Goal: Task Accomplishment & Management: Manage account settings

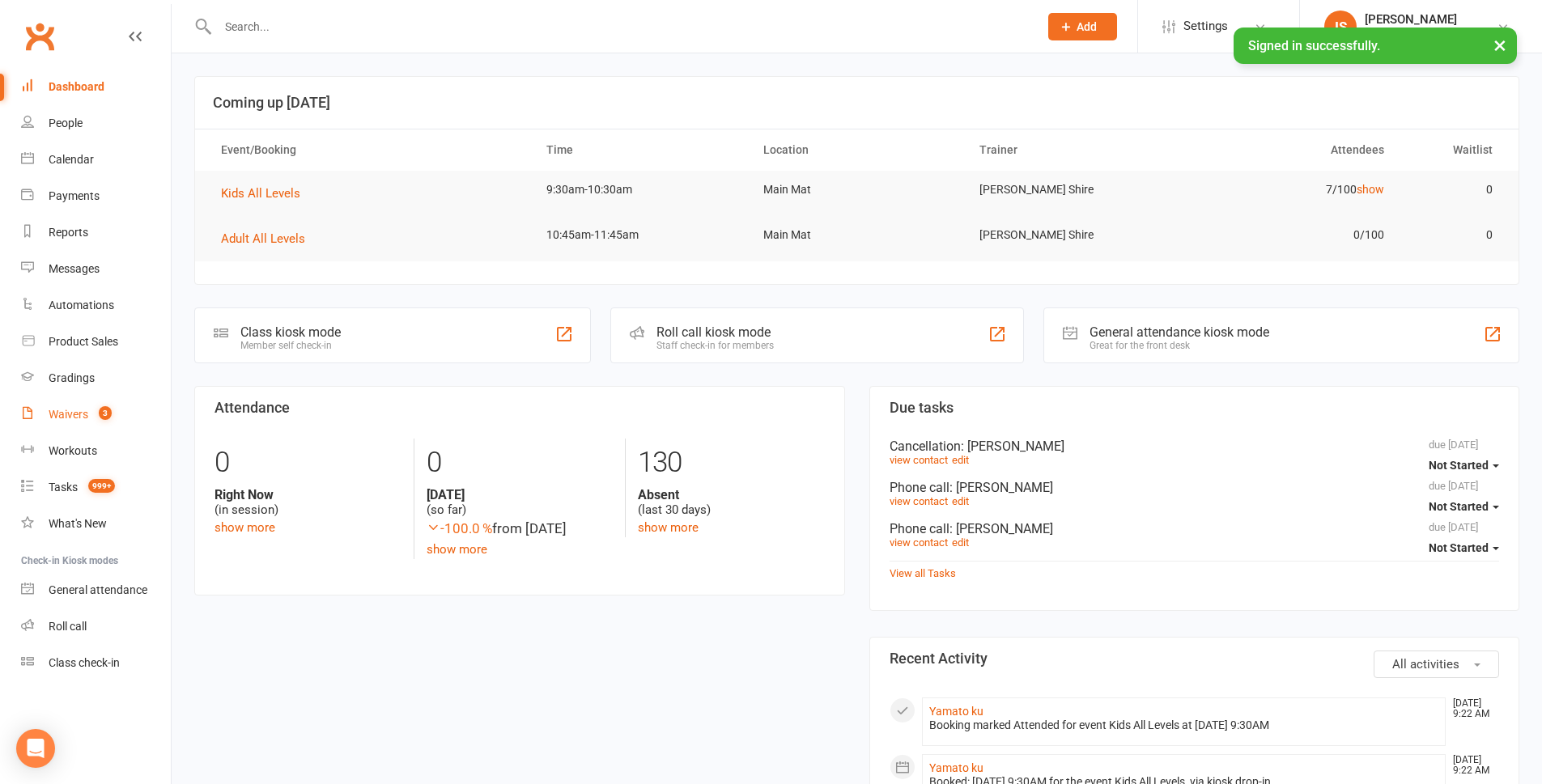
click at [108, 412] on span "3" at bounding box center [106, 413] width 13 height 14
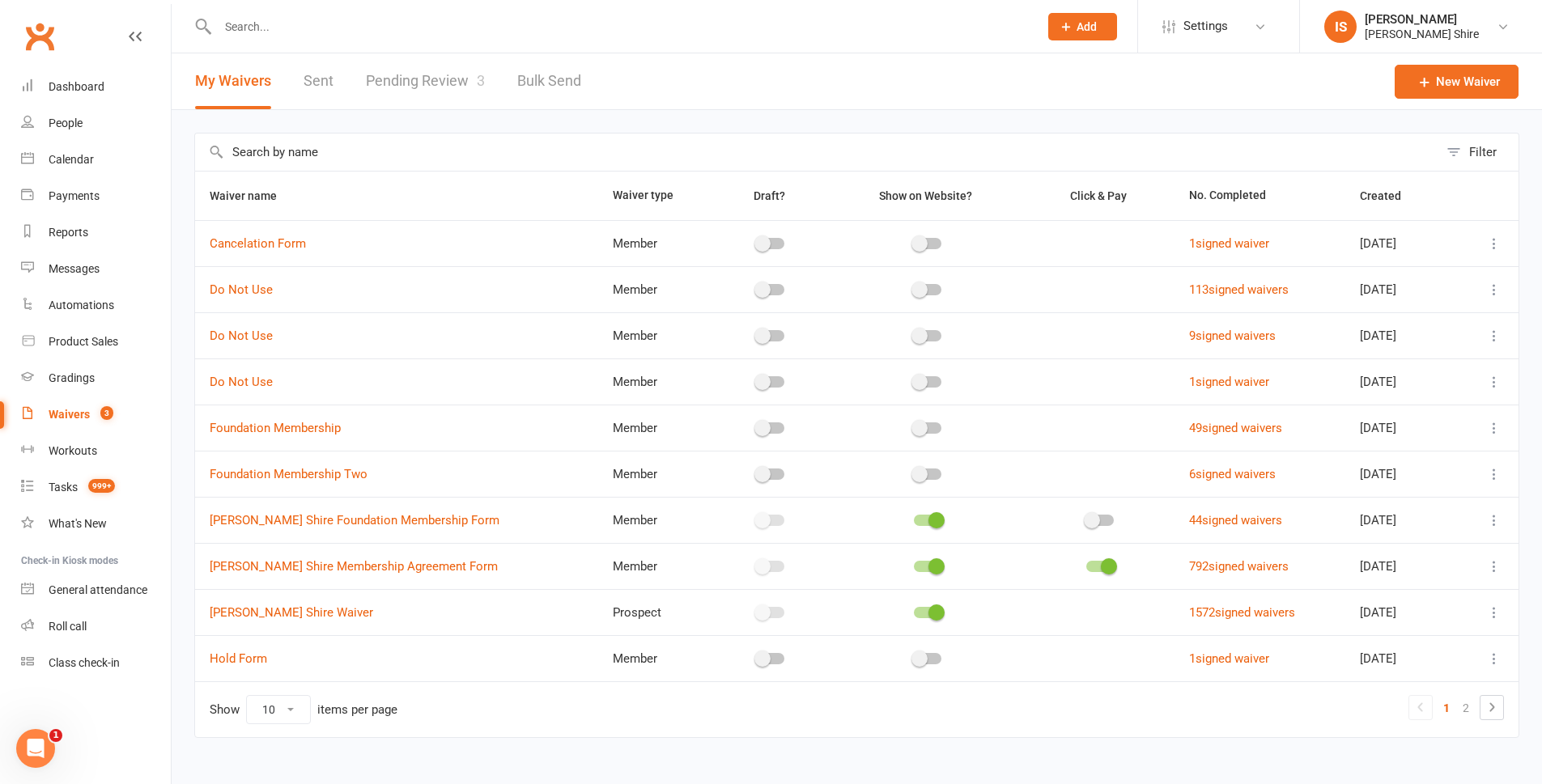
click at [382, 82] on link "Pending Review 3" at bounding box center [425, 81] width 119 height 56
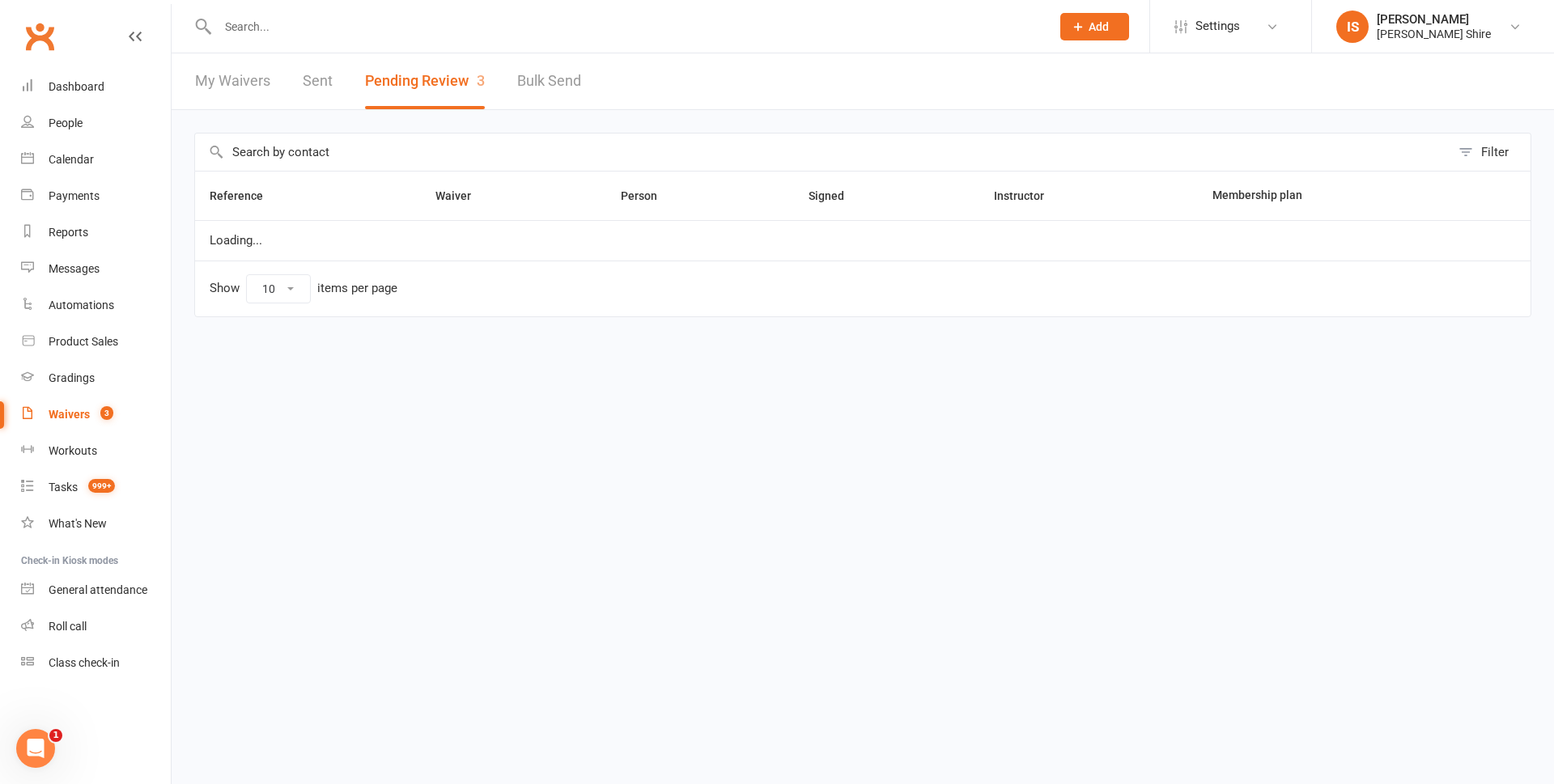
select select "100"
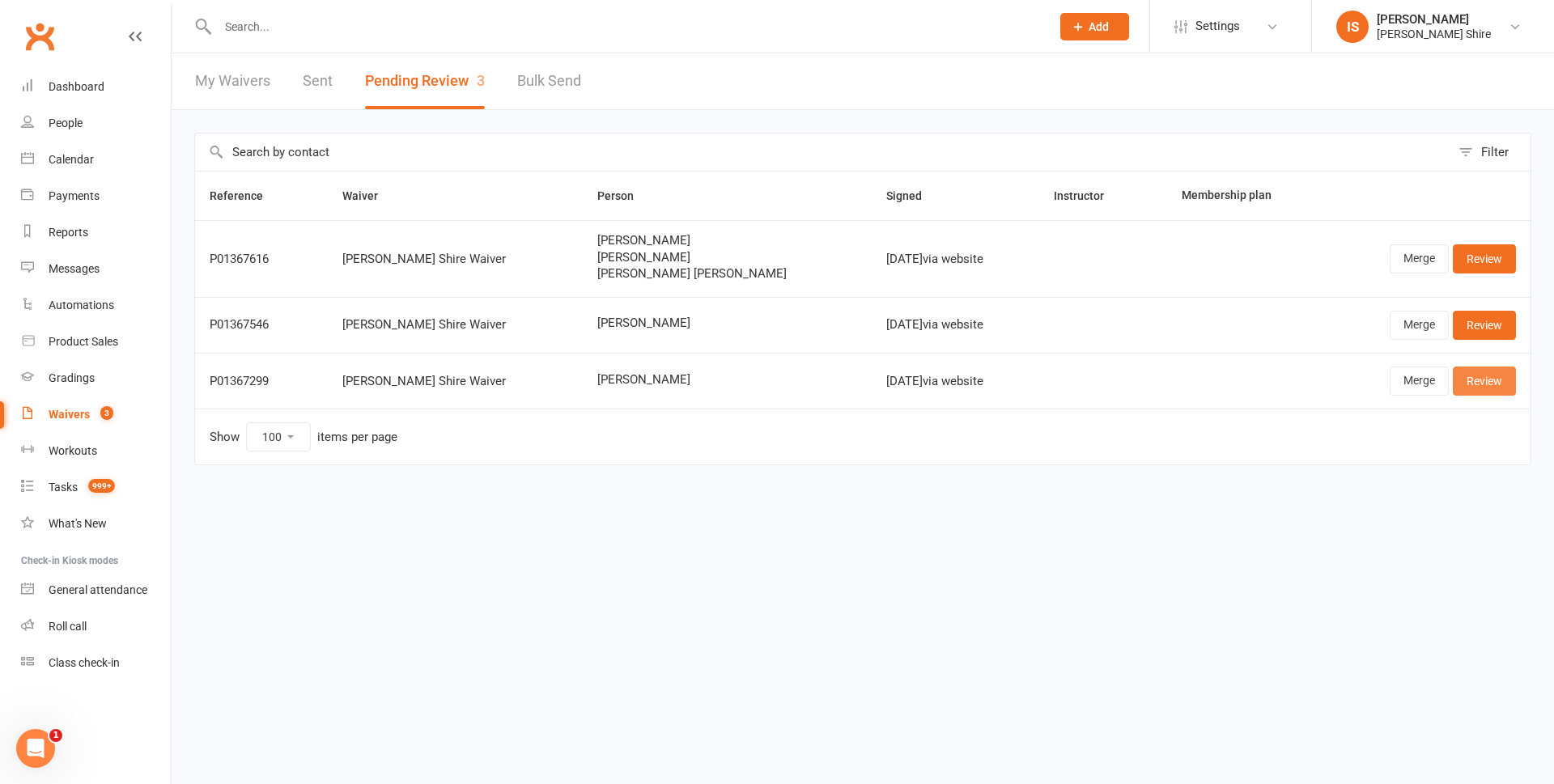
click at [1509, 374] on link "Review" at bounding box center [1484, 381] width 63 height 29
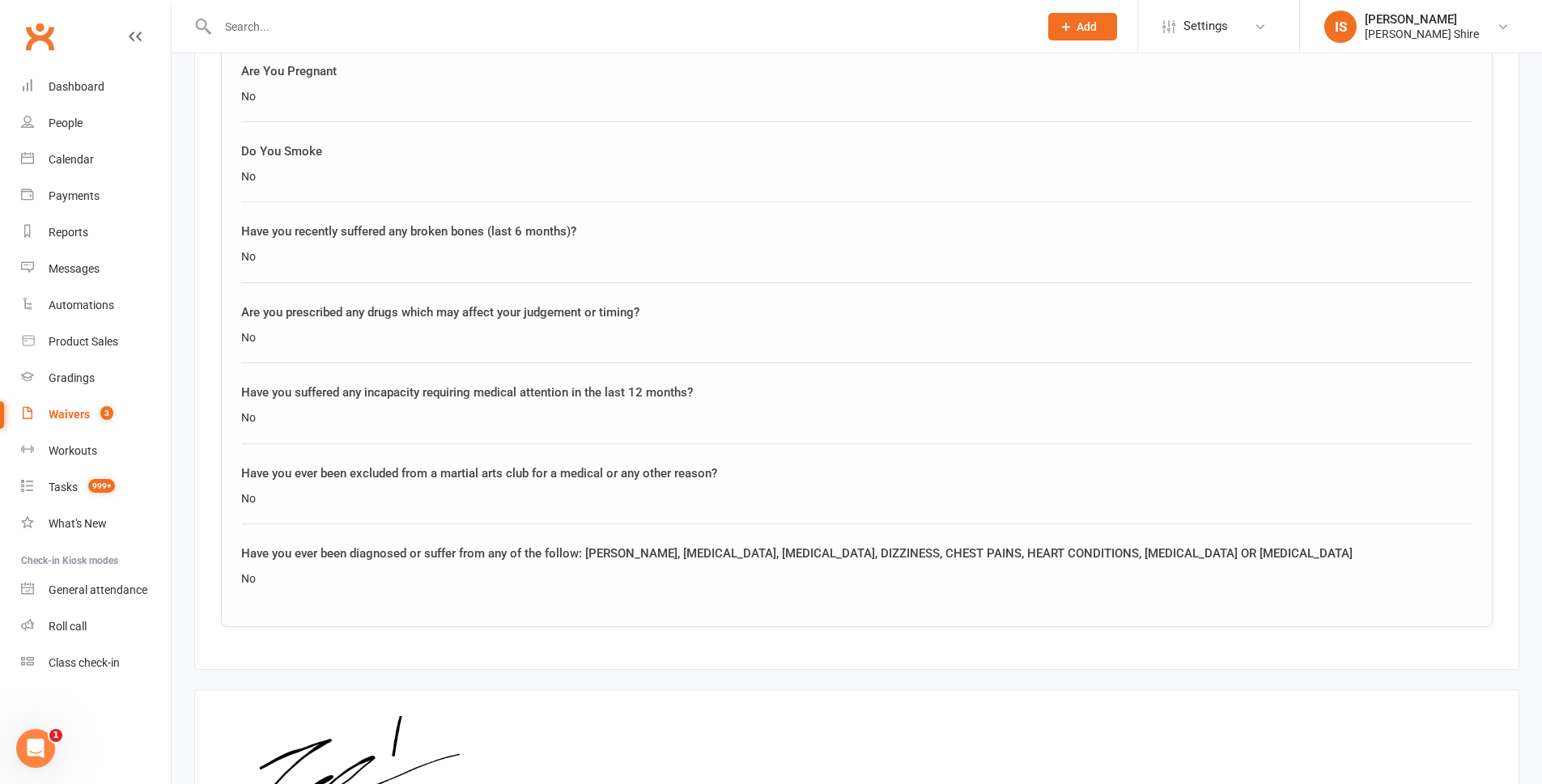
scroll to position [1603, 0]
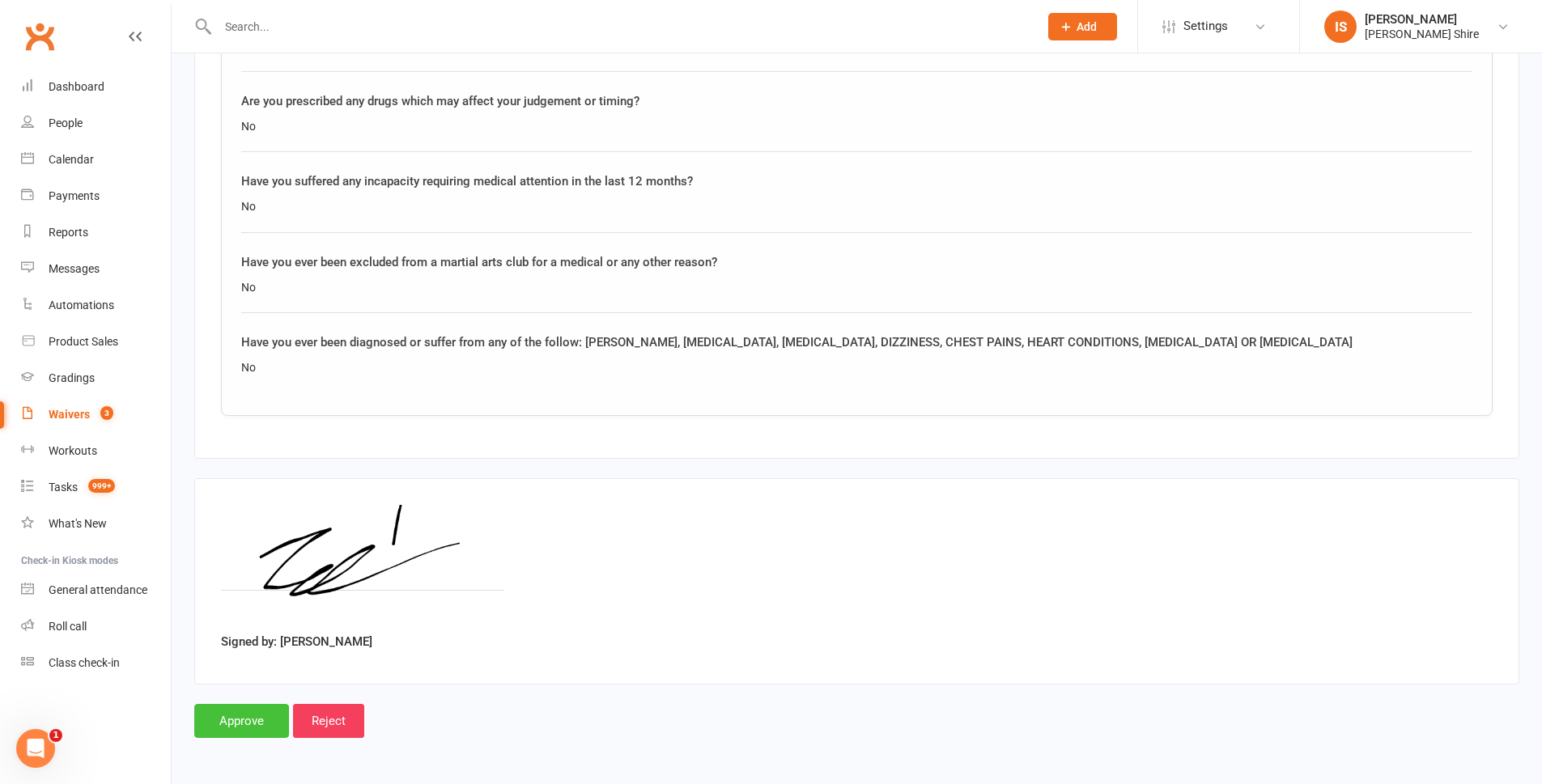
click at [227, 715] on input "Approve" at bounding box center [241, 721] width 95 height 34
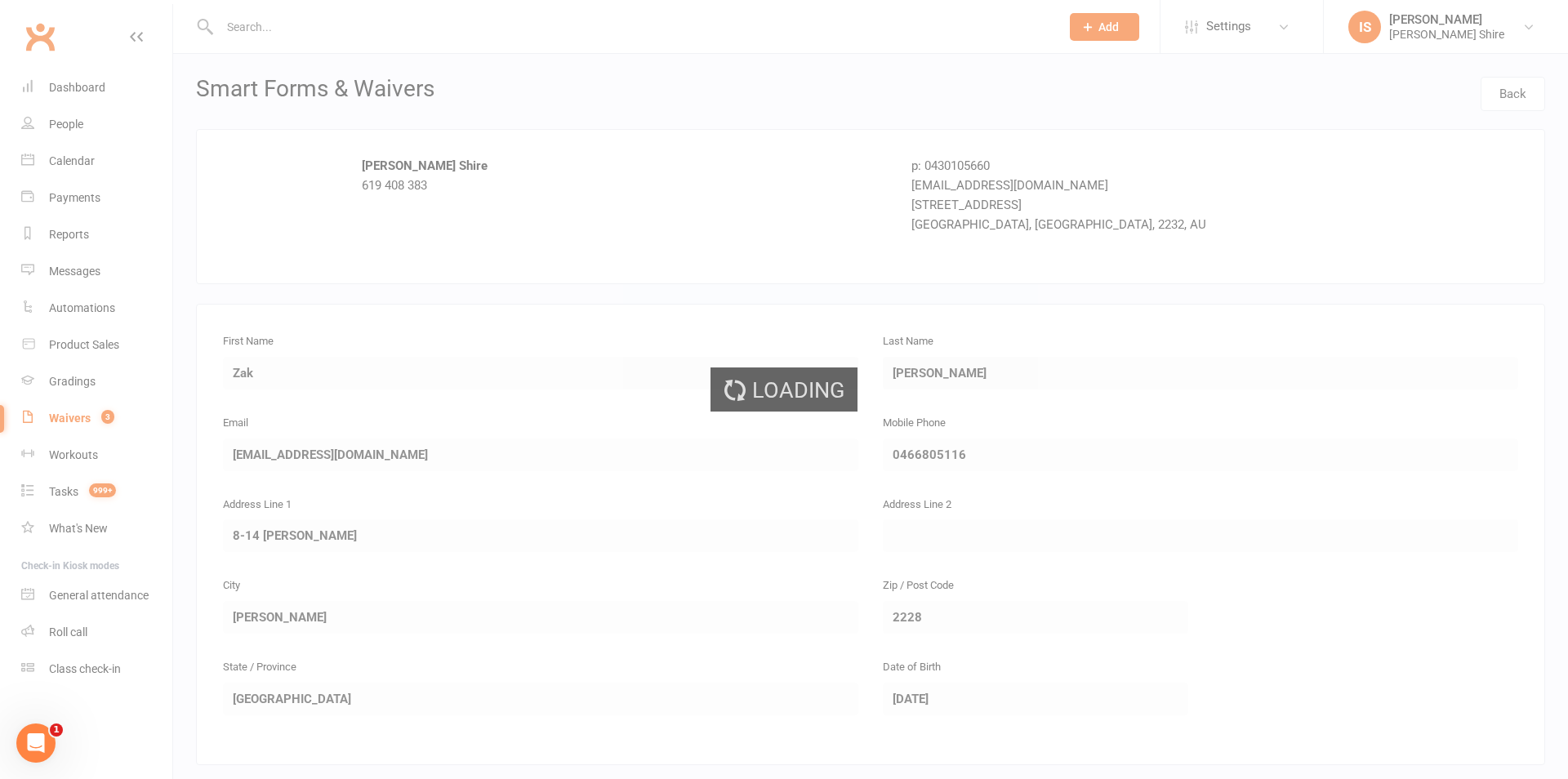
select select "100"
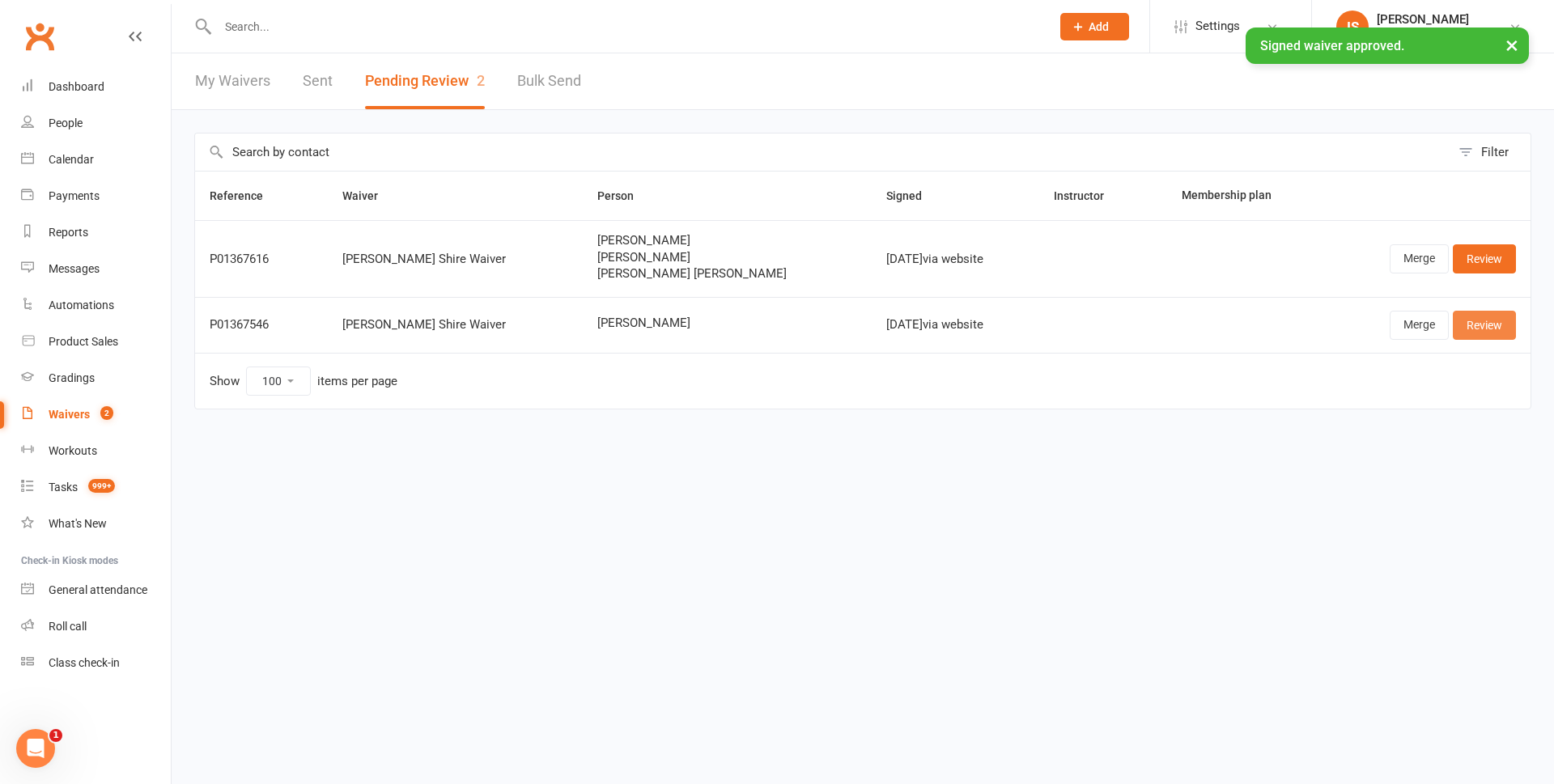
click at [1485, 332] on link "Review" at bounding box center [1484, 325] width 63 height 29
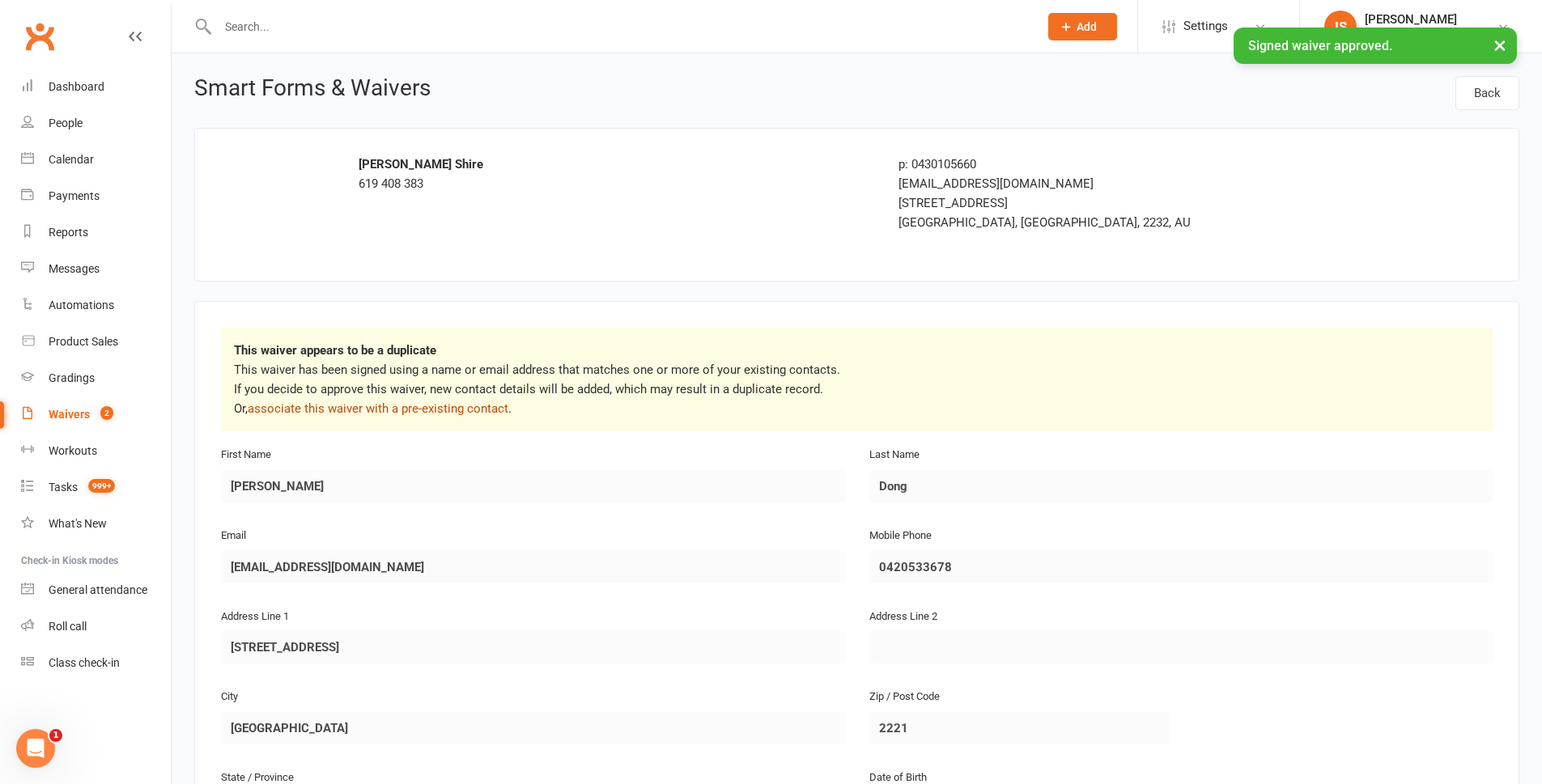
click at [464, 414] on link "associate this waiver with a pre-existing contact" at bounding box center [378, 409] width 261 height 15
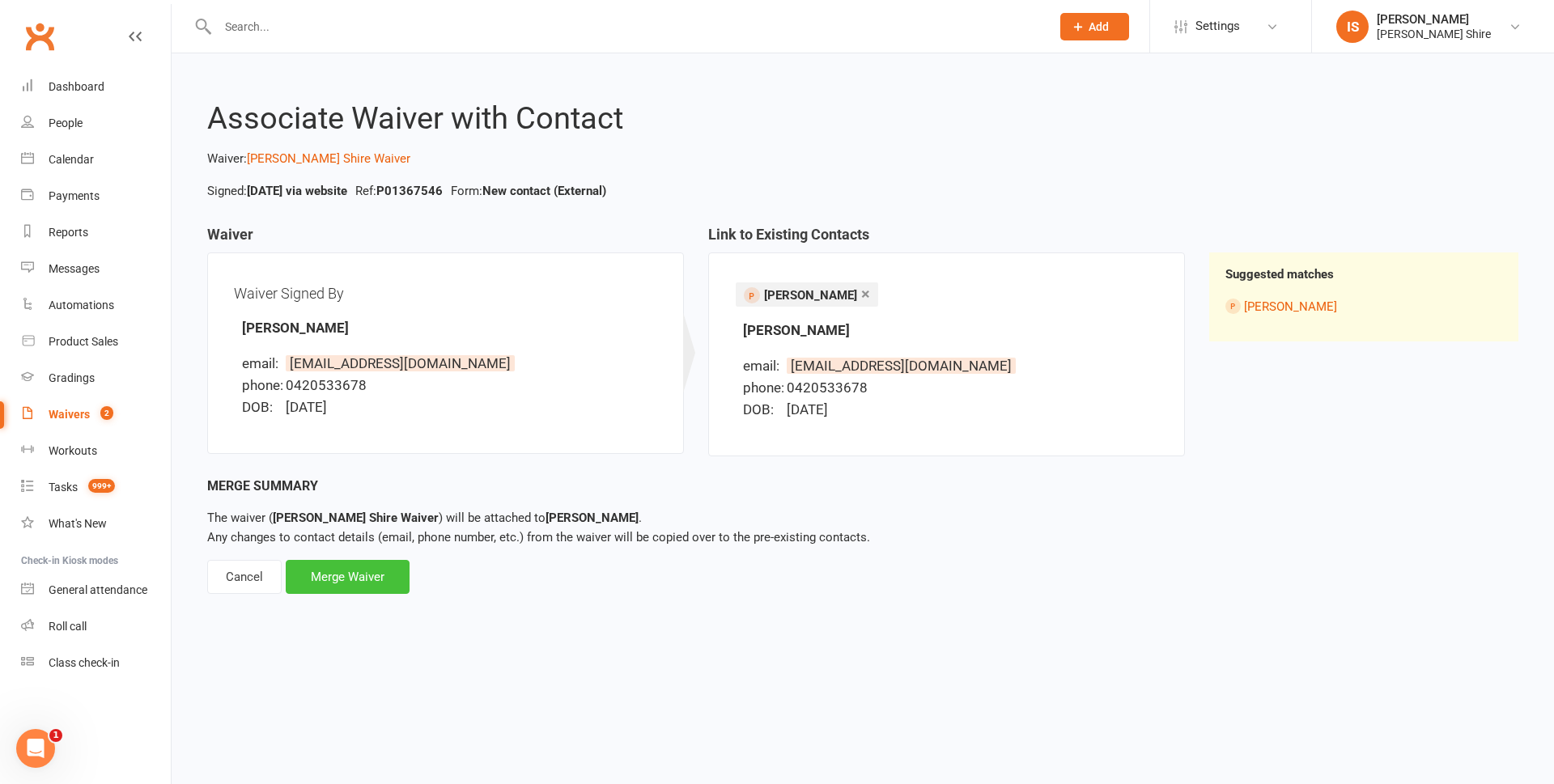
click at [369, 567] on div "Merge Waiver" at bounding box center [347, 577] width 123 height 34
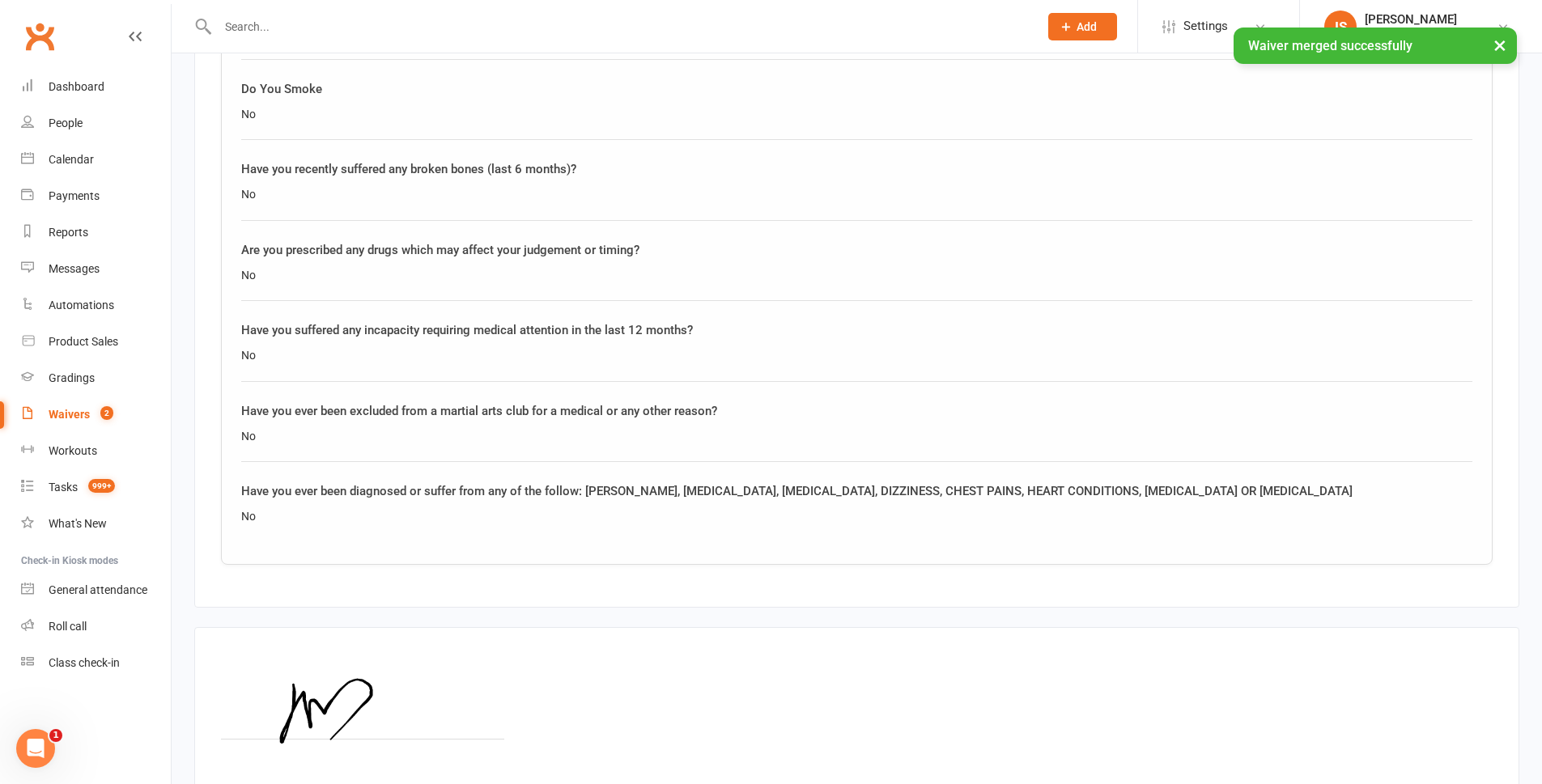
scroll to position [1603, 0]
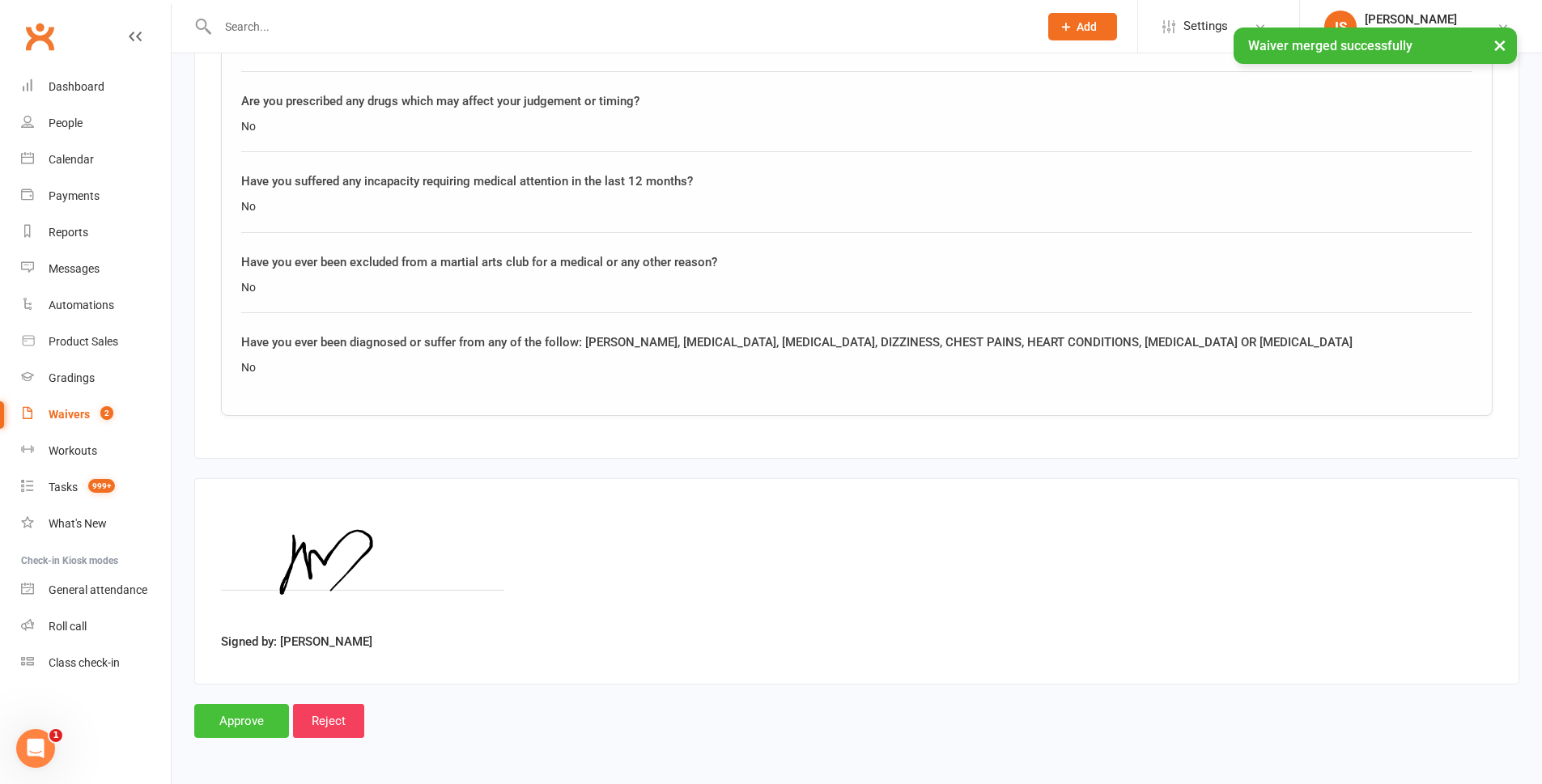
click at [221, 723] on input "Approve" at bounding box center [241, 721] width 95 height 34
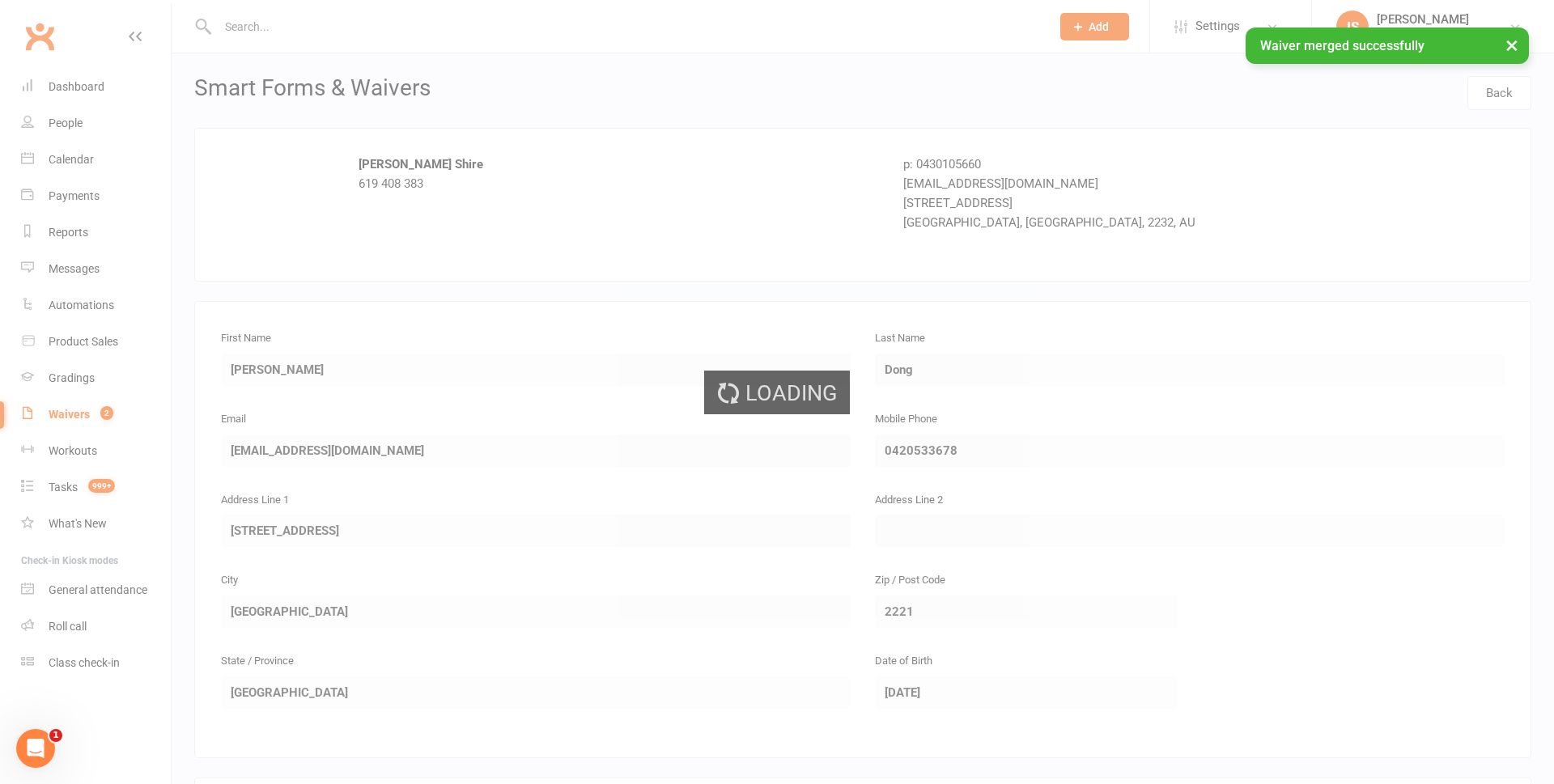
select select "100"
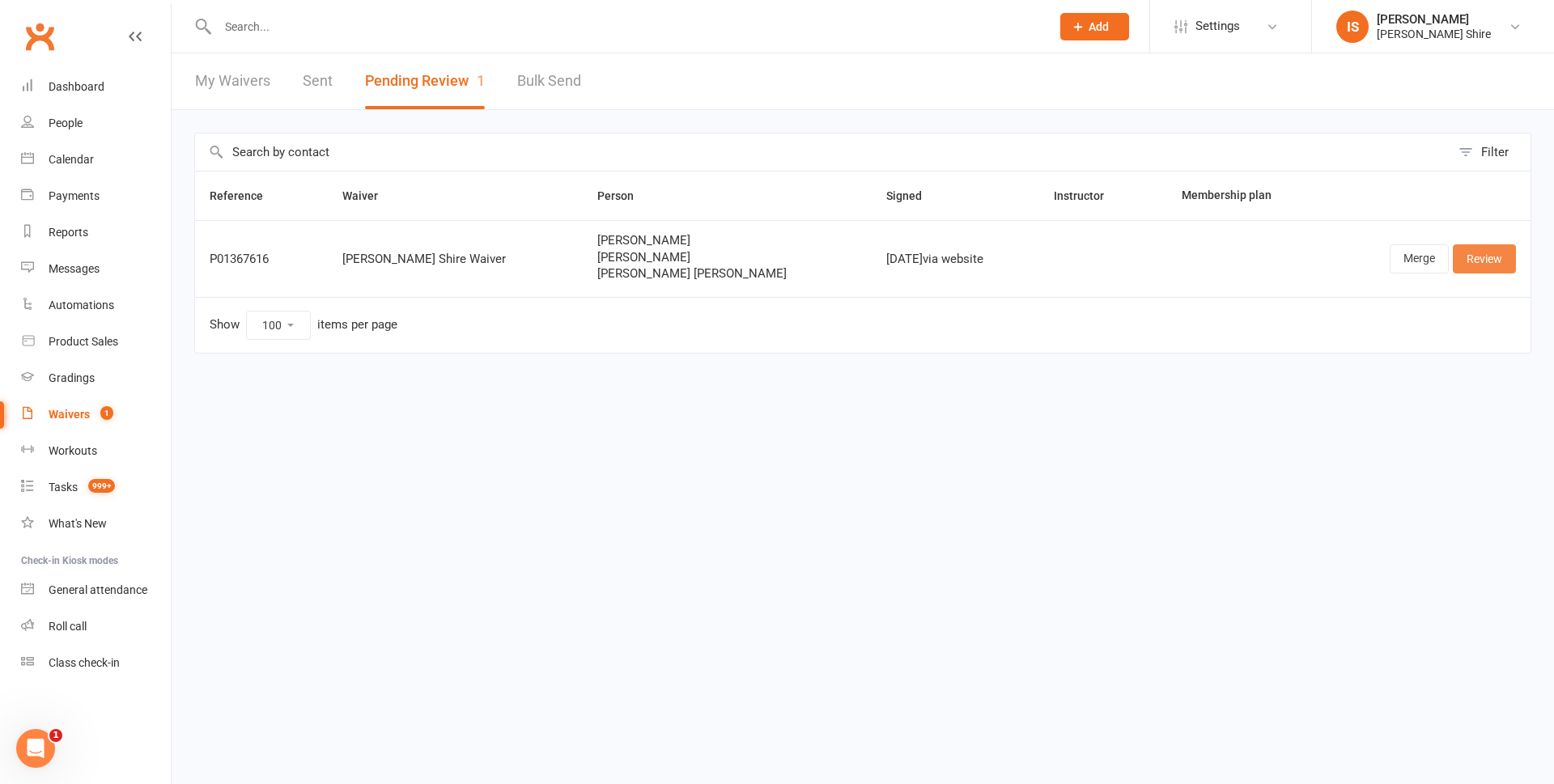
click at [1486, 262] on link "Review" at bounding box center [1484, 258] width 63 height 29
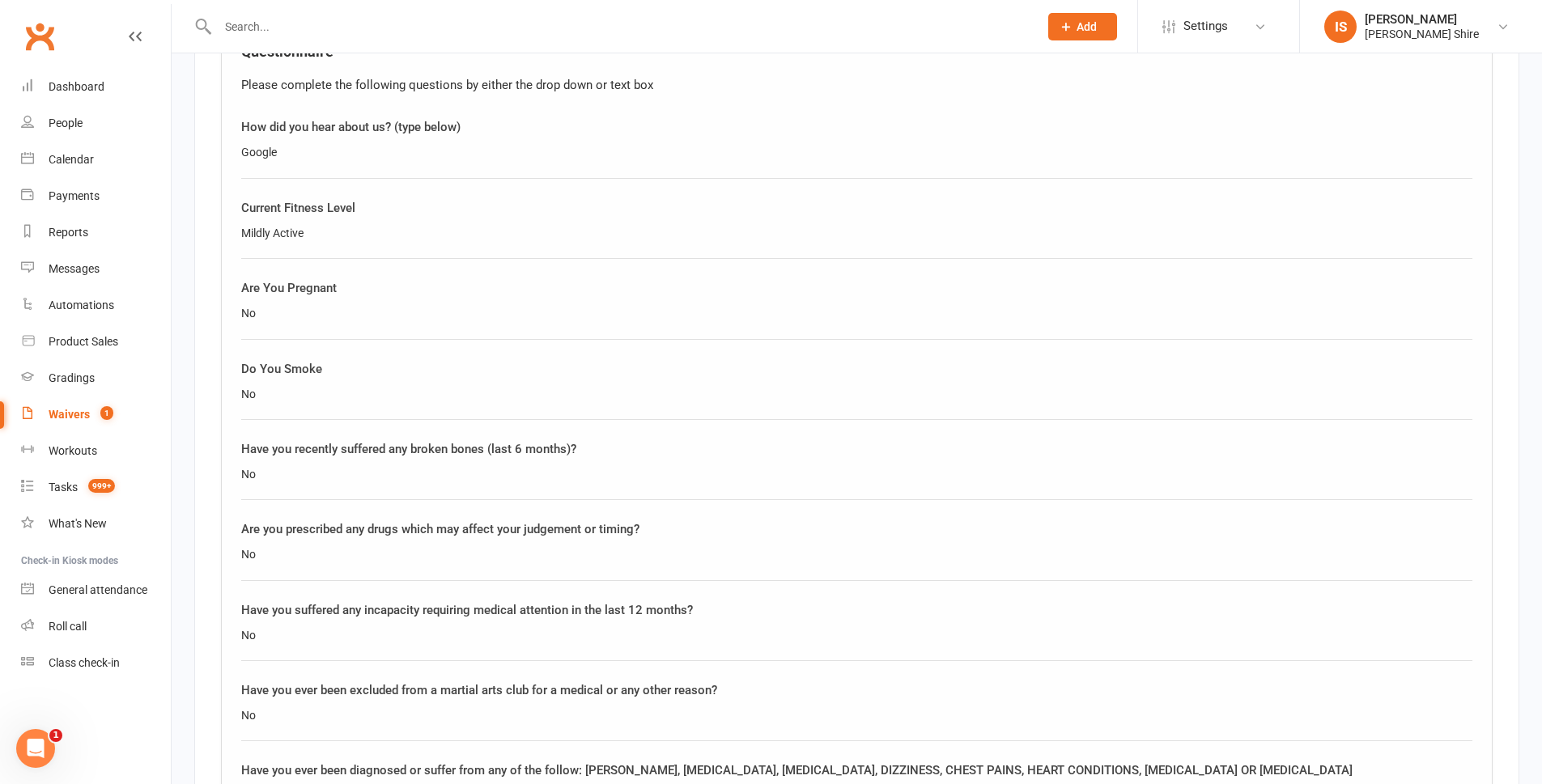
scroll to position [2747, 0]
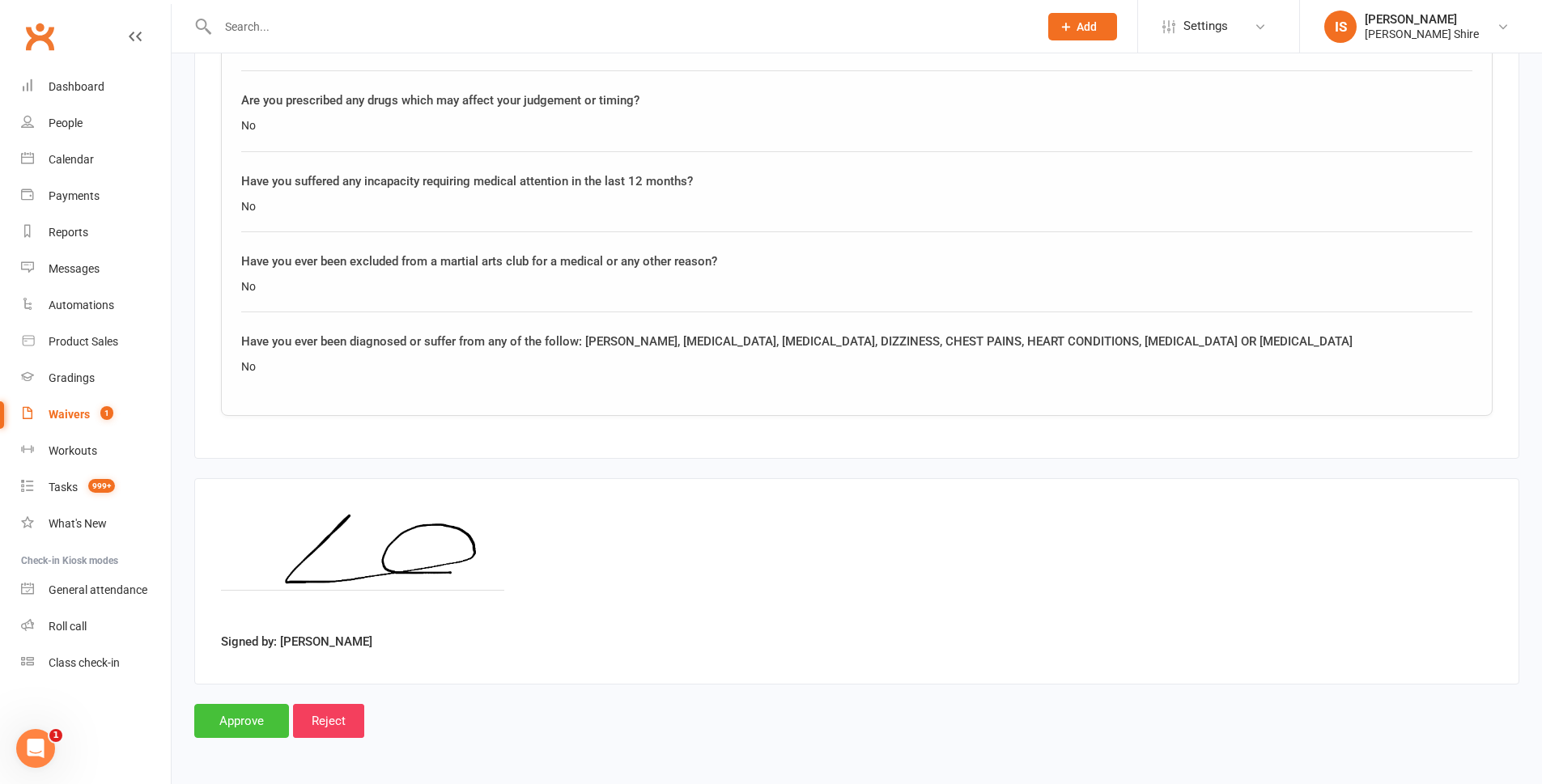
click at [240, 710] on input "Approve" at bounding box center [241, 721] width 95 height 34
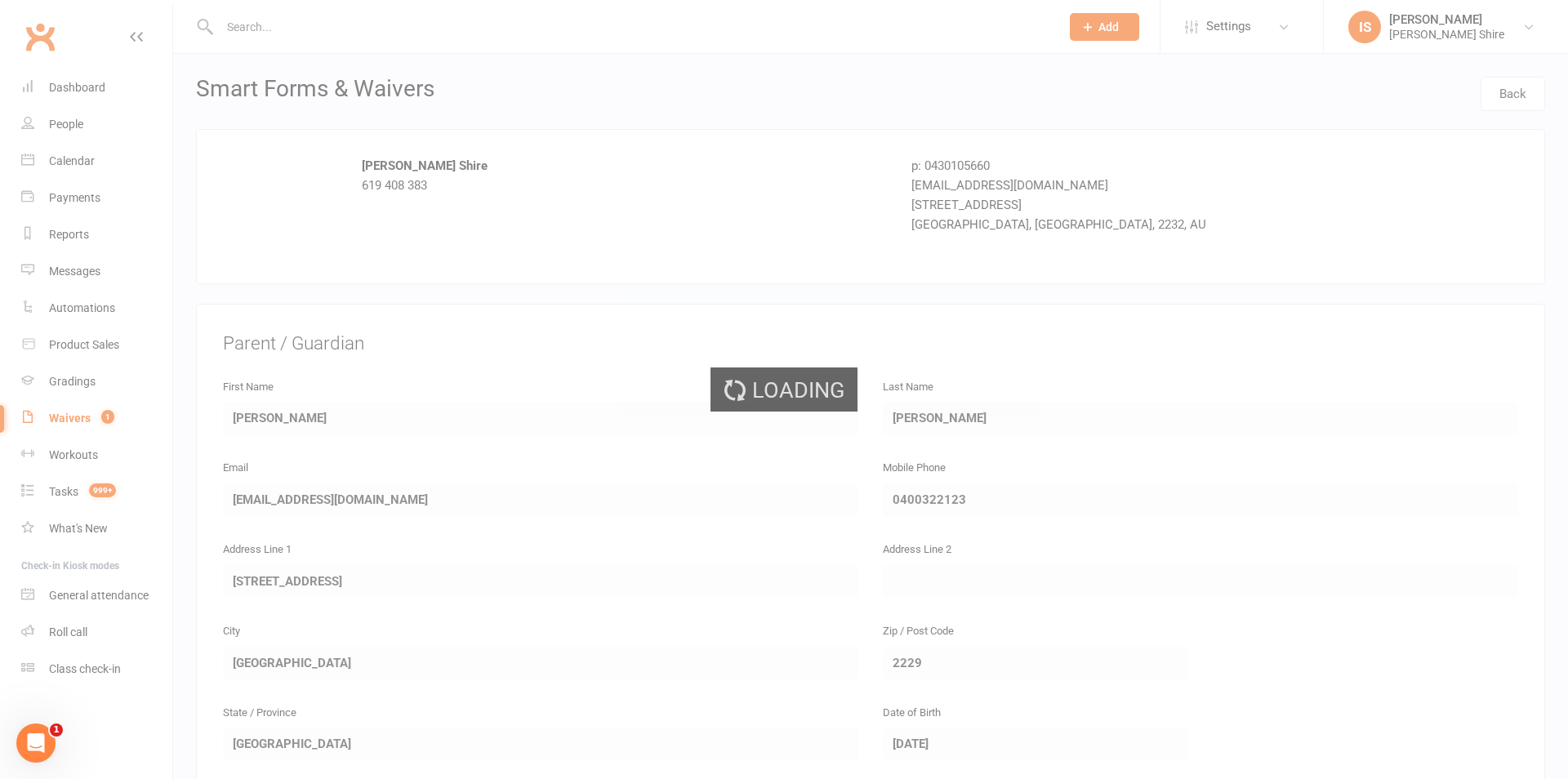
select select "100"
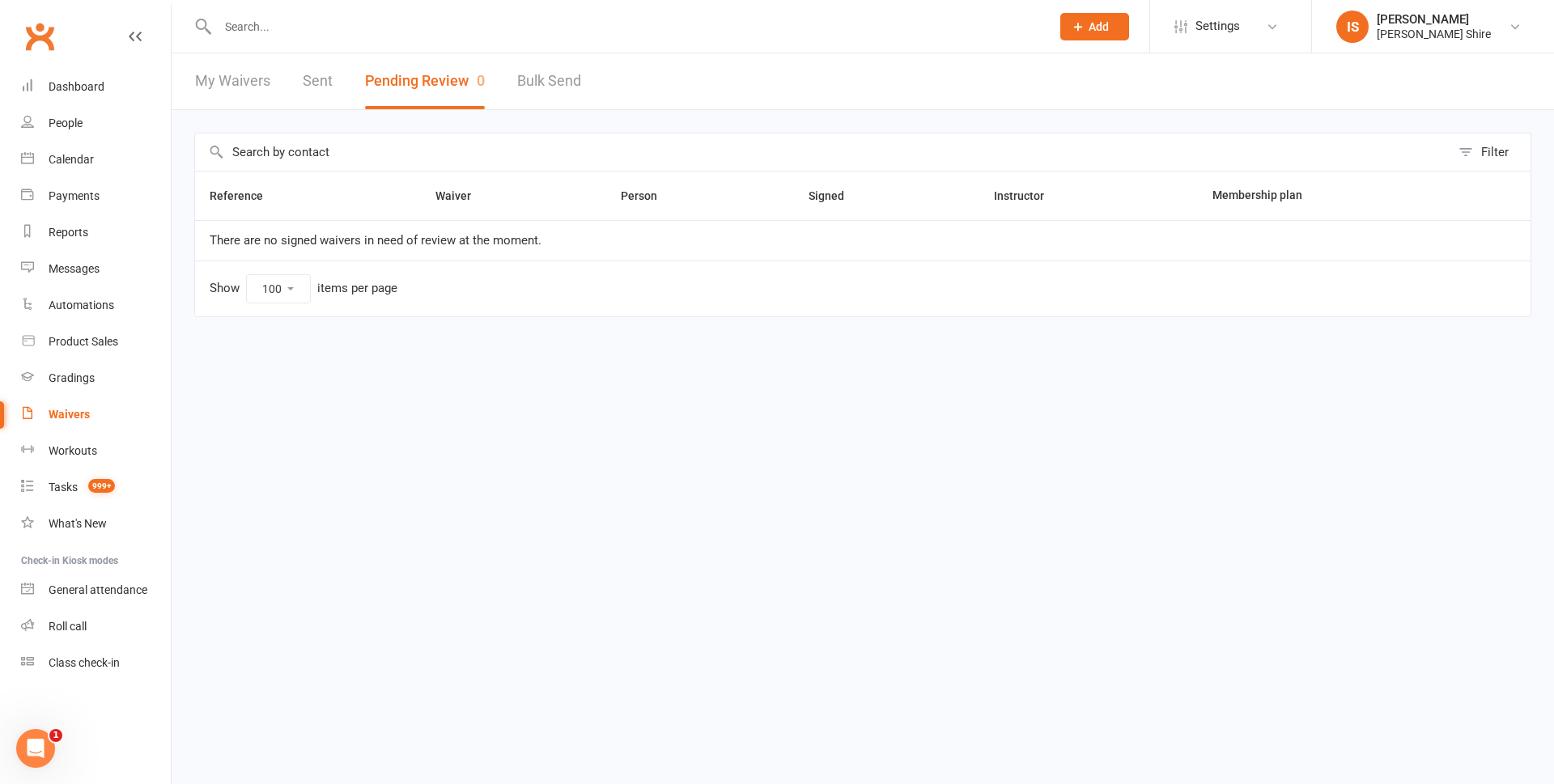
click at [422, 20] on input "text" at bounding box center [626, 26] width 826 height 22
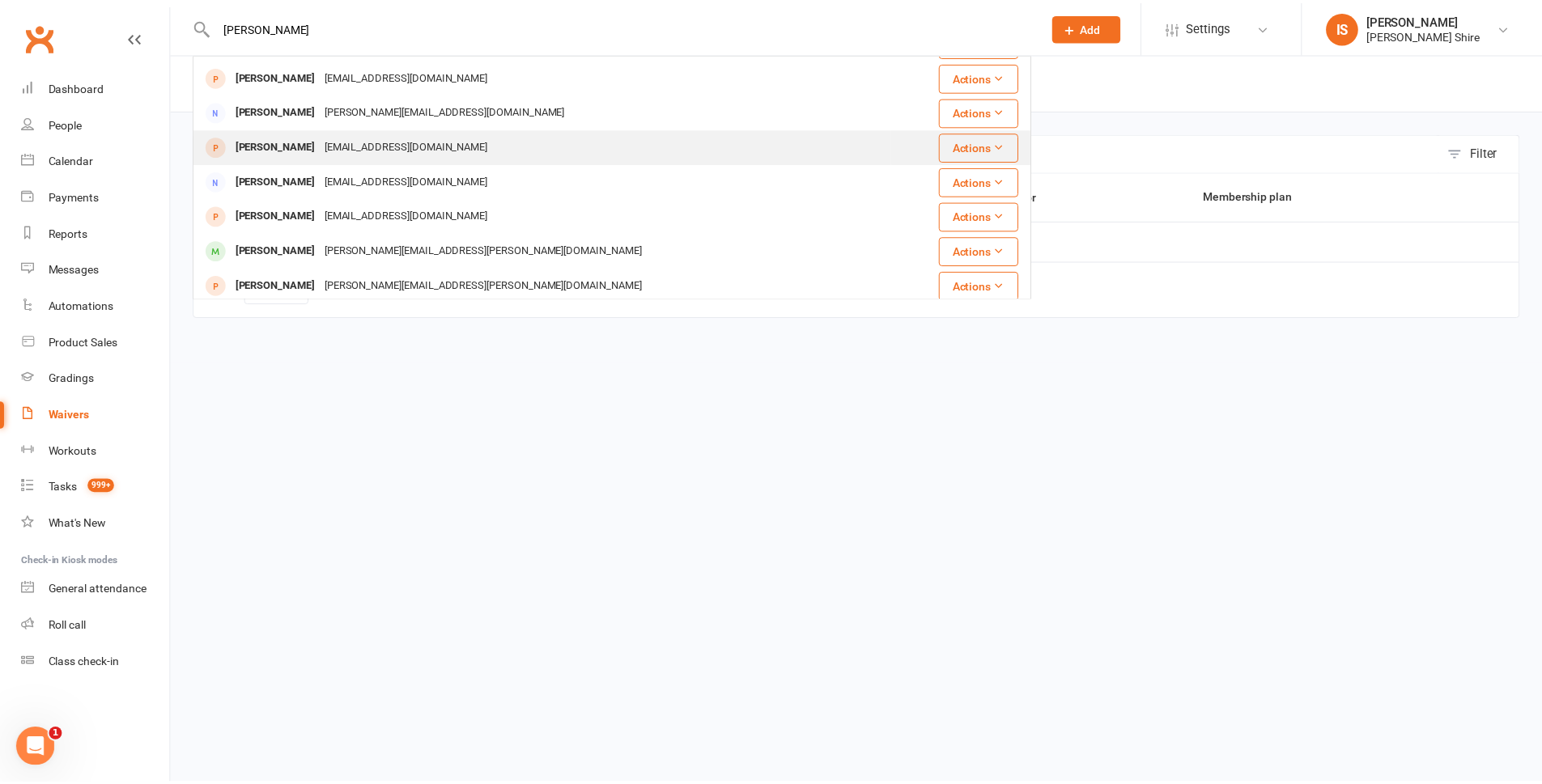
scroll to position [324, 0]
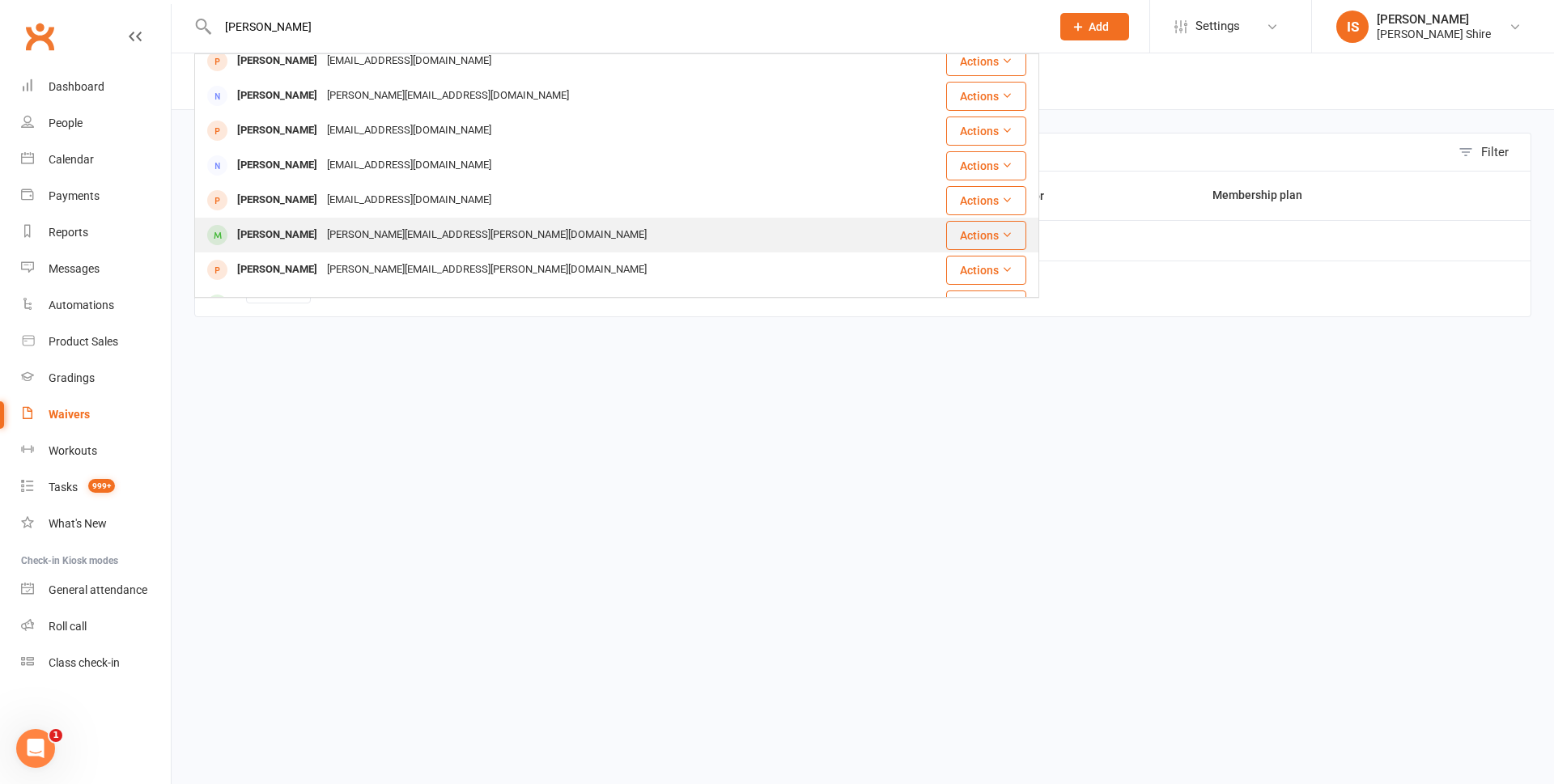
type input "aliesha"
click at [513, 238] on div "Xander Schachter aleisha.schachter@icloud.com" at bounding box center [545, 235] width 701 height 33
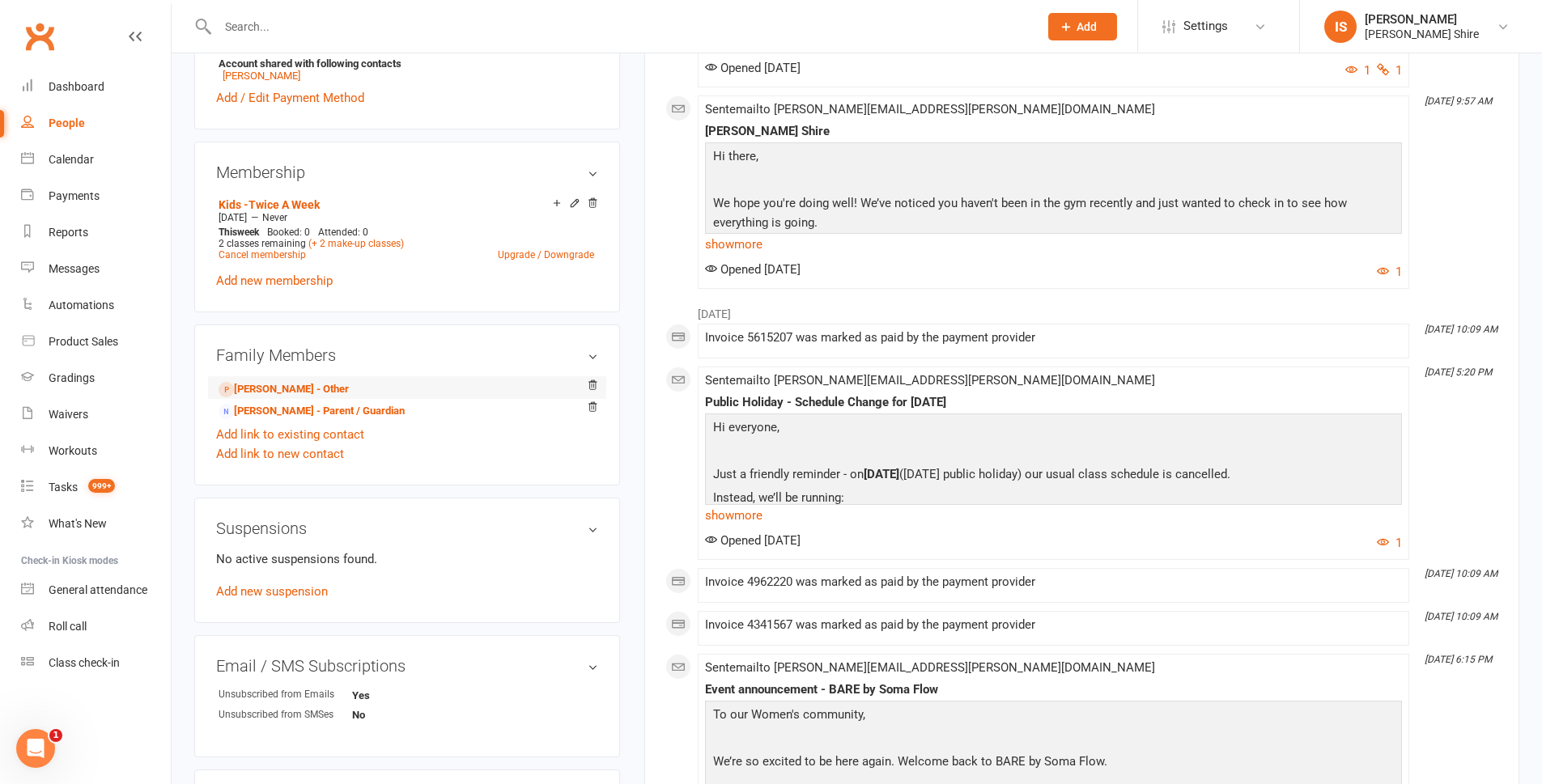
scroll to position [891, 0]
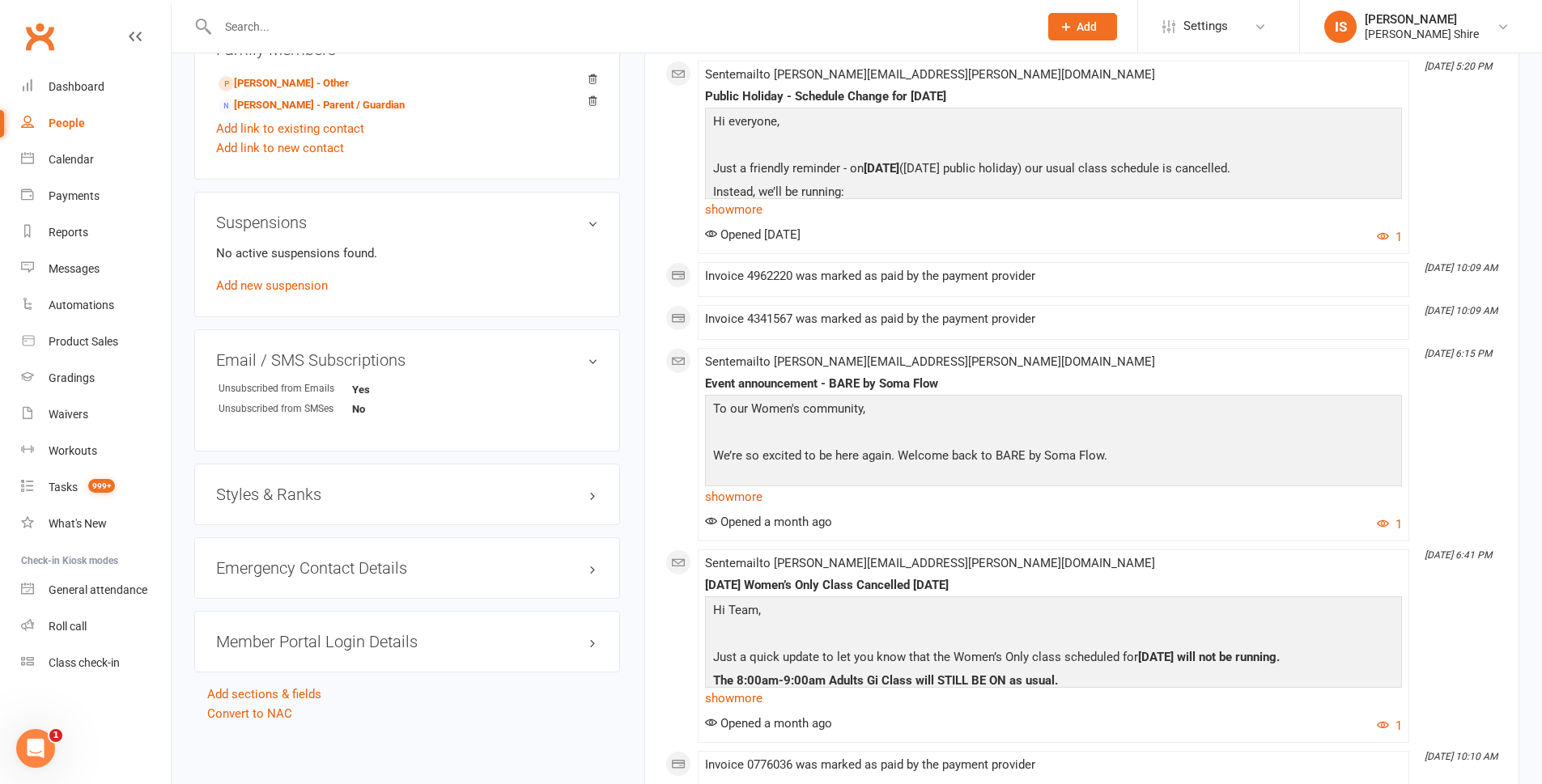
click at [309, 280] on div "No active suspensions found. Add new suspension" at bounding box center [407, 269] width 382 height 51
click at [285, 279] on link "Add new suspension" at bounding box center [271, 286] width 111 height 15
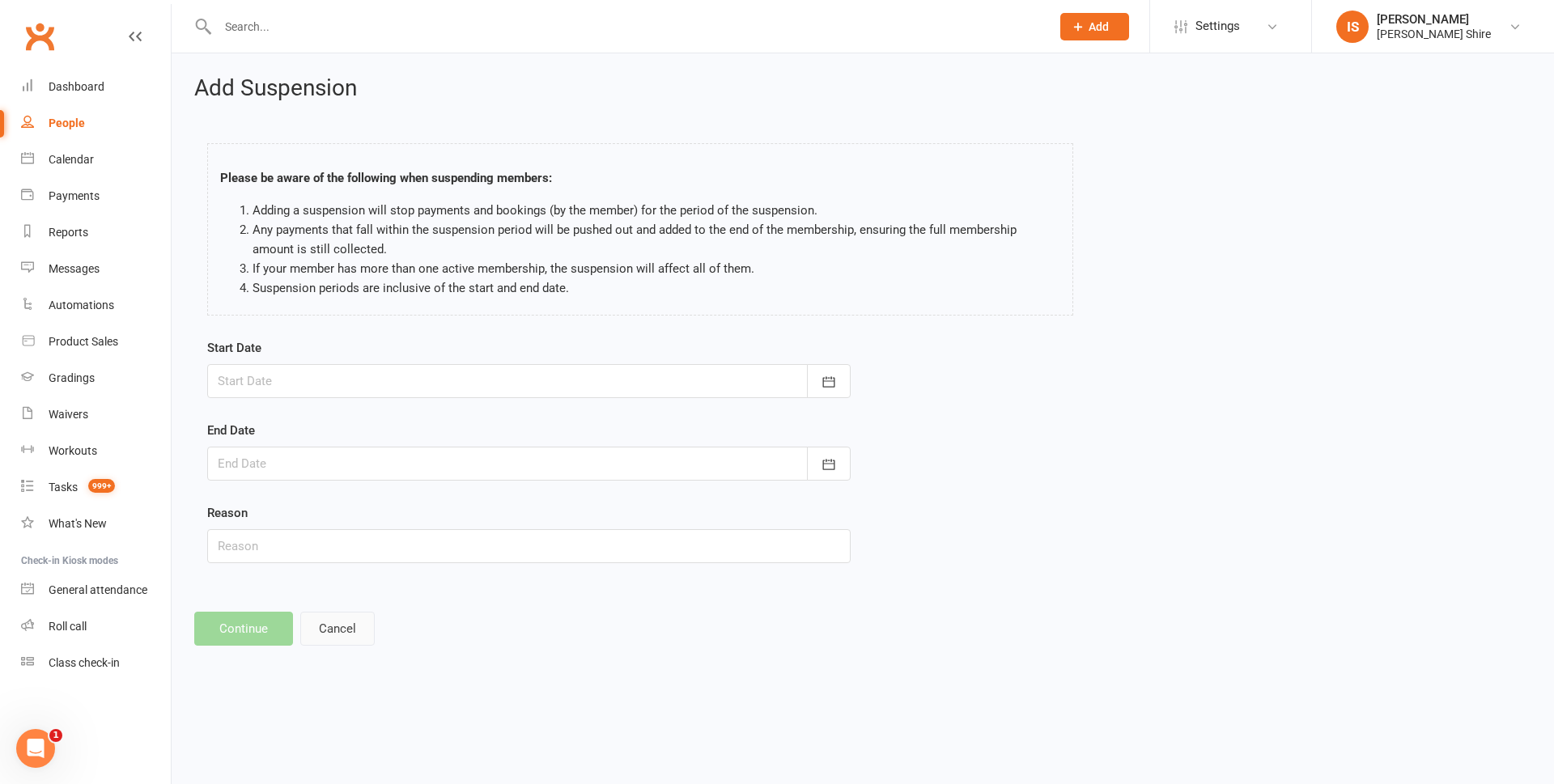
click at [331, 624] on button "Cancel" at bounding box center [338, 629] width 75 height 34
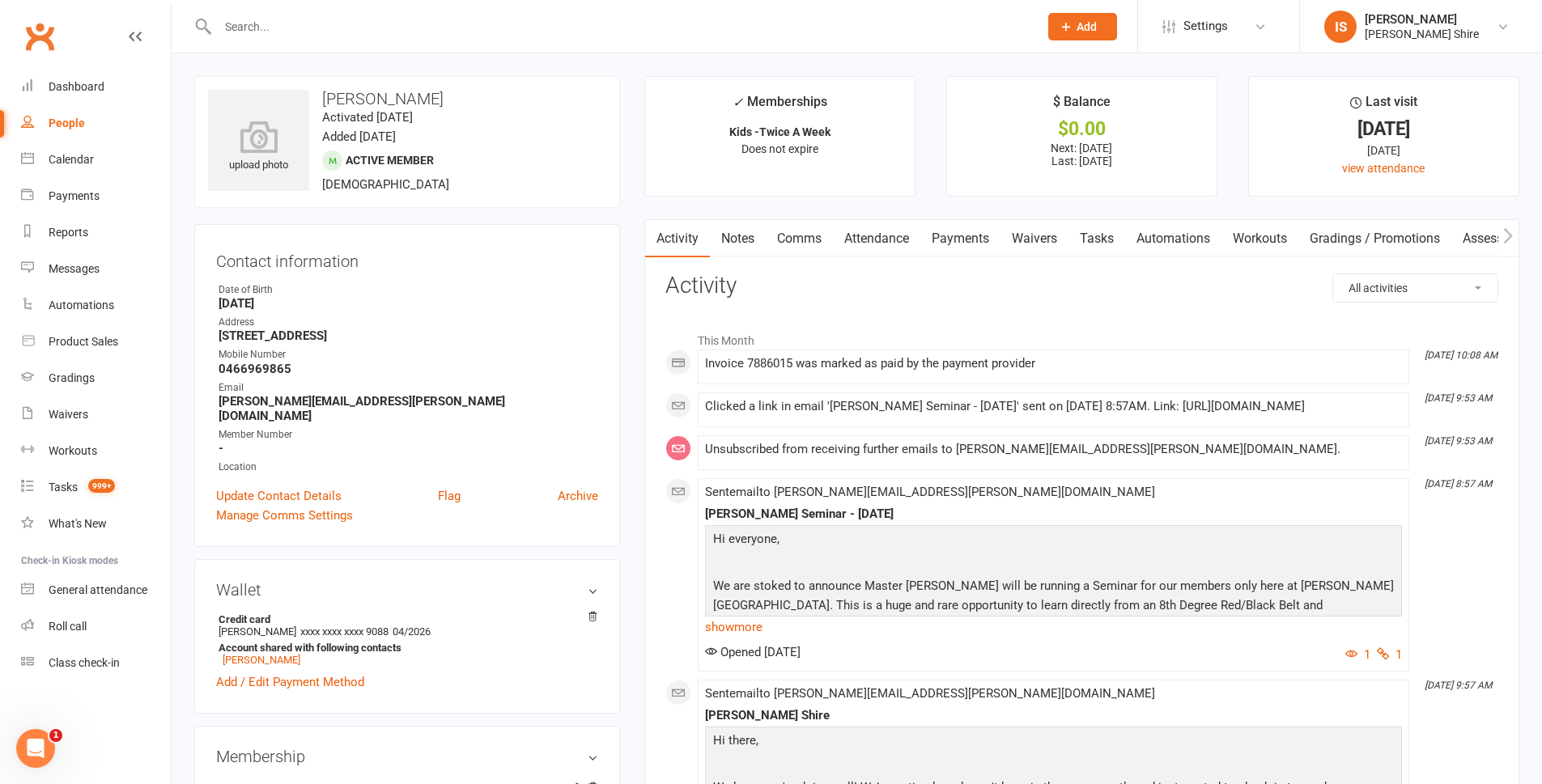
click at [954, 247] on link "Payments" at bounding box center [961, 239] width 80 height 37
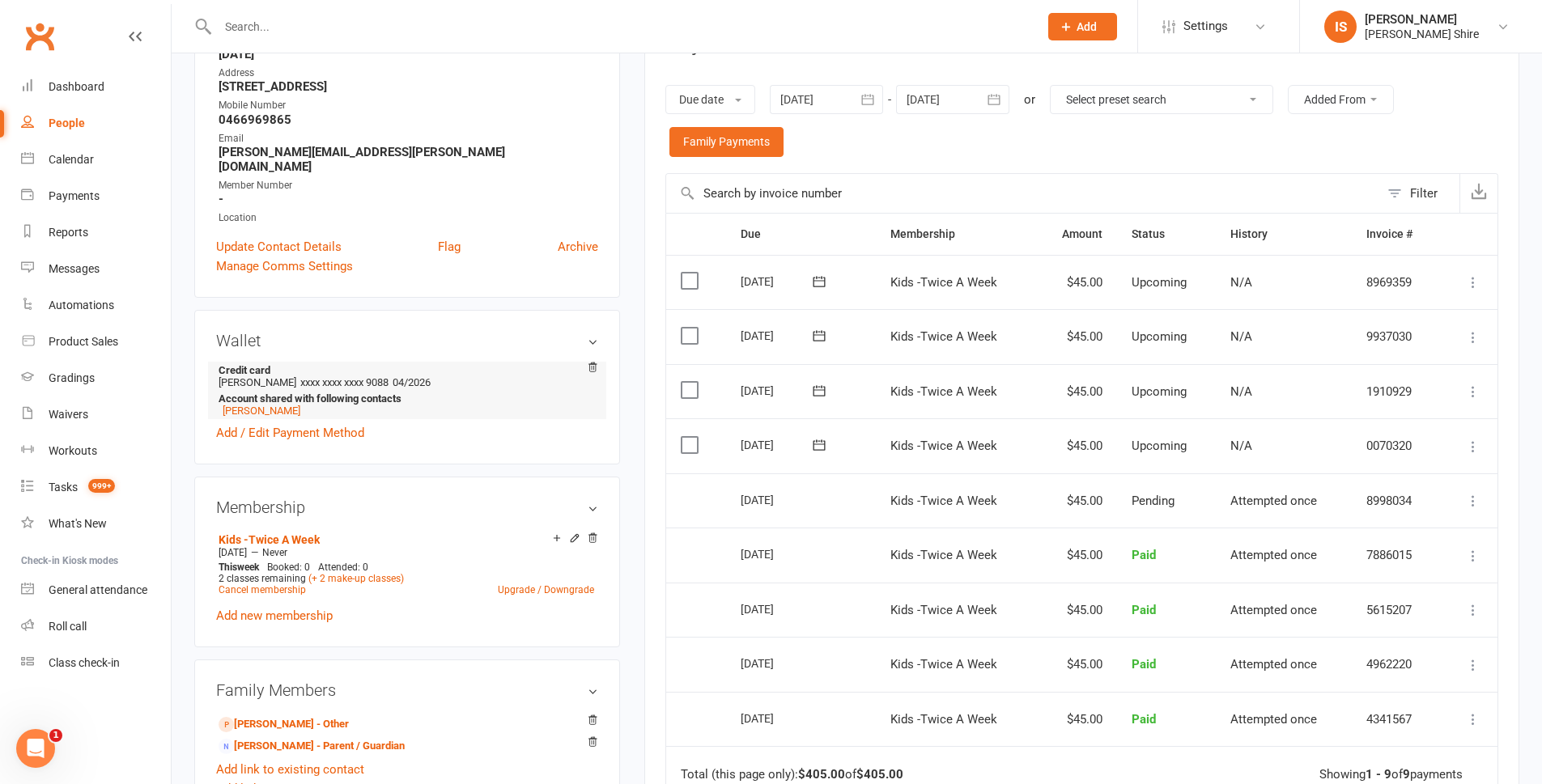
scroll to position [324, 0]
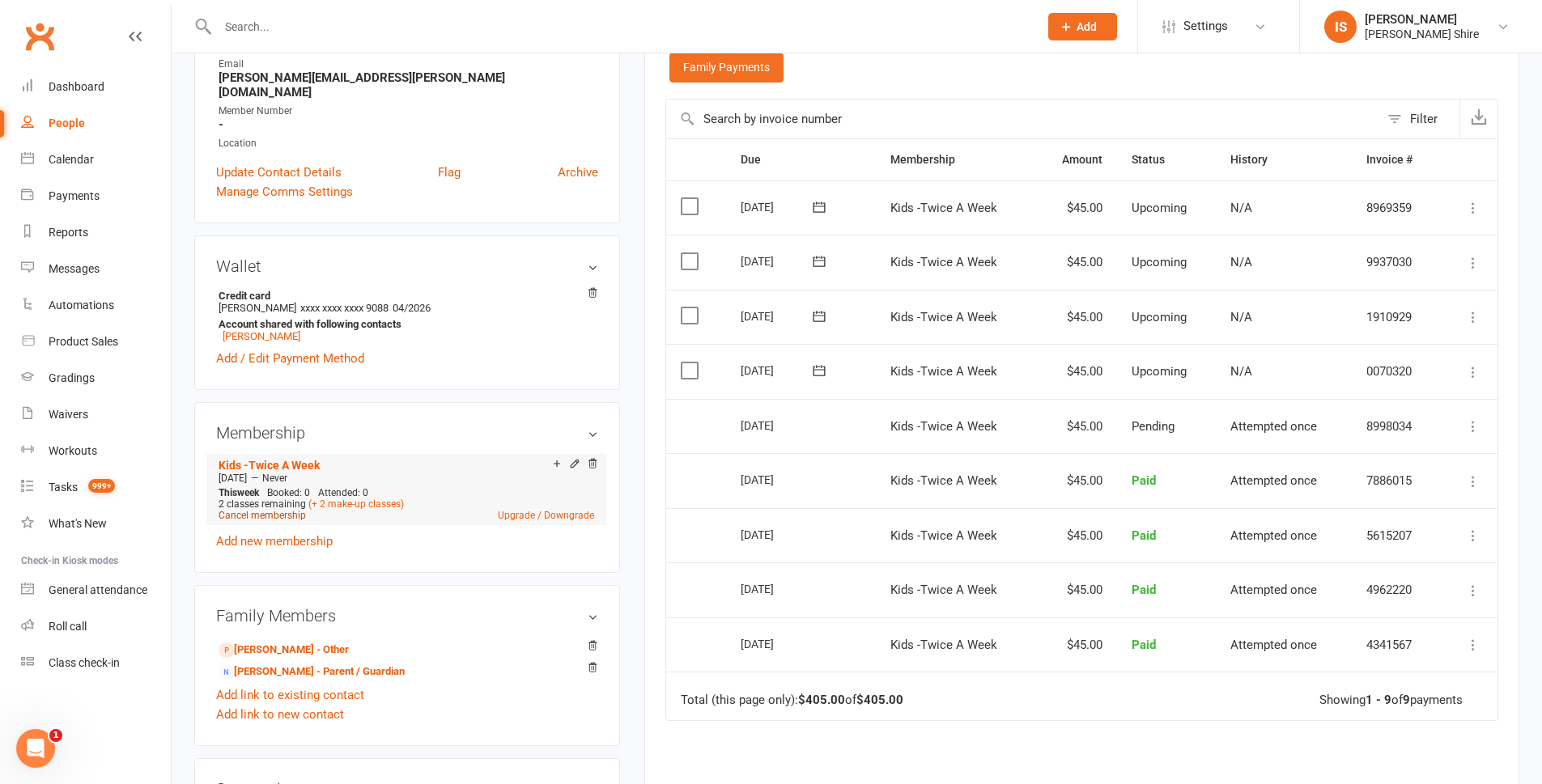
click at [281, 510] on link "Cancel membership" at bounding box center [262, 515] width 87 height 11
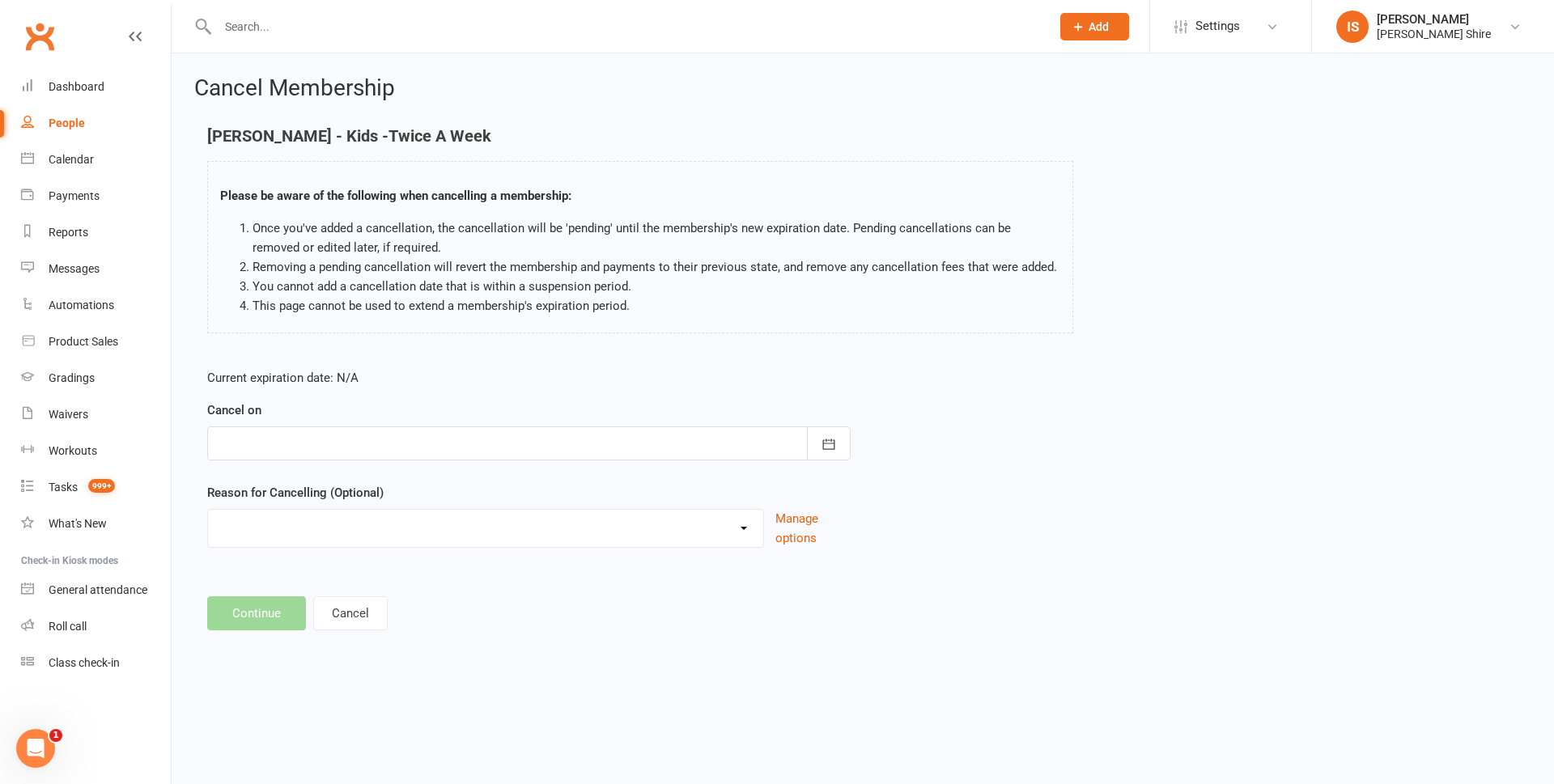
click at [306, 434] on div at bounding box center [529, 443] width 644 height 34
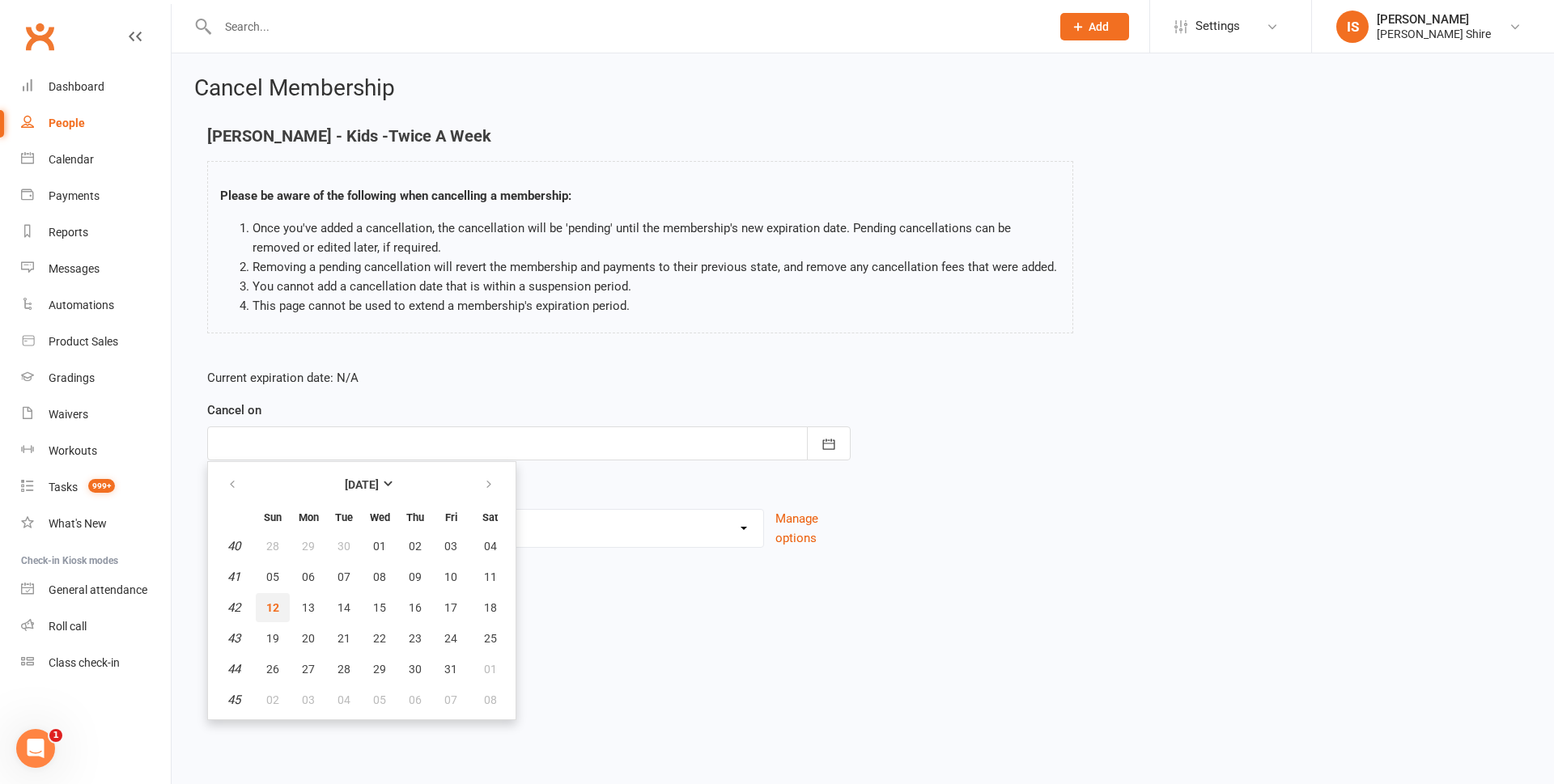
click at [290, 603] on button "12" at bounding box center [272, 607] width 34 height 29
type input "[DATE]"
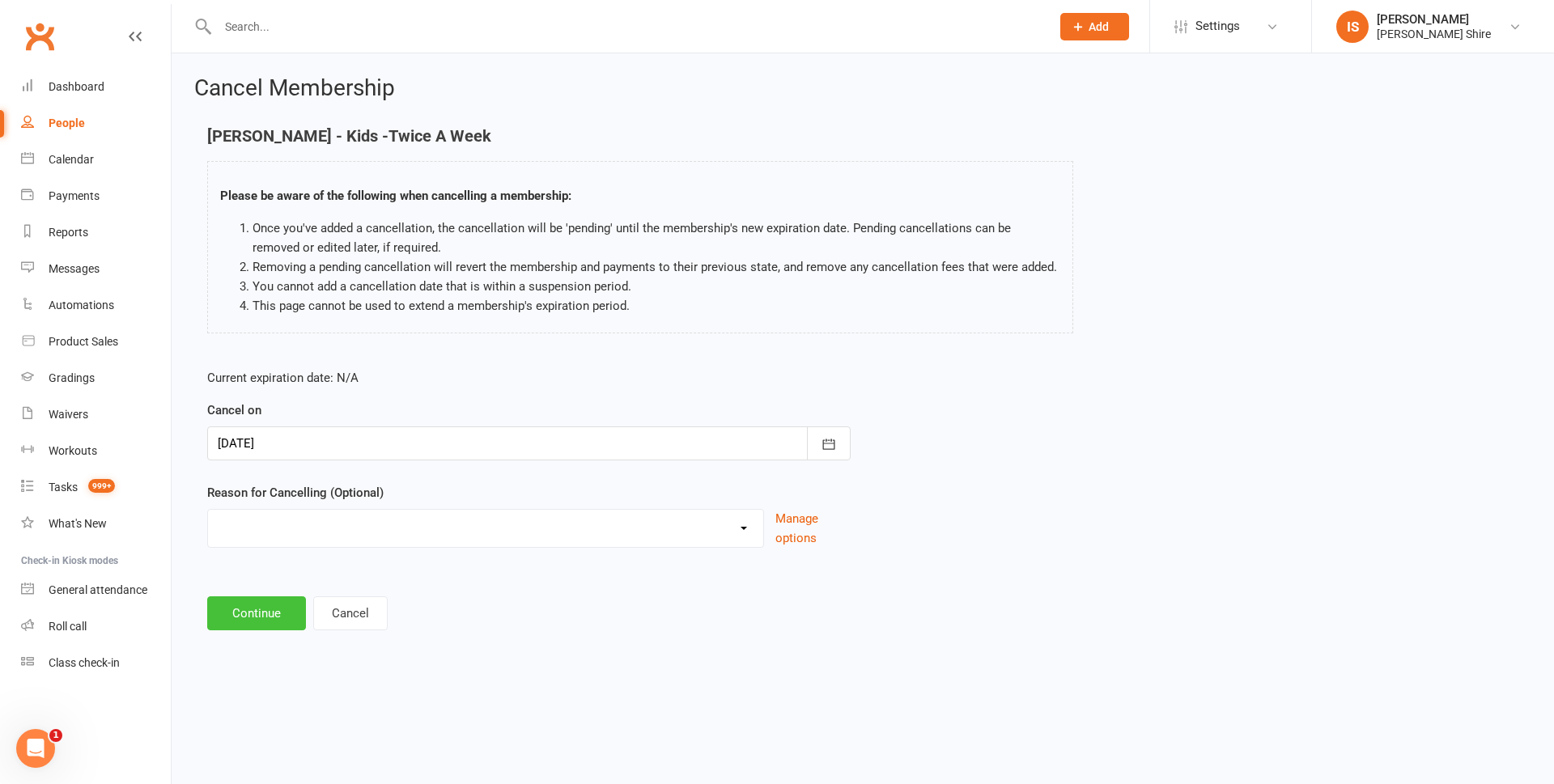
click at [267, 615] on button "Continue" at bounding box center [256, 614] width 99 height 34
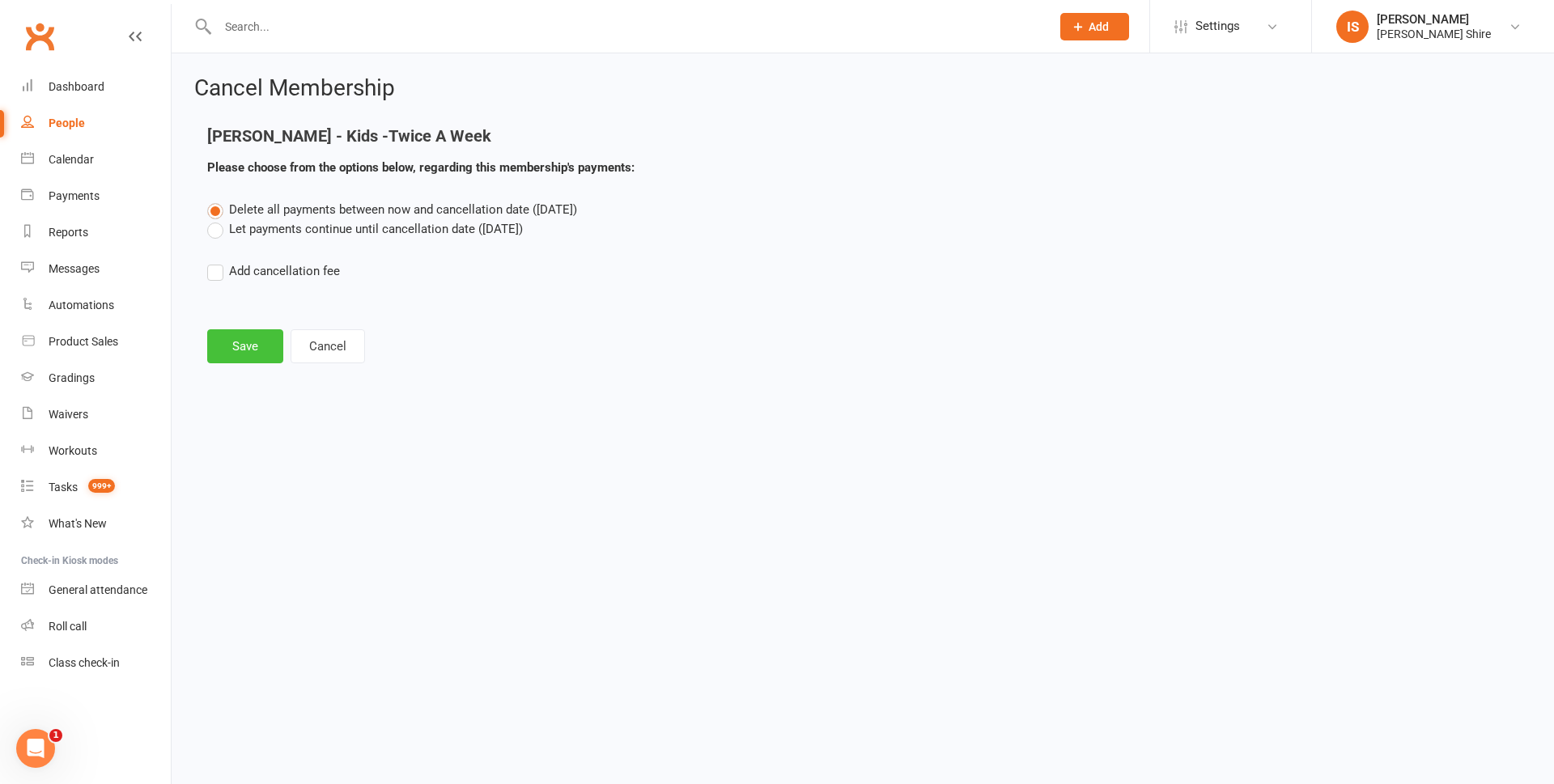
click at [231, 341] on button "Save" at bounding box center [244, 346] width 76 height 34
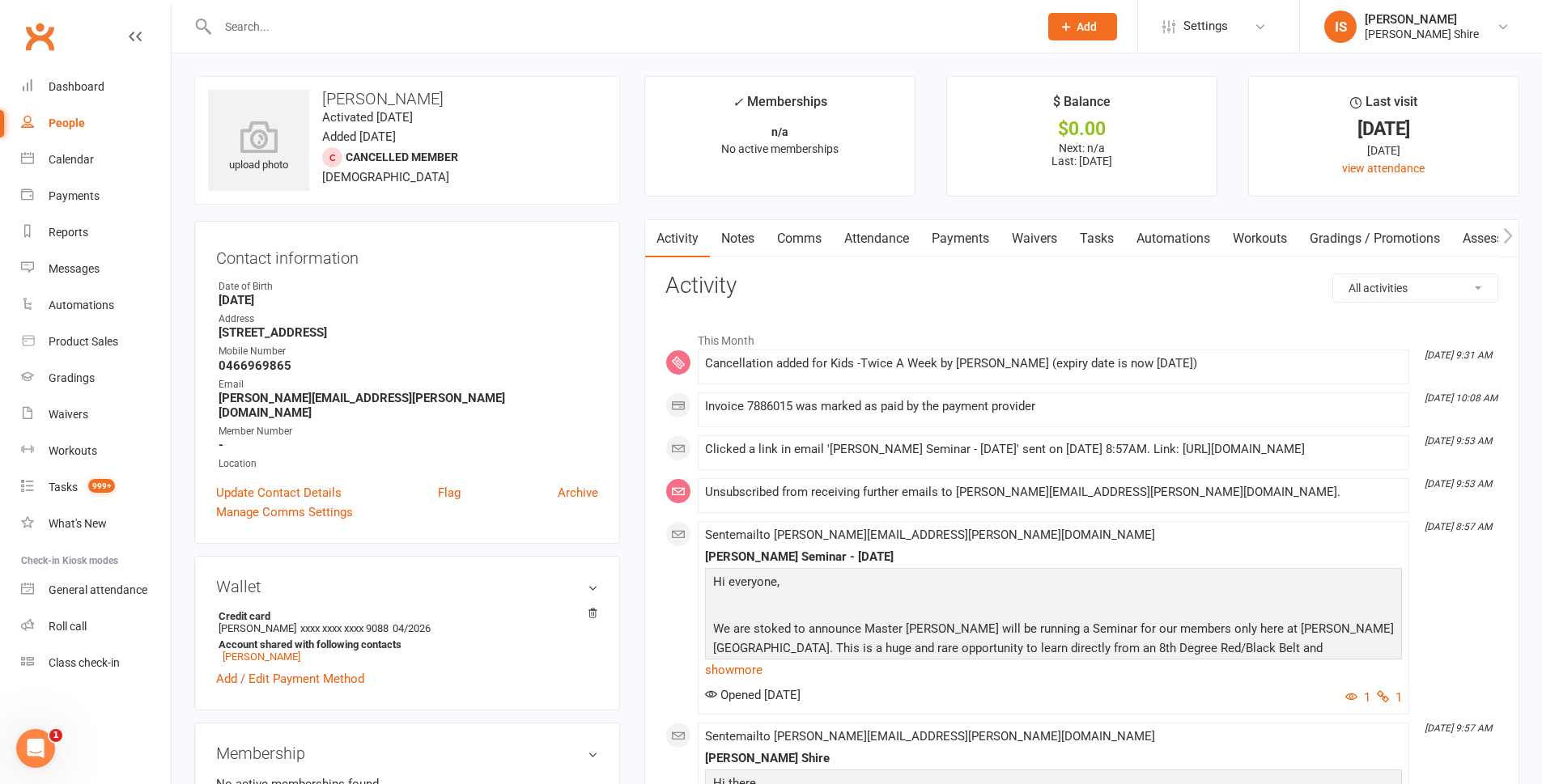
click at [992, 237] on link "Payments" at bounding box center [961, 239] width 80 height 37
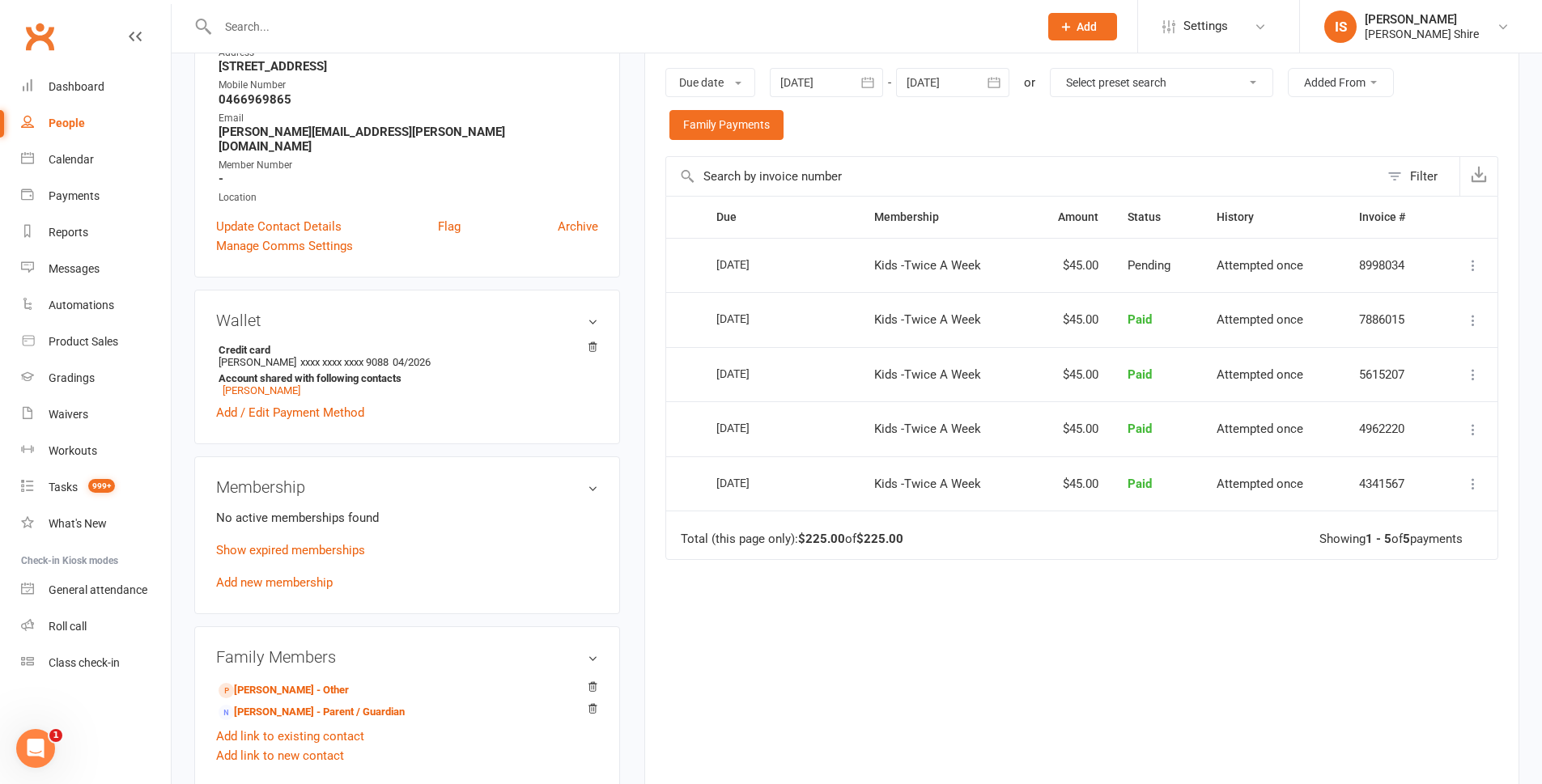
scroll to position [243, 0]
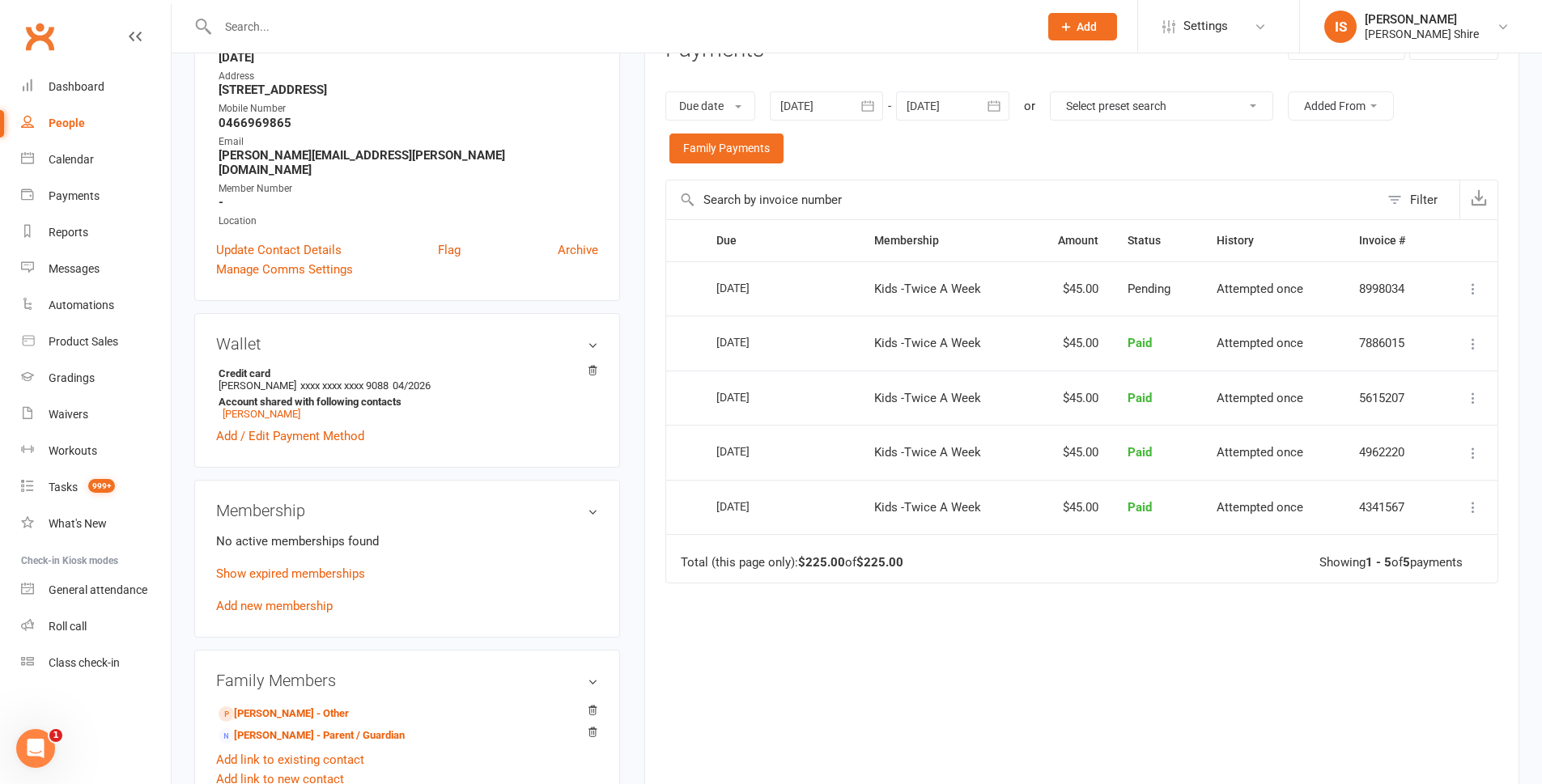
click at [814, 94] on div at bounding box center [826, 106] width 113 height 29
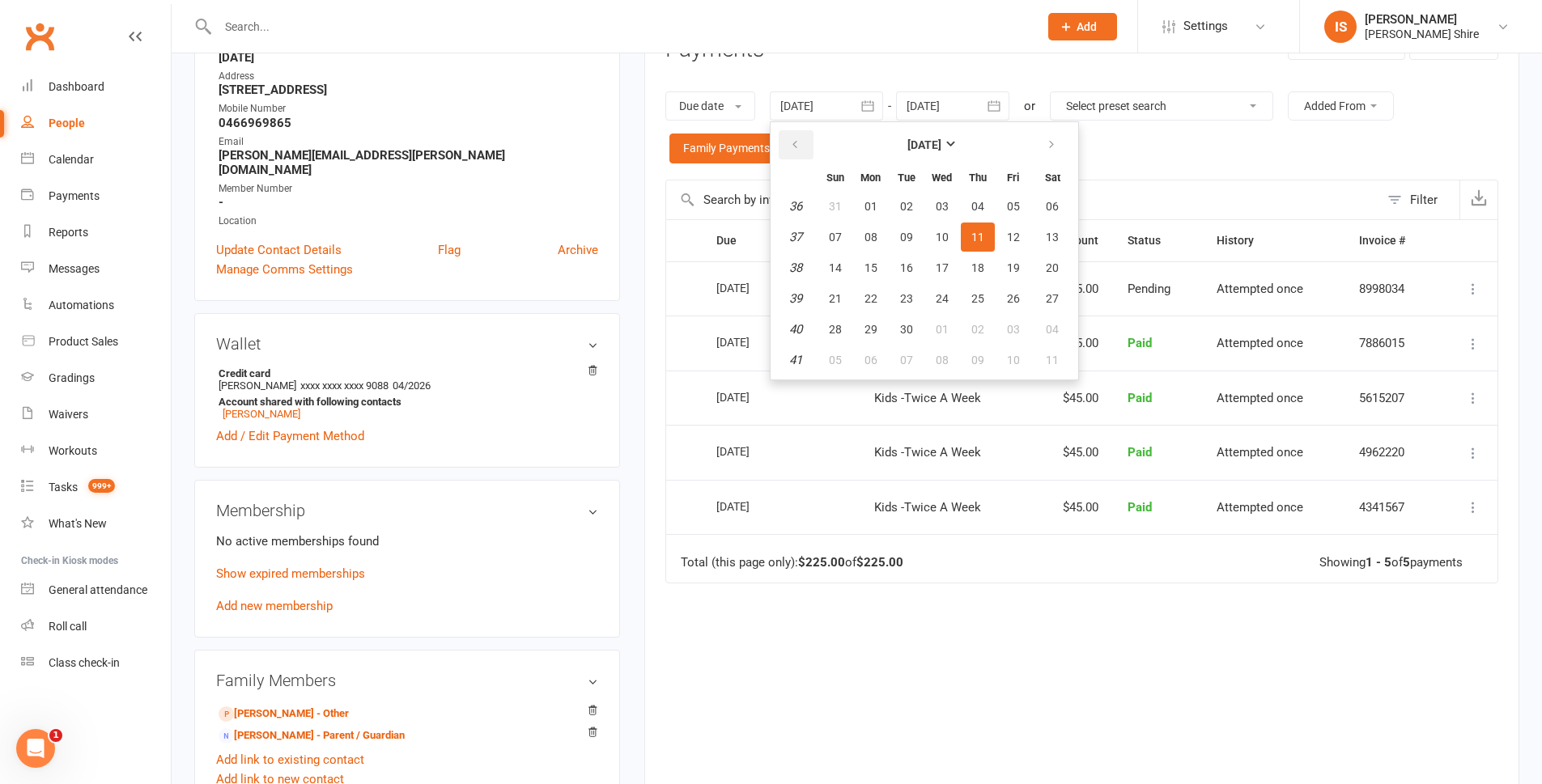
click at [801, 148] on icon "button" at bounding box center [795, 145] width 11 height 13
click at [1006, 196] on button "01" at bounding box center [1013, 206] width 34 height 29
type input "01 Aug 2025"
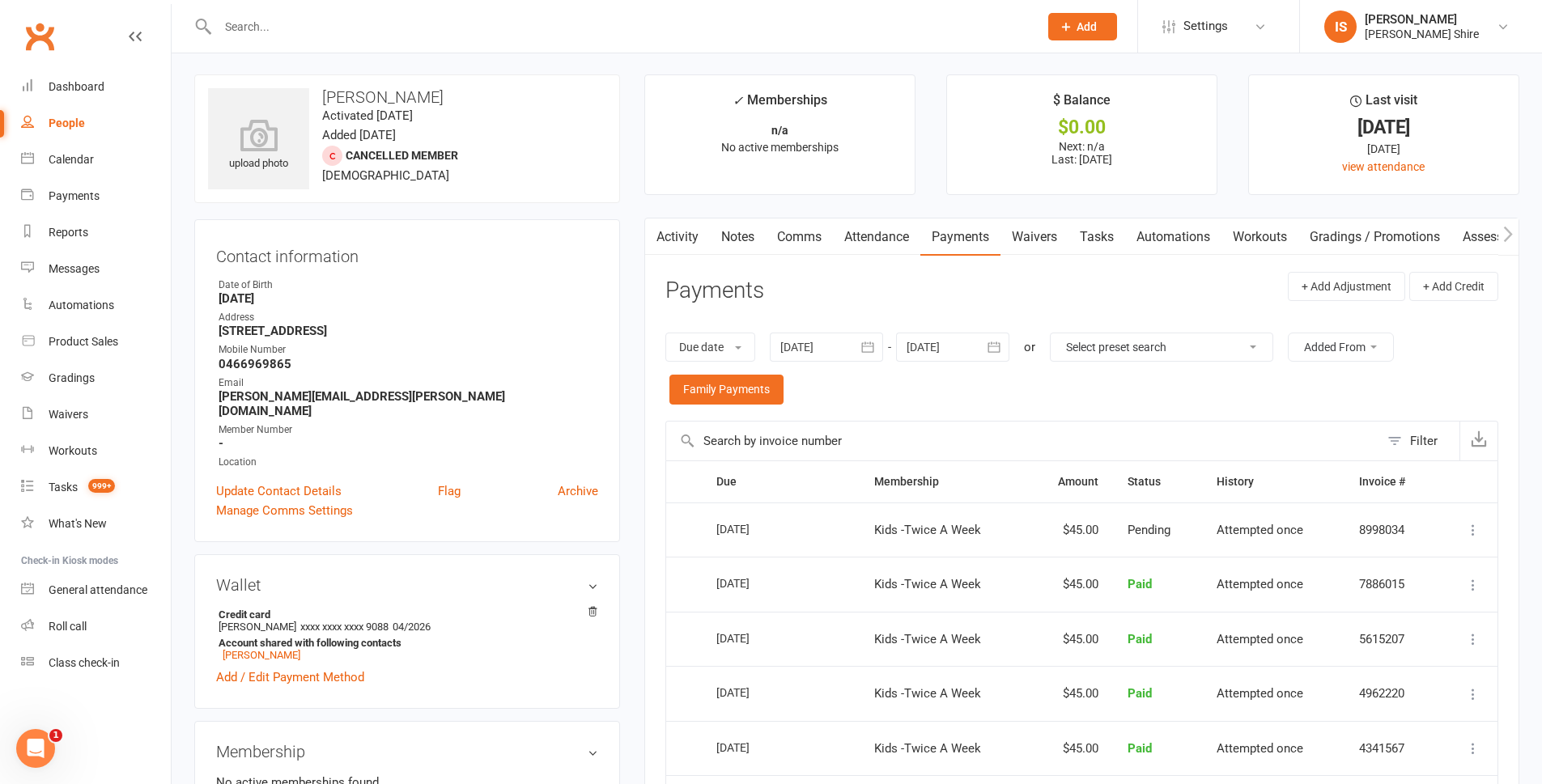
scroll to position [0, 0]
click at [98, 95] on link "Dashboard" at bounding box center [95, 87] width 150 height 36
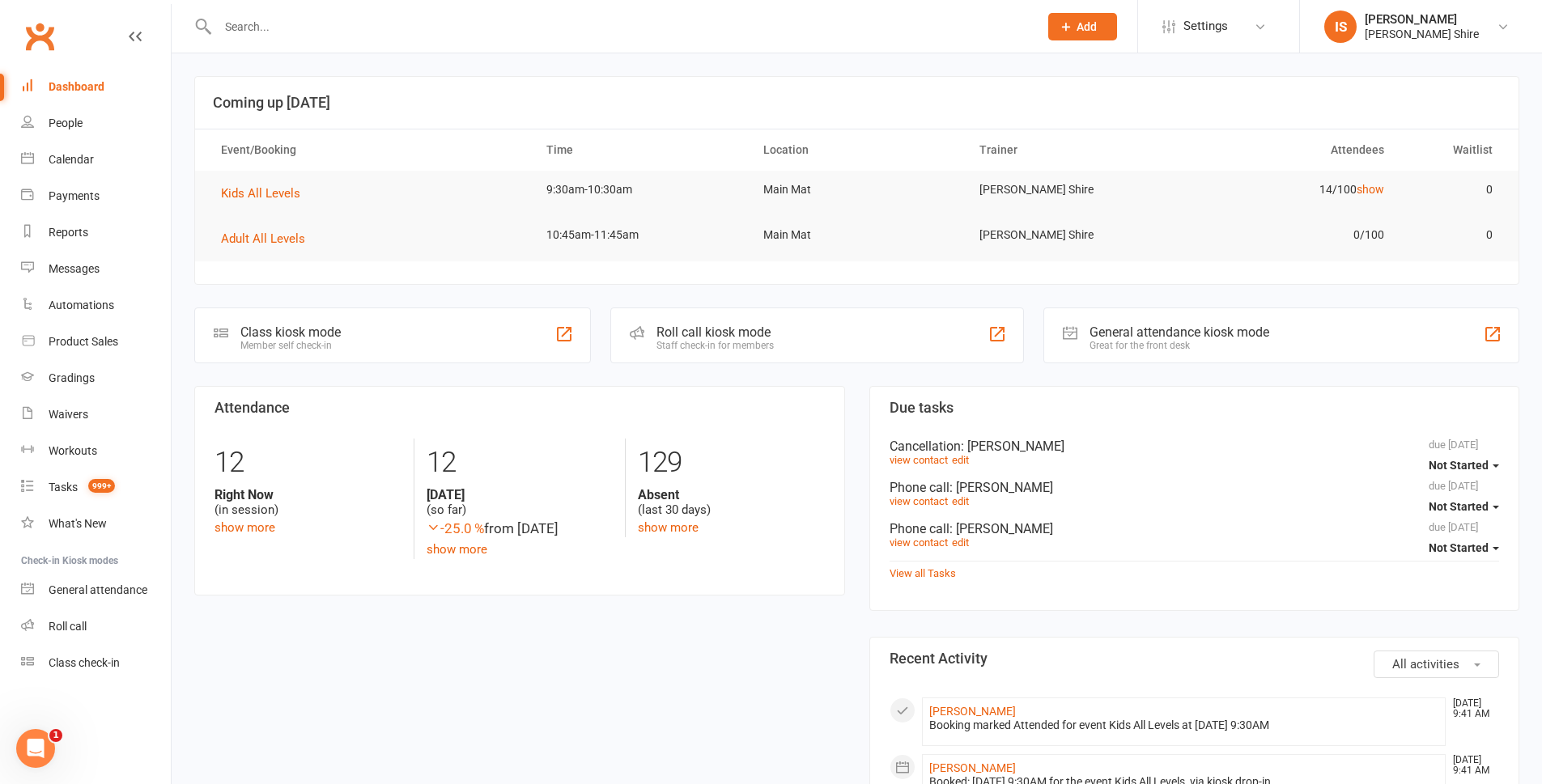
click at [71, 90] on div "Dashboard" at bounding box center [77, 87] width 56 height 13
click at [80, 85] on div "Dashboard" at bounding box center [77, 87] width 56 height 13
click at [255, 236] on span "Adult All Levels" at bounding box center [263, 239] width 84 height 15
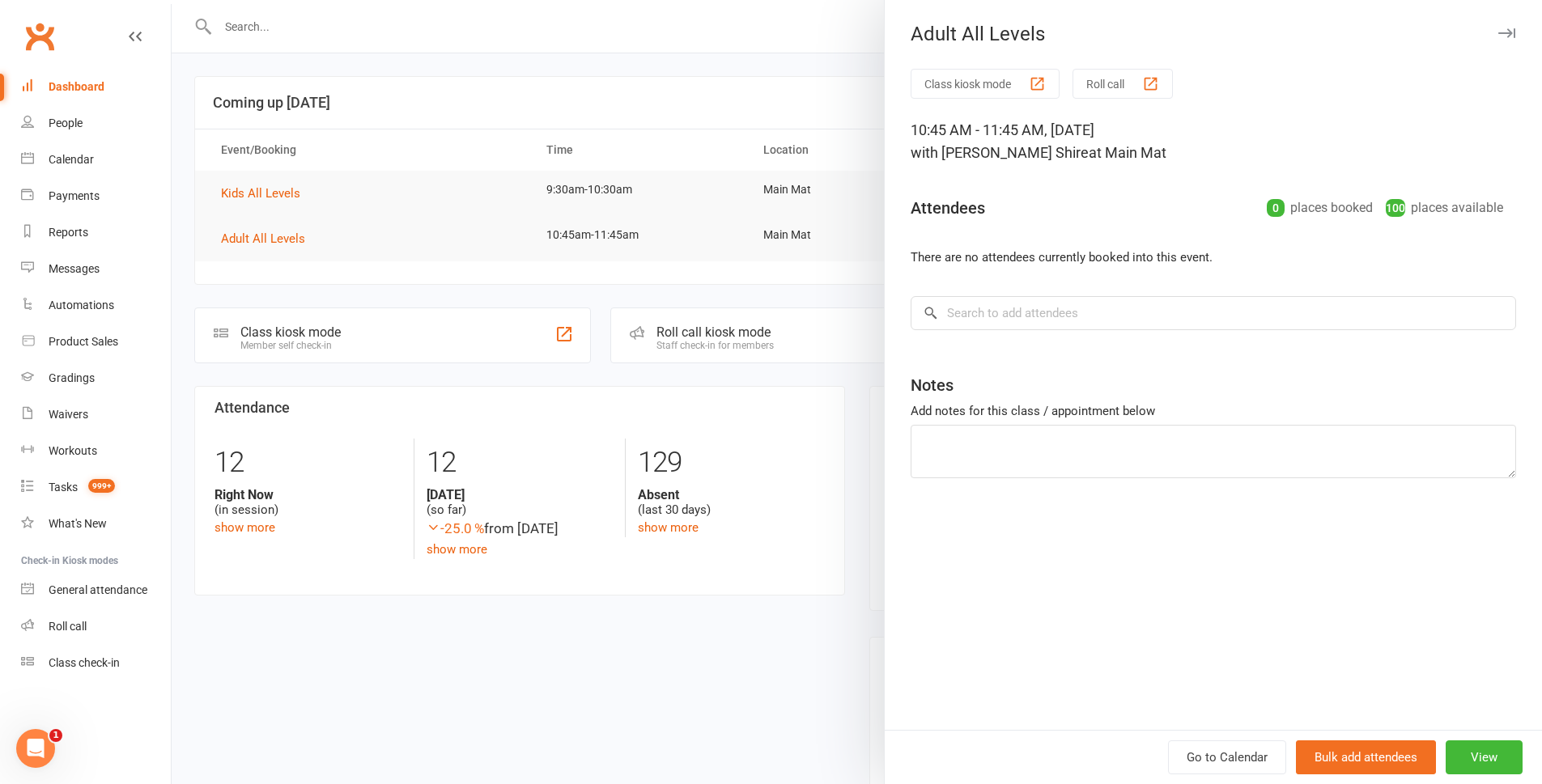
click at [255, 183] on div at bounding box center [856, 392] width 1371 height 784
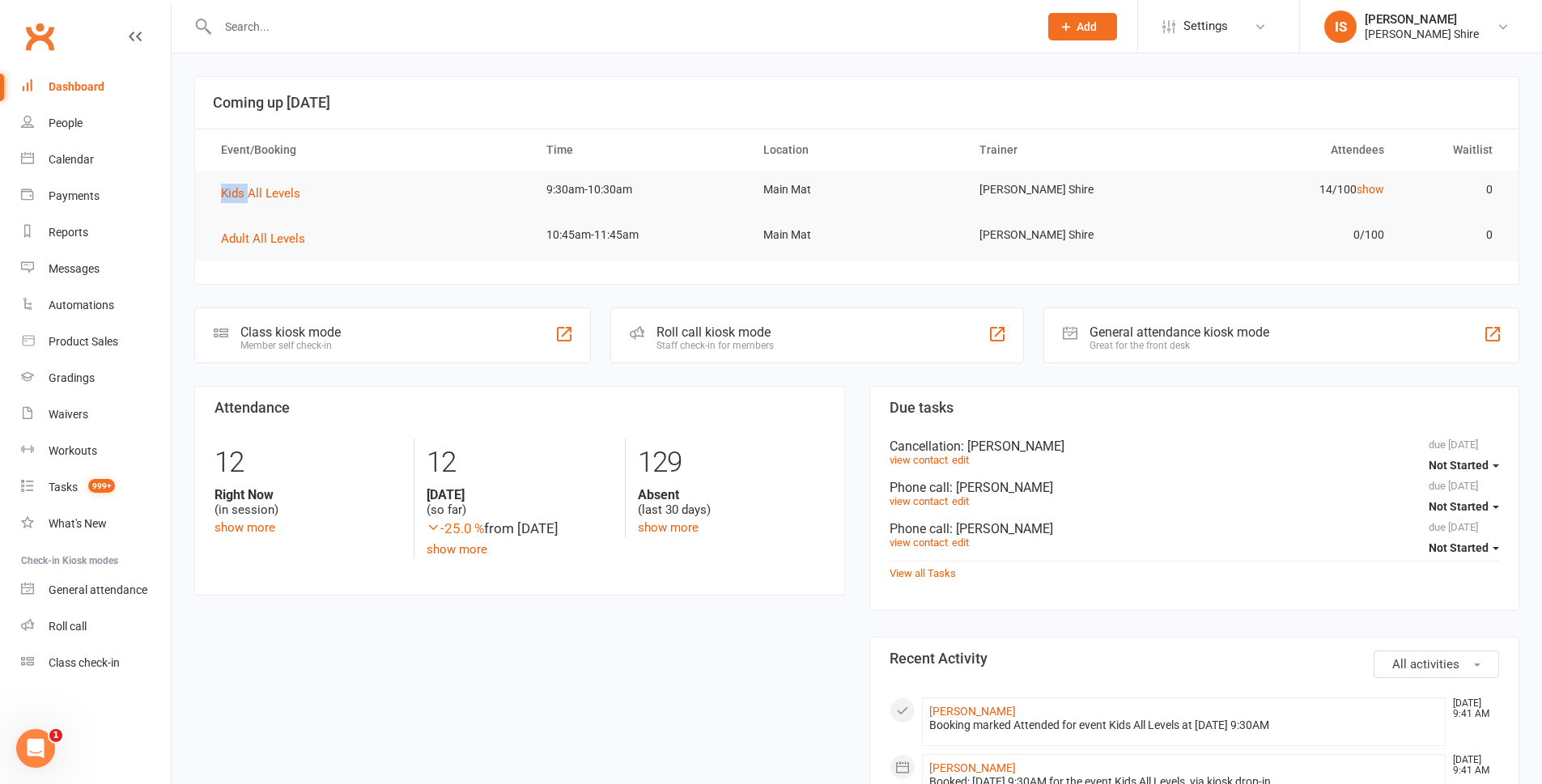
click at [255, 183] on td "Kids All Levels" at bounding box center [370, 194] width 326 height 45
click at [270, 181] on td "Kids All Levels" at bounding box center [370, 194] width 326 height 45
click at [268, 196] on span "Kids All Levels" at bounding box center [260, 194] width 80 height 15
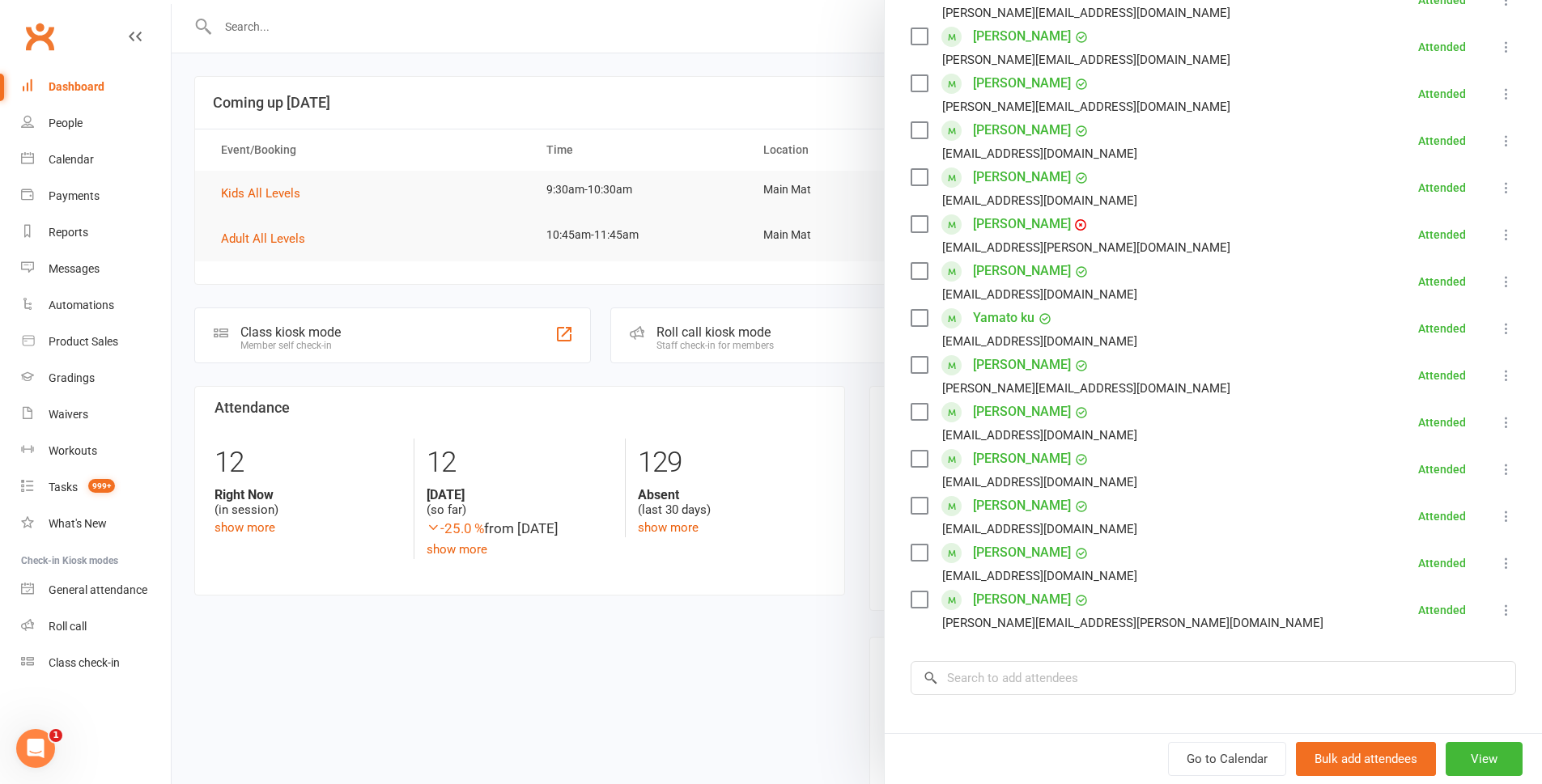
scroll to position [324, 0]
click at [1002, 218] on link "Sebastian Gironda" at bounding box center [1022, 225] width 98 height 26
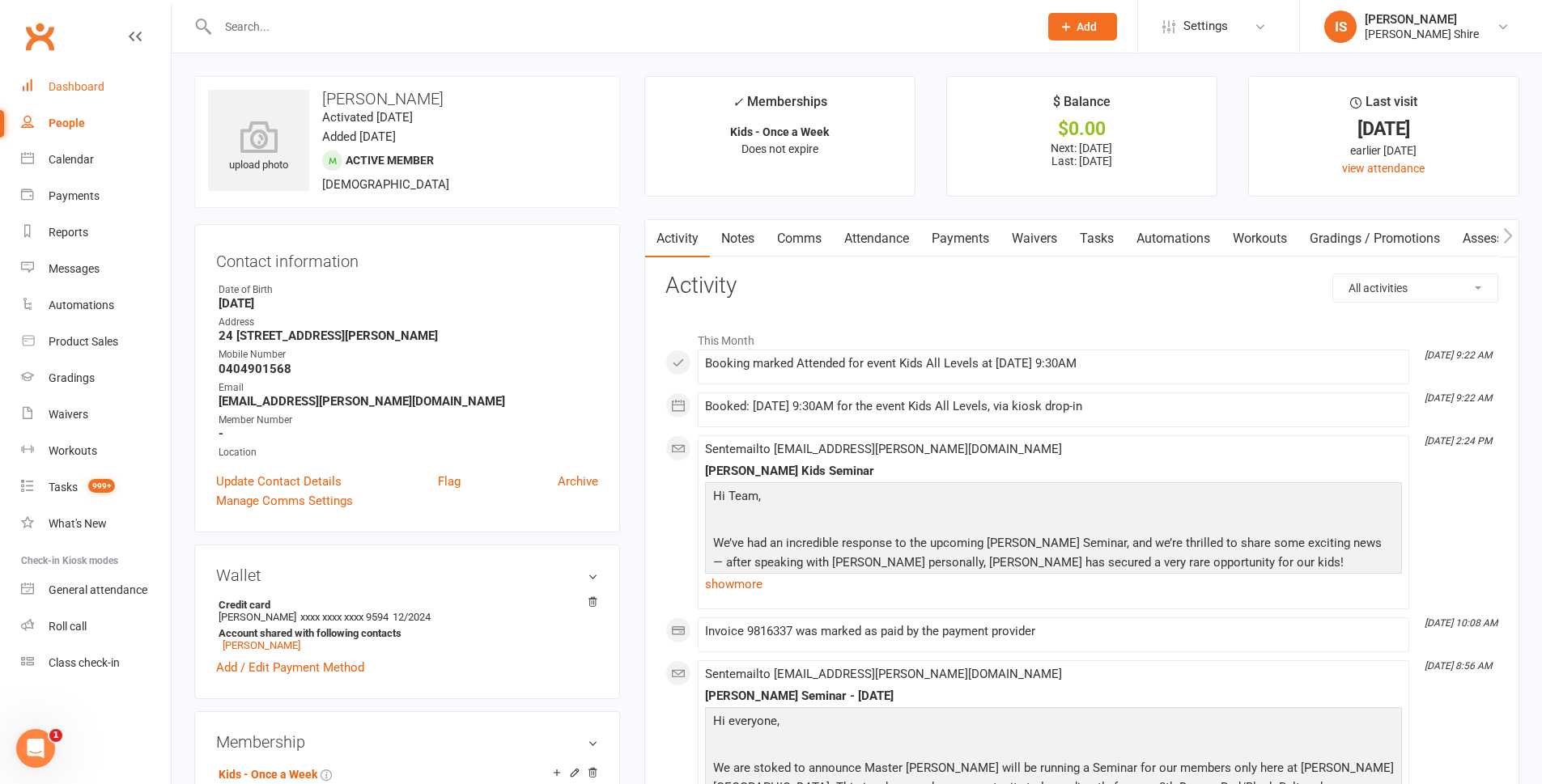
click at [98, 84] on div "Dashboard" at bounding box center [77, 87] width 56 height 13
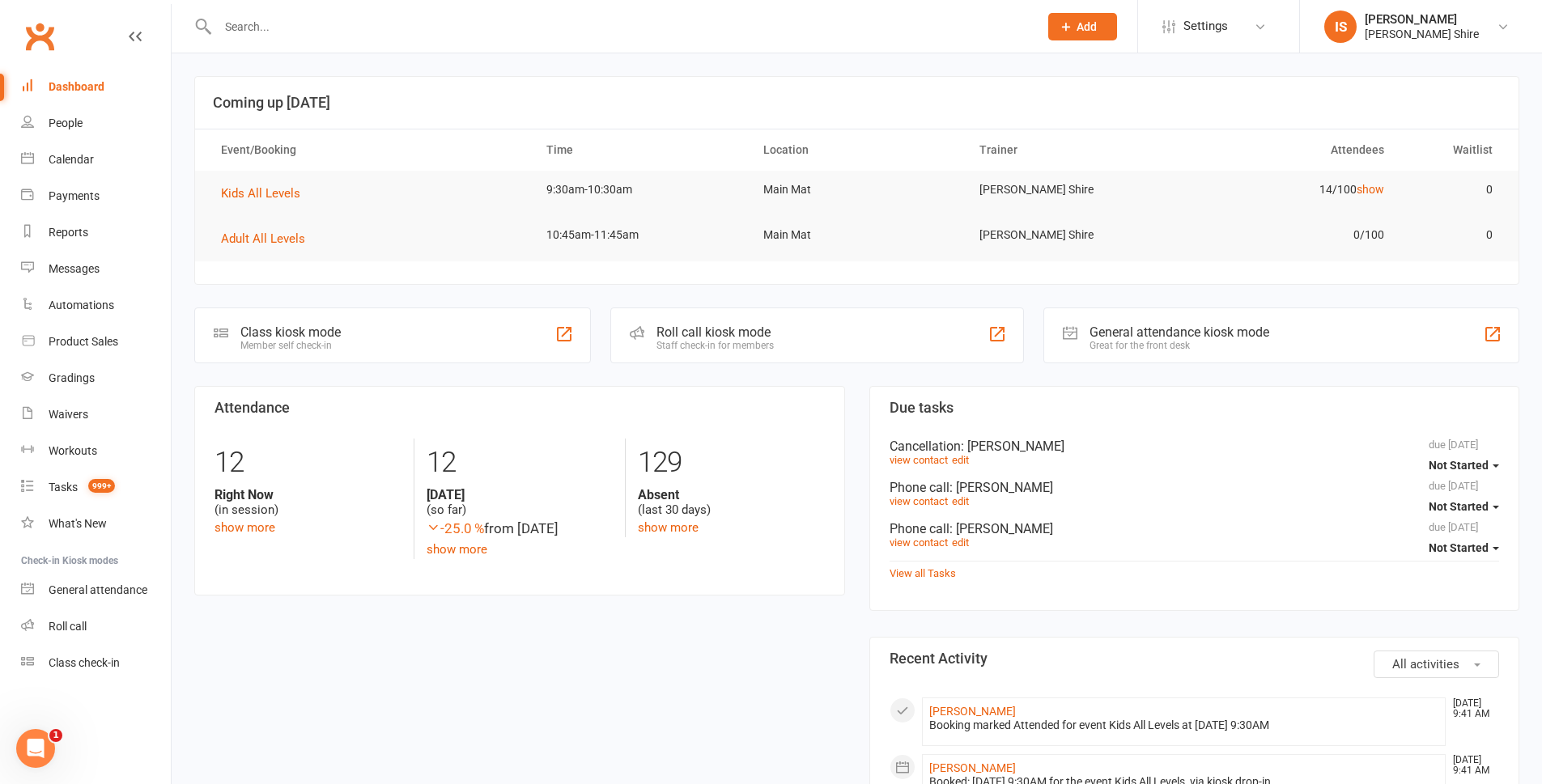
click at [63, 88] on div "Dashboard" at bounding box center [77, 87] width 56 height 13
click at [392, 24] on input "text" at bounding box center [620, 26] width 814 height 22
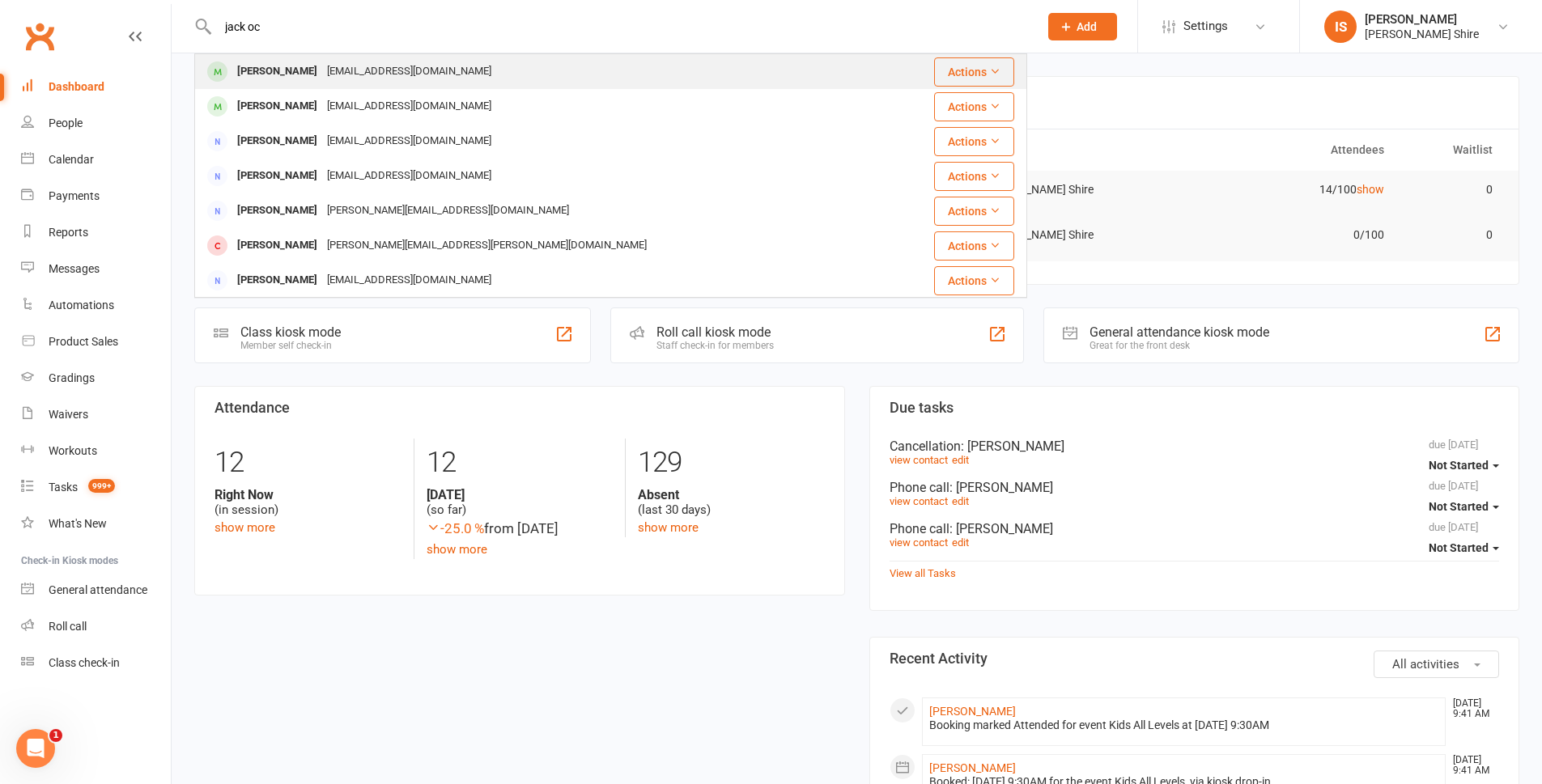
type input "jack oc"
click at [333, 66] on div "Jack.oconell14@gmail.com" at bounding box center [409, 71] width 174 height 23
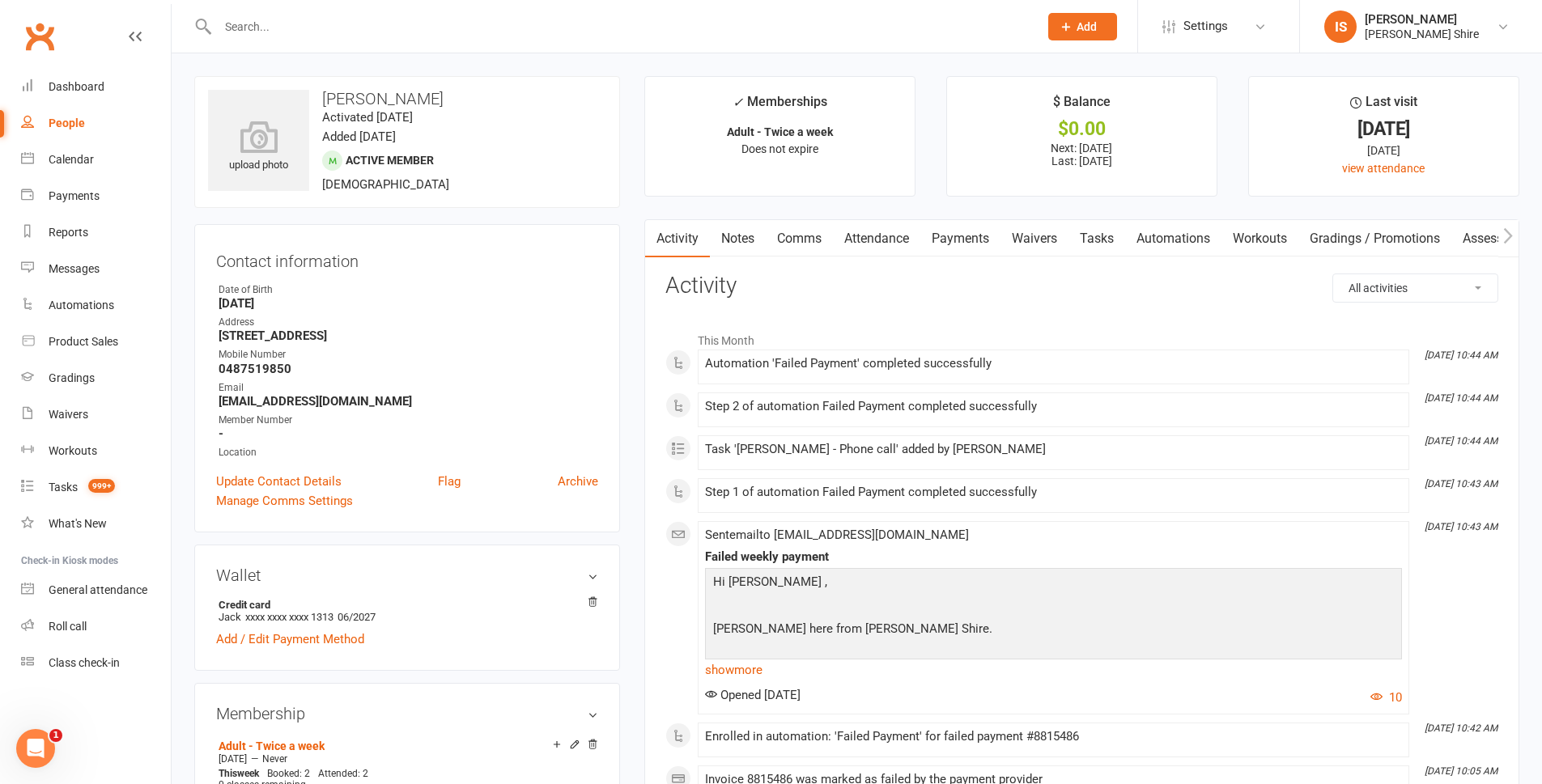
click at [946, 239] on link "Payments" at bounding box center [961, 239] width 80 height 37
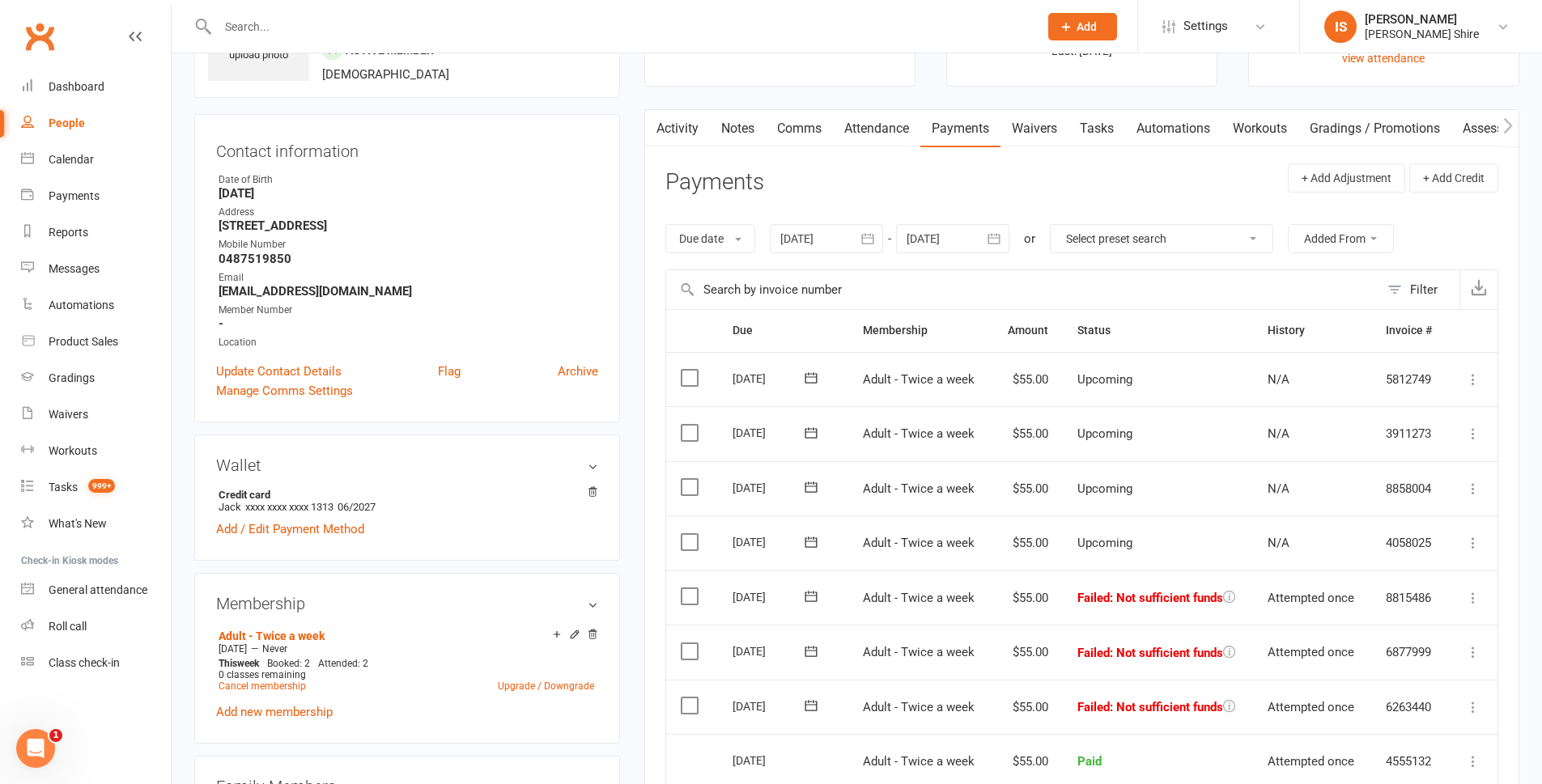
scroll to position [81, 0]
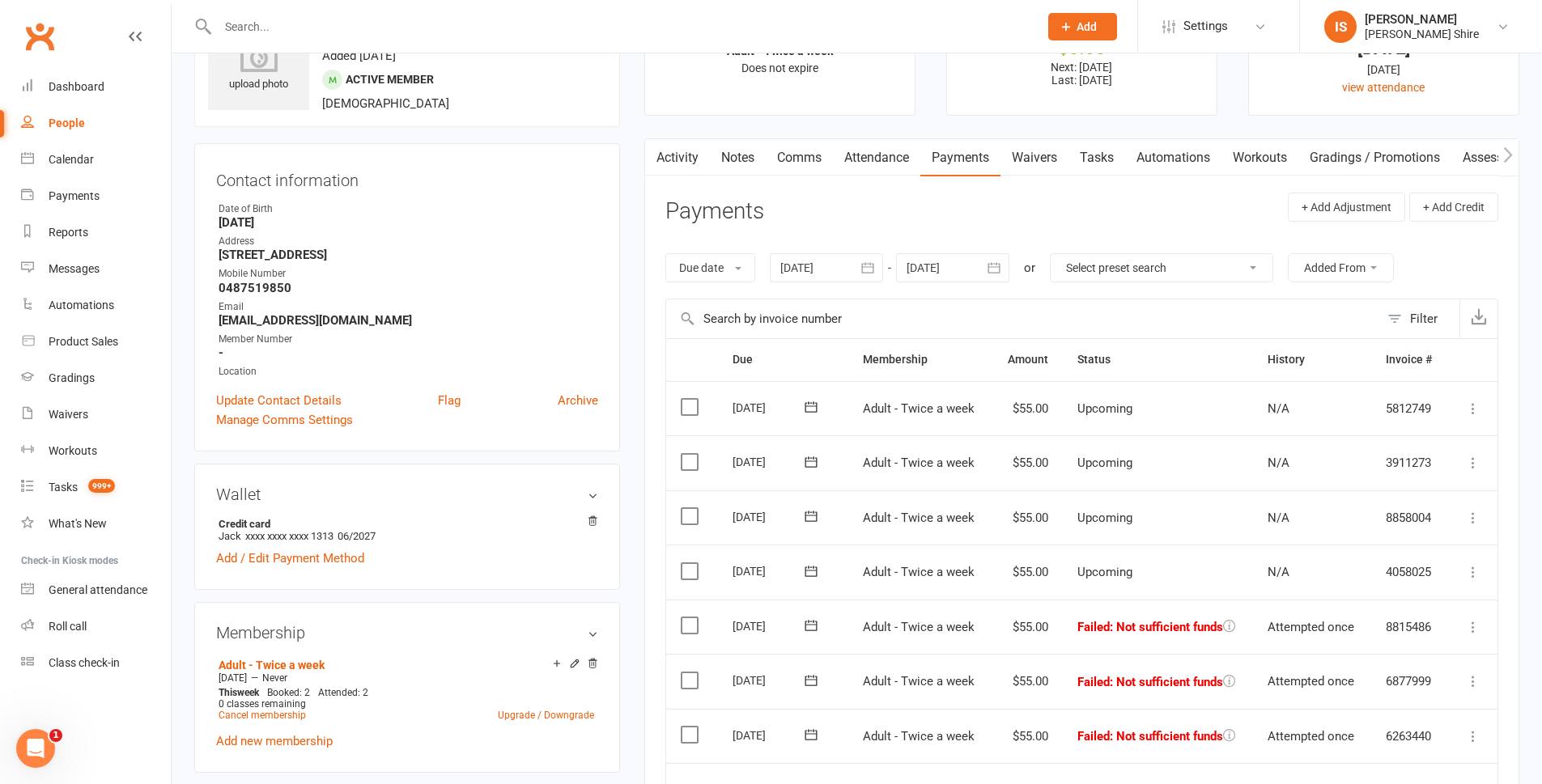
drag, startPoint x: 1105, startPoint y: 249, endPoint x: 1102, endPoint y: 259, distance: 10.4
click at [1103, 257] on div "Due date Due date Date paid Date failed Date settled 11 Sep 2025 September 2025…" at bounding box center [1082, 268] width 833 height 62
click at [1102, 259] on select "Select preset search All failures All skipped payments All pending payments Suc…" at bounding box center [1161, 268] width 222 height 27
select select "0"
click at [1062, 254] on select "Select preset search All failures All skipped payments All pending payments Suc…" at bounding box center [1161, 268] width 222 height 27
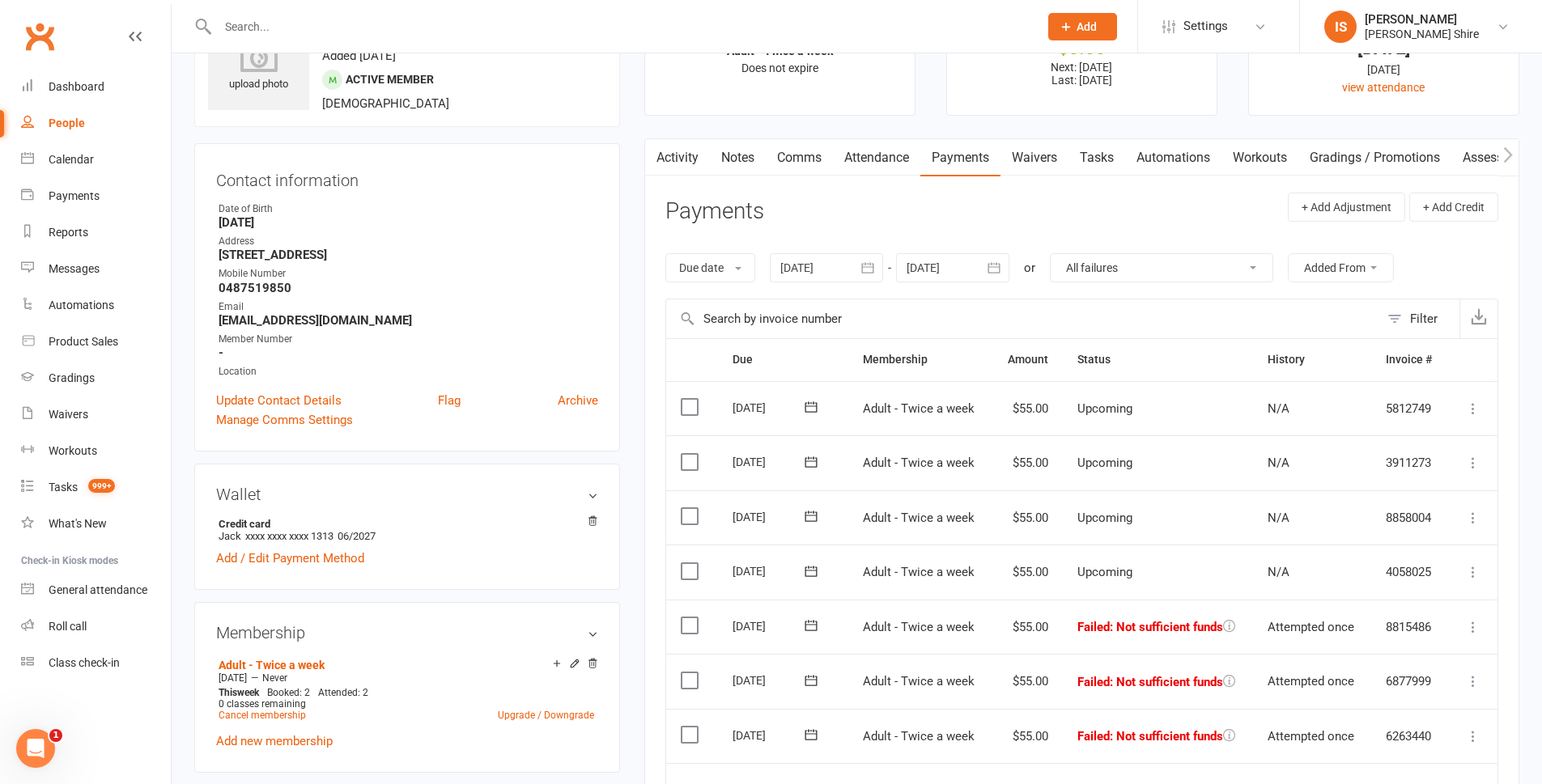
type input "[DATE]"
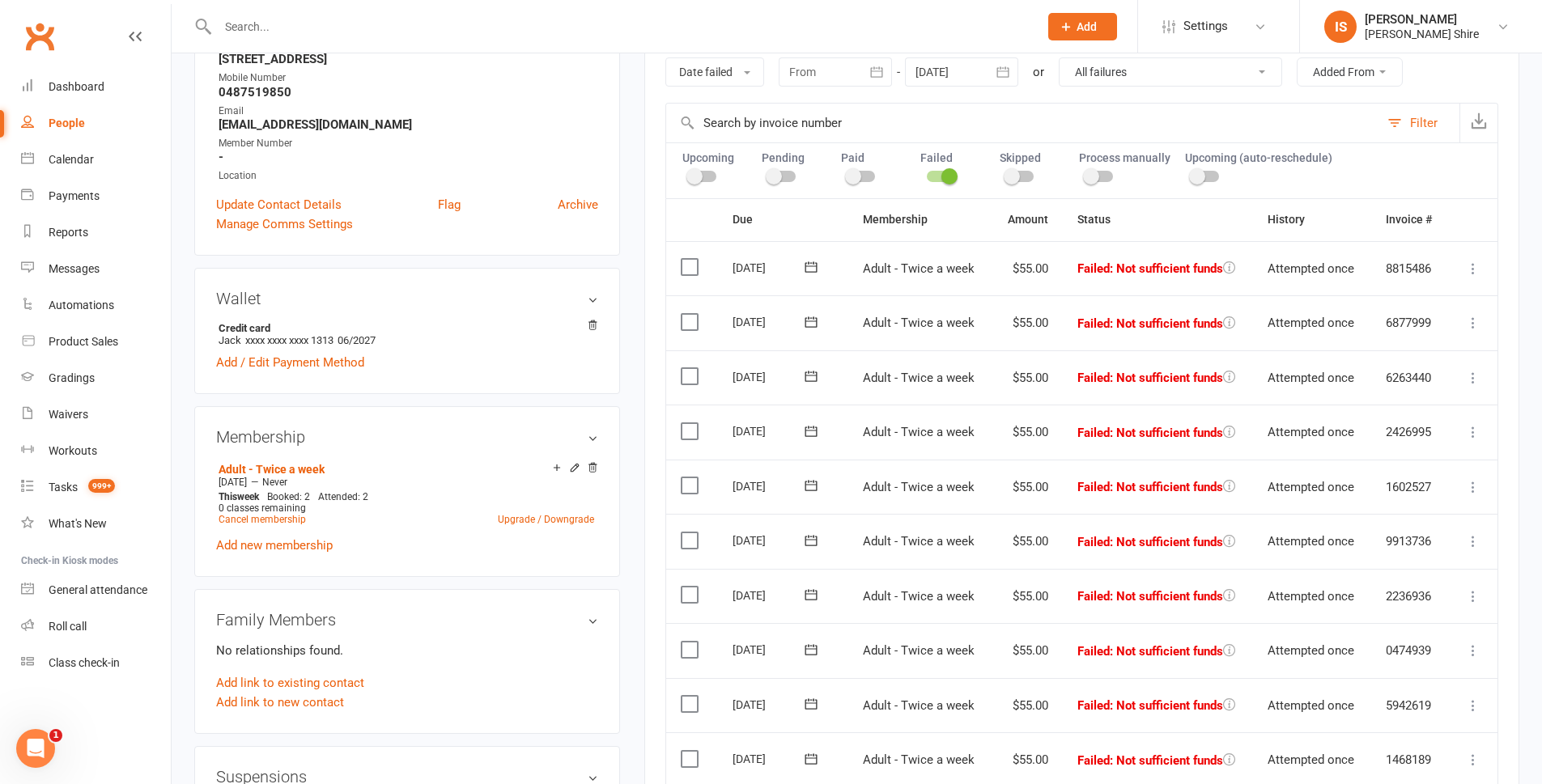
scroll to position [243, 0]
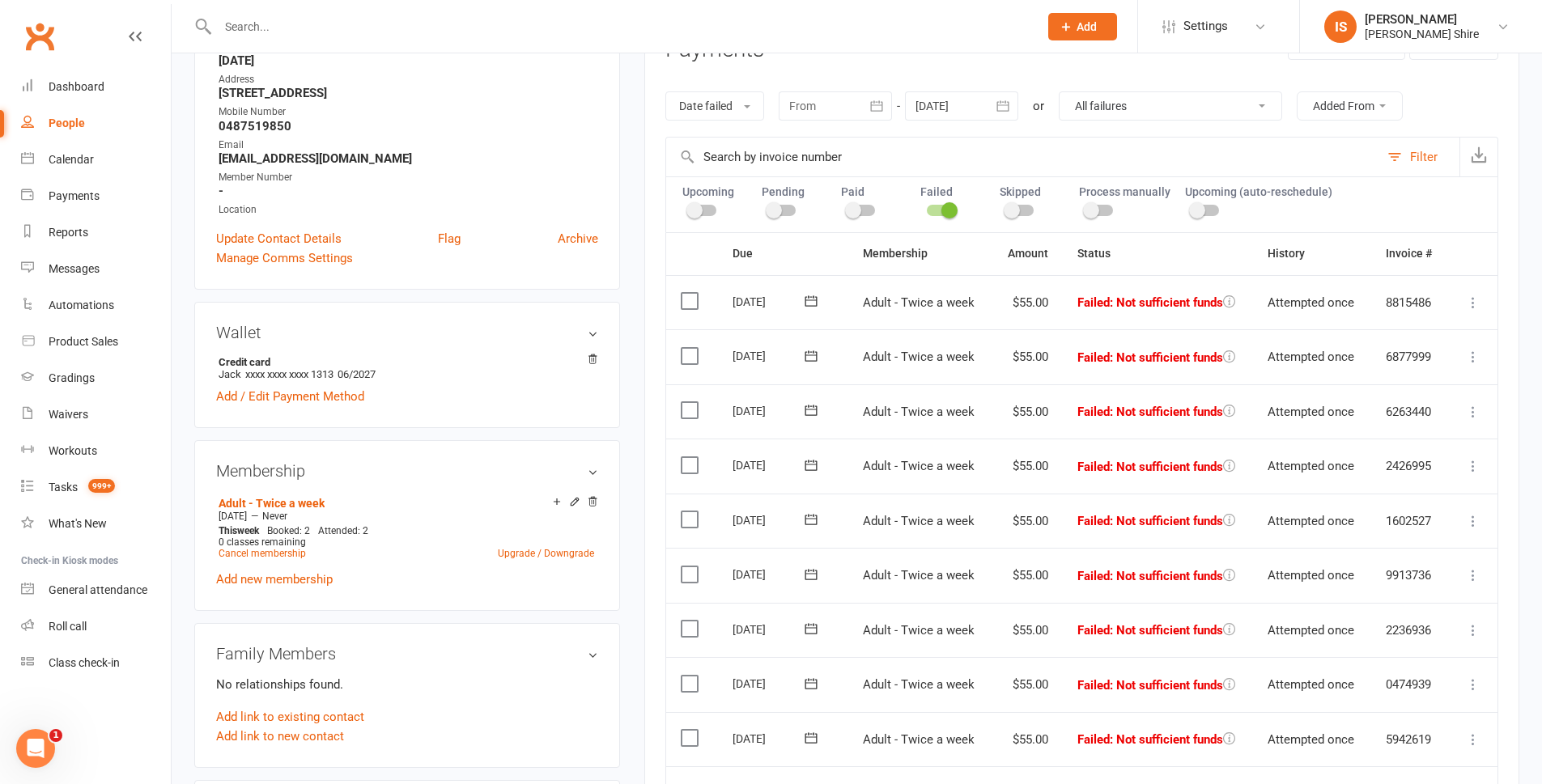
click at [1116, 118] on select "All failures All skipped payments All pending payments Successful payments (las…" at bounding box center [1171, 106] width 222 height 27
click at [1060, 93] on select "All failures All skipped payments All pending payments Successful payments (las…" at bounding box center [1171, 106] width 222 height 27
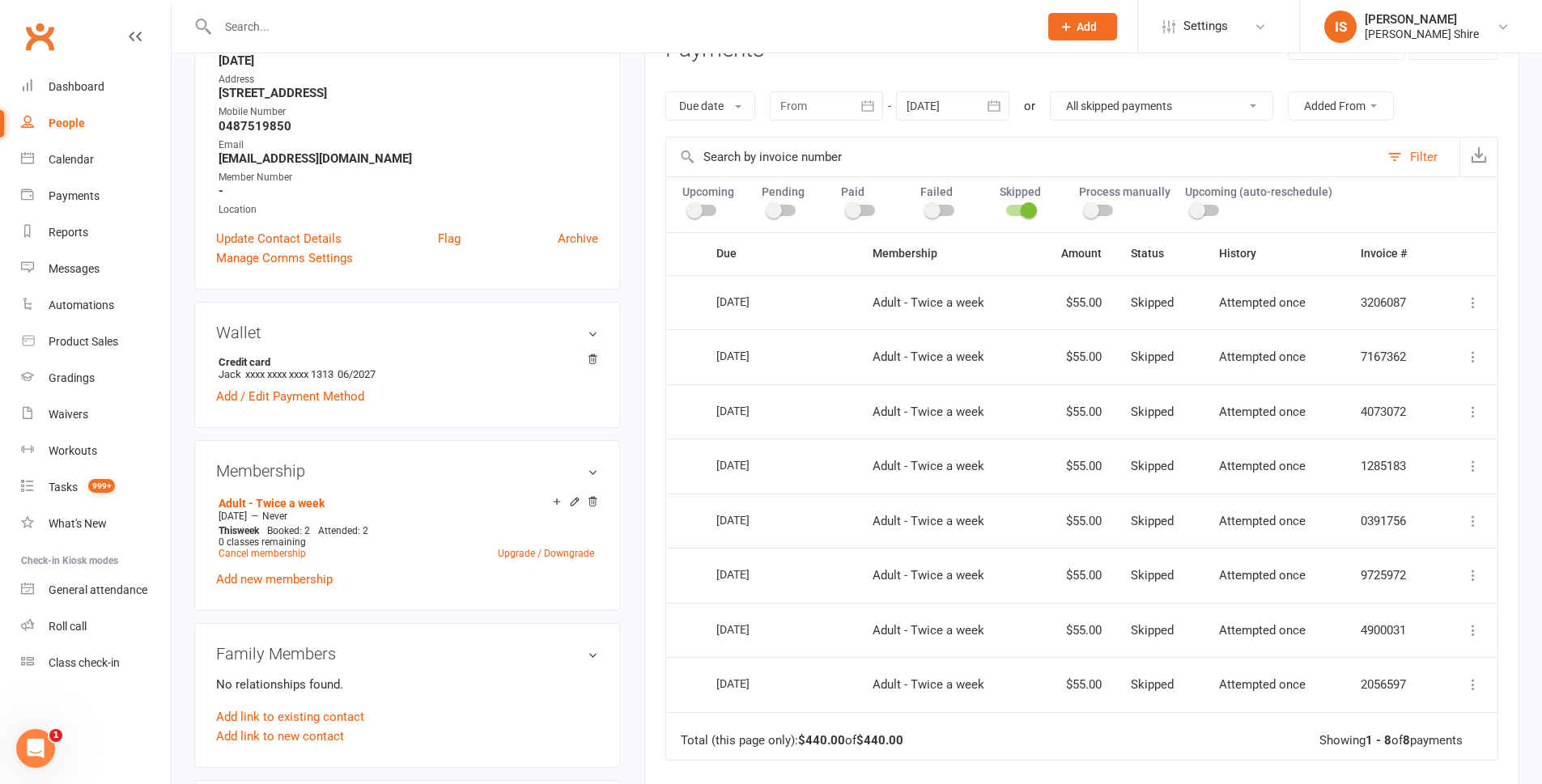
click at [1103, 106] on select "All failures All skipped payments All pending payments Successful payments (las…" at bounding box center [1161, 106] width 222 height 27
click at [1021, 738] on td "Total (this page only): $440.00 of $440.00 Showing 1 - 8 of 8 payments" at bounding box center [1082, 736] width 832 height 49
click at [1197, 117] on select "All failures All skipped payments All pending payments Successful payments (las…" at bounding box center [1161, 106] width 222 height 27
select select "3"
click at [1055, 93] on select "All failures All skipped payments All pending payments Successful payments (las…" at bounding box center [1161, 106] width 222 height 27
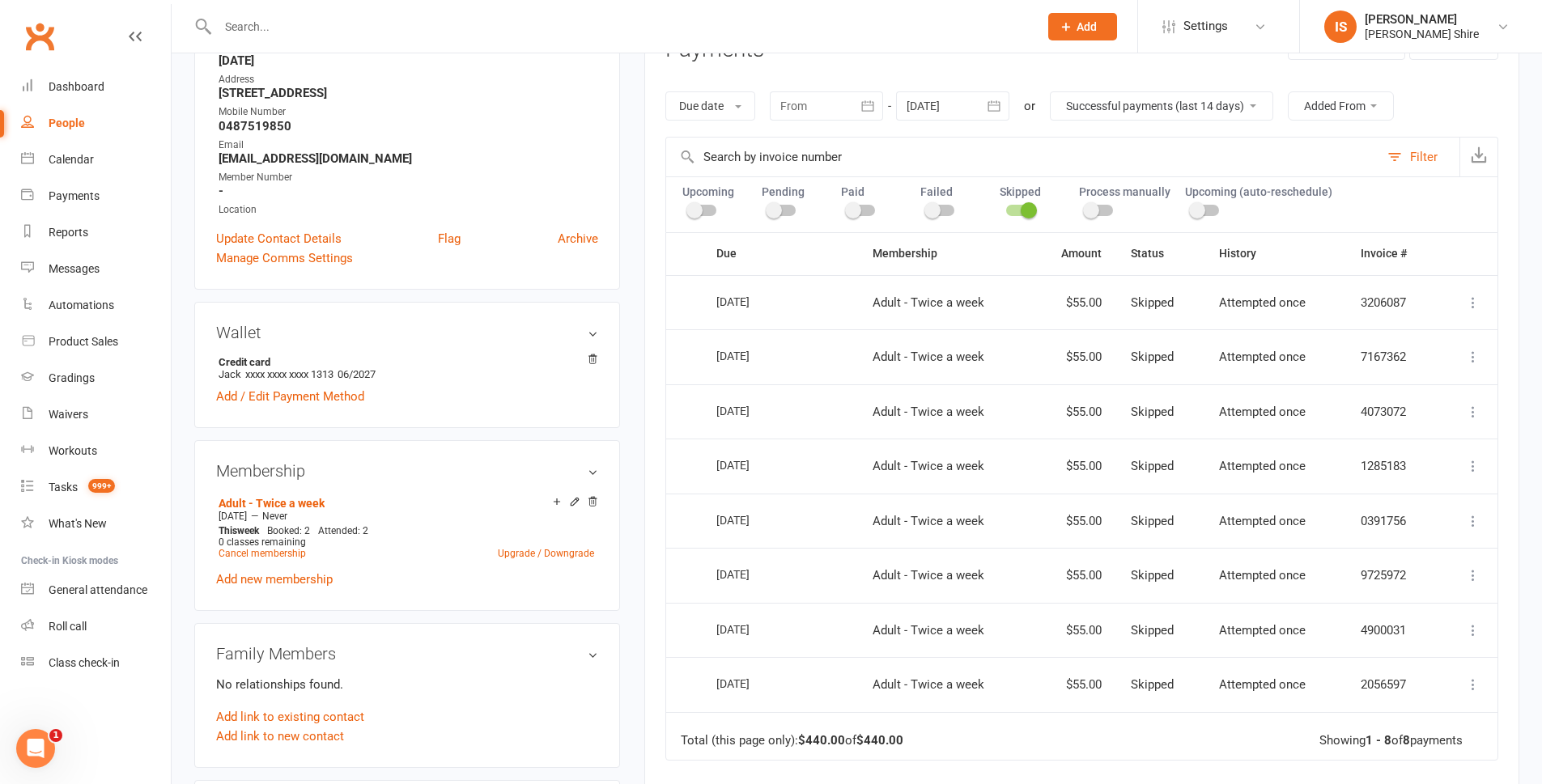
type input "28 Sep 2025"
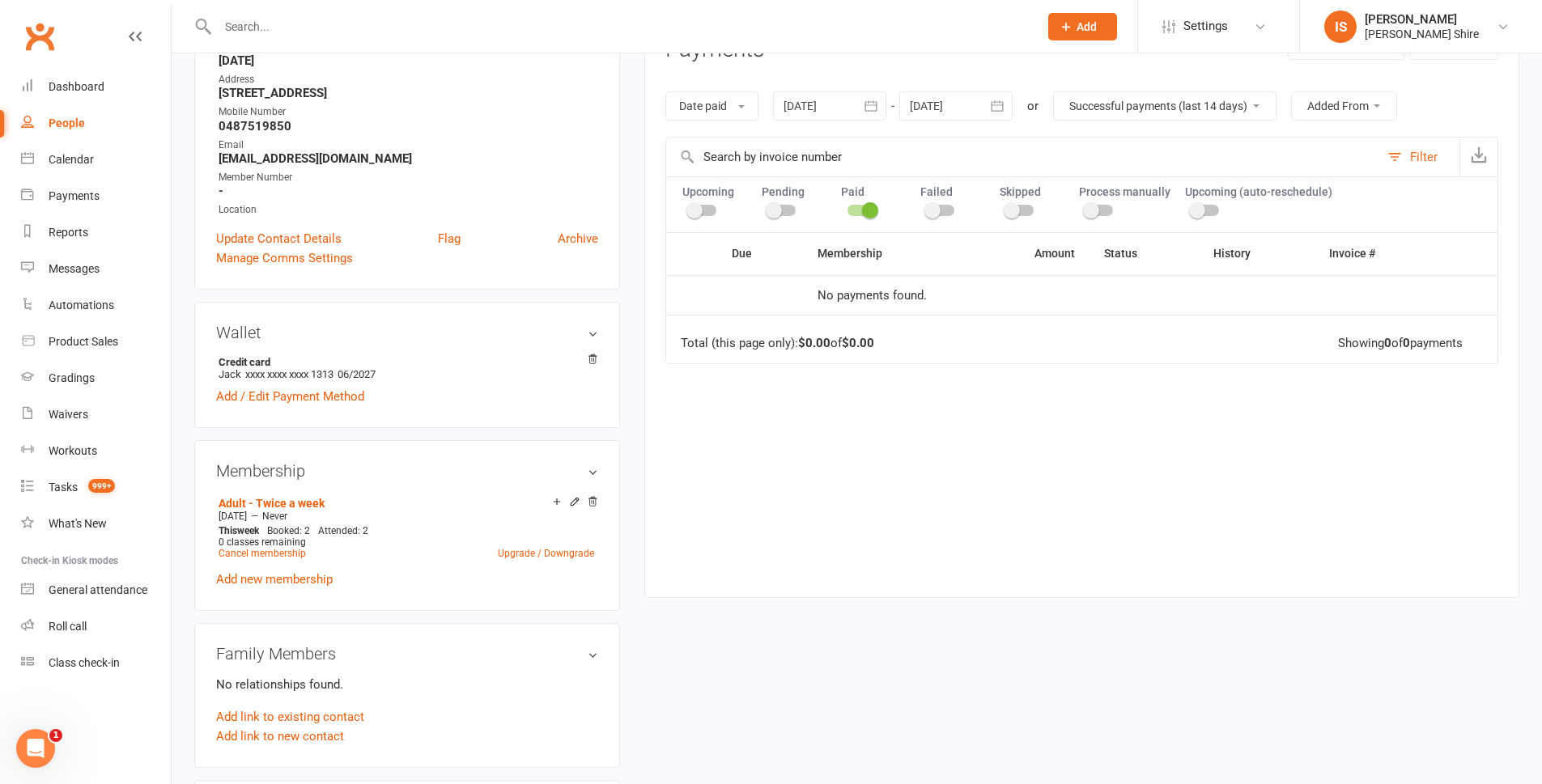
click at [1090, 101] on select "All failures All skipped payments All pending payments Successful payments (las…" at bounding box center [1164, 106] width 222 height 27
select select "5"
click at [1055, 93] on select "All failures All skipped payments All pending payments Successful payments (las…" at bounding box center [1164, 106] width 222 height 27
type input "14 Jul 2025"
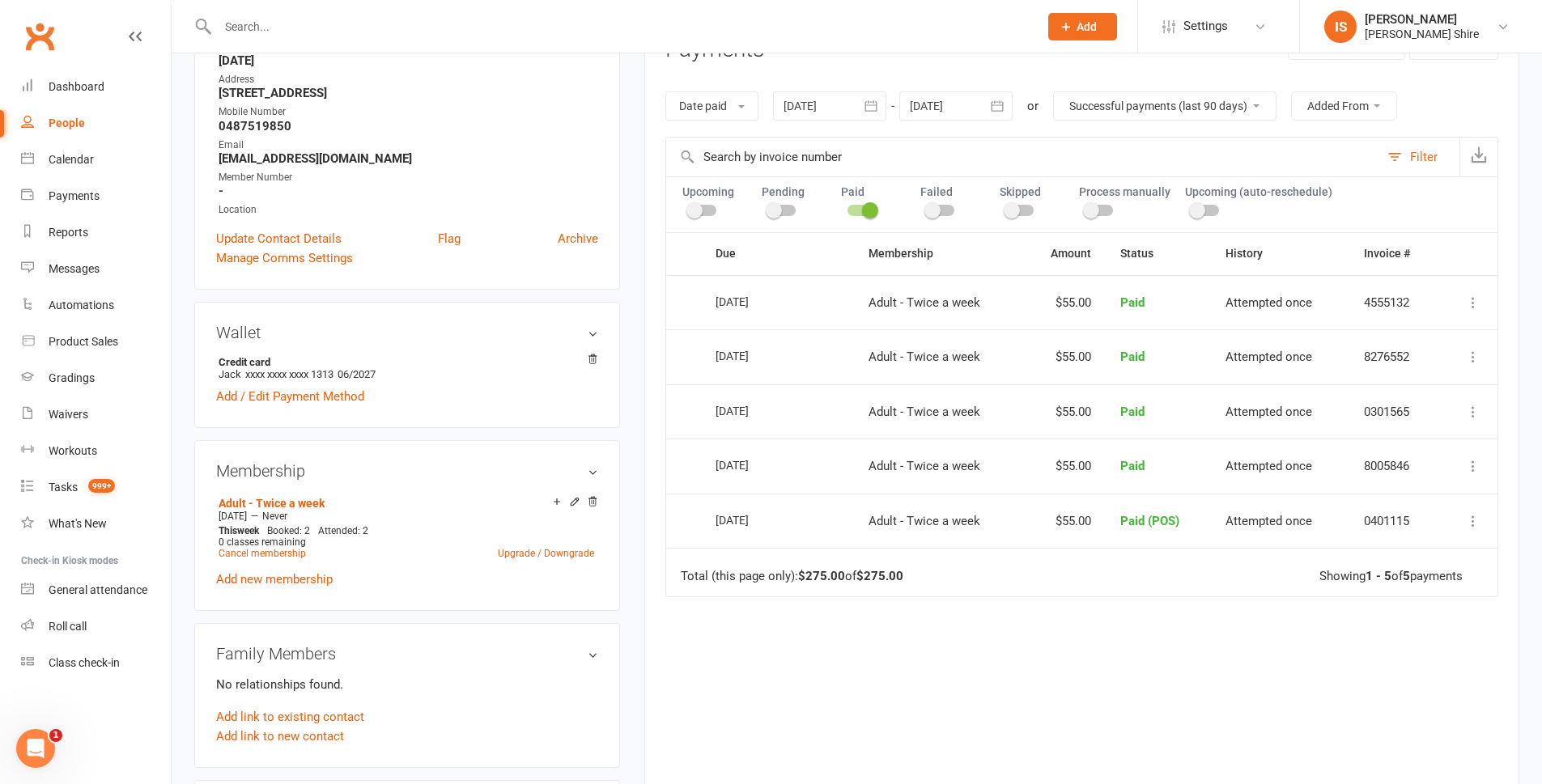
click at [1128, 107] on select "All failures All skipped payments All pending payments Successful payments (las…" at bounding box center [1164, 106] width 222 height 27
select select "2"
click at [1054, 93] on select "All failures All skipped payments All pending payments Successful payments (las…" at bounding box center [1164, 106] width 222 height 27
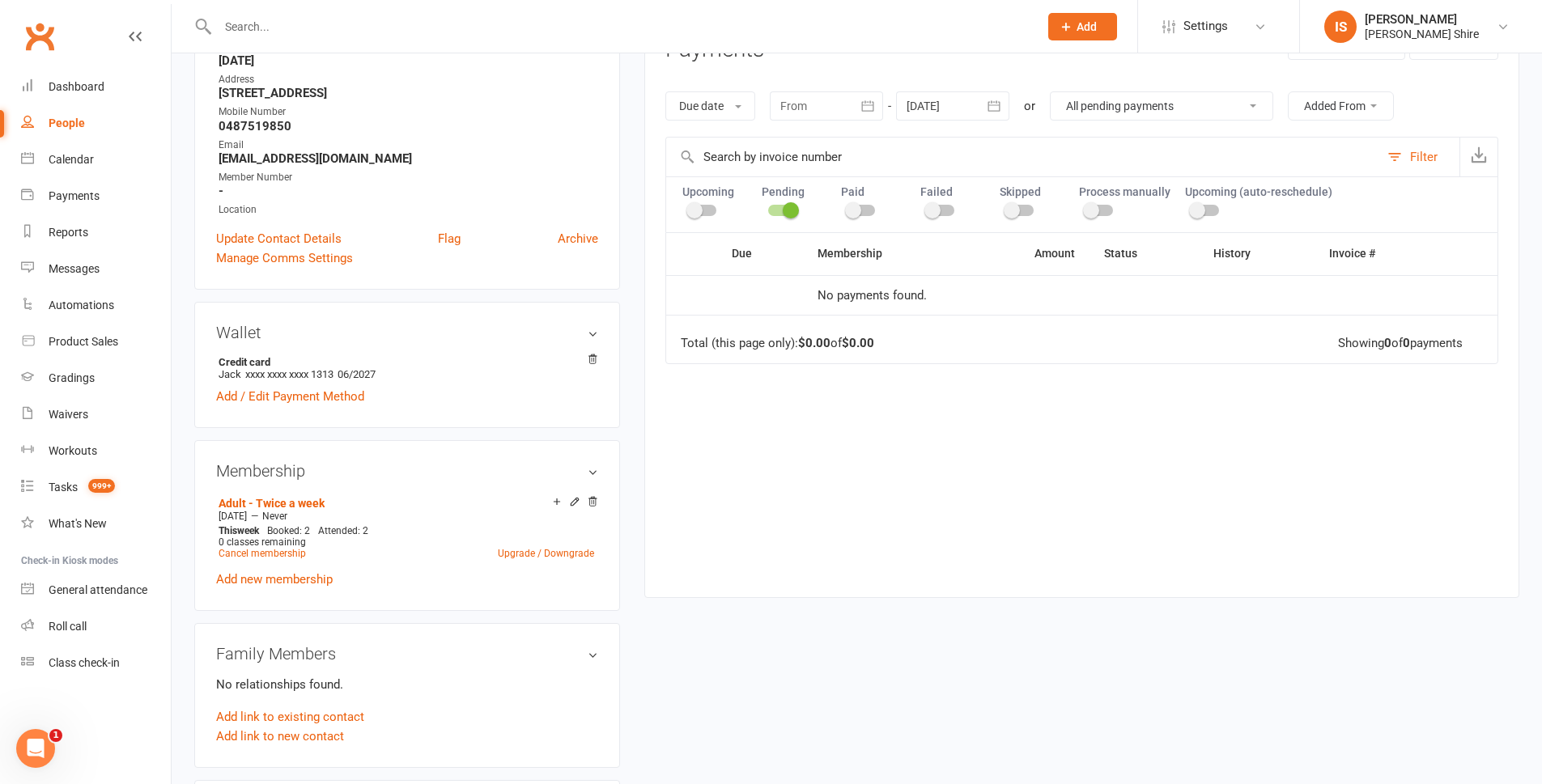
click at [1117, 113] on select "All failures All skipped payments All pending payments Successful payments (las…" at bounding box center [1161, 106] width 222 height 27
select select "1"
click at [1054, 93] on select "All failures All skipped payments All pending payments Successful payments (las…" at bounding box center [1161, 106] width 222 height 27
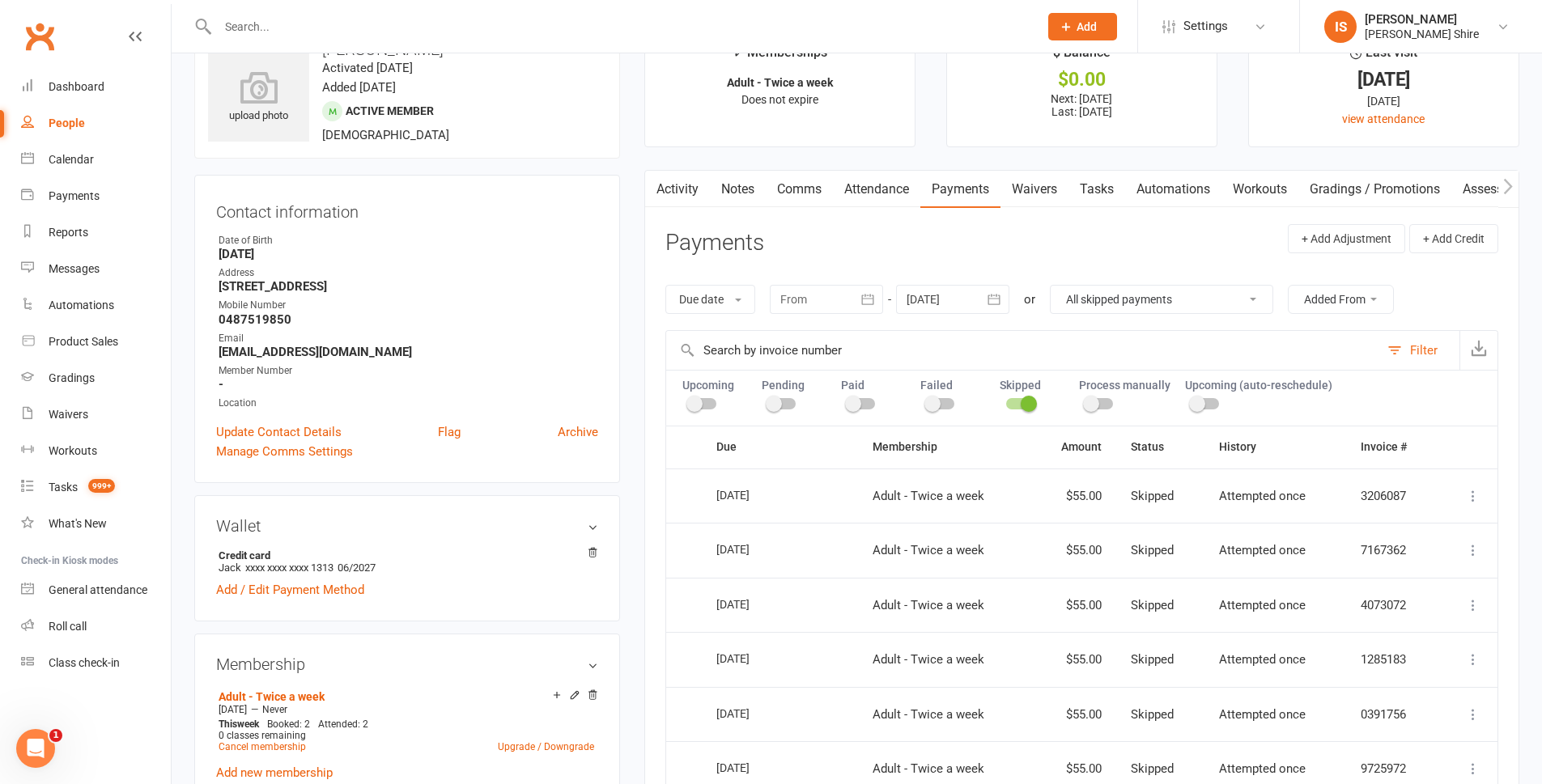
scroll to position [0, 0]
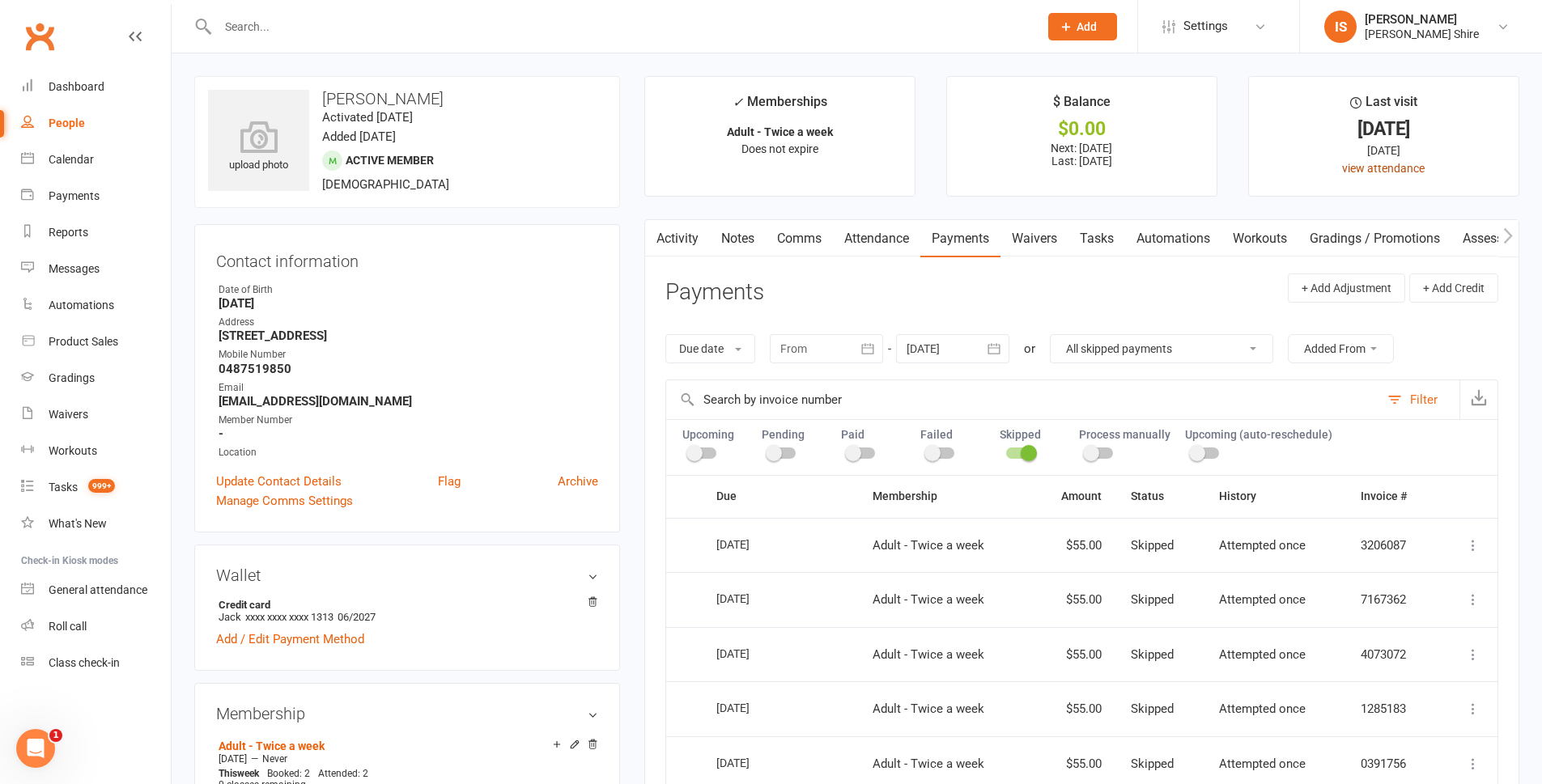
click at [1377, 172] on link "view attendance" at bounding box center [1383, 168] width 82 height 13
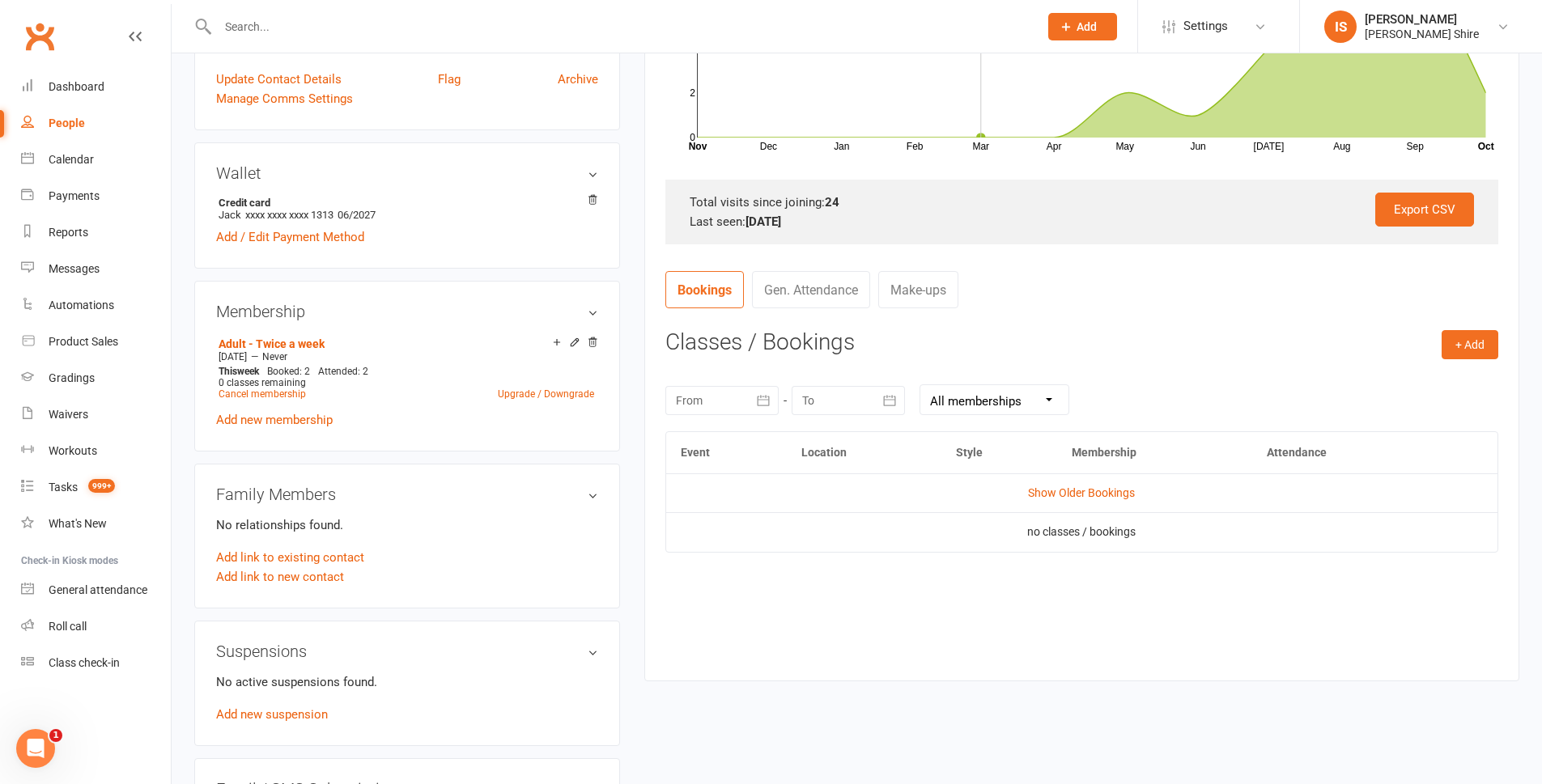
scroll to position [405, 0]
click at [1087, 494] on link "Show Older Bookings" at bounding box center [1082, 490] width 107 height 13
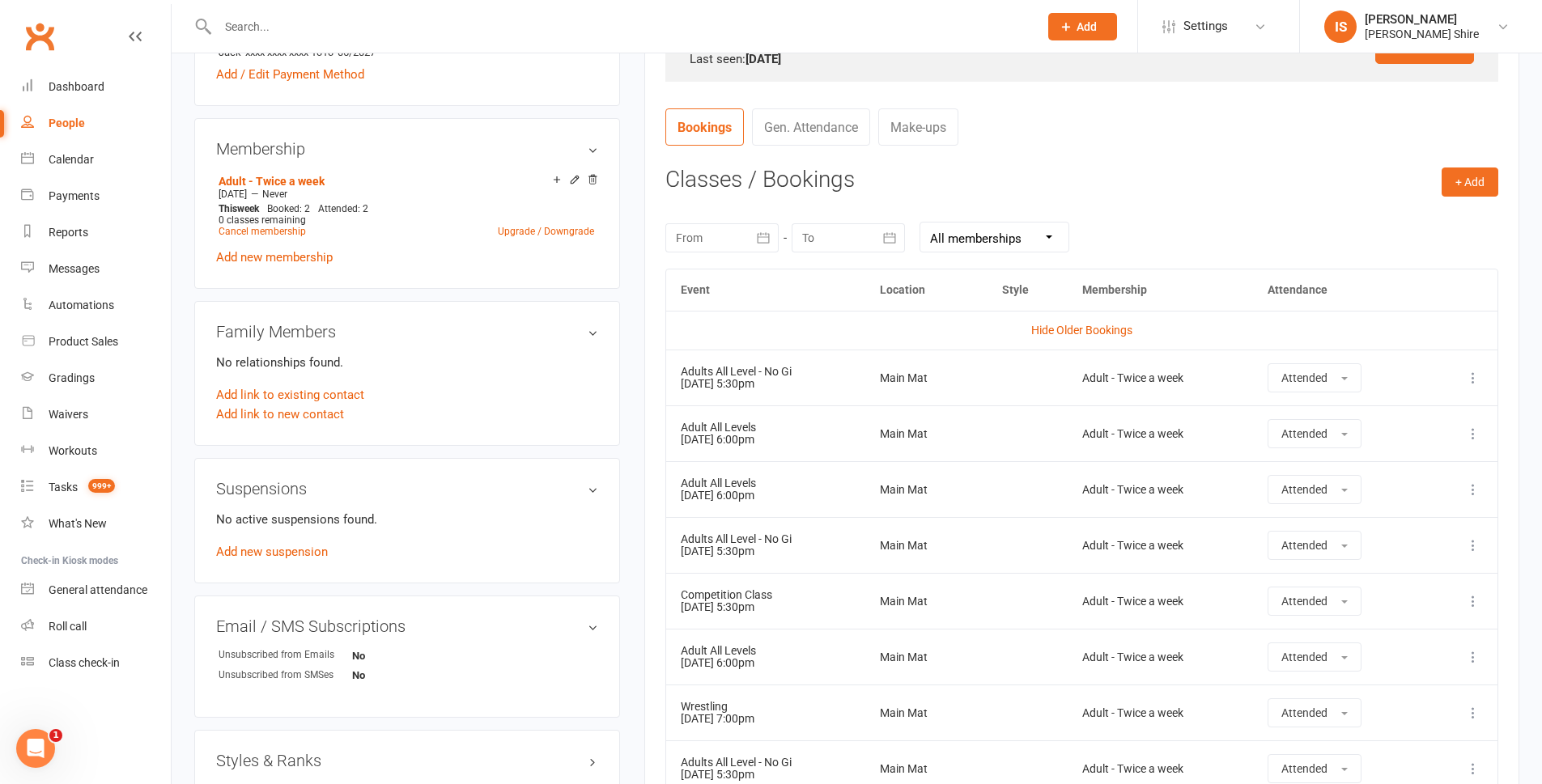
scroll to position [647, 0]
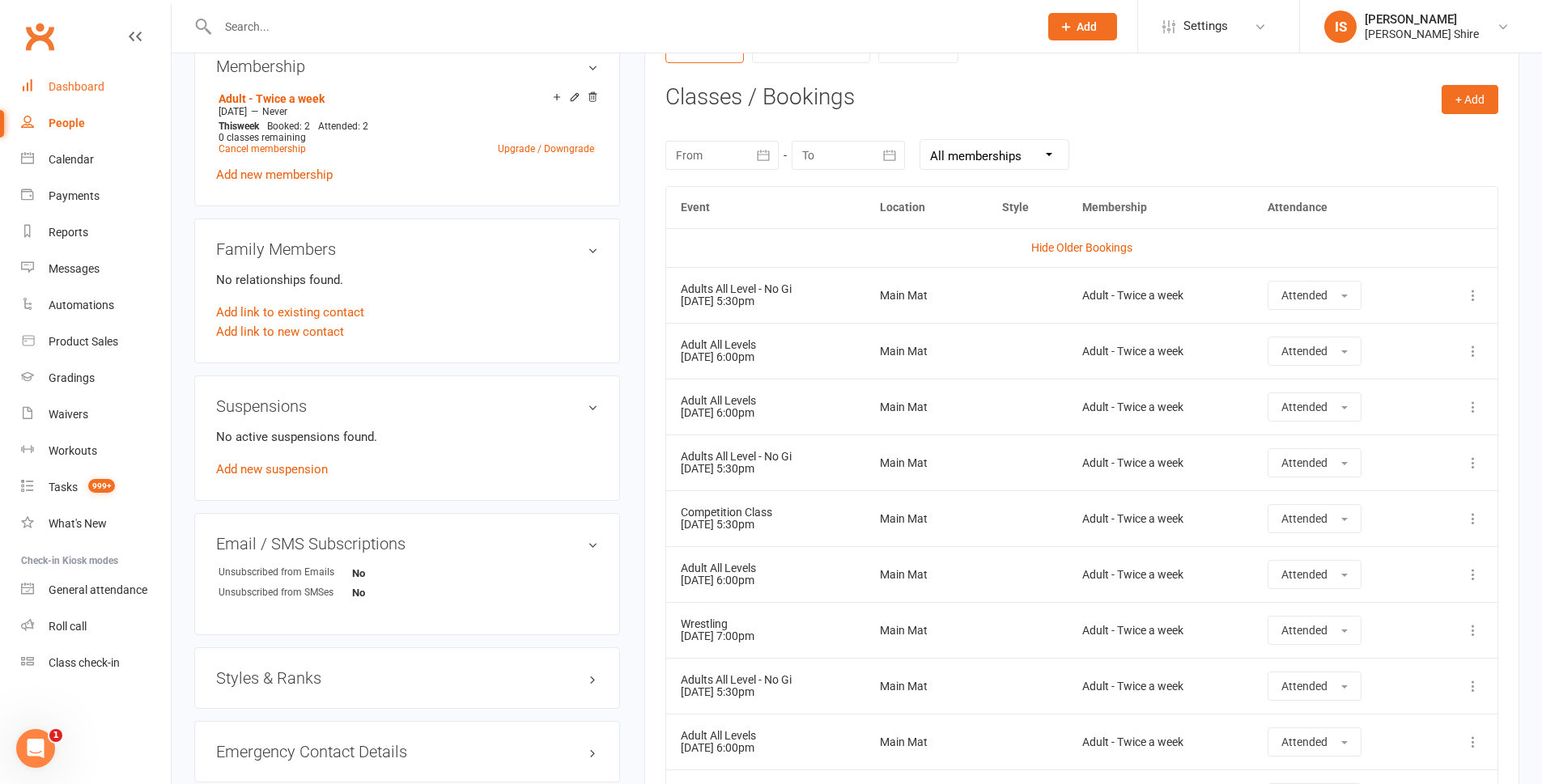
click at [95, 76] on link "Dashboard" at bounding box center [95, 87] width 150 height 36
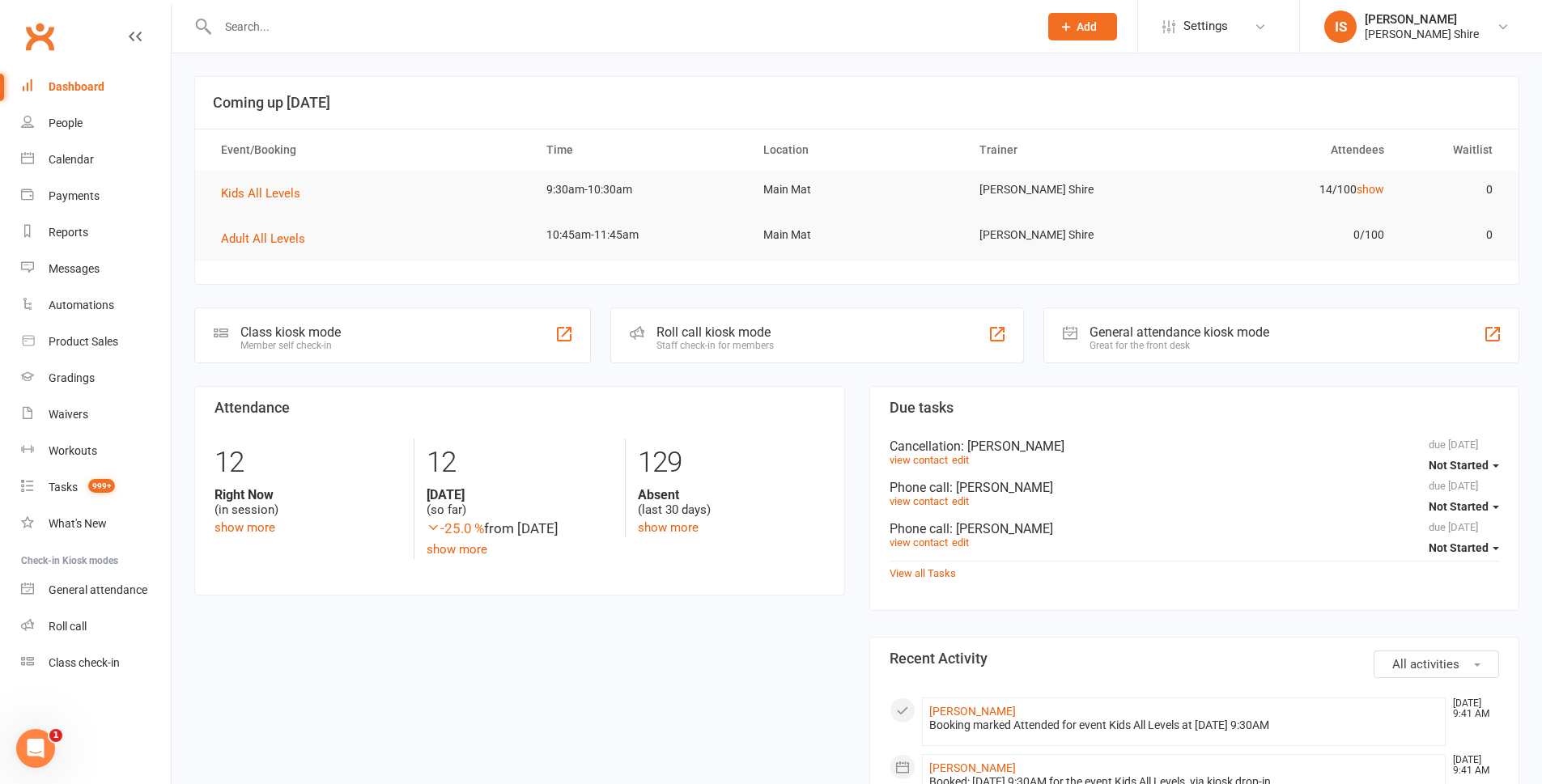
click at [97, 82] on div "Dashboard" at bounding box center [77, 87] width 56 height 13
click at [271, 17] on input "text" at bounding box center [620, 26] width 814 height 22
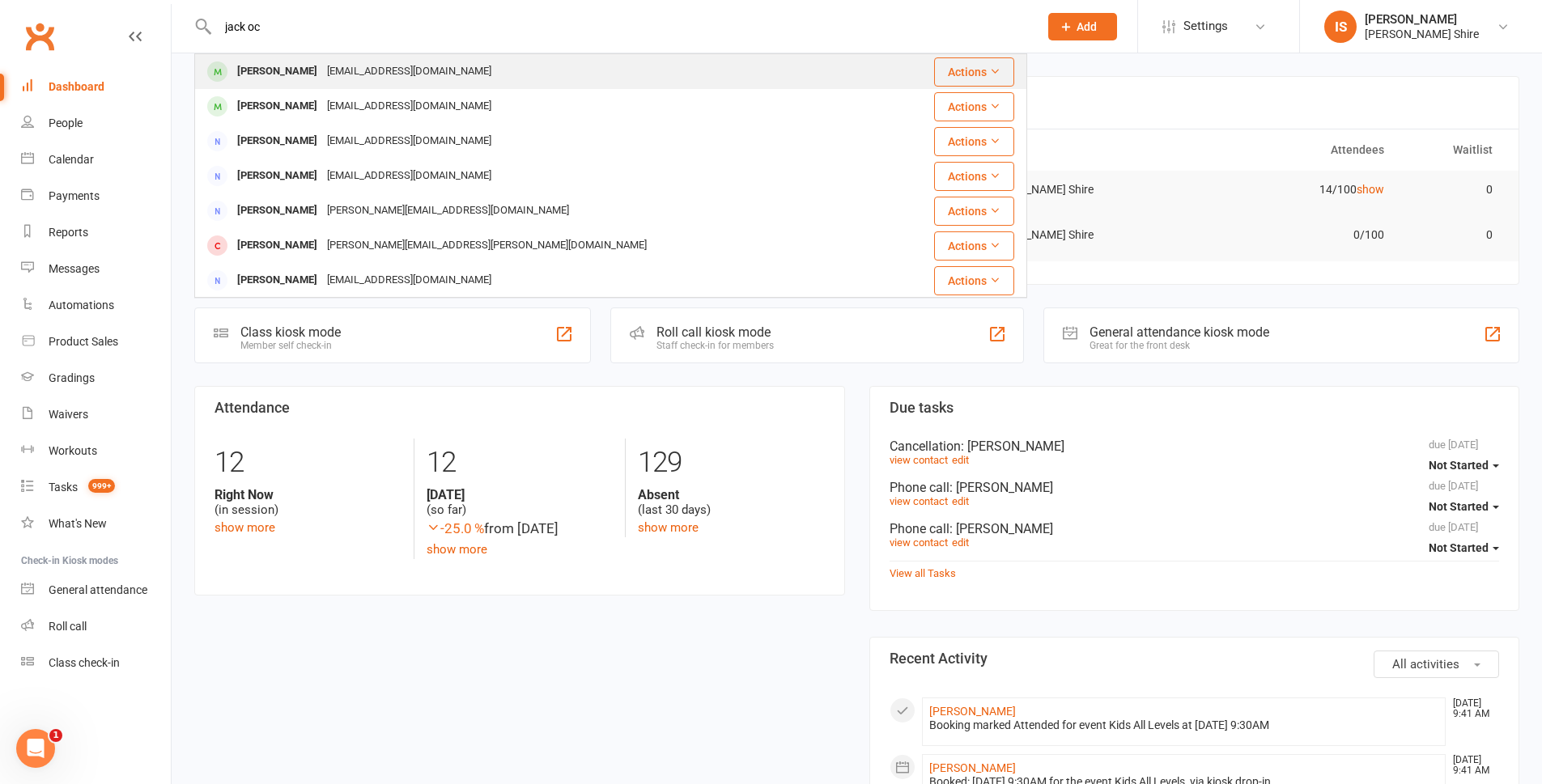
type input "jack oc"
click at [300, 65] on div "Jack Oconnell" at bounding box center [277, 71] width 90 height 23
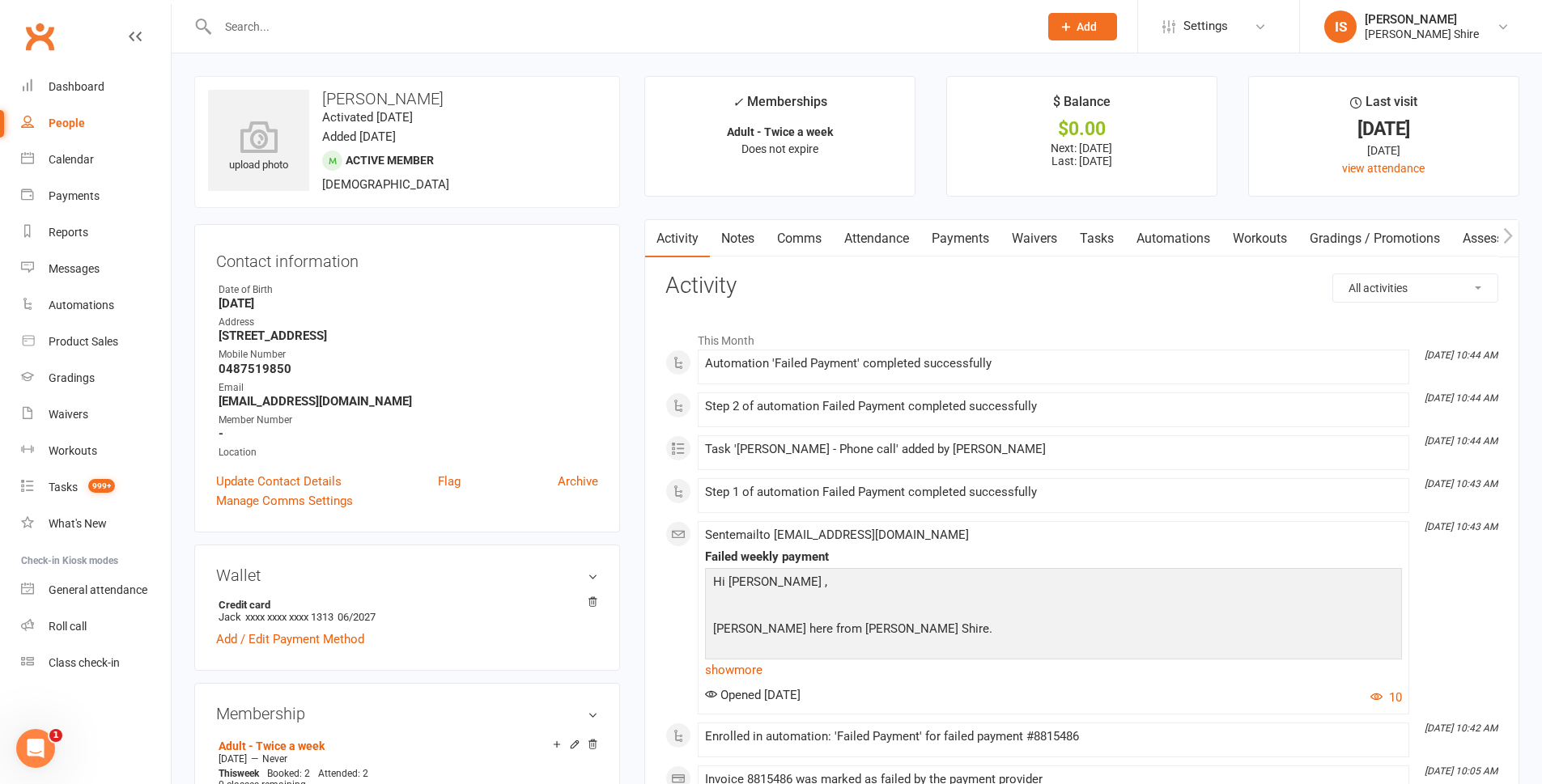
click at [961, 229] on link "Payments" at bounding box center [961, 239] width 80 height 37
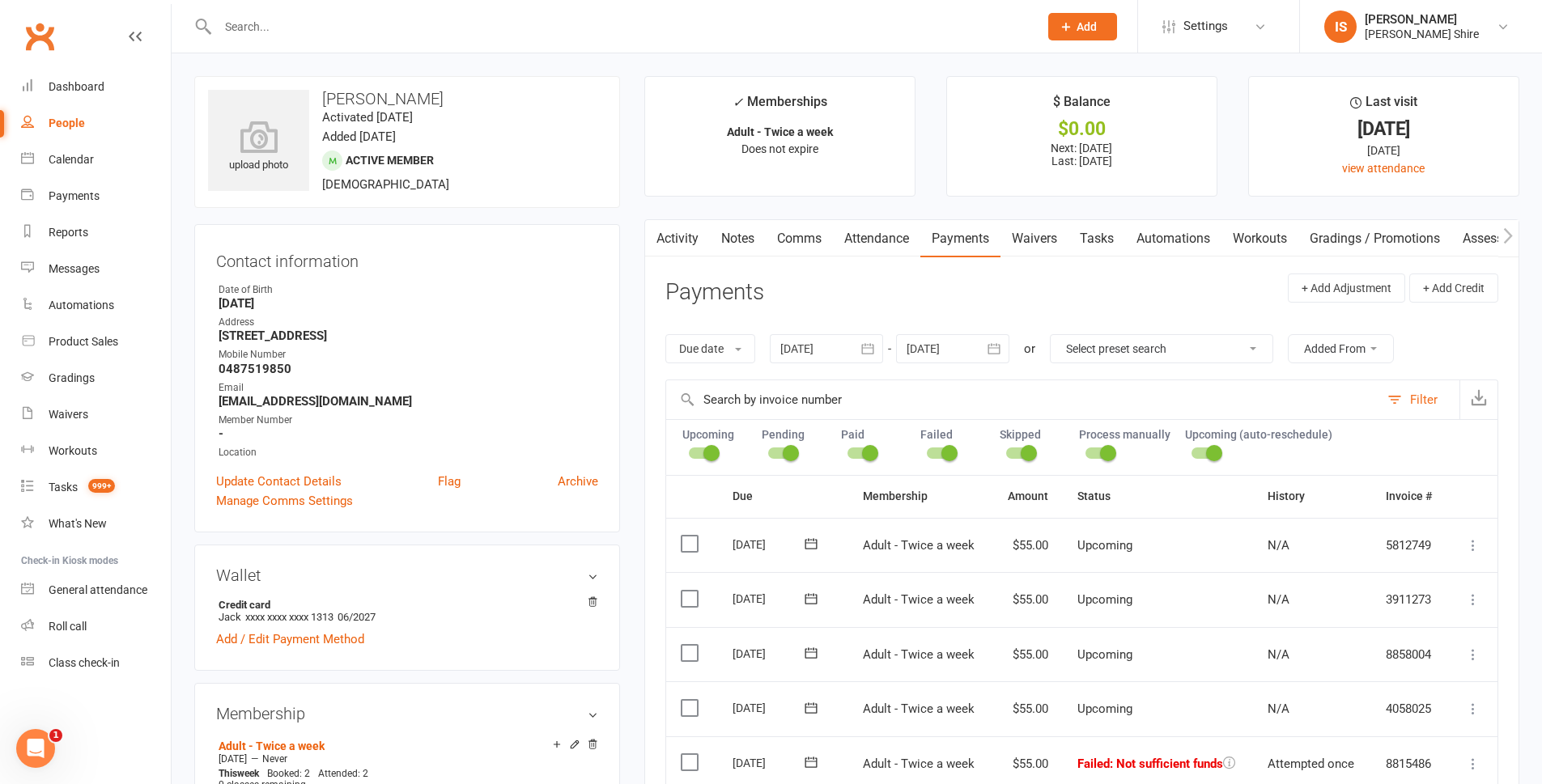
click at [1200, 359] on select "Select preset search All failures All skipped payments All pending payments Suc…" at bounding box center [1161, 348] width 222 height 27
select select "5"
click at [1055, 335] on select "Select preset search All failures All skipped payments All pending payments Suc…" at bounding box center [1161, 348] width 222 height 27
type input "14 Jul 2025"
type input "[DATE]"
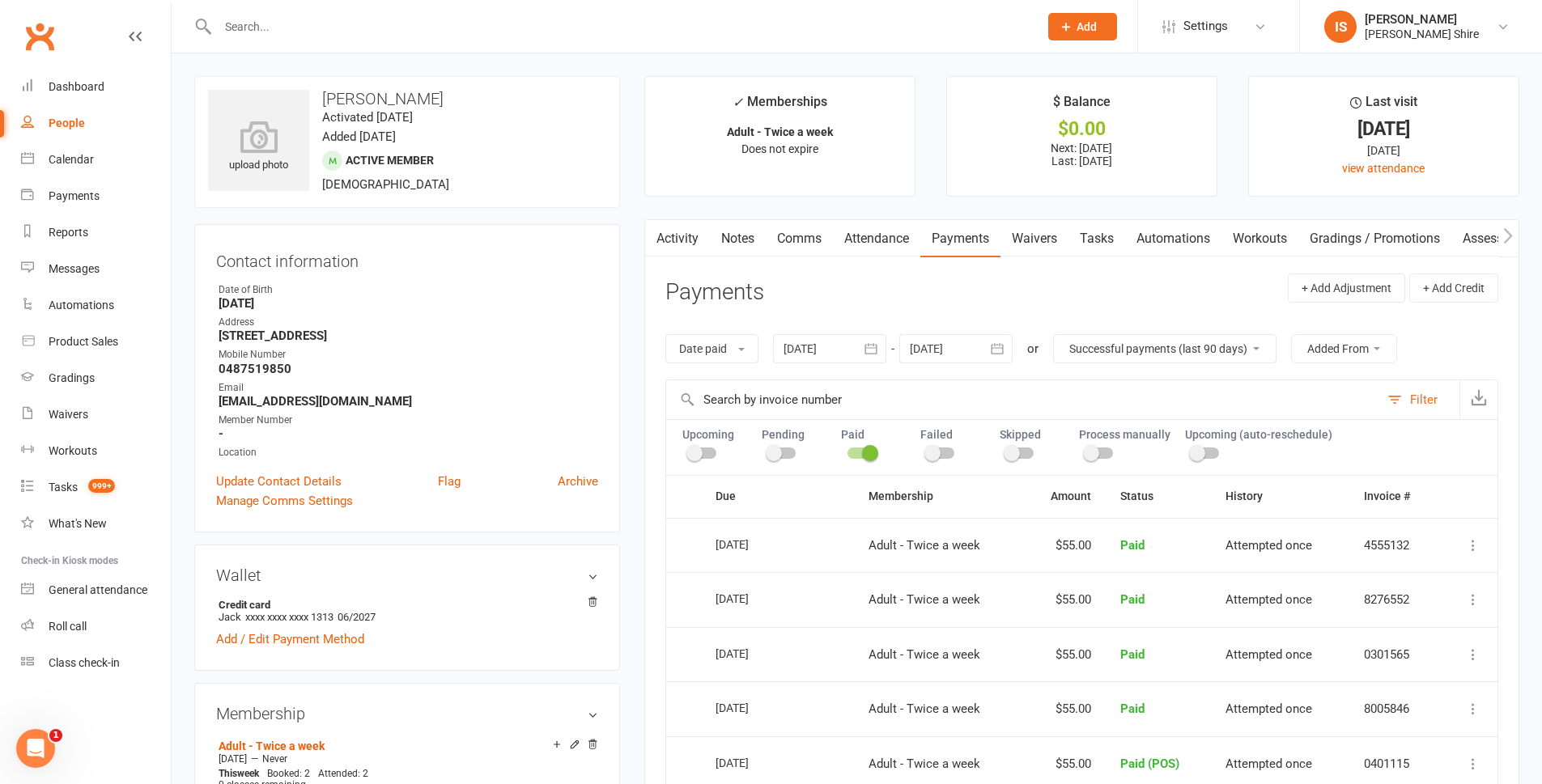
click at [1110, 340] on select "All failures All skipped payments All pending payments Successful payments (las…" at bounding box center [1164, 348] width 222 height 27
click at [1055, 335] on select "All failures All skipped payments All pending payments Successful payments (las…" at bounding box center [1164, 348] width 222 height 27
click at [1368, 171] on link "view attendance" at bounding box center [1383, 168] width 82 height 13
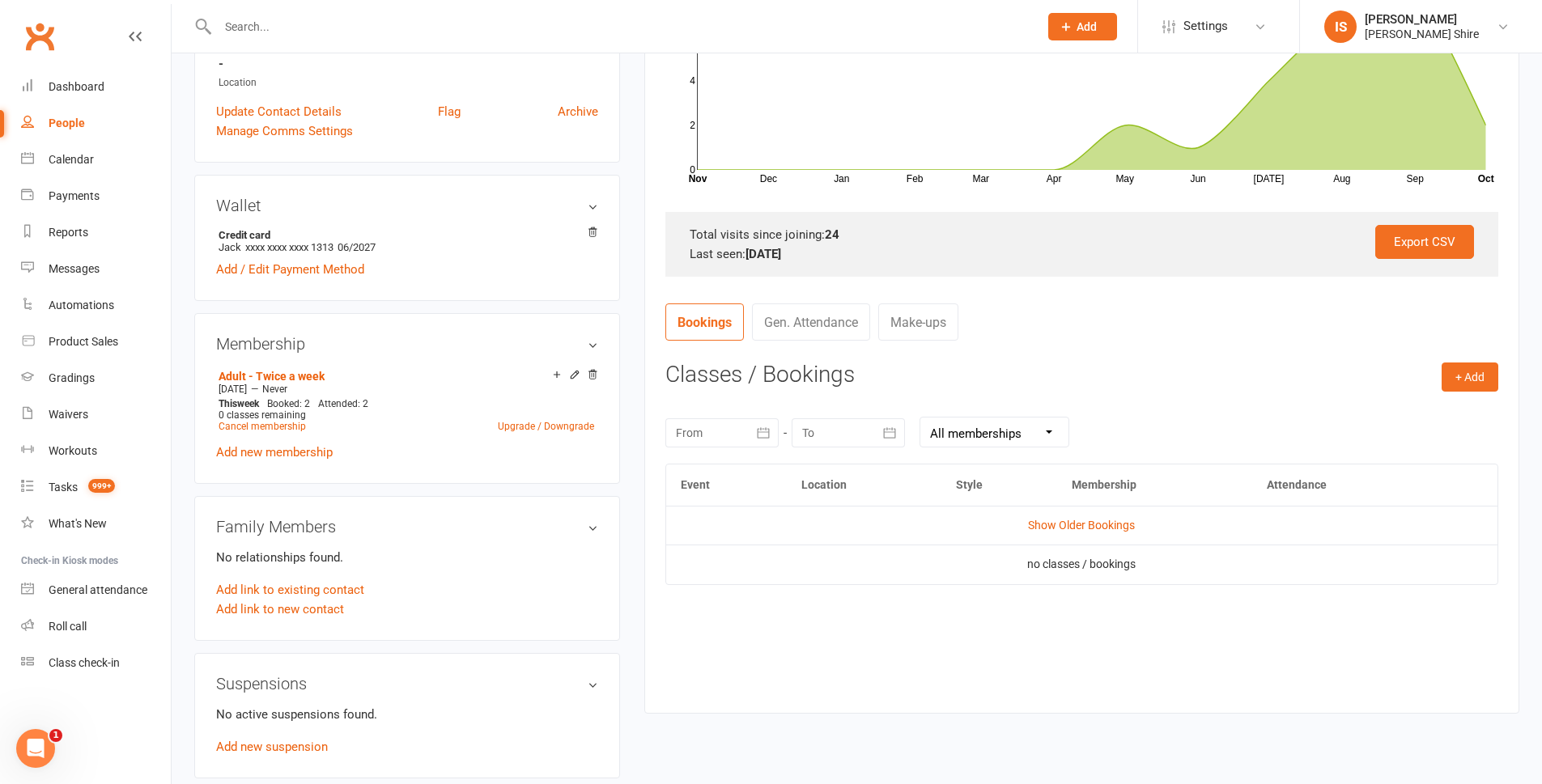
scroll to position [405, 0]
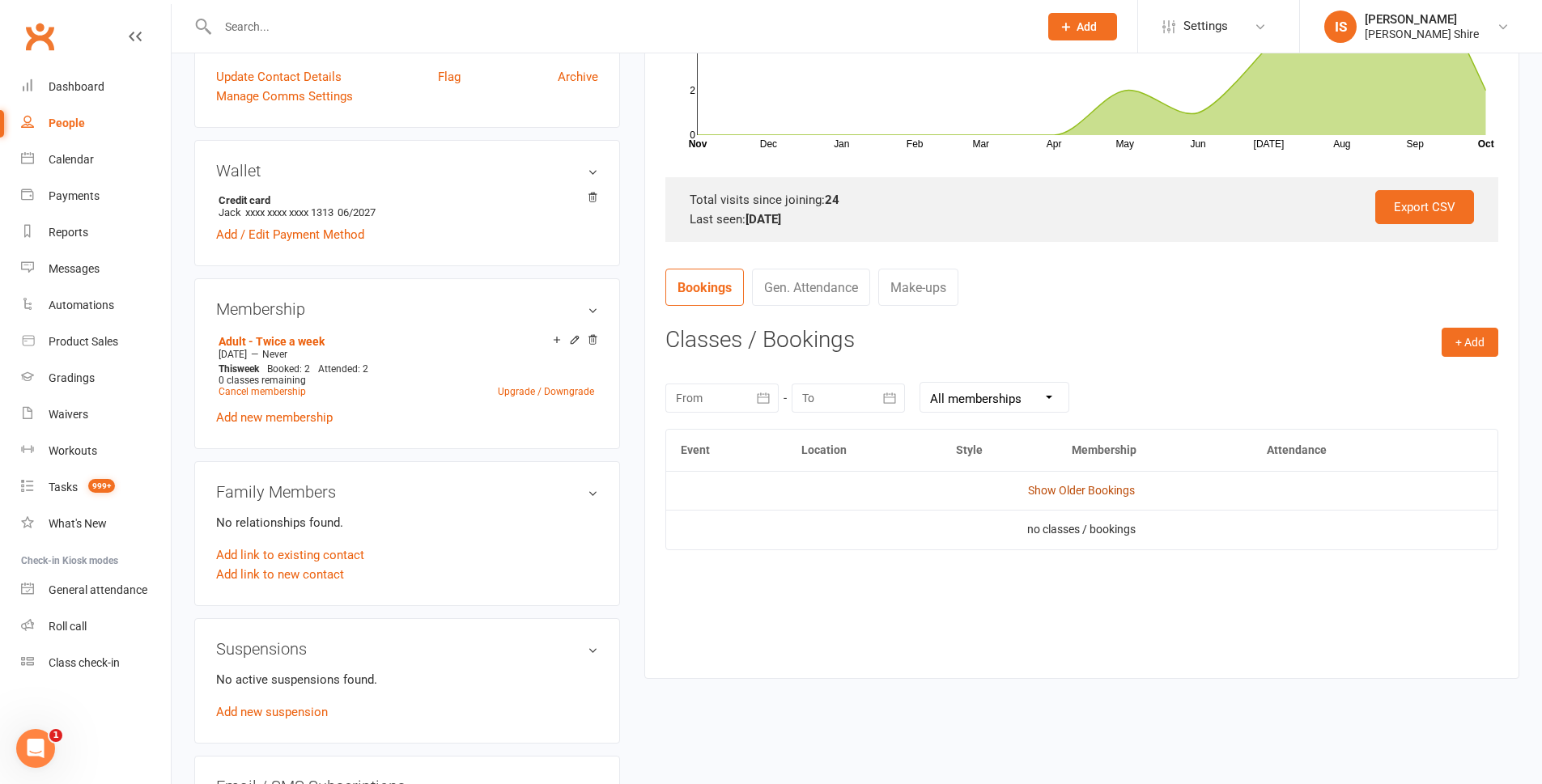
click at [1063, 496] on link "Show Older Bookings" at bounding box center [1082, 490] width 107 height 13
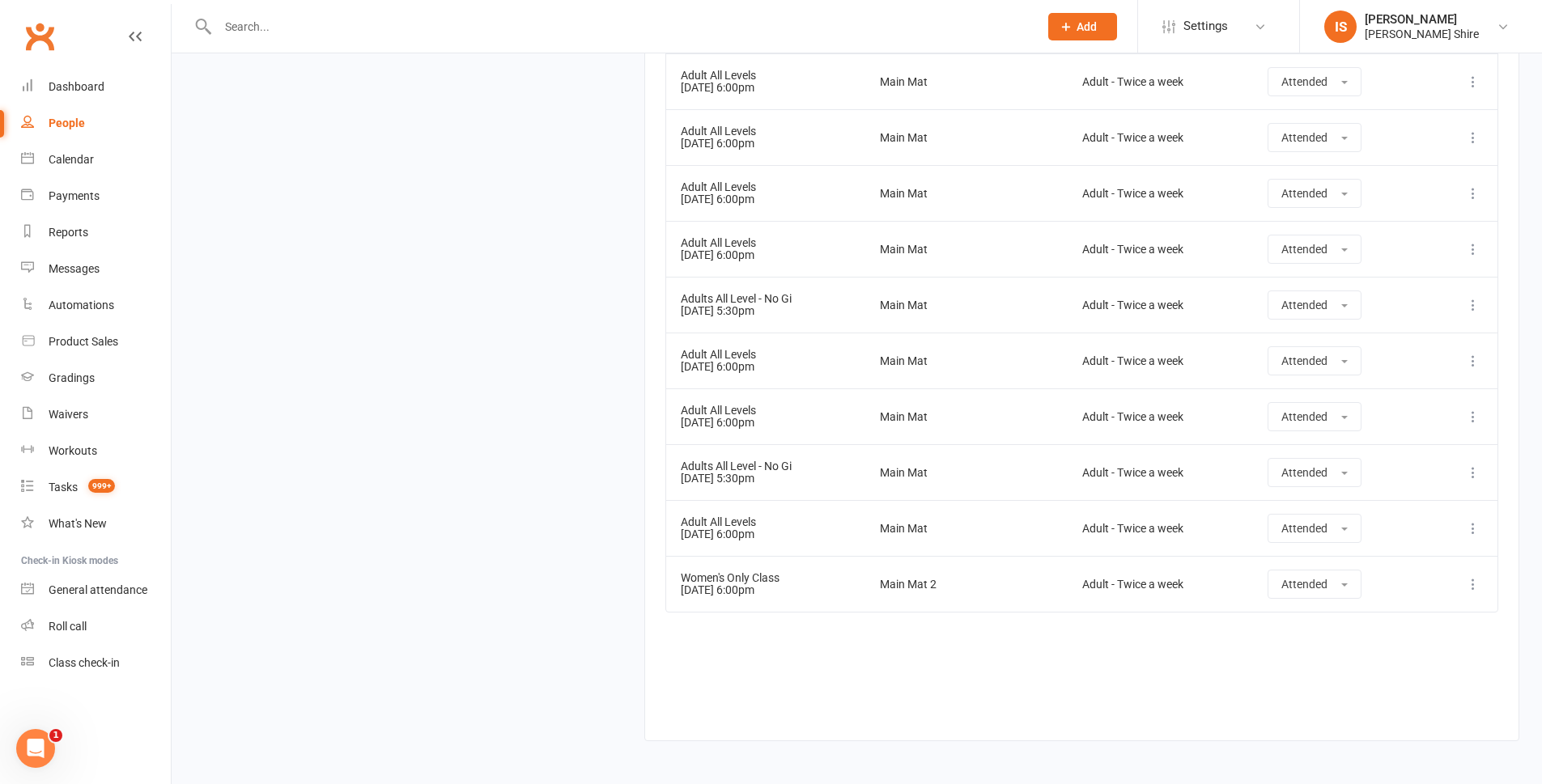
scroll to position [1703, 0]
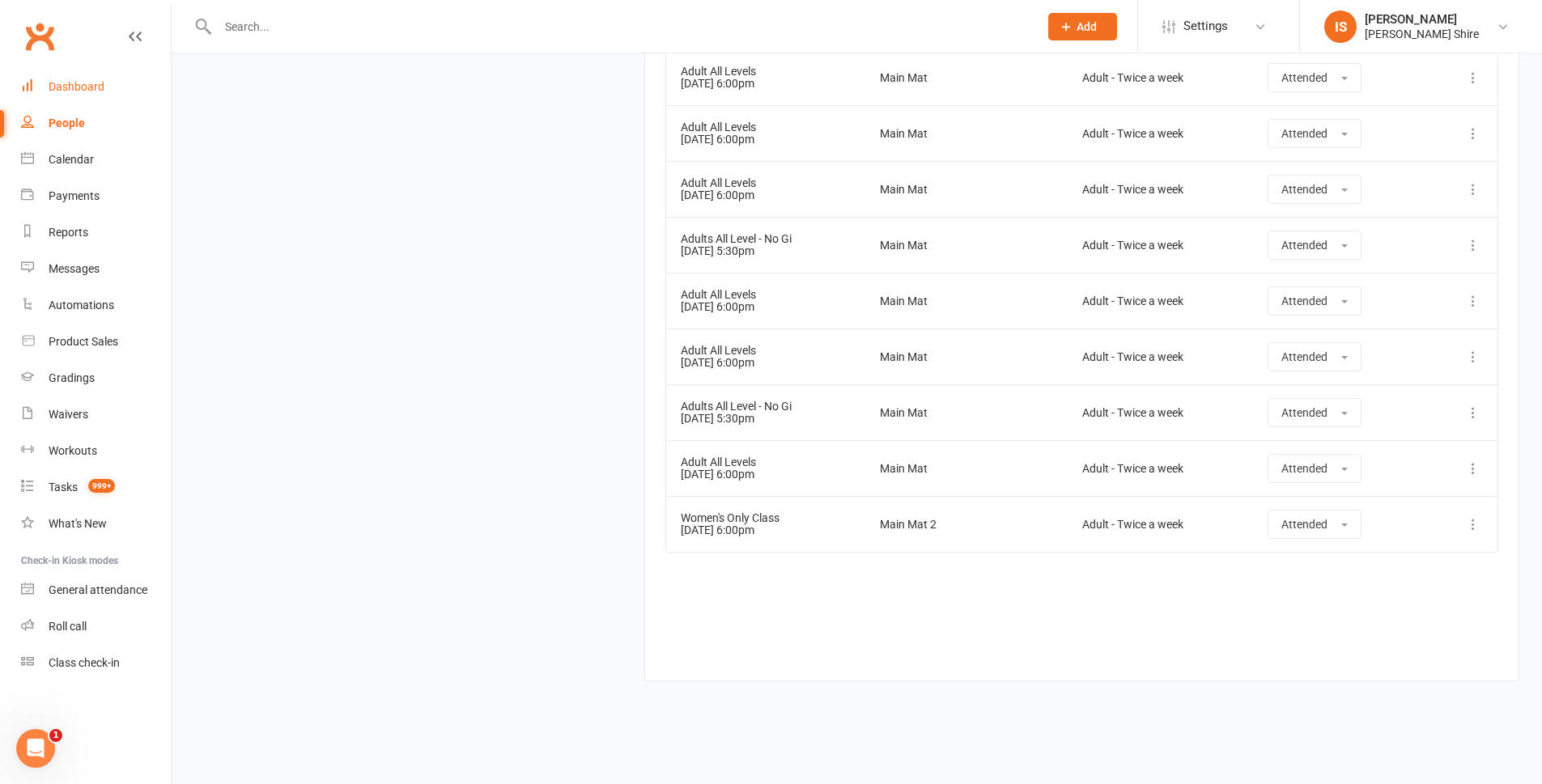
click at [105, 82] on link "Dashboard" at bounding box center [95, 87] width 150 height 36
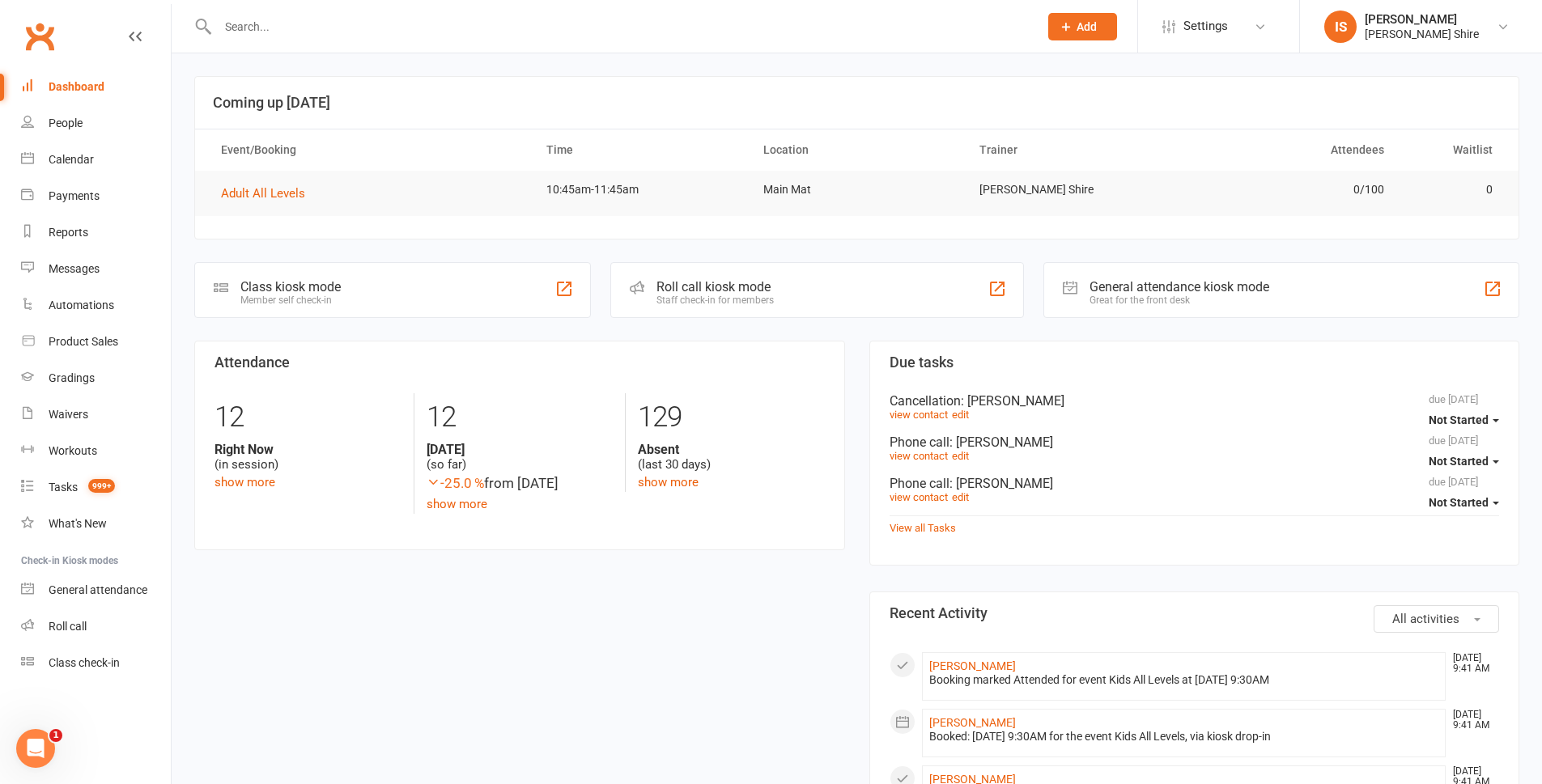
click at [96, 83] on div "Dashboard" at bounding box center [77, 87] width 56 height 13
click at [315, 38] on div at bounding box center [611, 26] width 833 height 52
click at [321, 34] on input "text" at bounding box center [620, 26] width 814 height 22
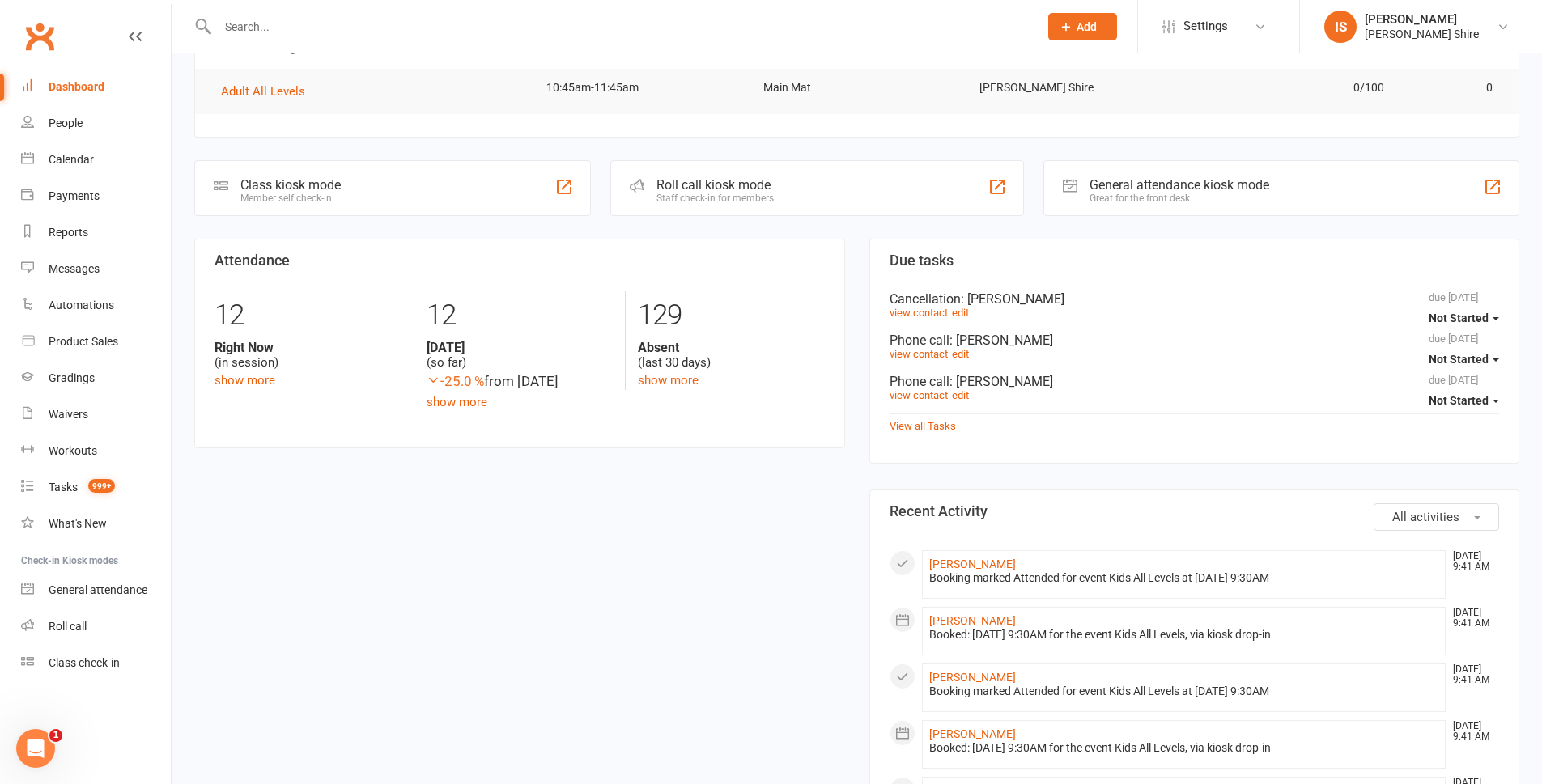
scroll to position [162, 0]
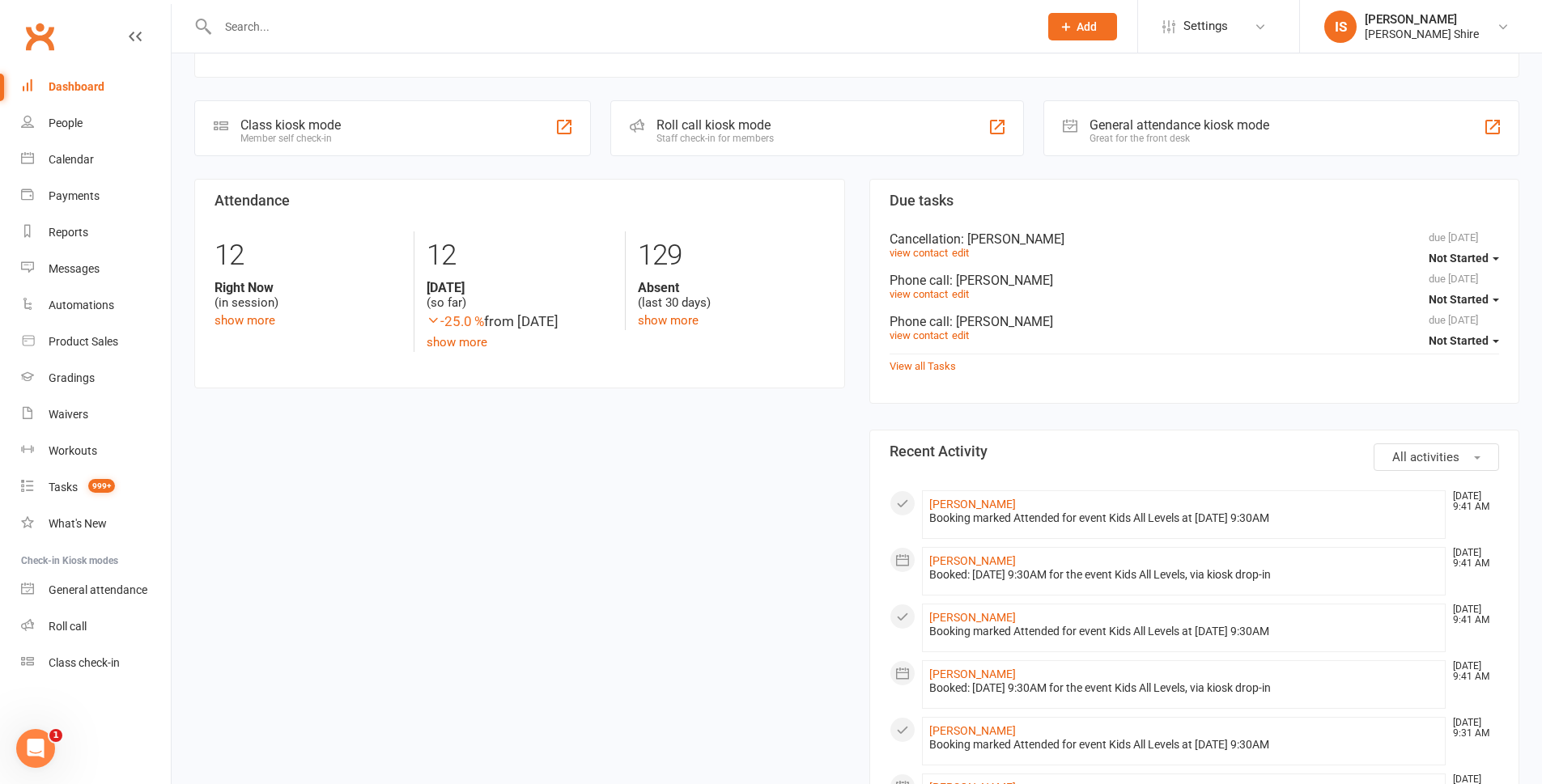
click at [1430, 448] on button "All activities" at bounding box center [1436, 457] width 125 height 27
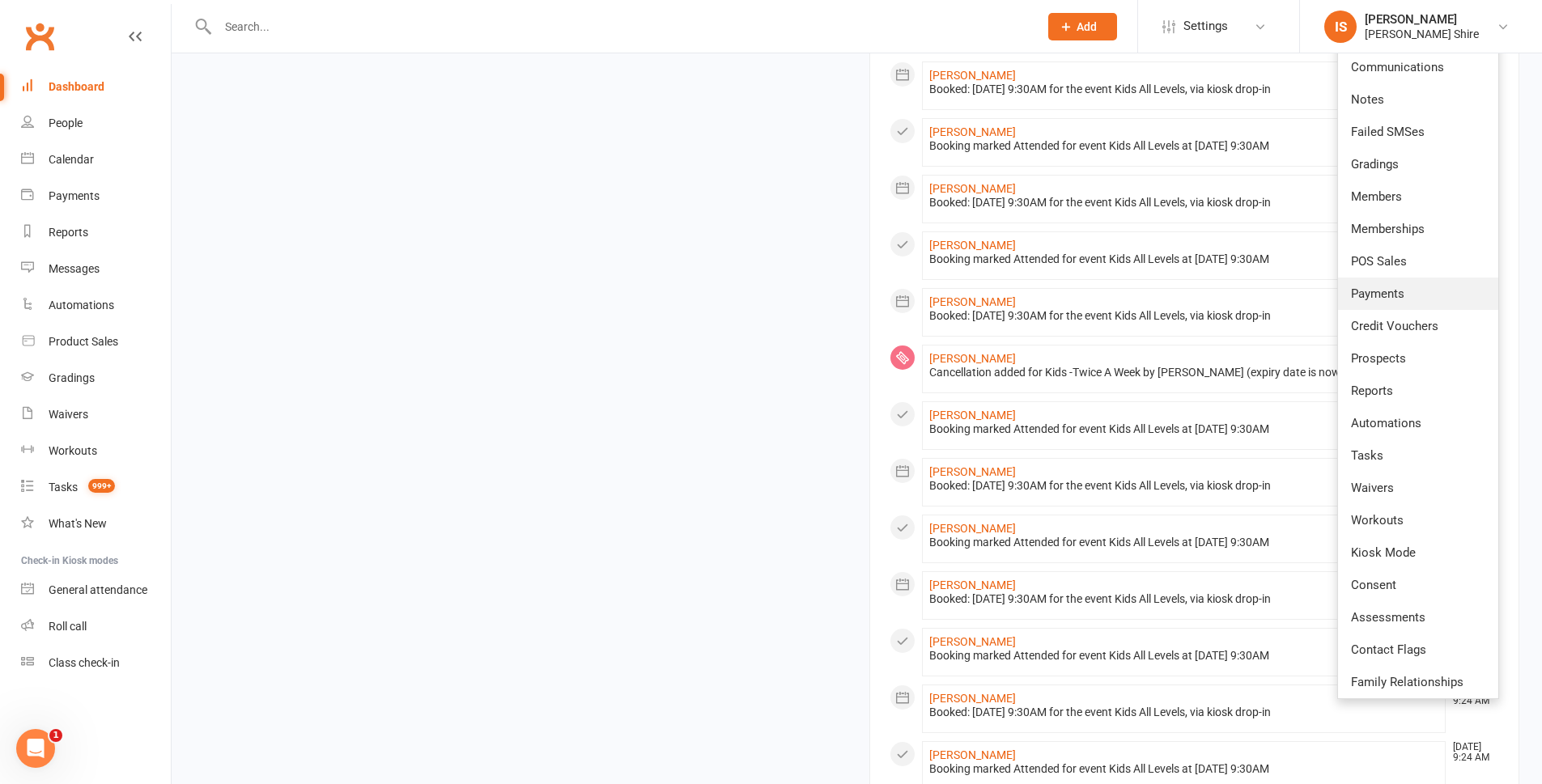
scroll to position [567, 0]
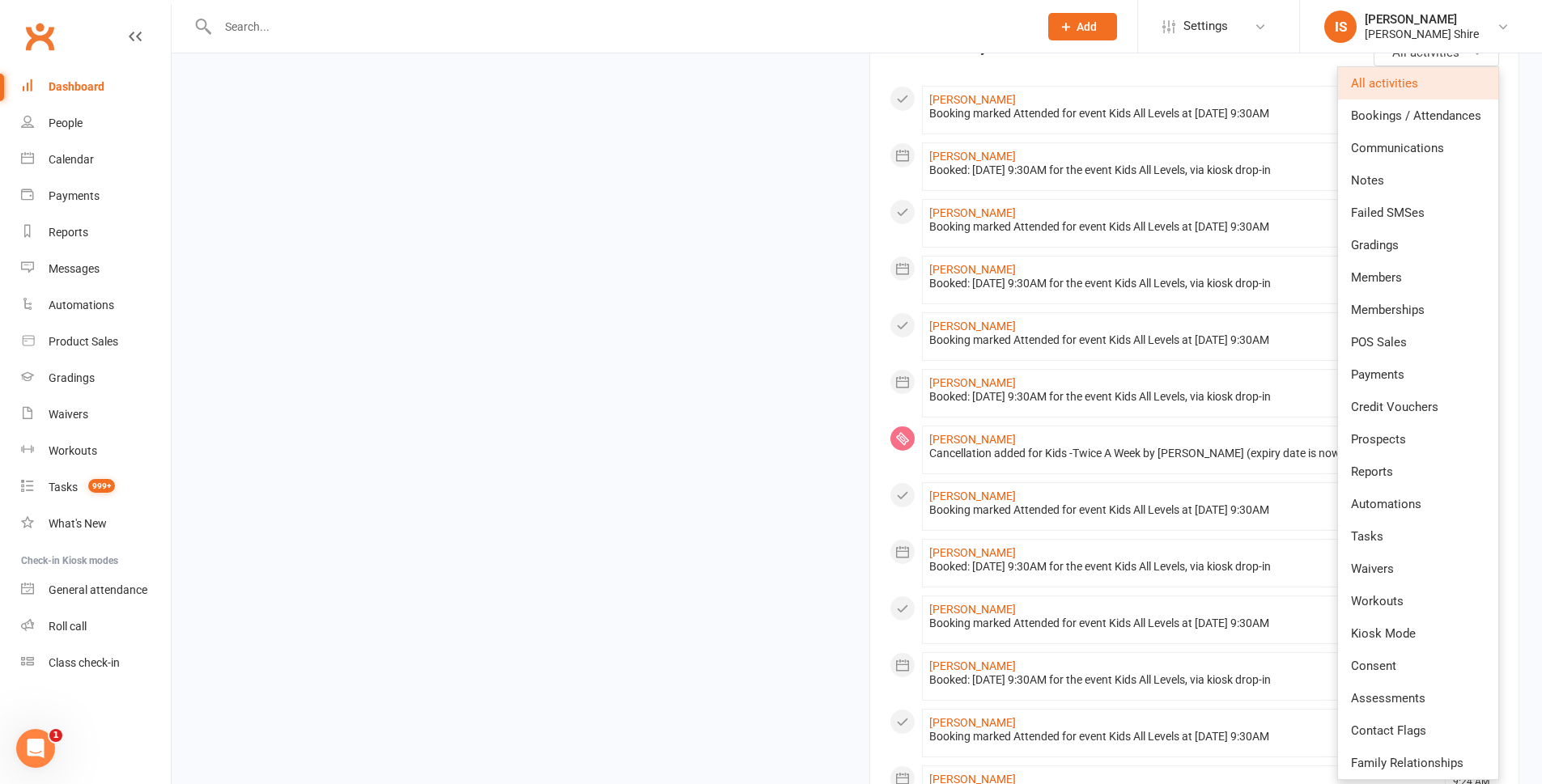
click at [804, 264] on div "Attendance 12 Right Now (in session) show more 12 Today (so far) -25.0 % from y…" at bounding box center [857, 577] width 1349 height 1606
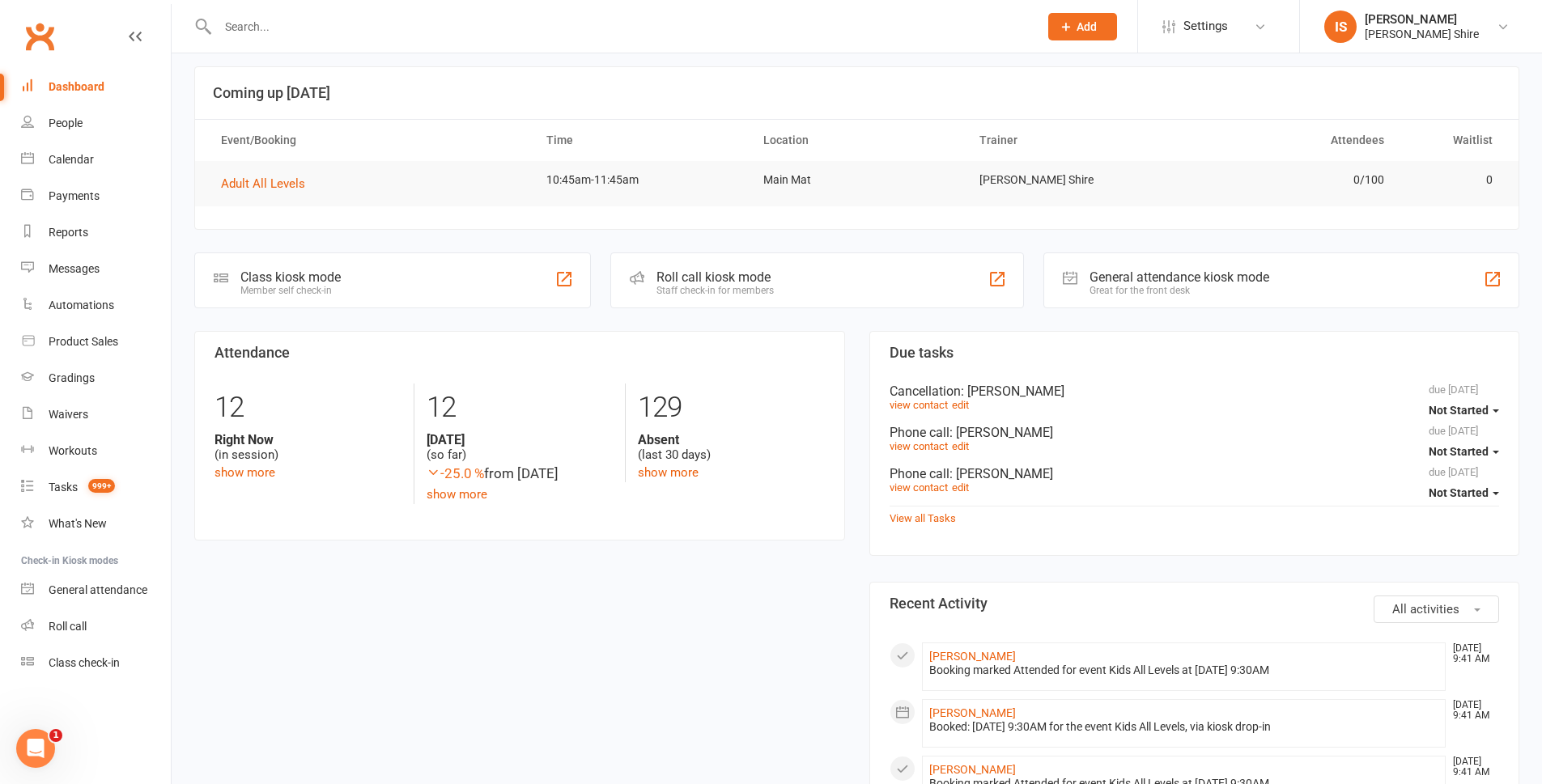
scroll to position [0, 0]
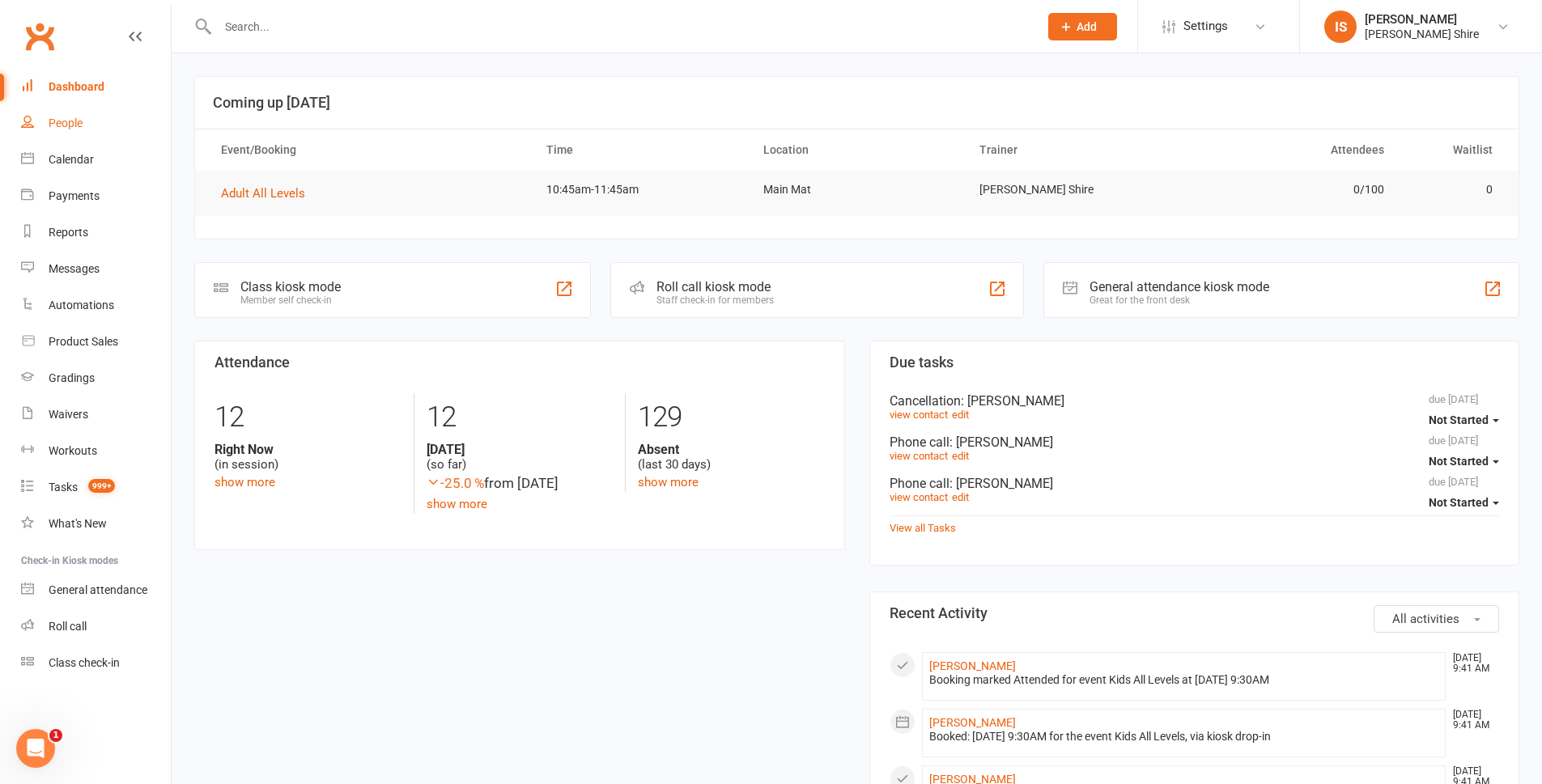
click at [85, 131] on link "People" at bounding box center [95, 123] width 150 height 36
select select "100"
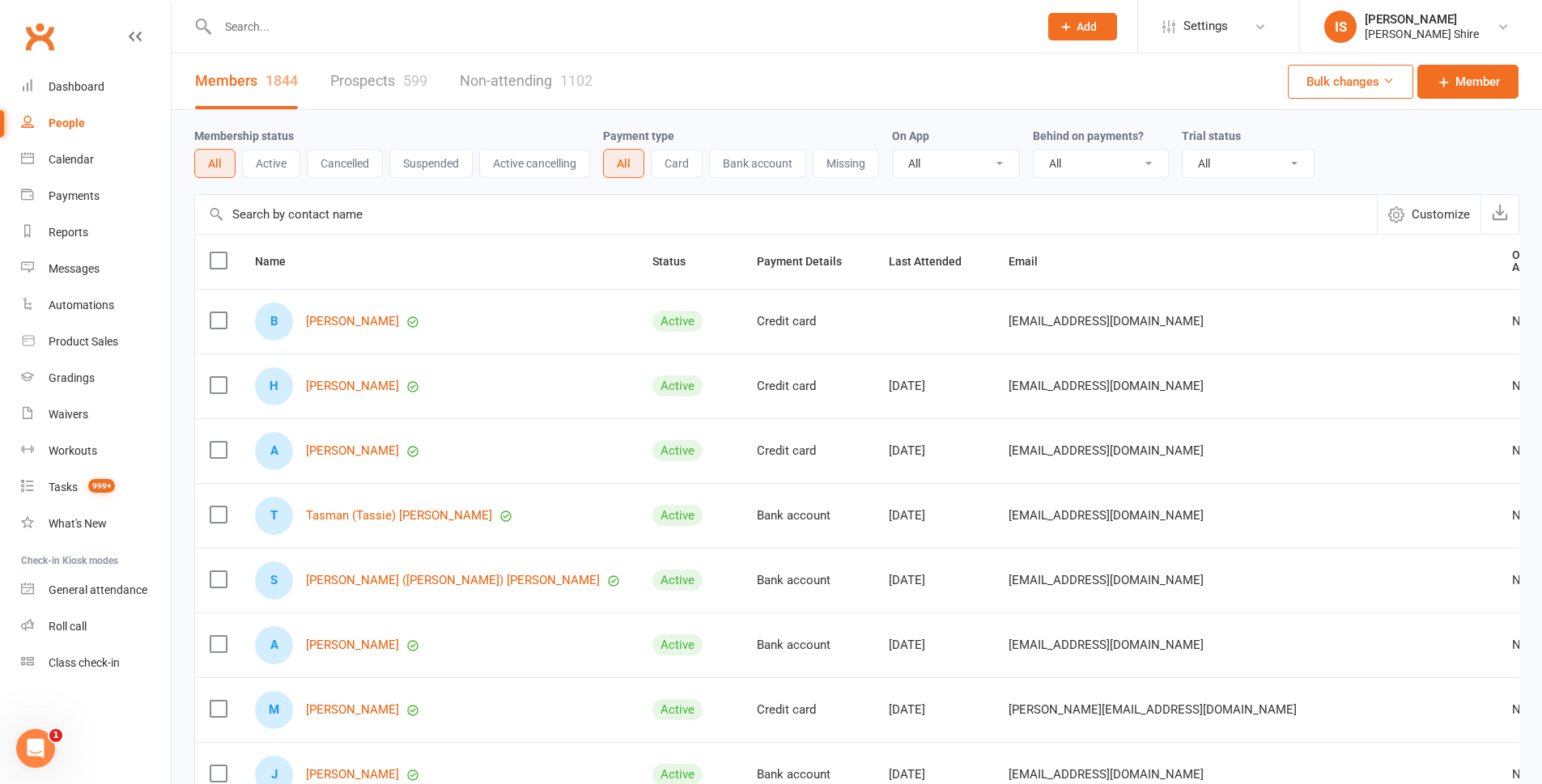
click at [351, 170] on button "Cancelled" at bounding box center [344, 163] width 76 height 29
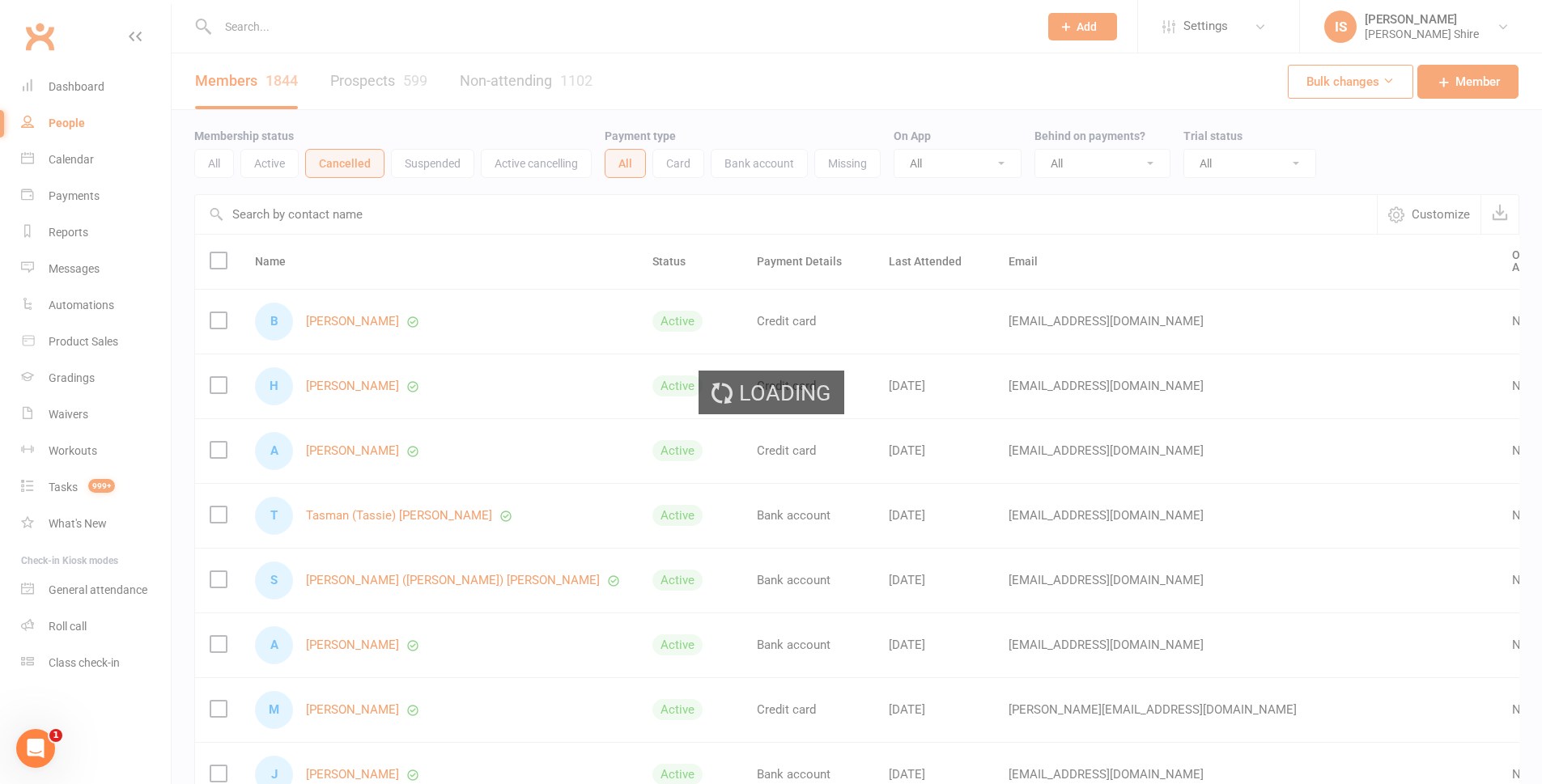
click at [549, 163] on div "Loading" at bounding box center [771, 392] width 1542 height 784
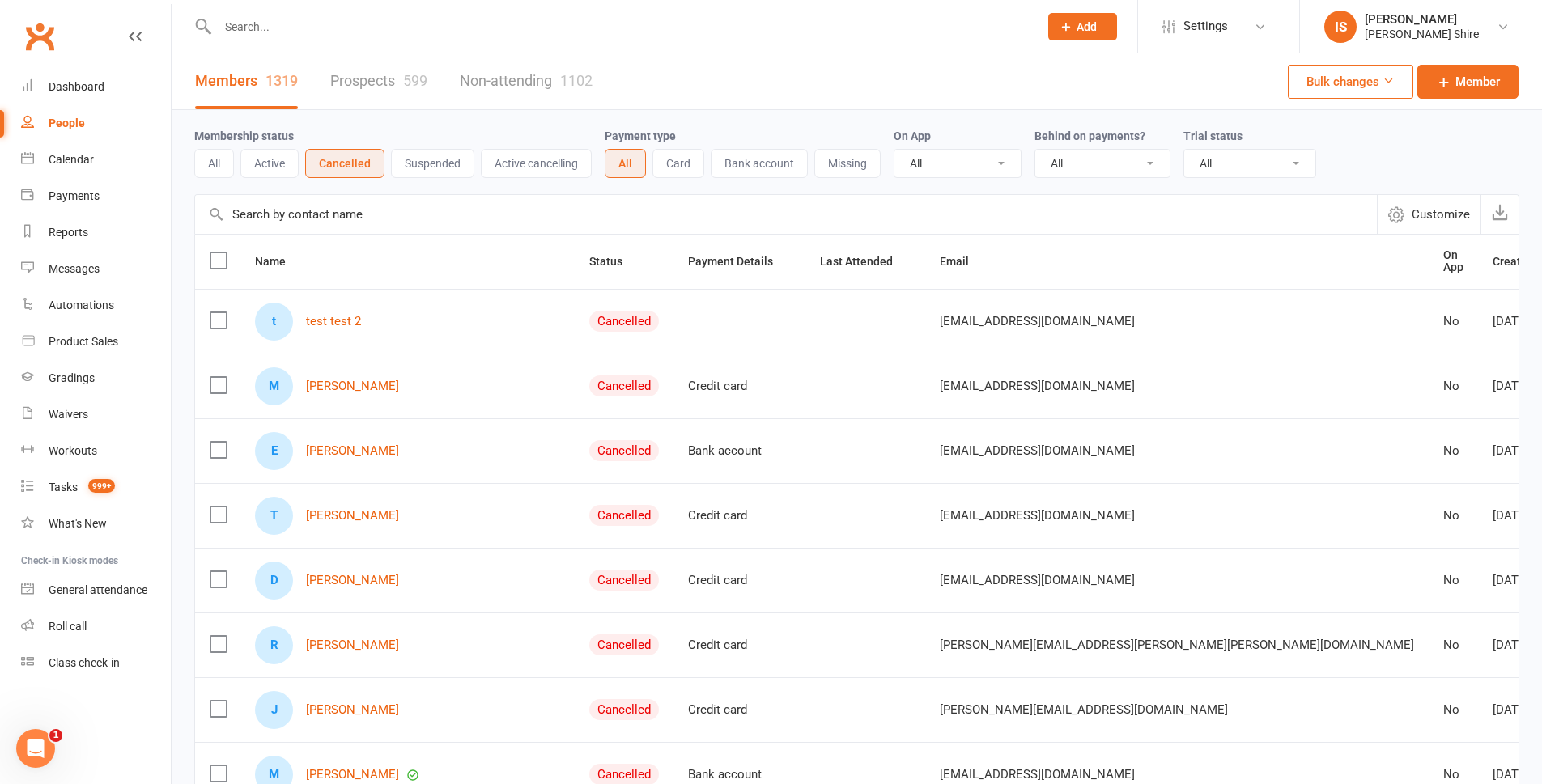
click at [549, 163] on button "Active cancelling" at bounding box center [536, 163] width 111 height 29
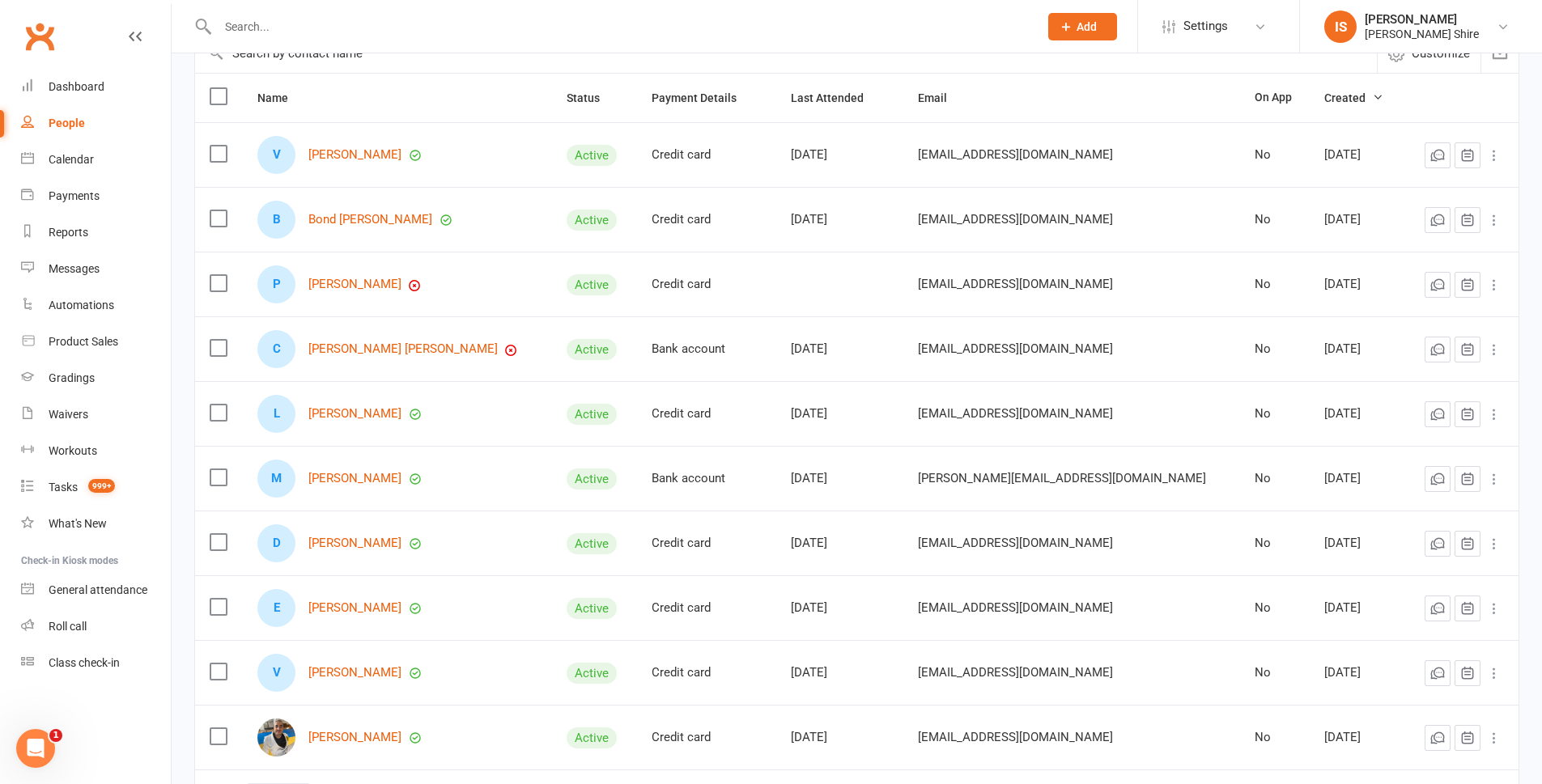
scroll to position [162, 0]
click at [347, 221] on link "Bond Opperman" at bounding box center [371, 219] width 124 height 14
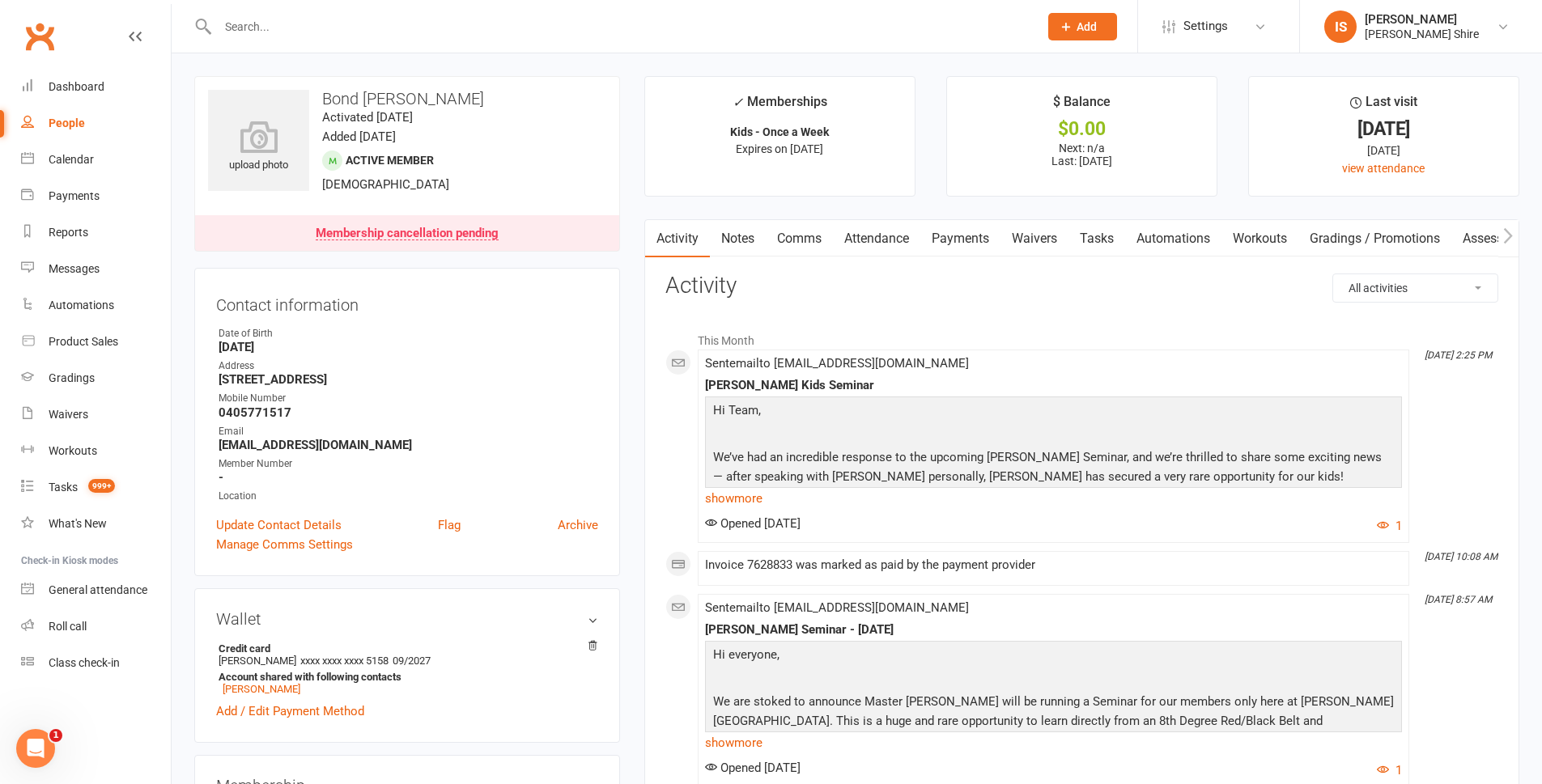
click at [972, 228] on link "Payments" at bounding box center [961, 239] width 80 height 37
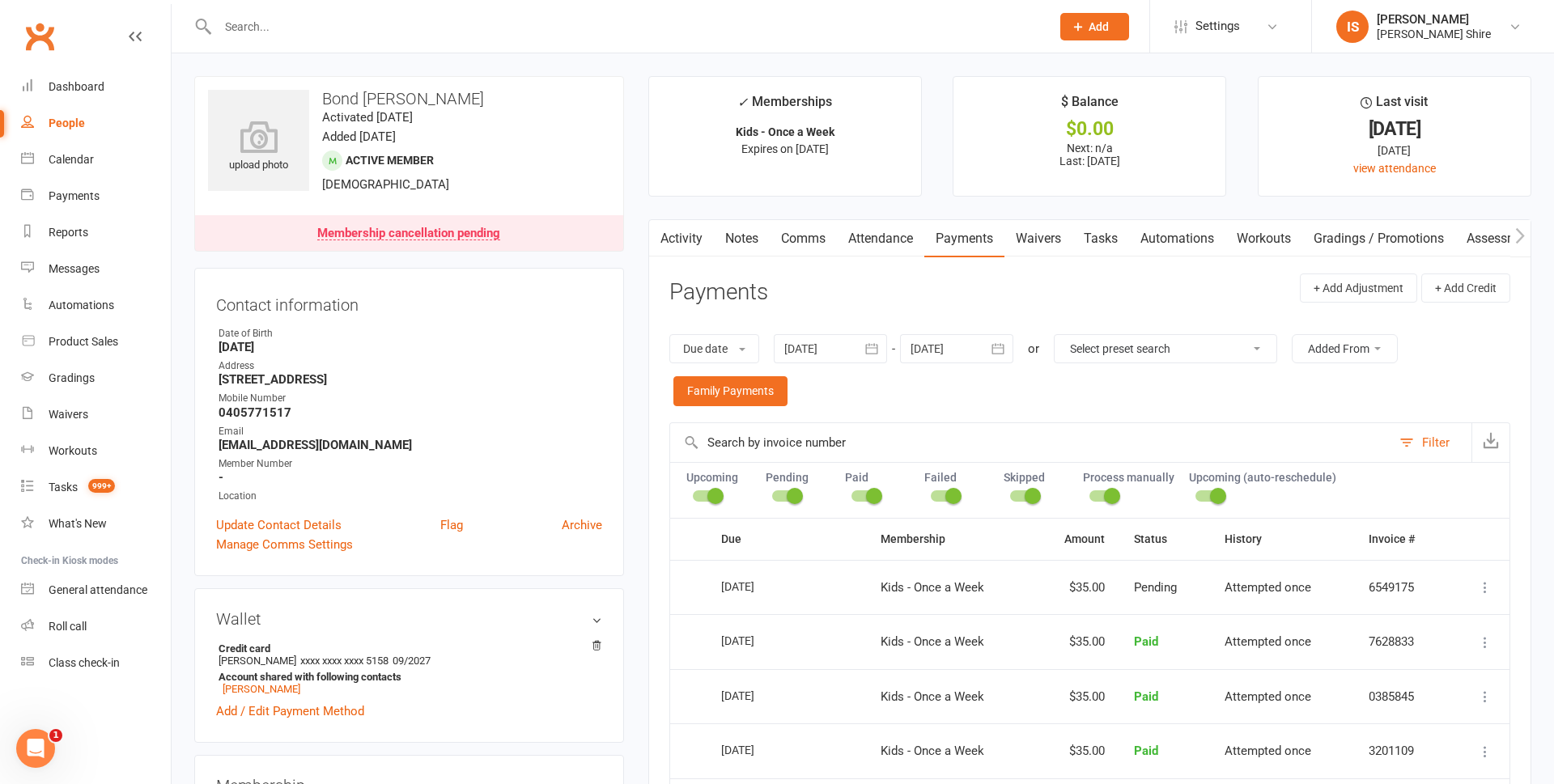
select select "100"
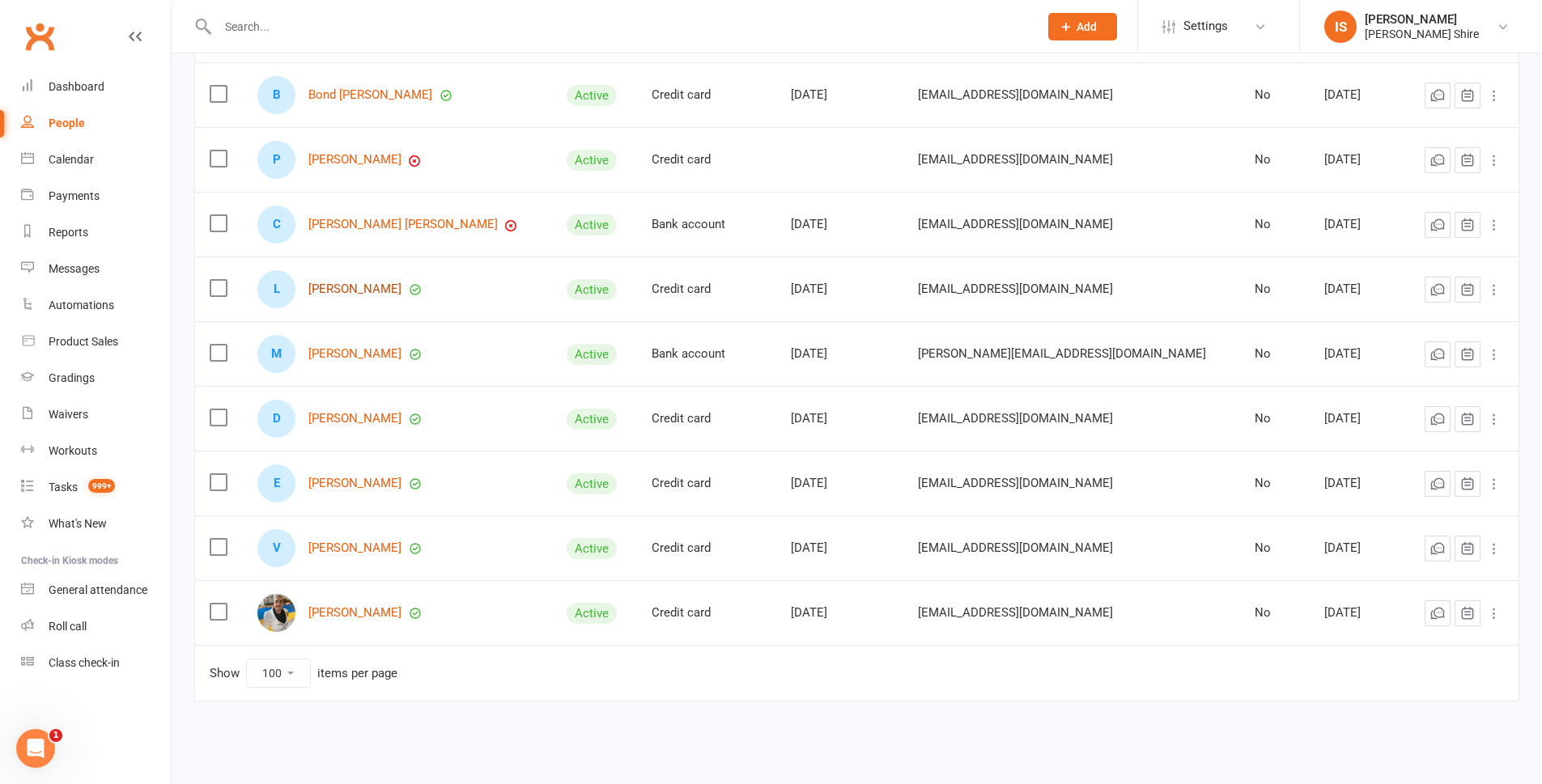
scroll to position [291, 0]
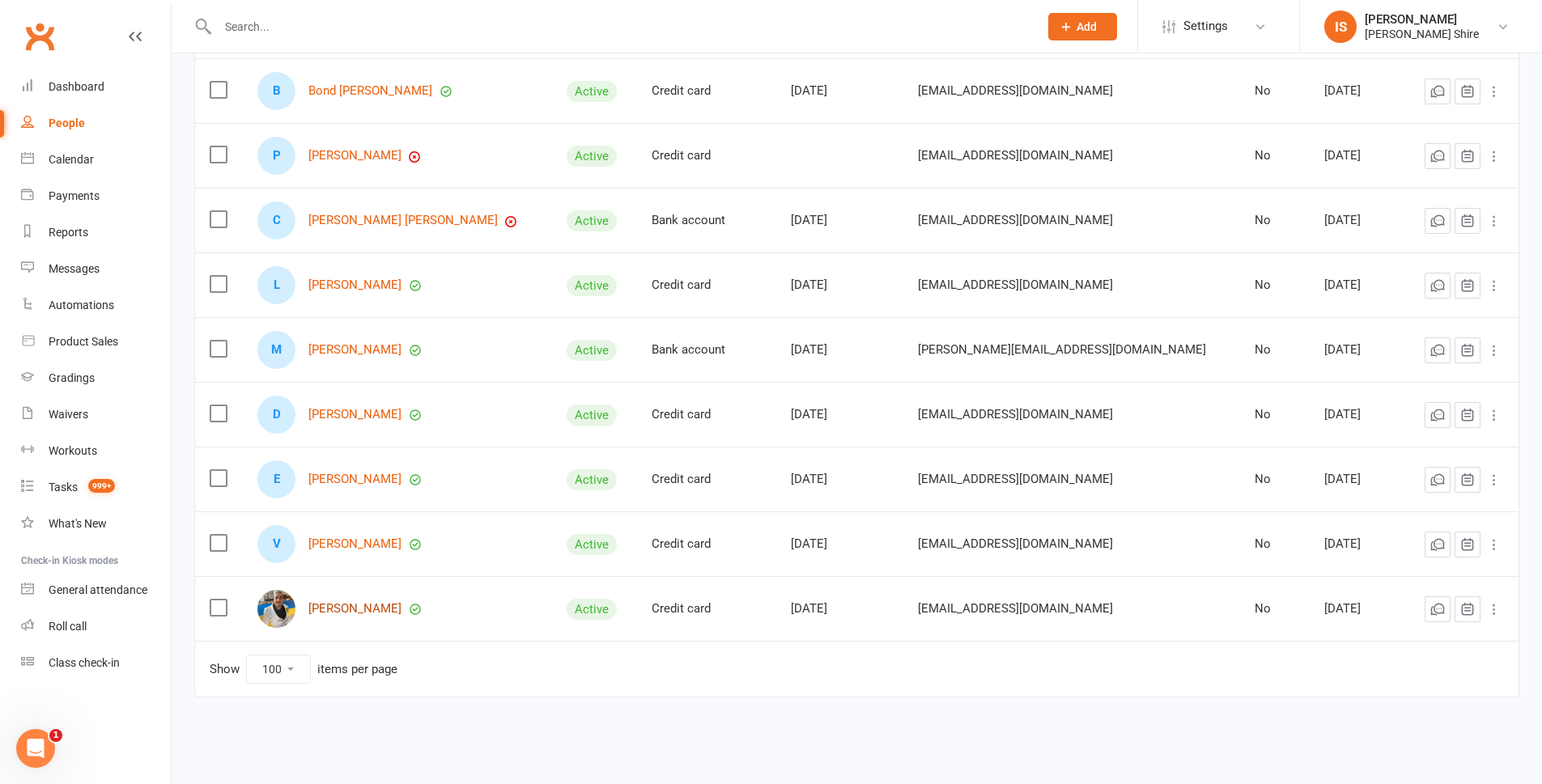
click at [350, 612] on link "Michael Para" at bounding box center [355, 609] width 93 height 14
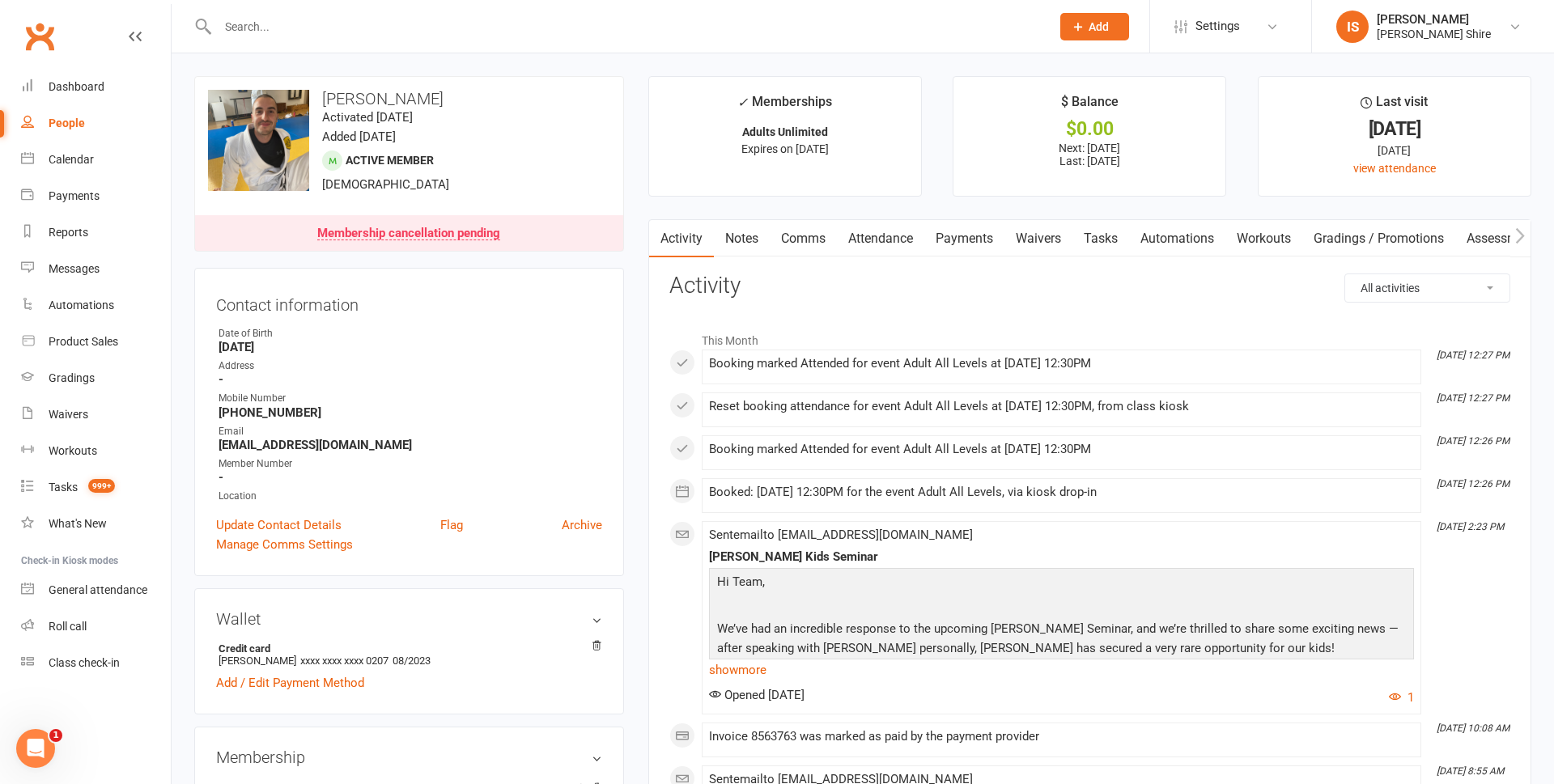
select select "100"
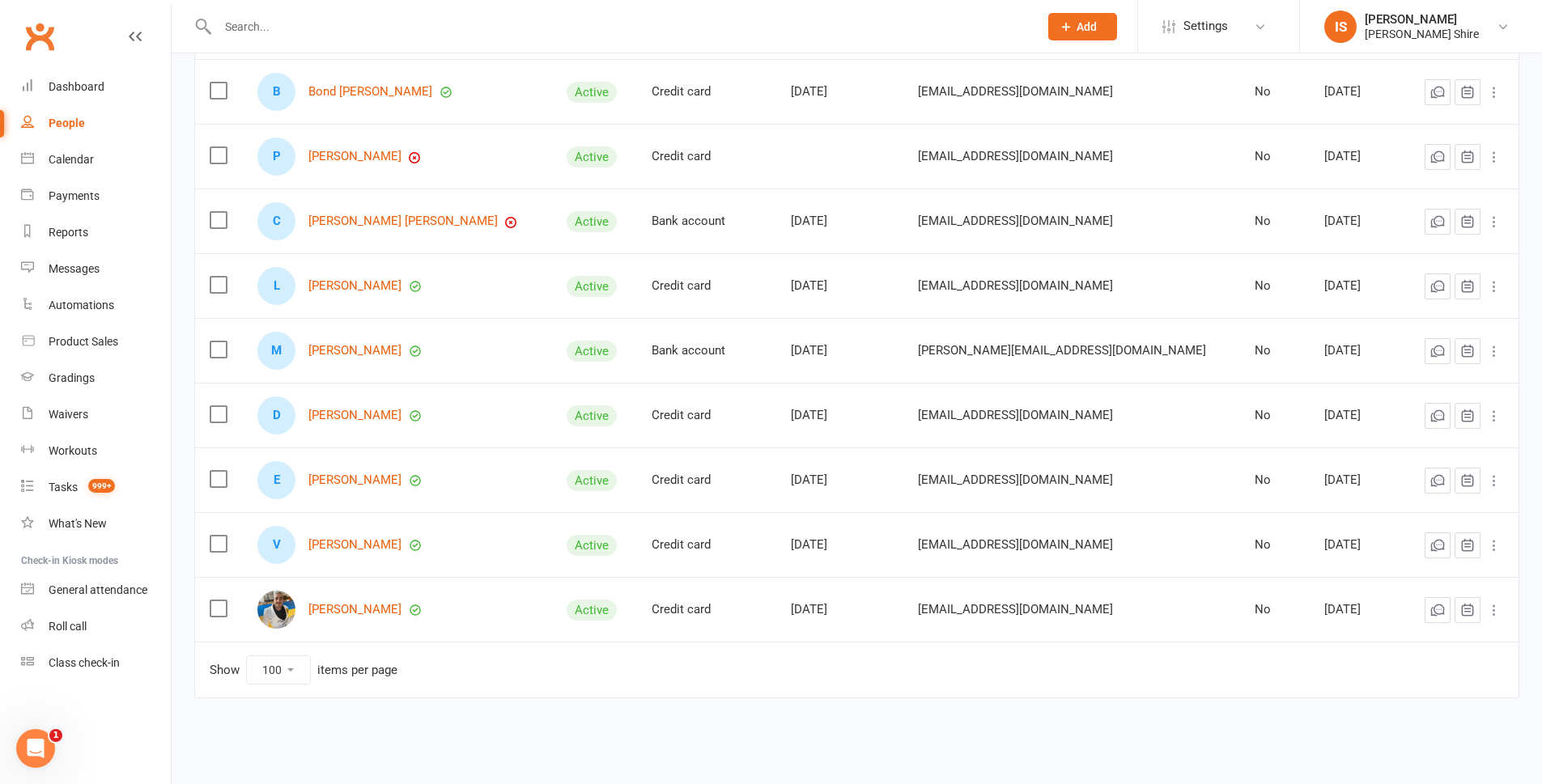
scroll to position [291, 0]
click at [359, 414] on link "Declan Modernel" at bounding box center [355, 414] width 93 height 14
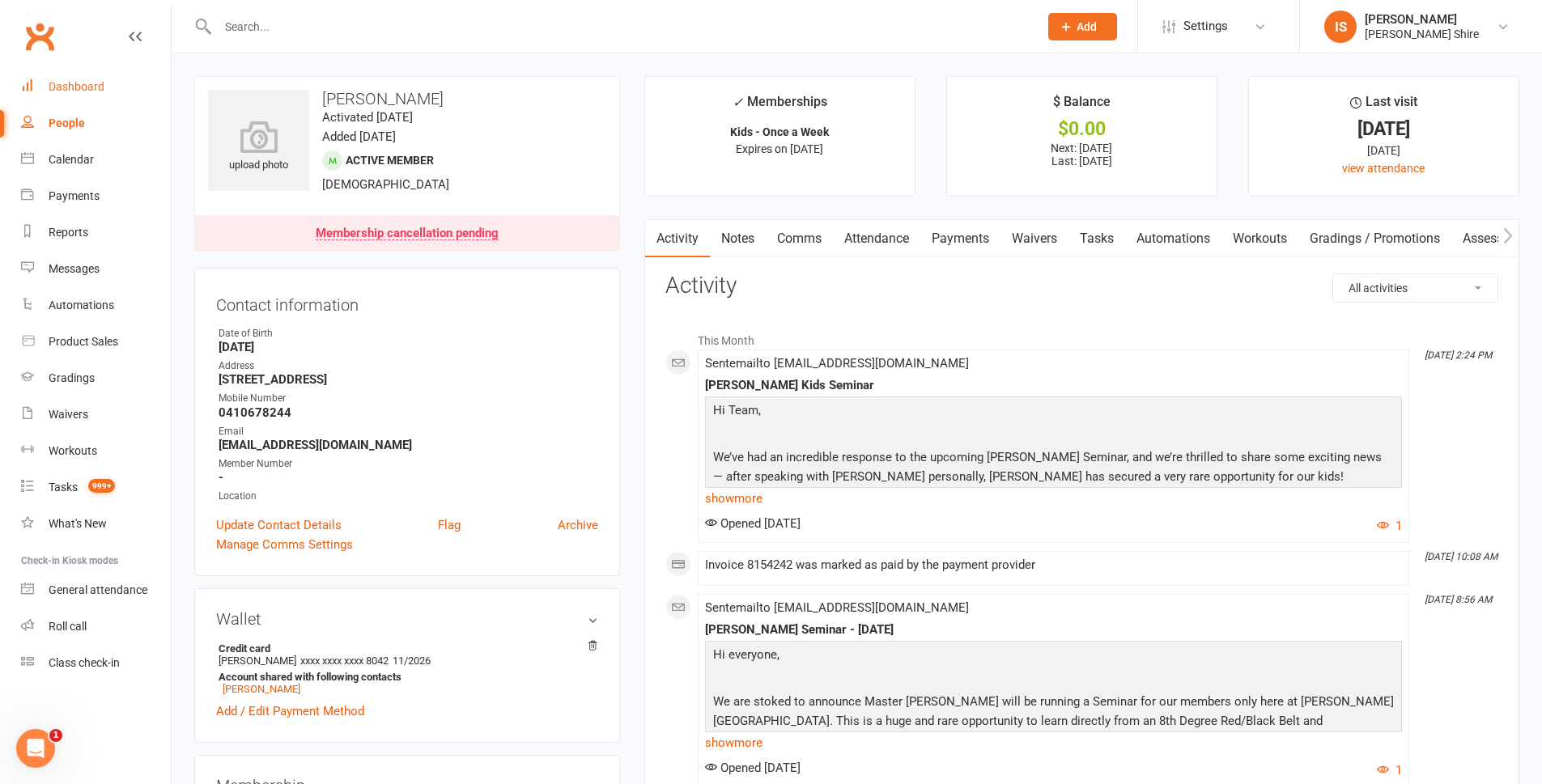
click at [115, 93] on link "Dashboard" at bounding box center [95, 87] width 150 height 36
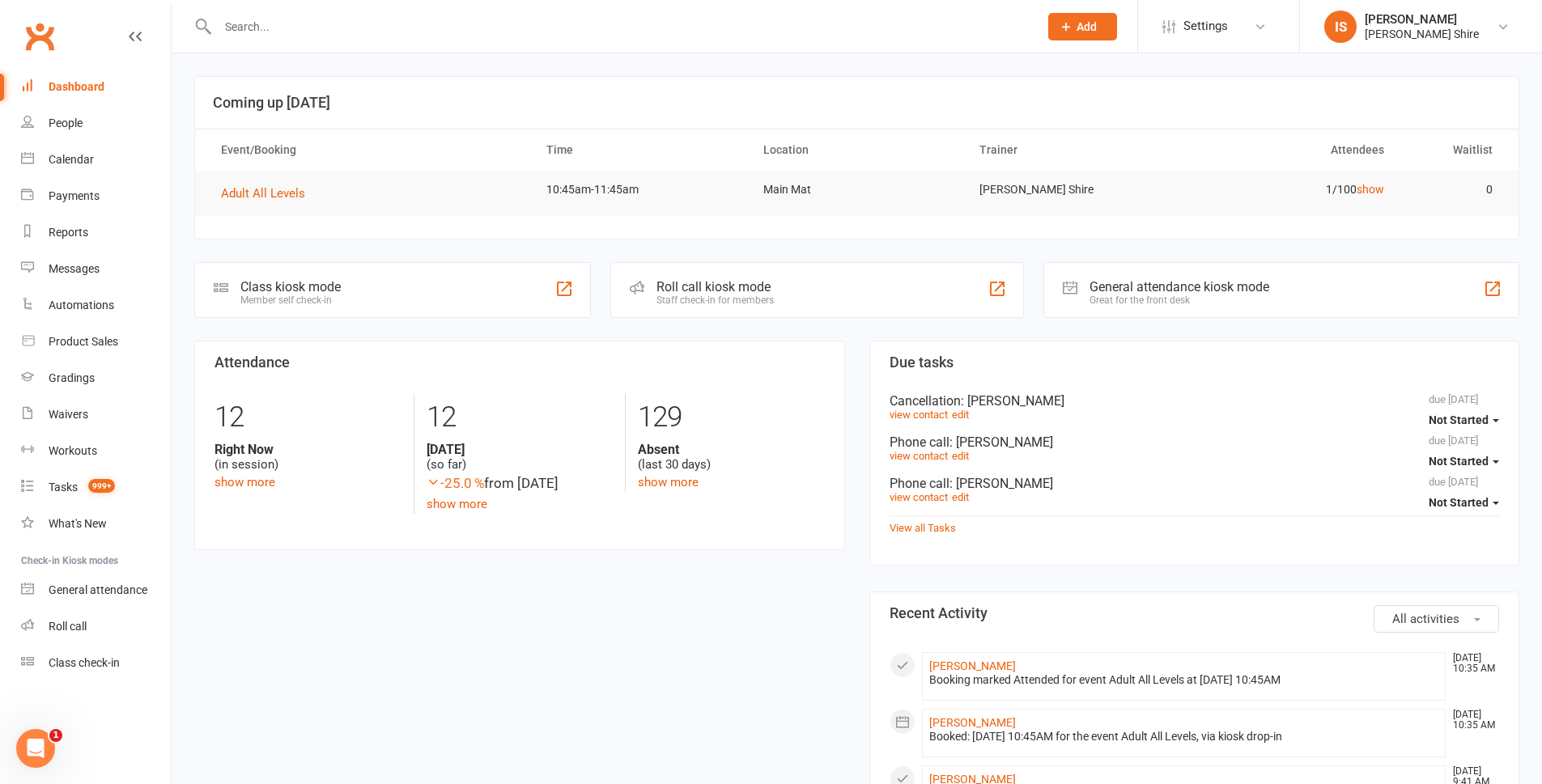
click at [94, 83] on div "Dashboard" at bounding box center [77, 87] width 56 height 13
click at [262, 23] on input "text" at bounding box center [620, 26] width 814 height 22
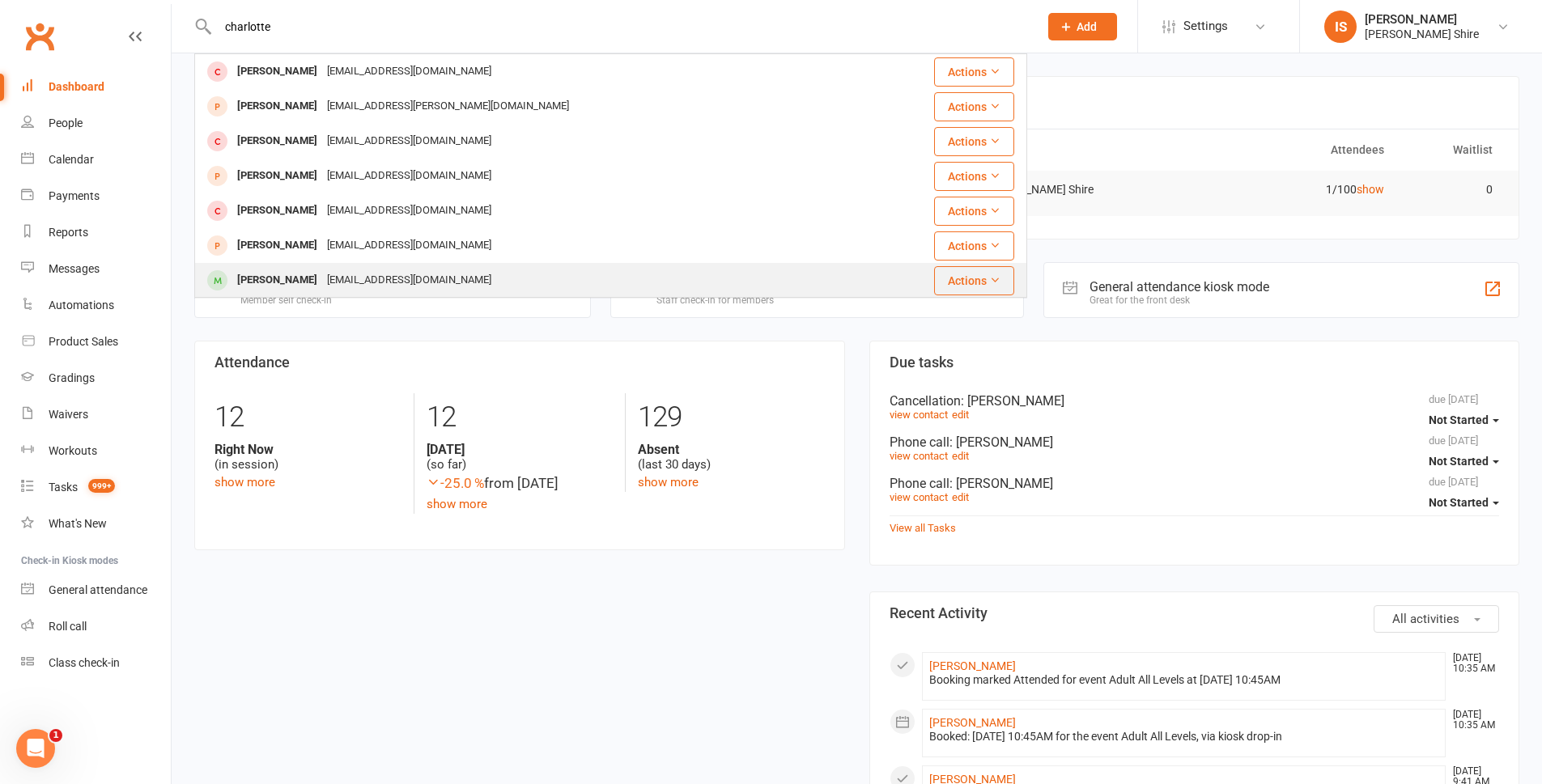
type input "charlotte"
click at [260, 280] on div "Charlotte Martin" at bounding box center [277, 280] width 90 height 23
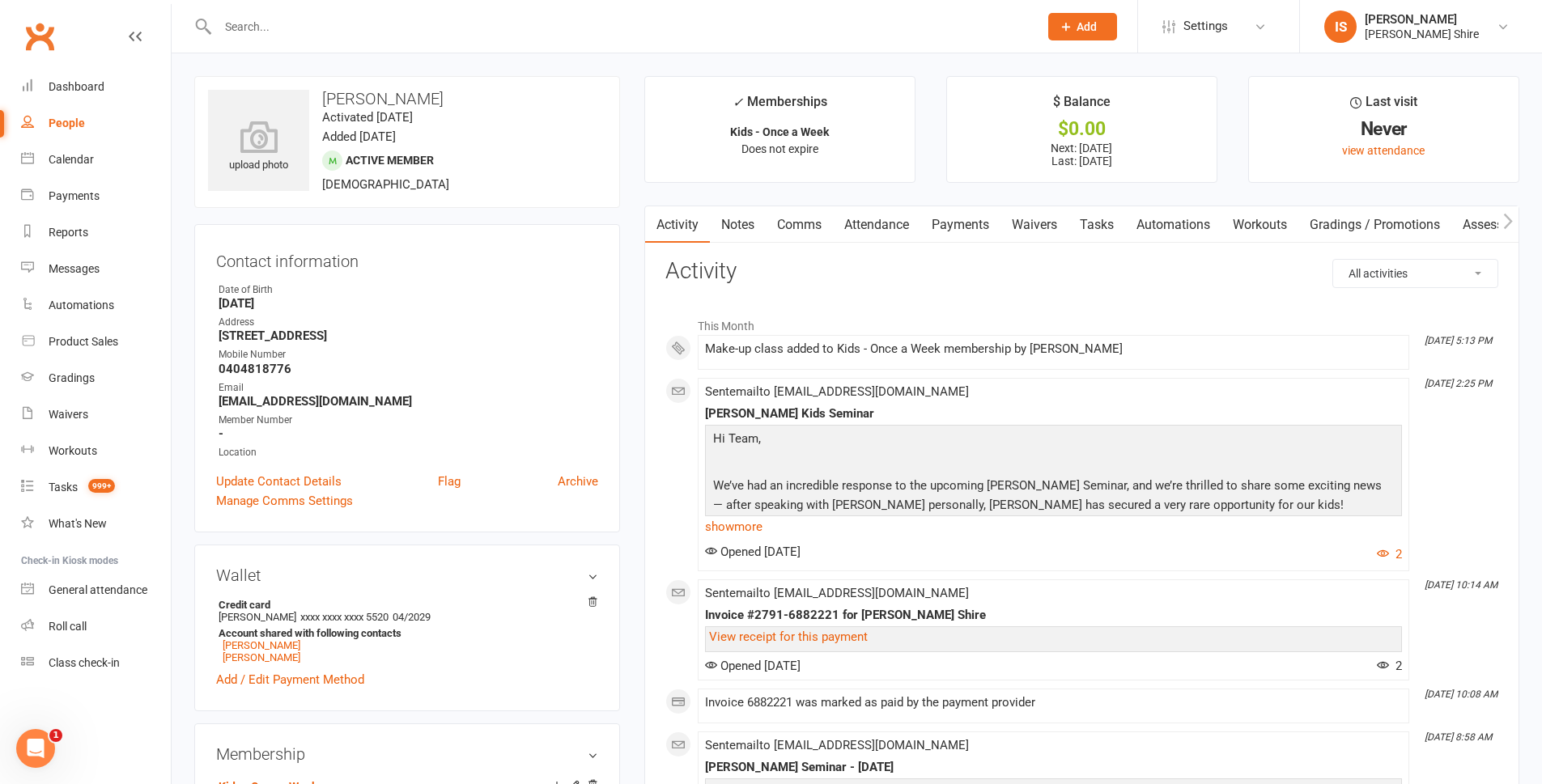
click at [980, 228] on link "Payments" at bounding box center [961, 225] width 80 height 37
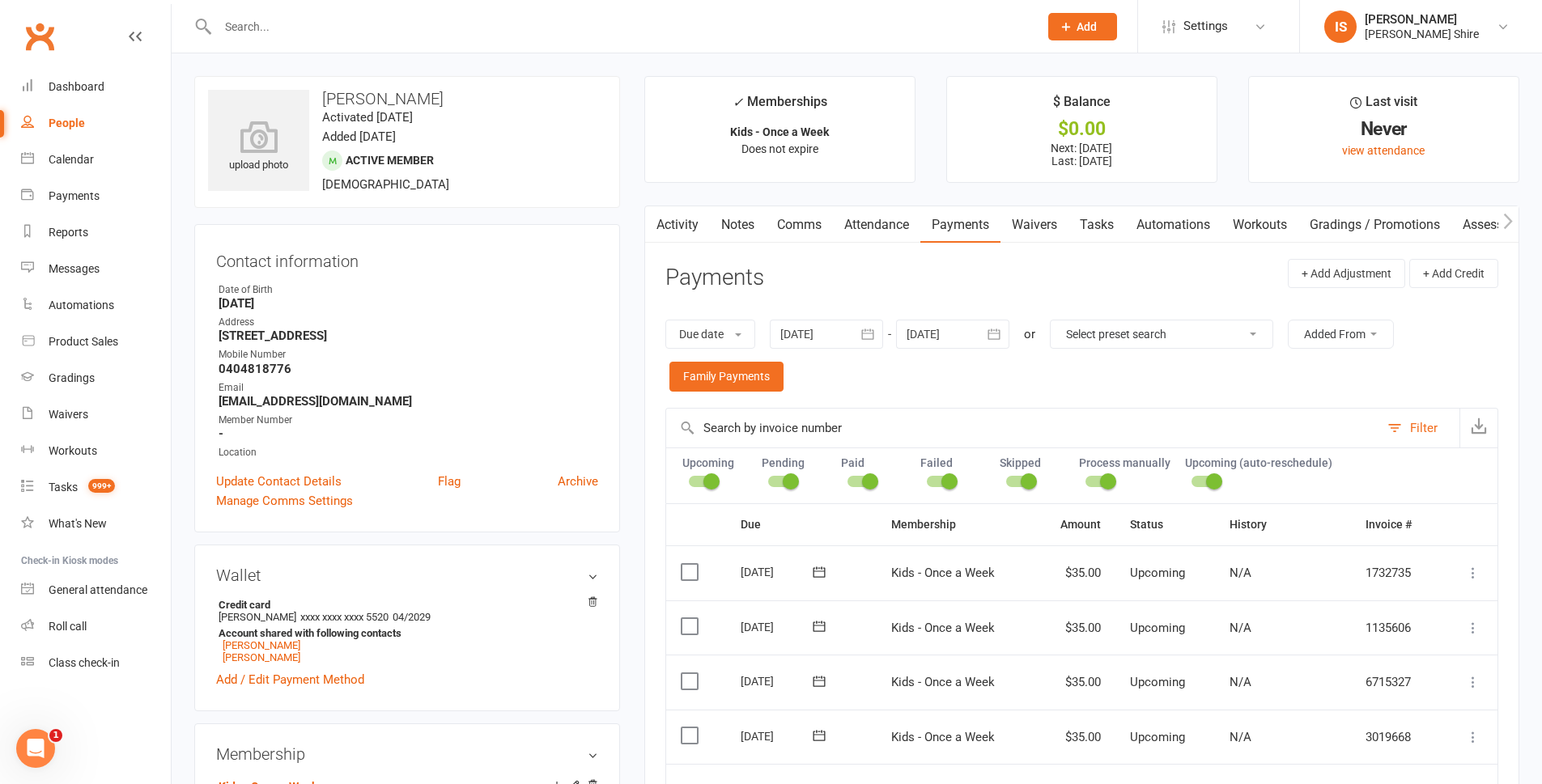
click at [676, 220] on link "Activity" at bounding box center [677, 225] width 65 height 37
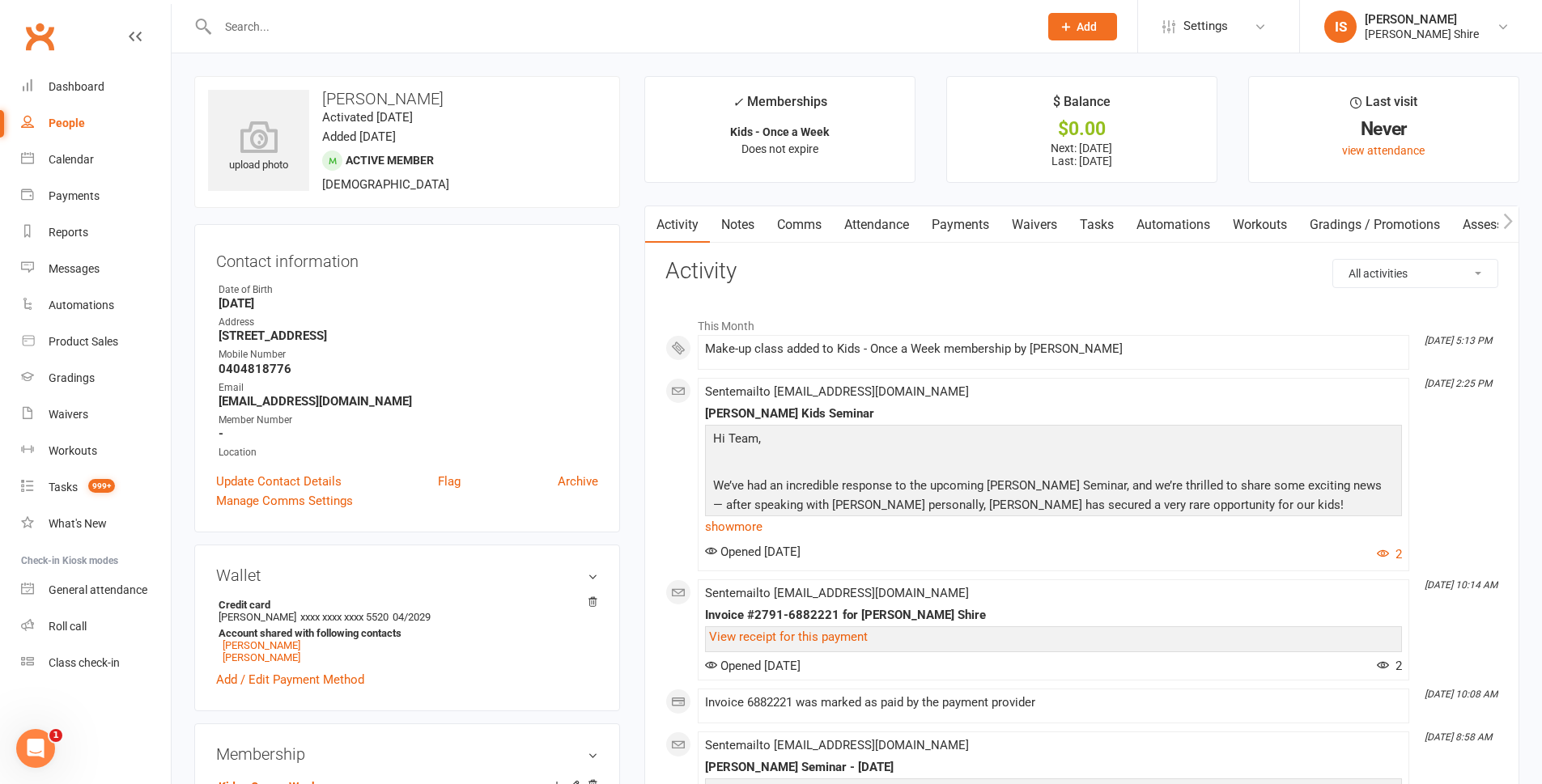
click at [972, 225] on link "Payments" at bounding box center [961, 225] width 80 height 37
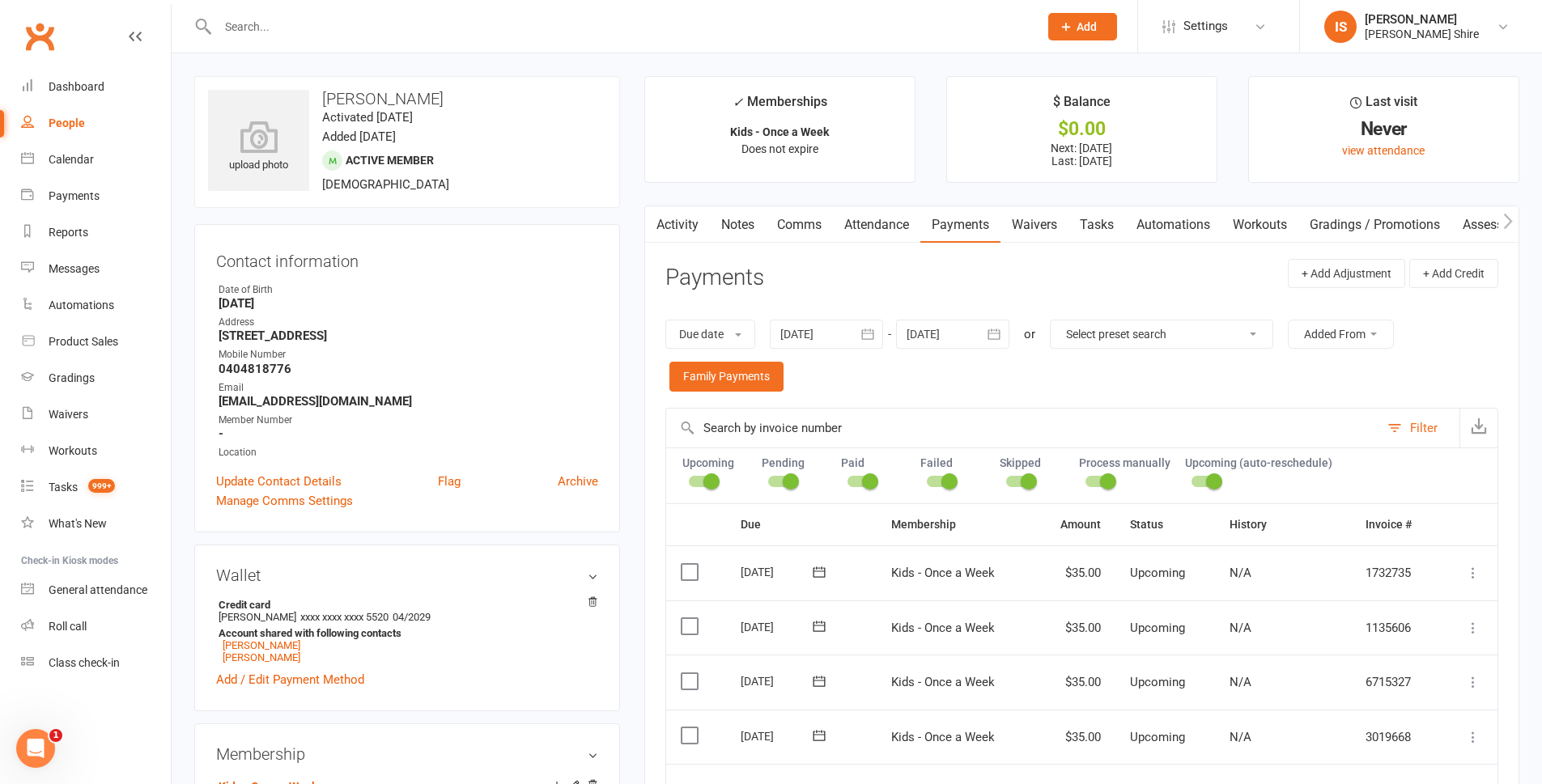
click at [880, 225] on link "Attendance" at bounding box center [876, 225] width 87 height 37
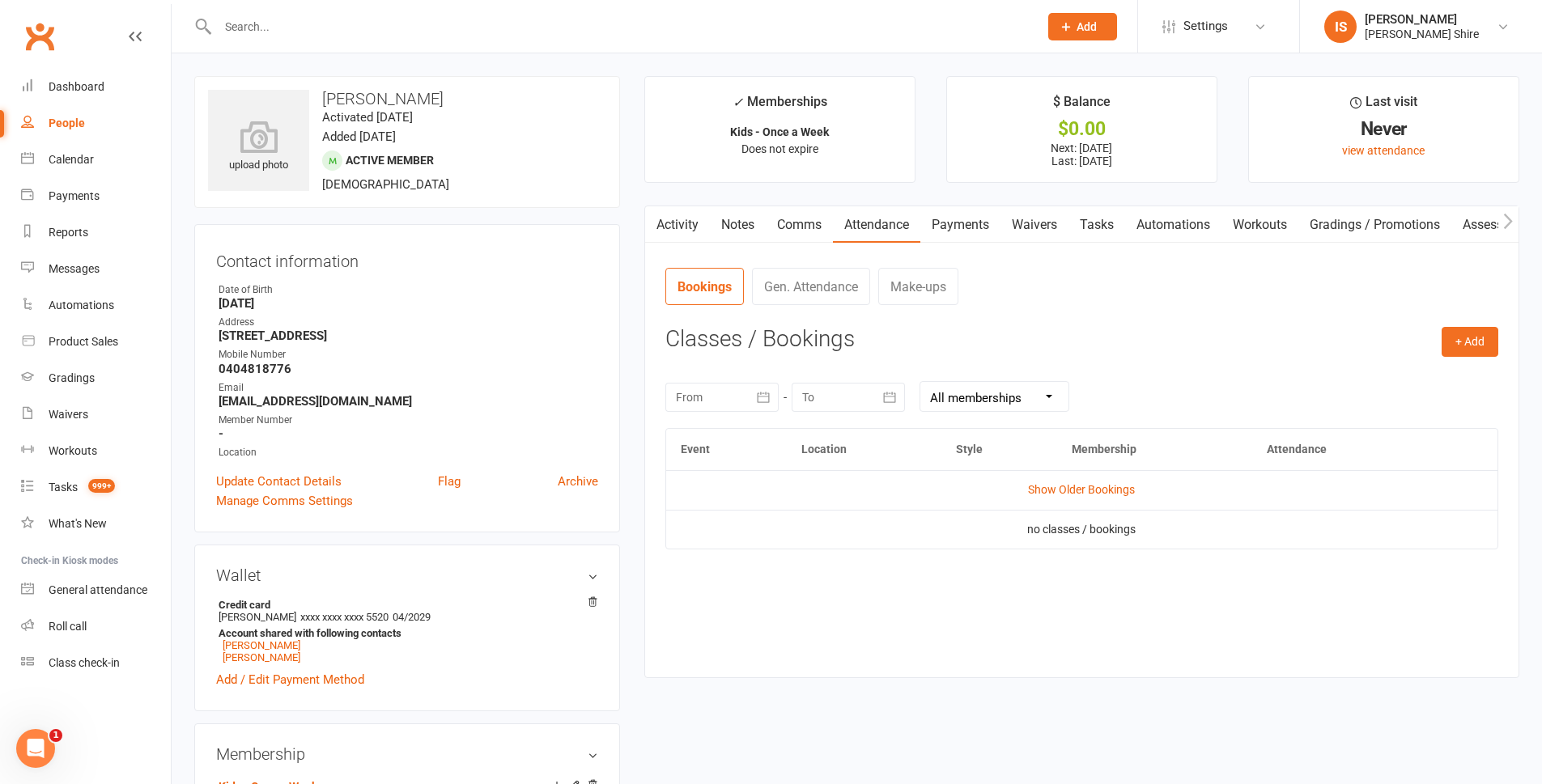
click at [674, 229] on link "Activity" at bounding box center [677, 225] width 65 height 37
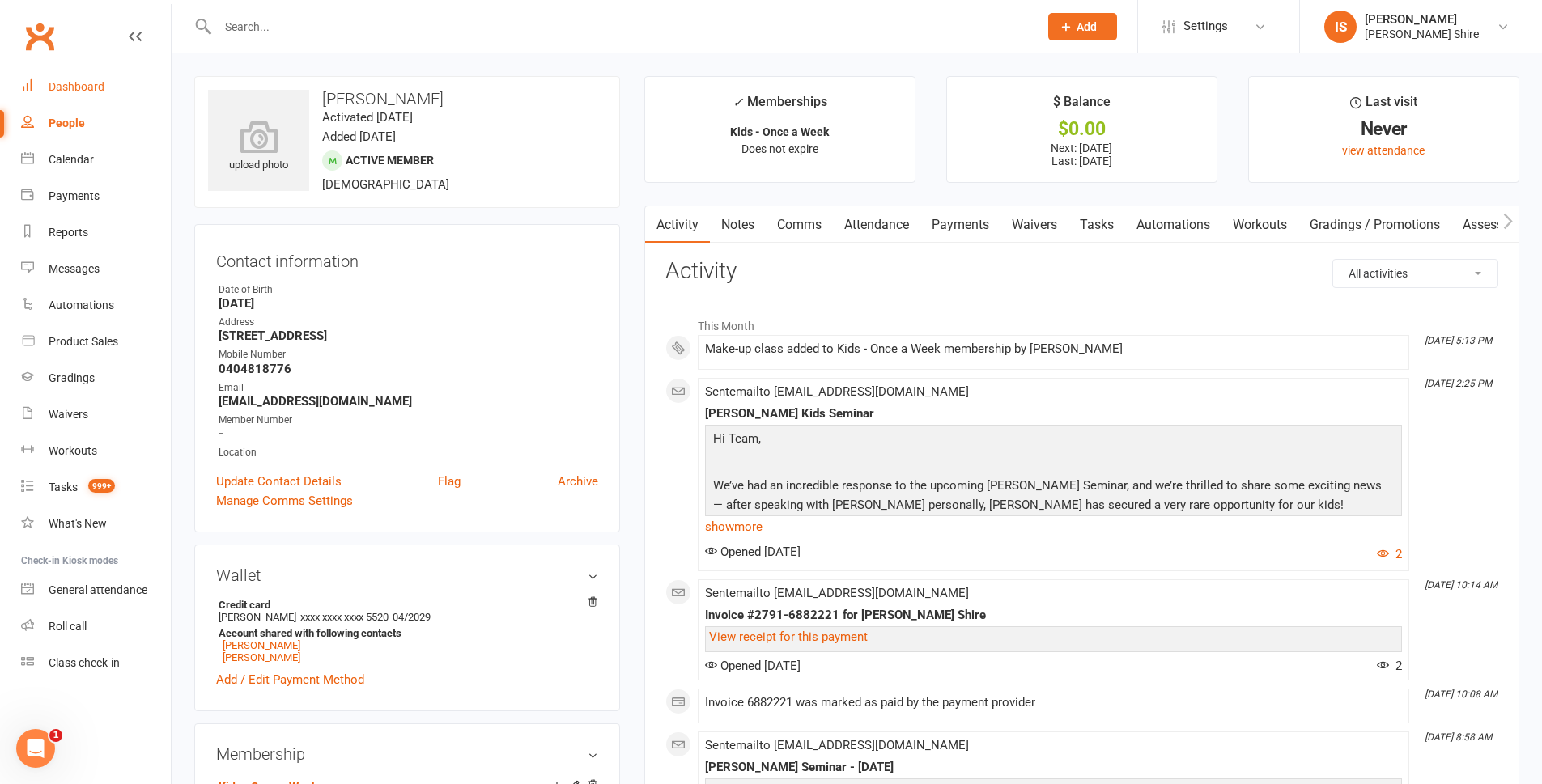
click at [57, 83] on div "Dashboard" at bounding box center [77, 87] width 56 height 13
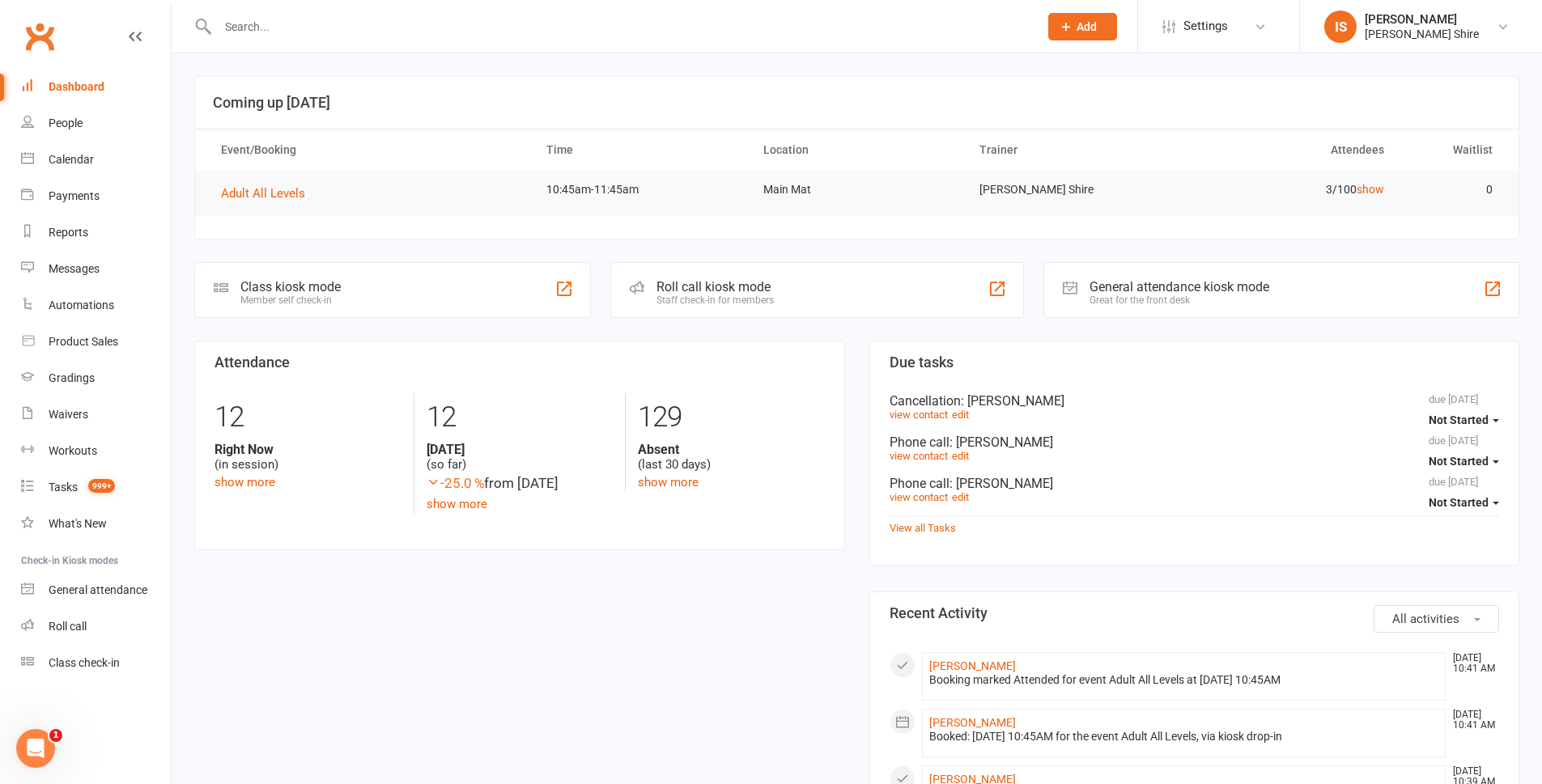
click at [77, 87] on div "Dashboard" at bounding box center [77, 87] width 56 height 13
click at [110, 350] on link "Product Sales" at bounding box center [95, 341] width 150 height 36
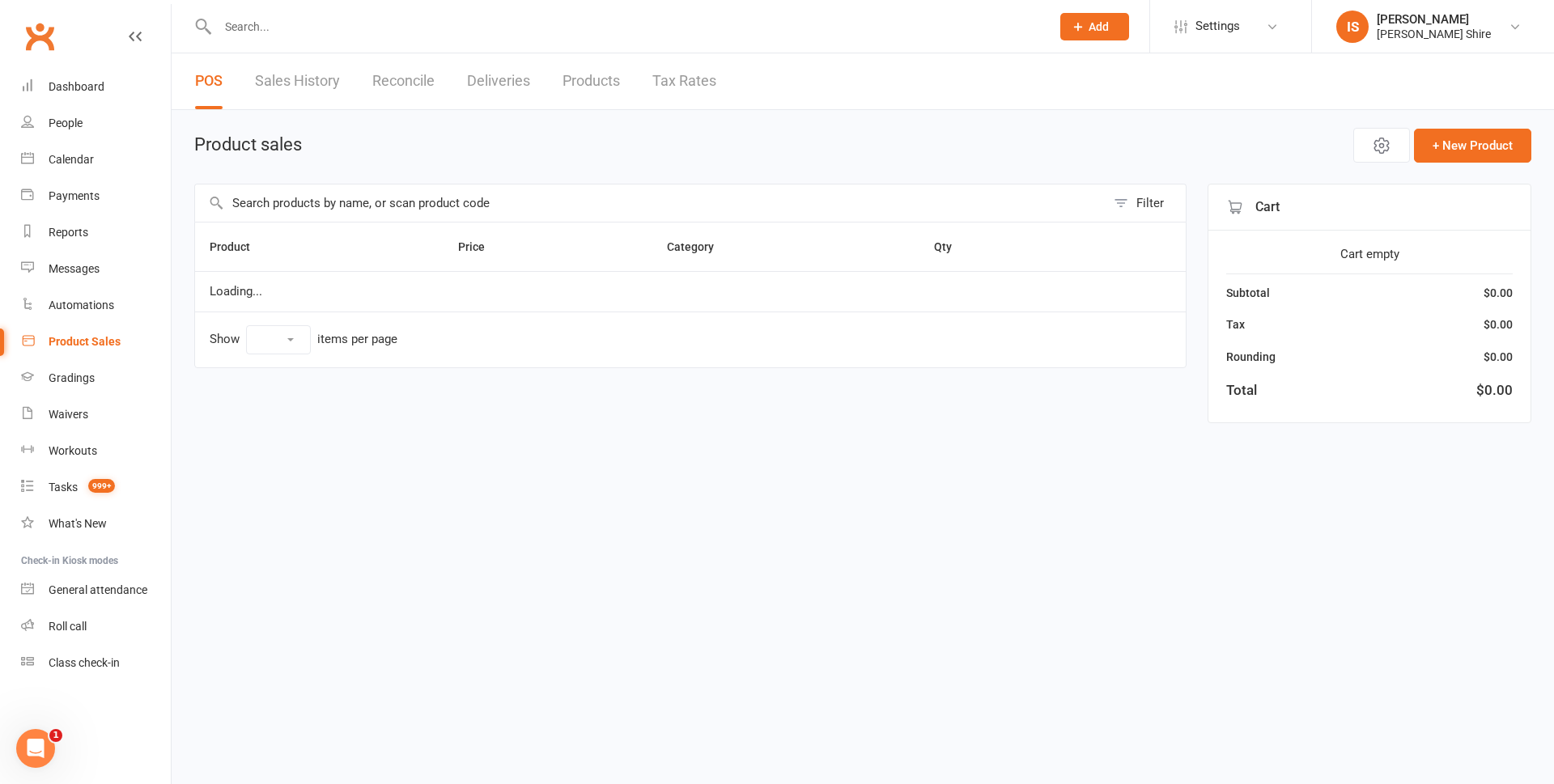
select select "10"
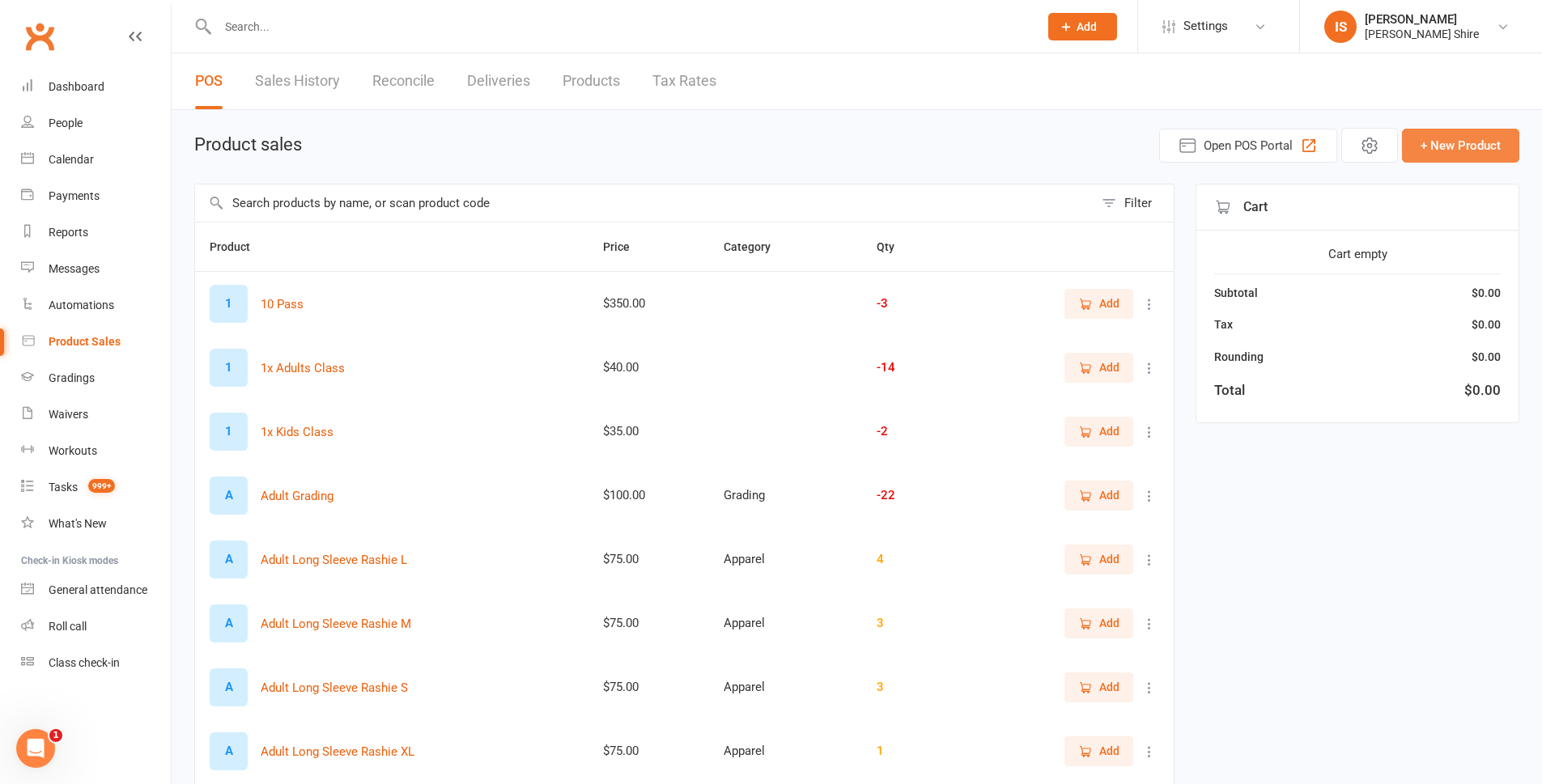
click at [1501, 147] on button "+ New Product" at bounding box center [1460, 146] width 117 height 34
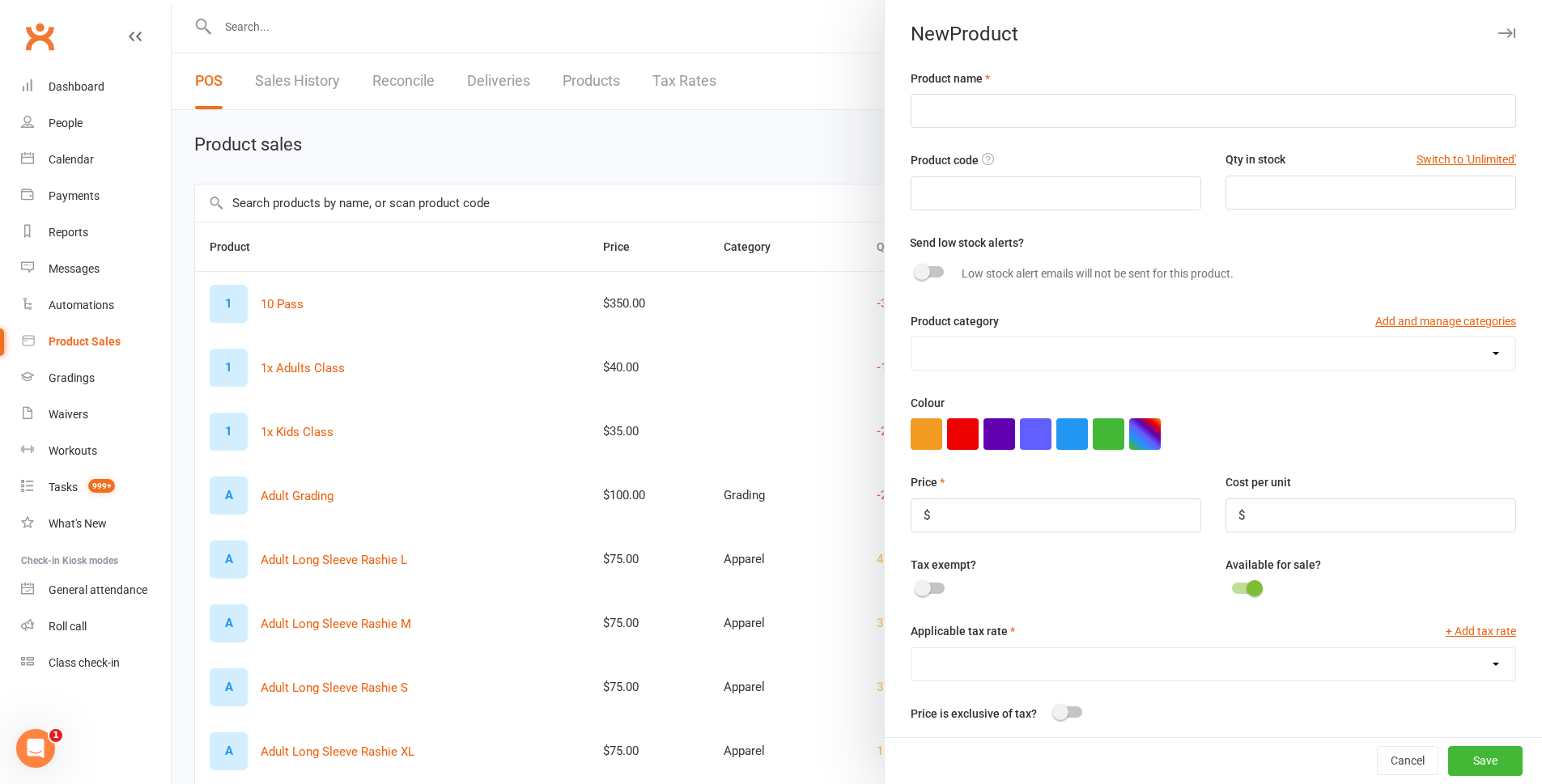
drag, startPoint x: 762, startPoint y: 141, endPoint x: 820, endPoint y: 143, distance: 58.0
click at [762, 143] on div at bounding box center [856, 392] width 1371 height 784
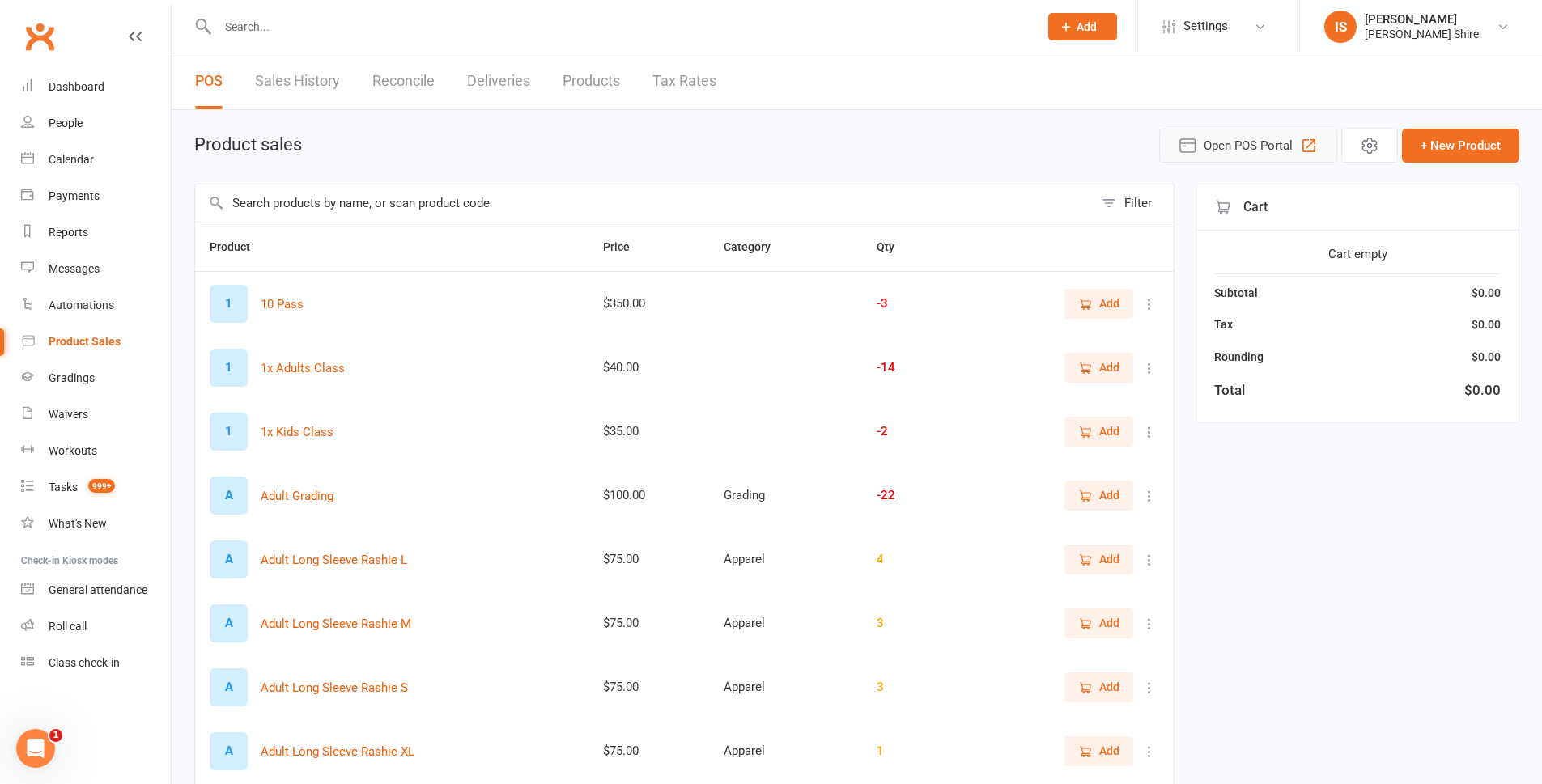
click at [1222, 138] on span "Open POS Portal" at bounding box center [1248, 145] width 89 height 20
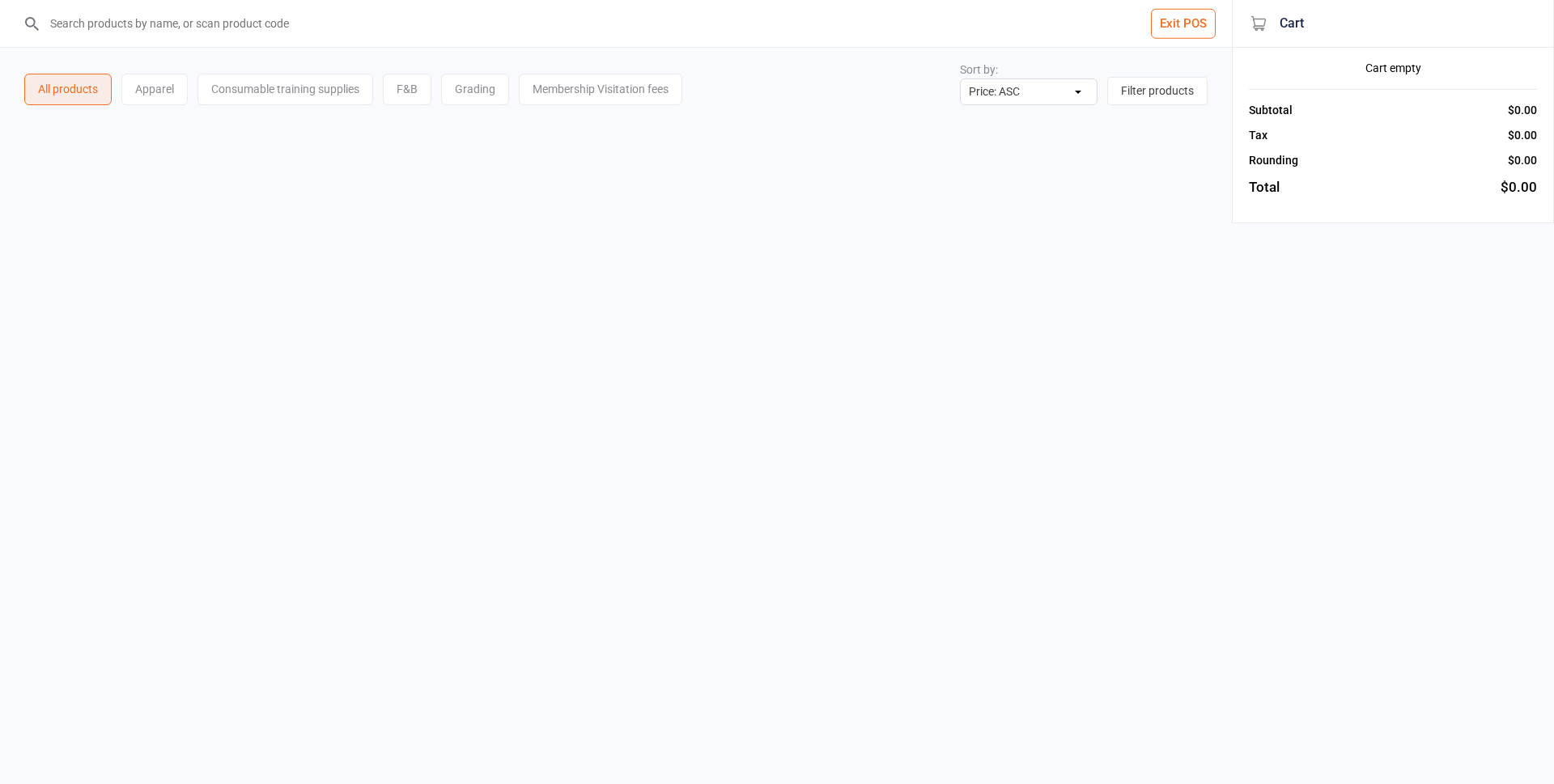
select select "price-asc"
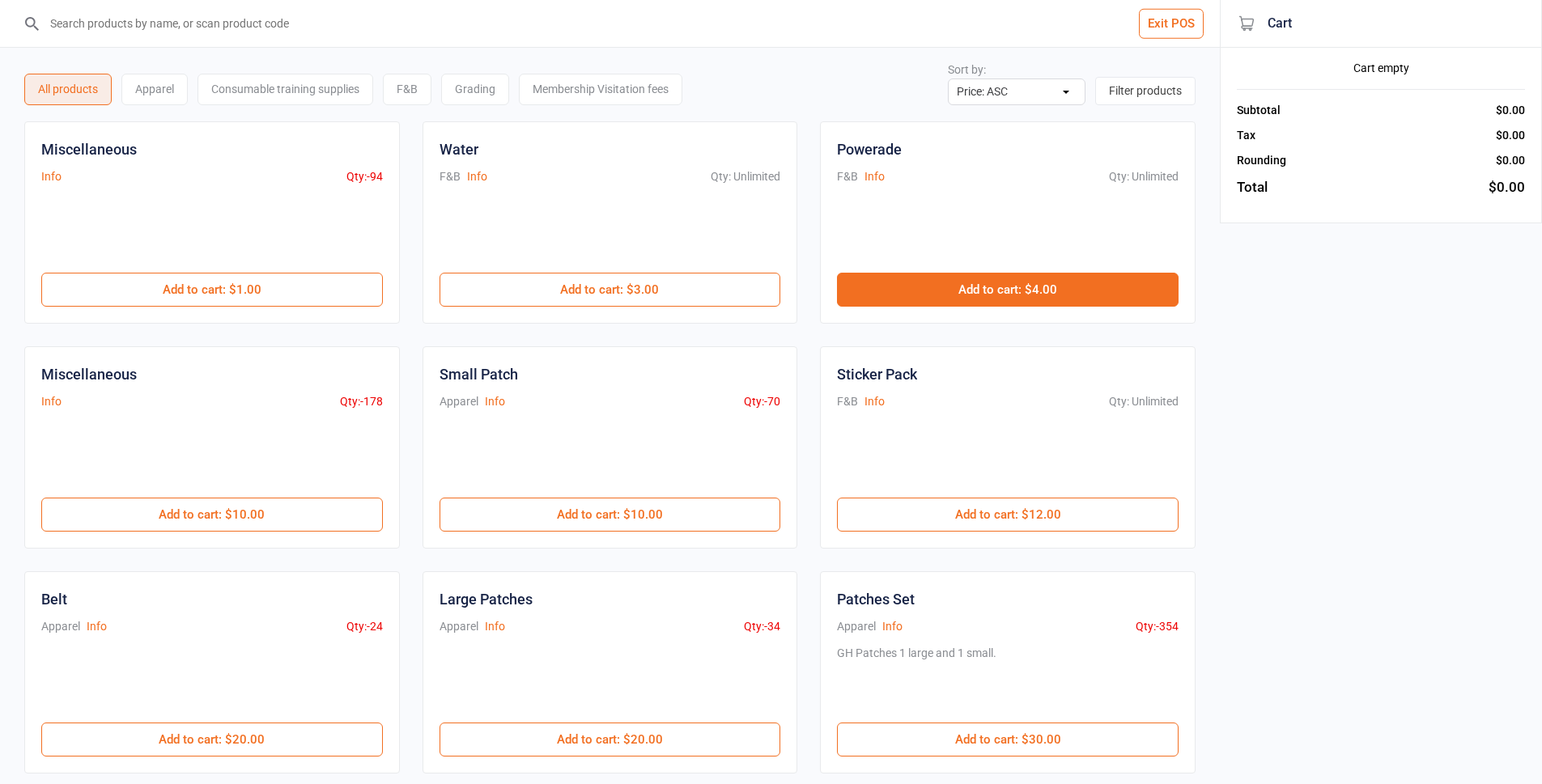
click at [1078, 284] on button "Add to cart : $4.00" at bounding box center [1008, 290] width 342 height 34
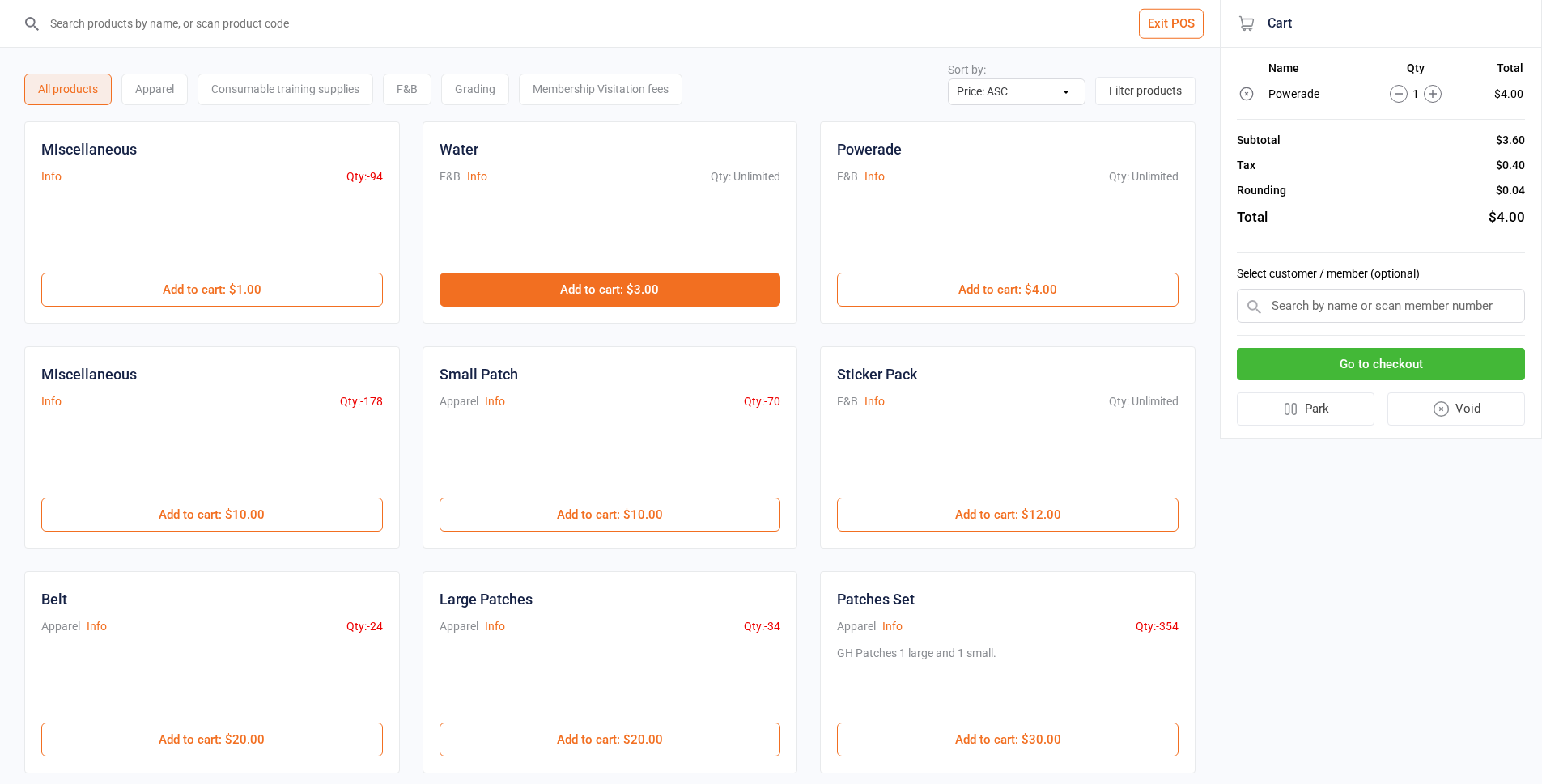
click at [627, 294] on button "Add to cart : $3.00" at bounding box center [610, 290] width 342 height 34
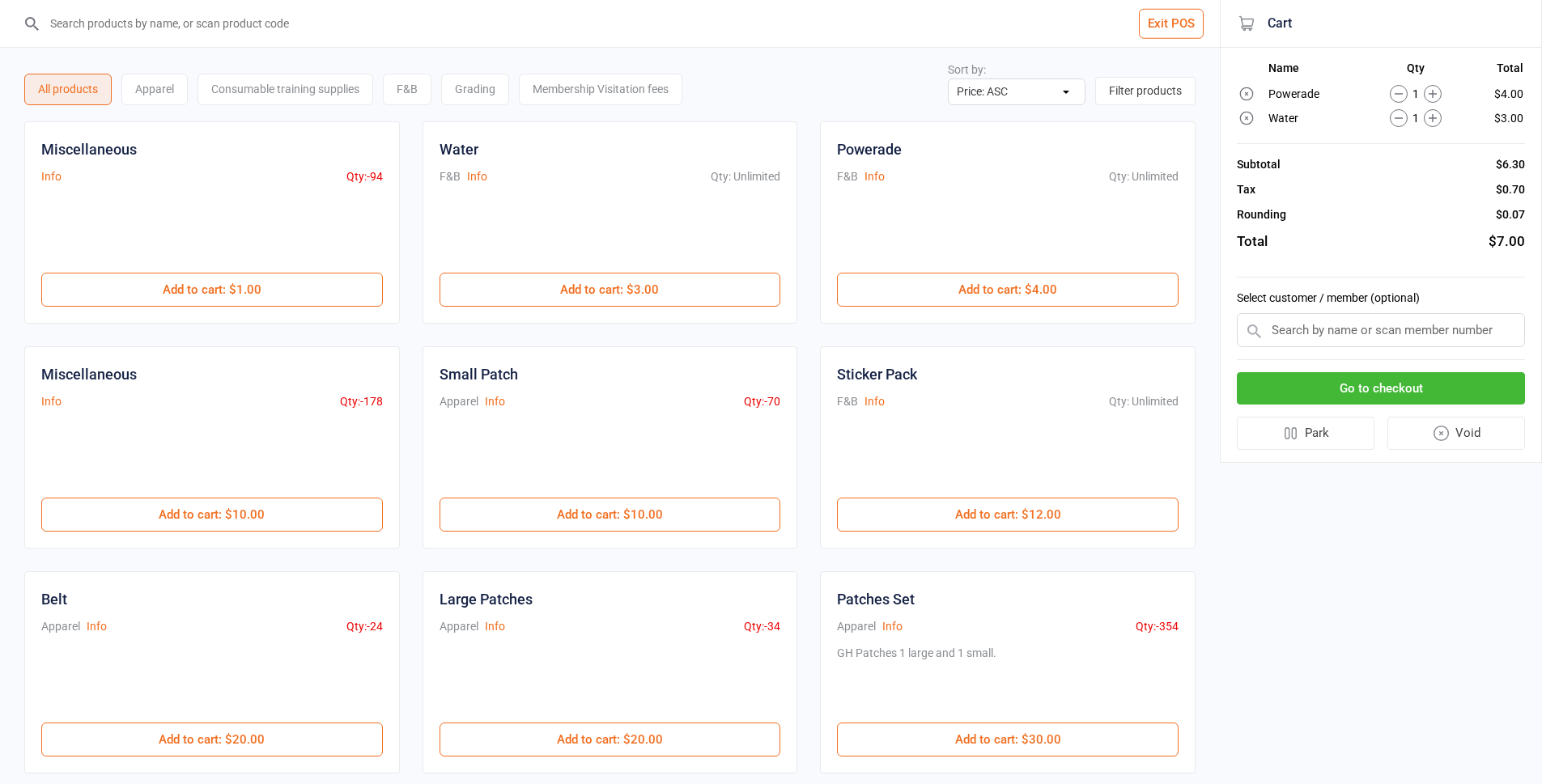
click at [292, 38] on input "search" at bounding box center [619, 23] width 1156 height 47
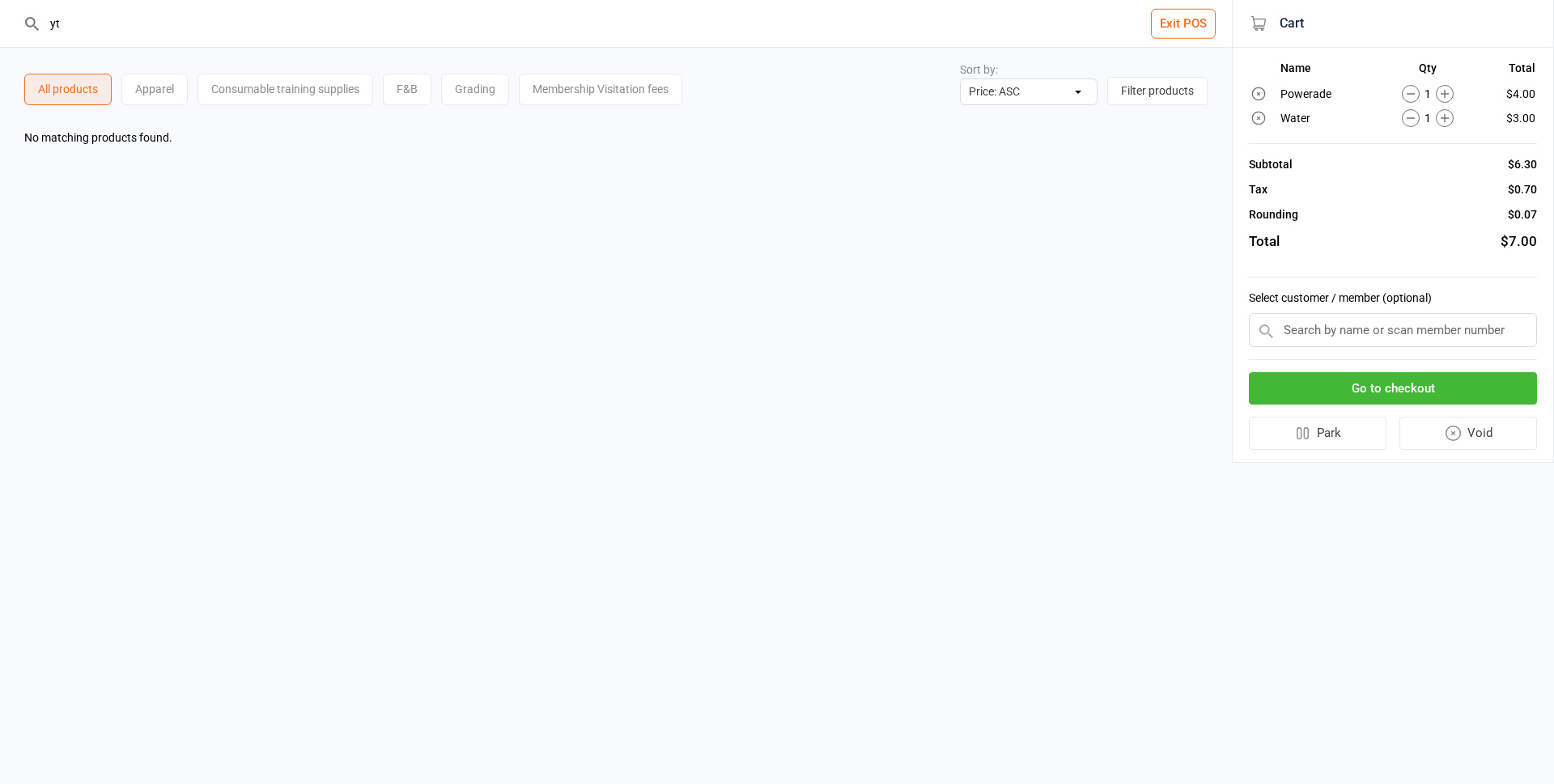
type input "y"
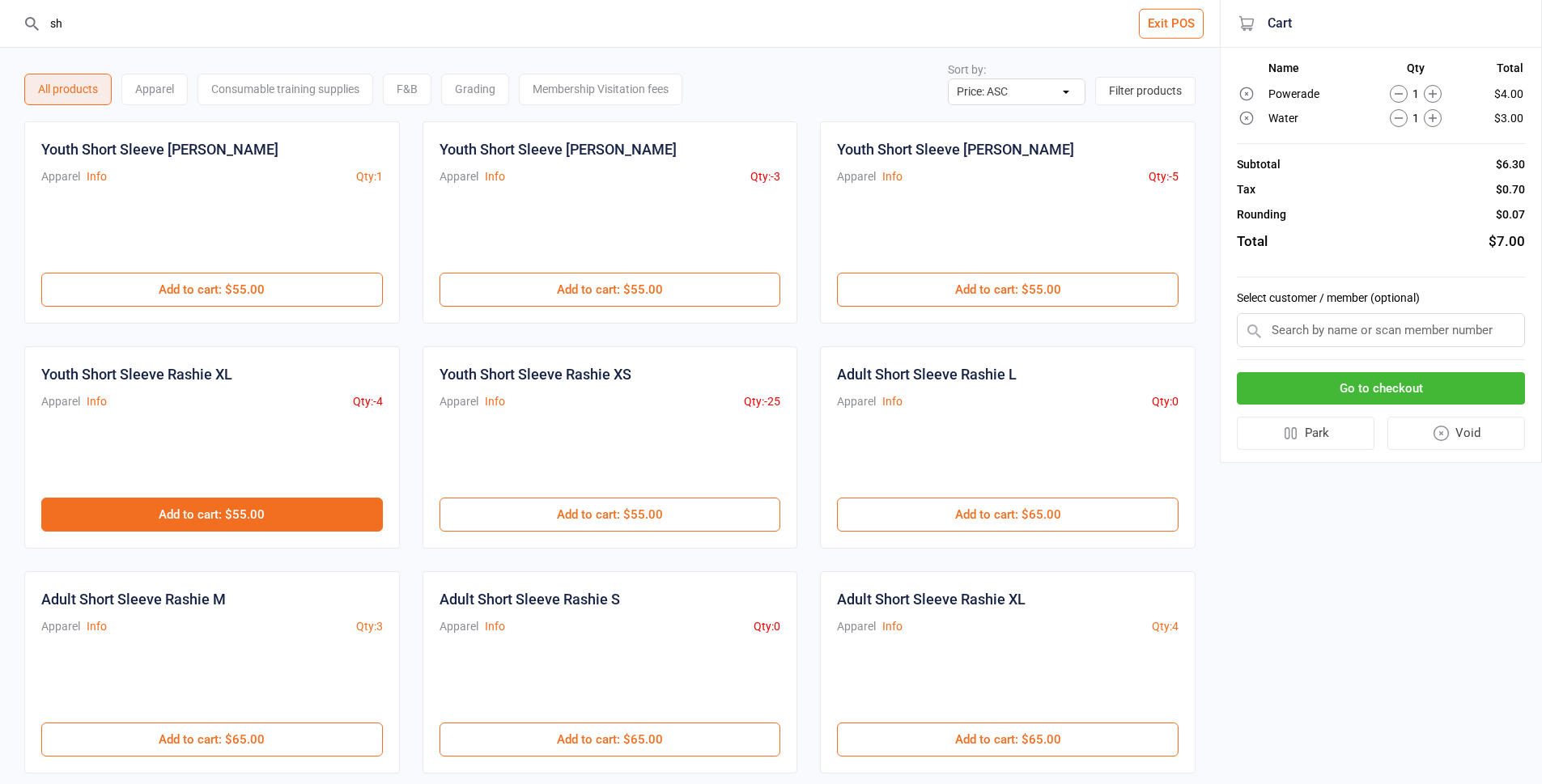
type input "sh"
click at [225, 507] on button "Add to cart : $55.00" at bounding box center [211, 515] width 342 height 34
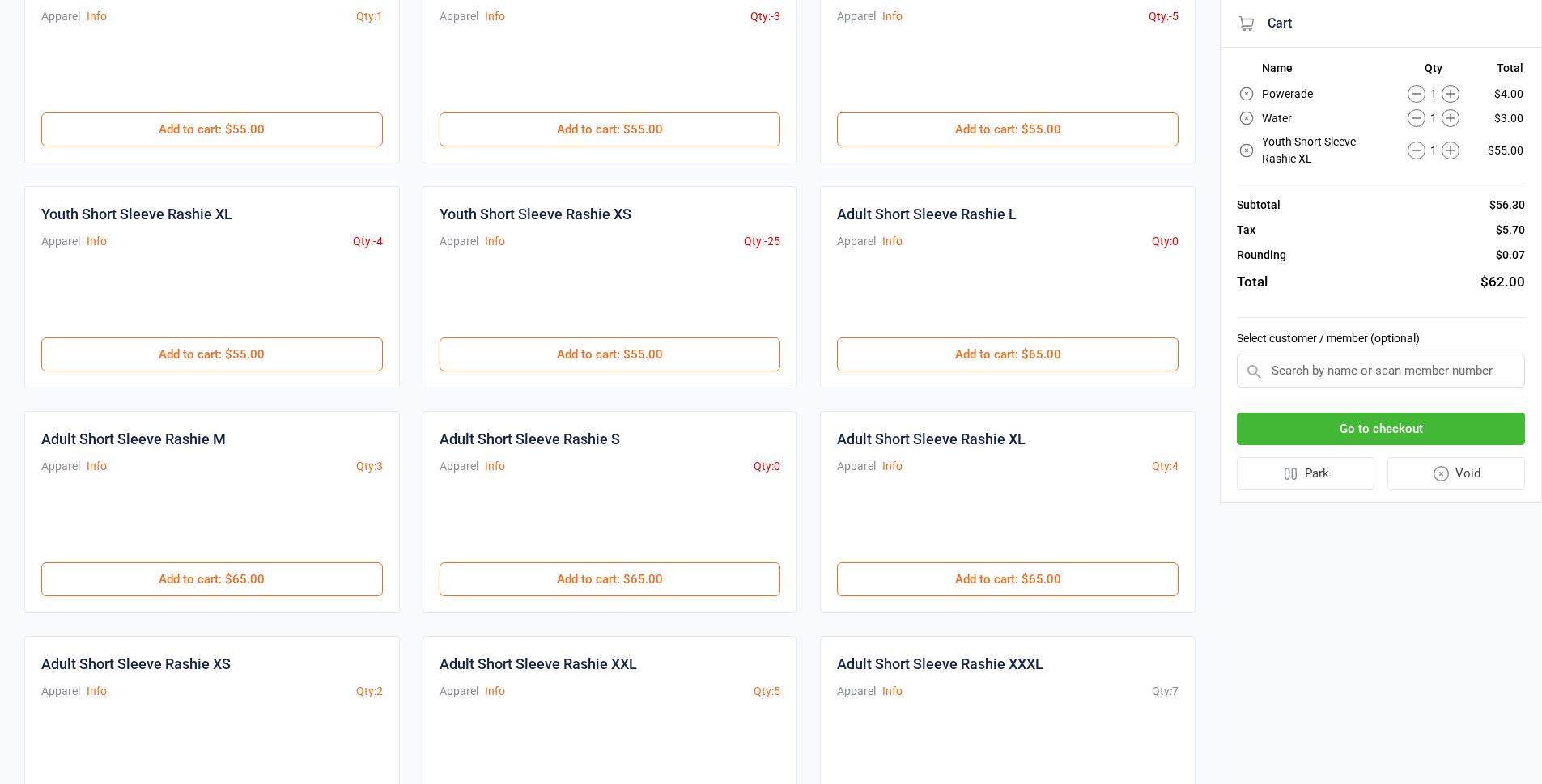
scroll to position [162, 0]
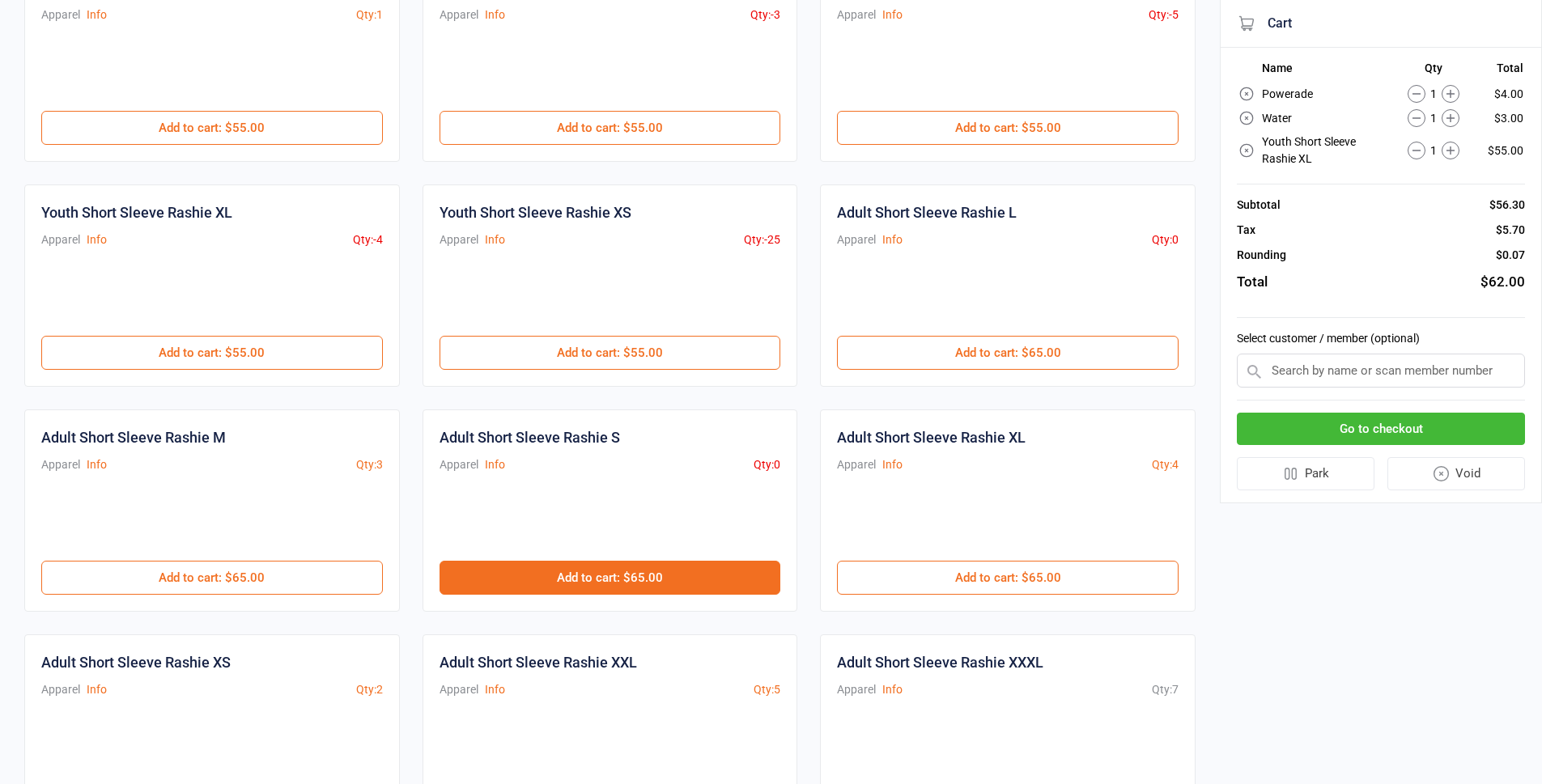
click at [647, 583] on button "Add to cart : $65.00" at bounding box center [610, 578] width 342 height 34
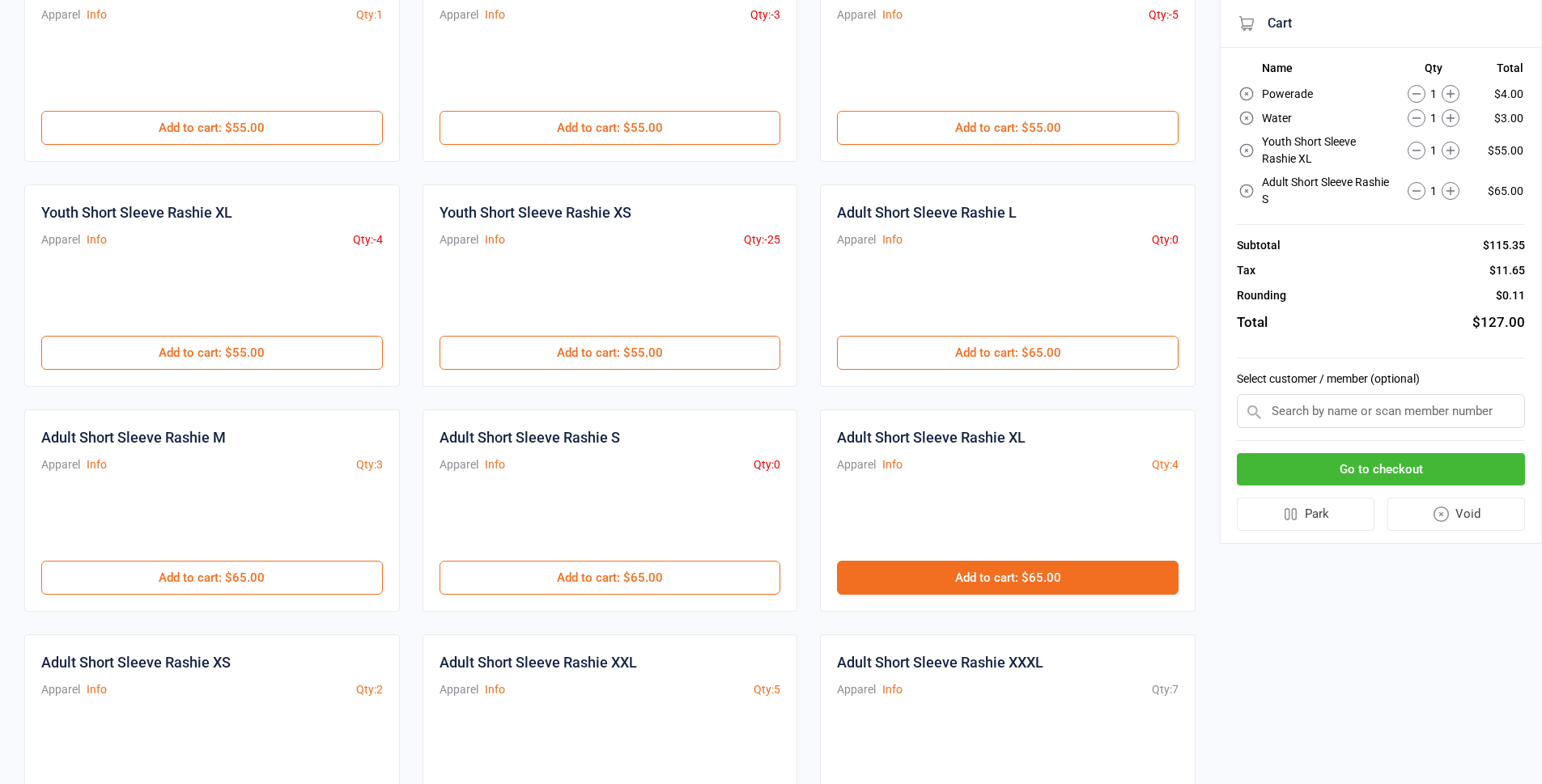
click at [1080, 588] on button "Add to cart : $65.00" at bounding box center [1008, 578] width 342 height 34
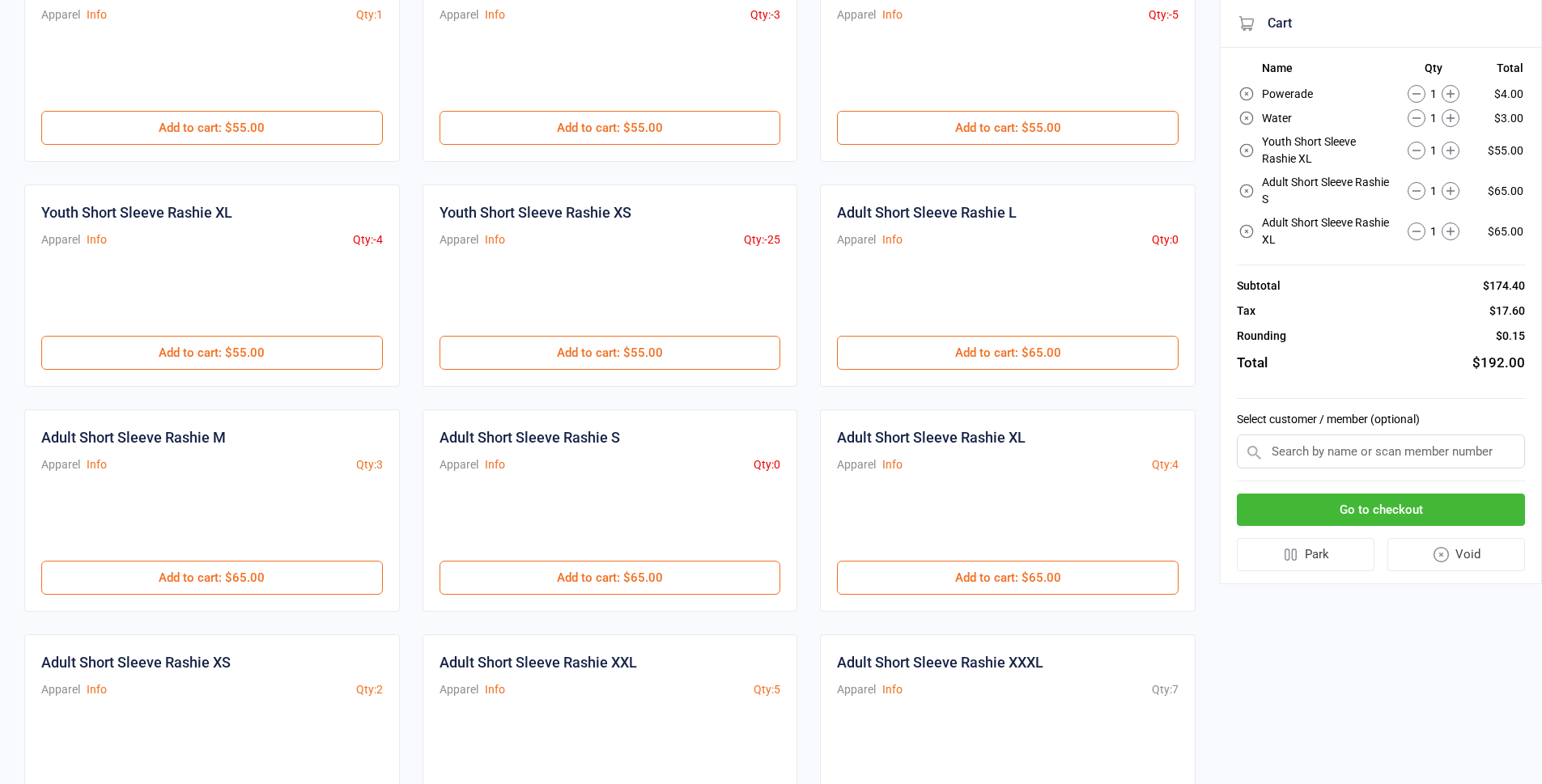
click at [1386, 514] on button "Go to checkout" at bounding box center [1381, 510] width 288 height 33
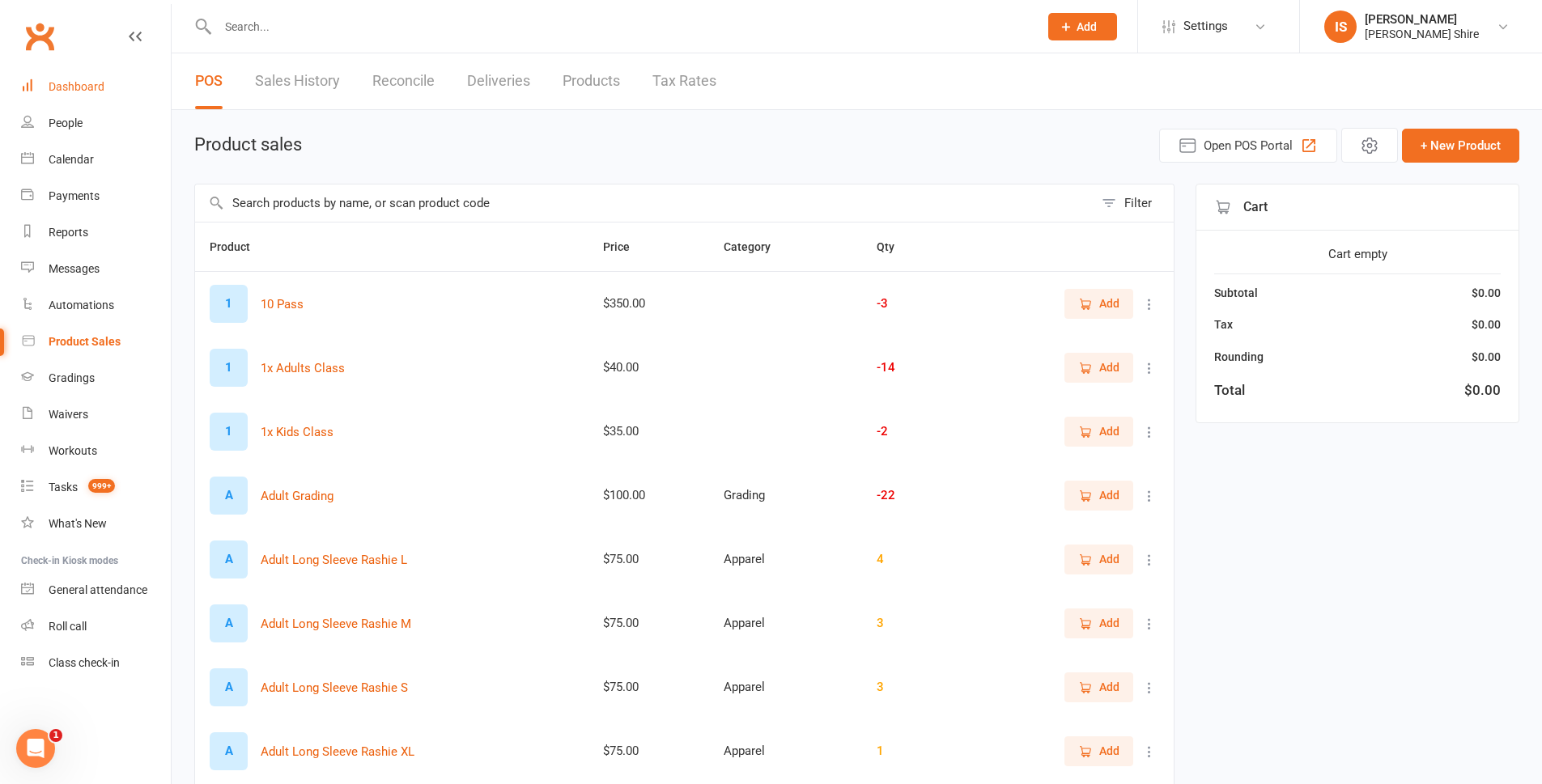
click at [97, 72] on link "Dashboard" at bounding box center [95, 87] width 150 height 36
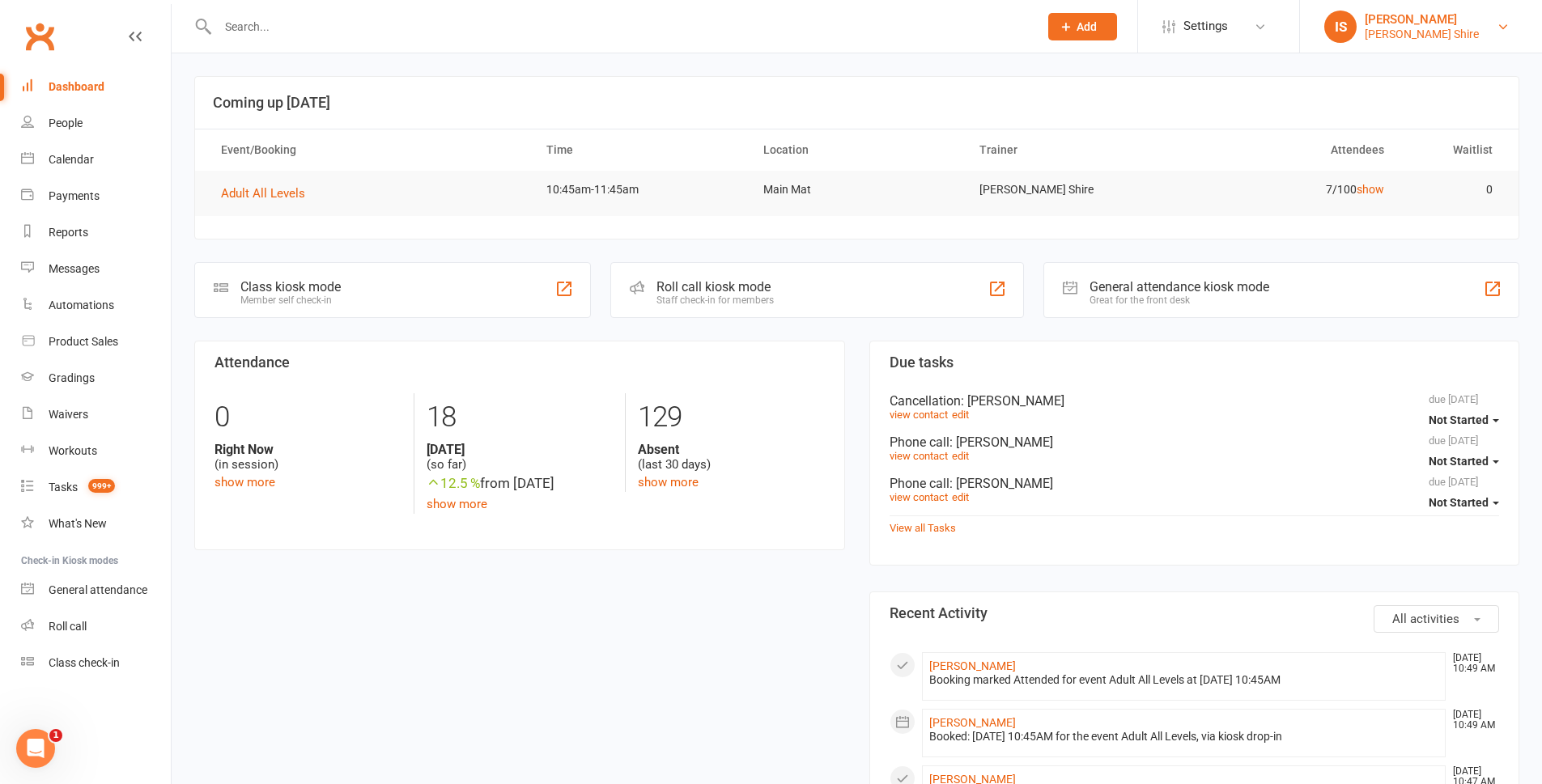
click at [1451, 19] on div "Isabella Skylas" at bounding box center [1422, 20] width 114 height 15
click at [78, 341] on div "Product Sales" at bounding box center [83, 341] width 69 height 13
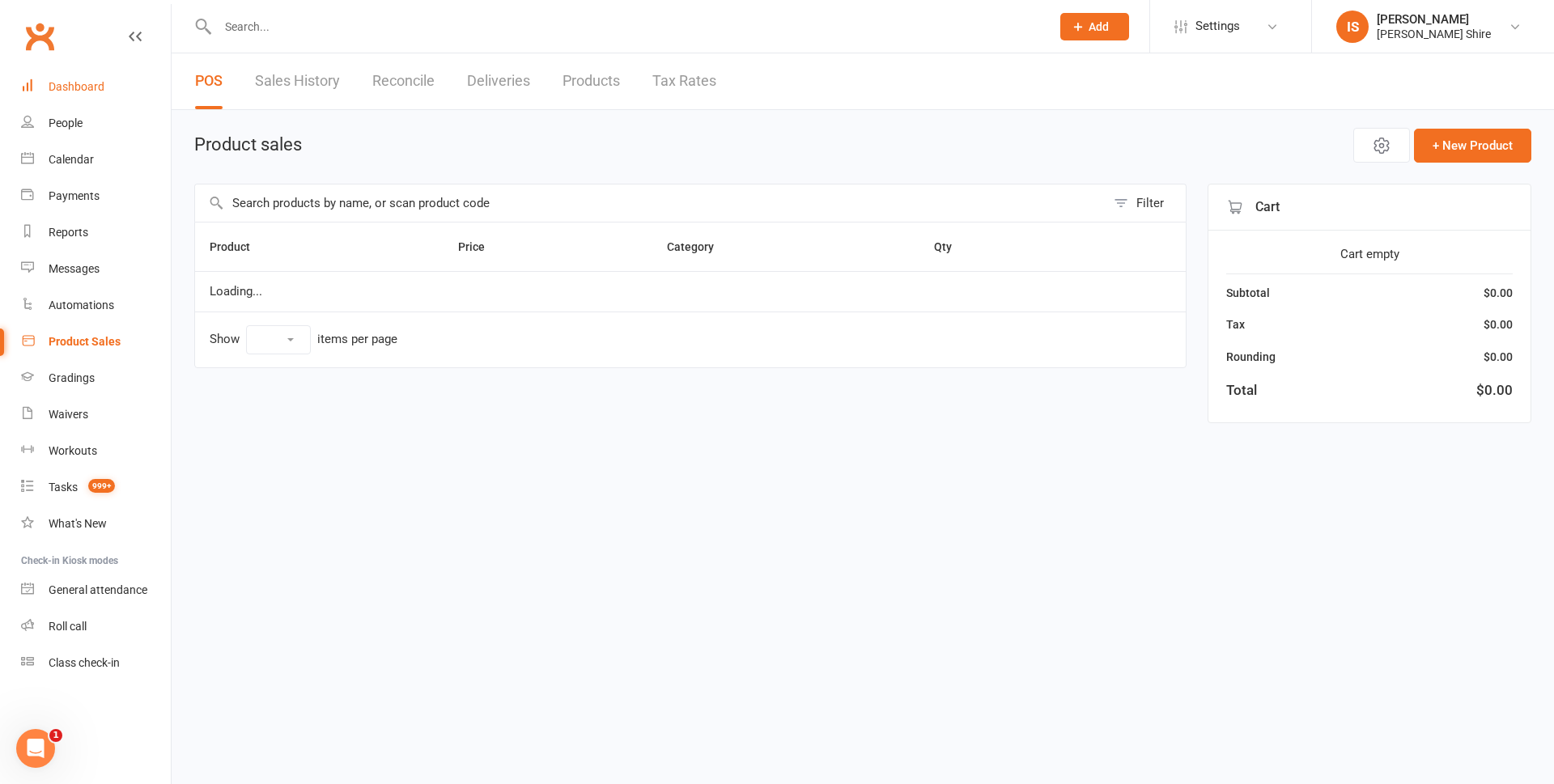
select select "10"
click at [69, 78] on link "Dashboard" at bounding box center [95, 87] width 150 height 36
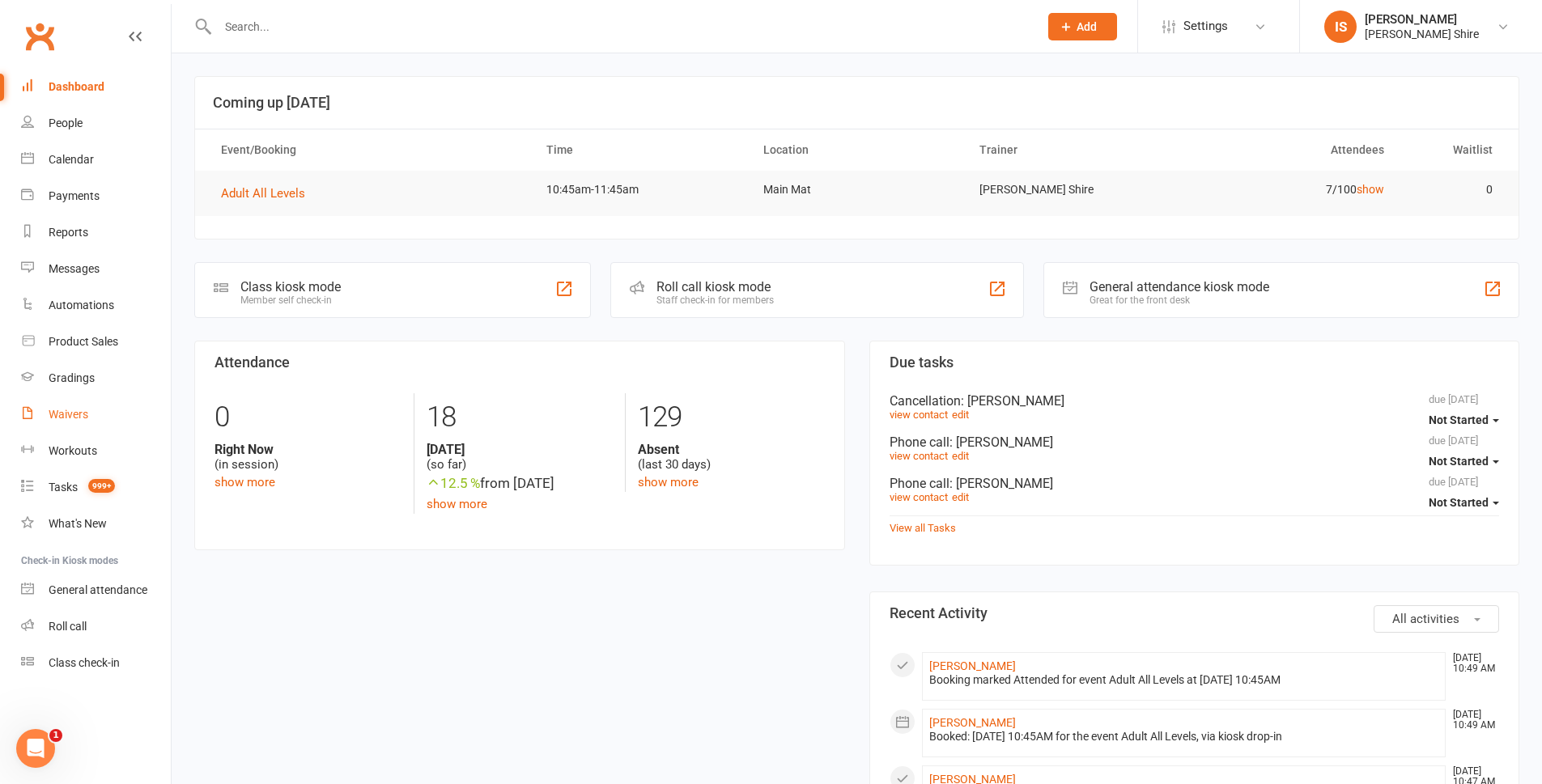
click at [81, 414] on div "Waivers" at bounding box center [68, 414] width 39 height 13
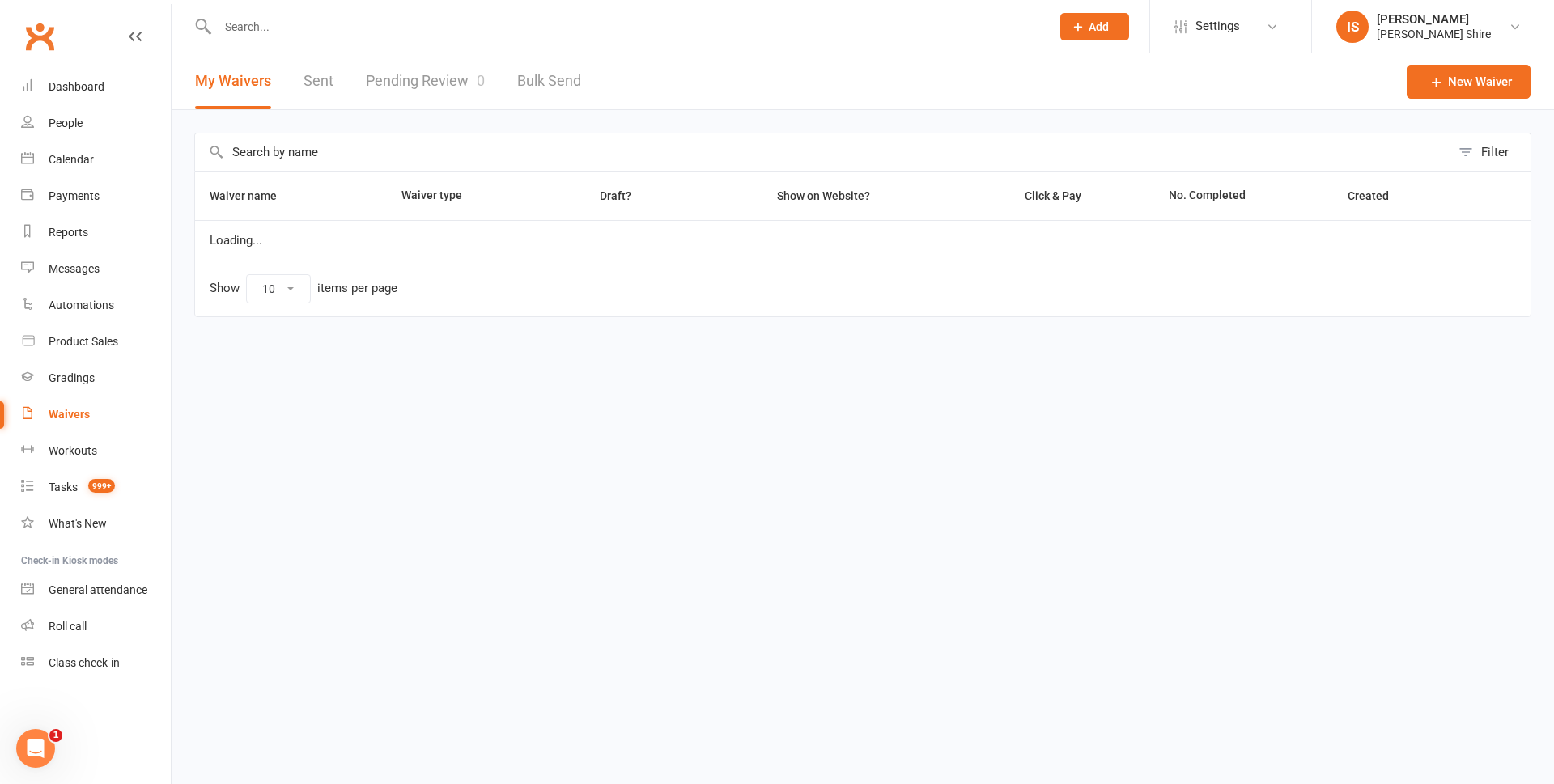
click at [393, 80] on link "Pending Review 0" at bounding box center [425, 81] width 119 height 56
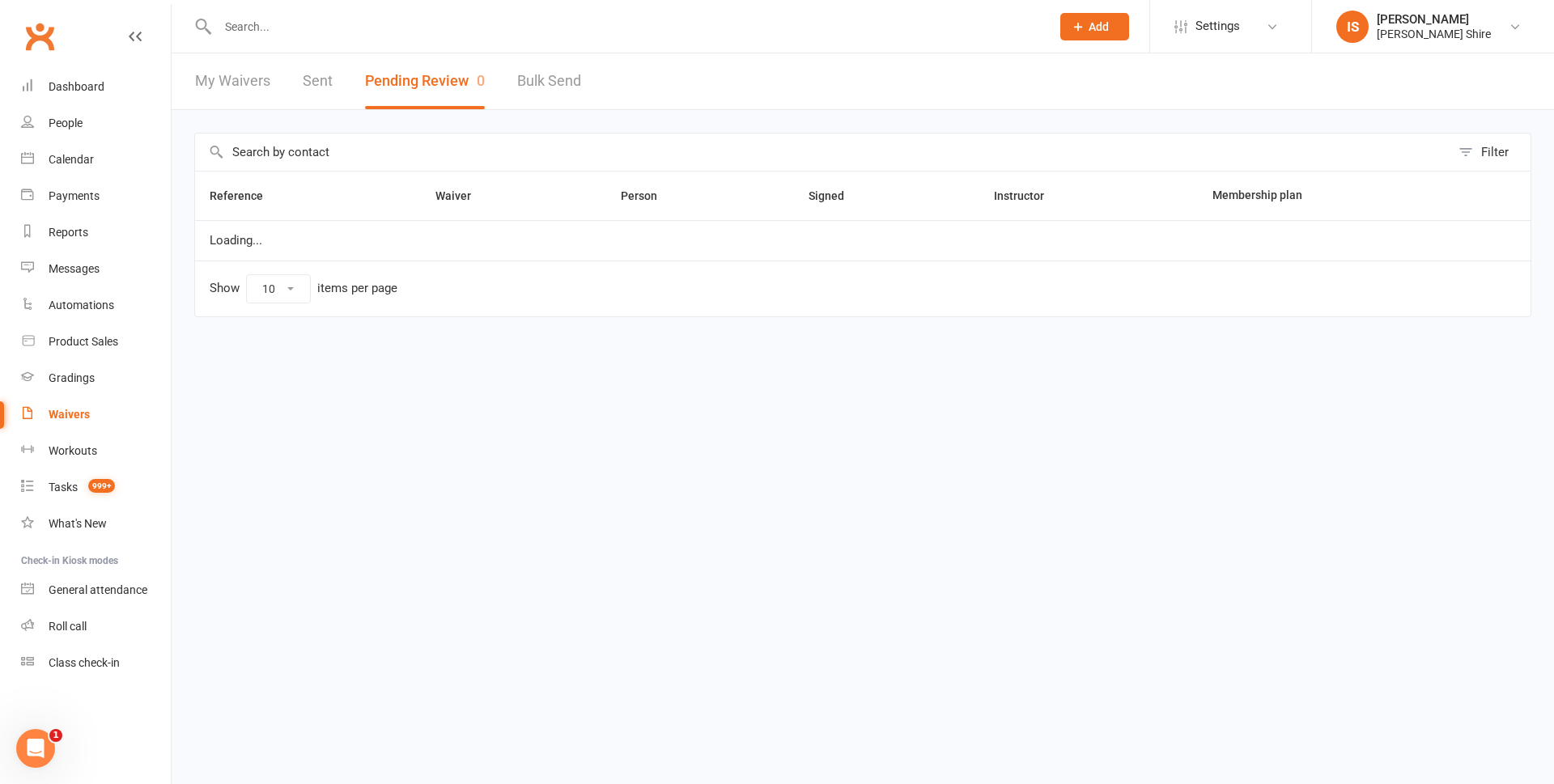
select select "100"
click at [39, 75] on link "Dashboard" at bounding box center [95, 87] width 150 height 36
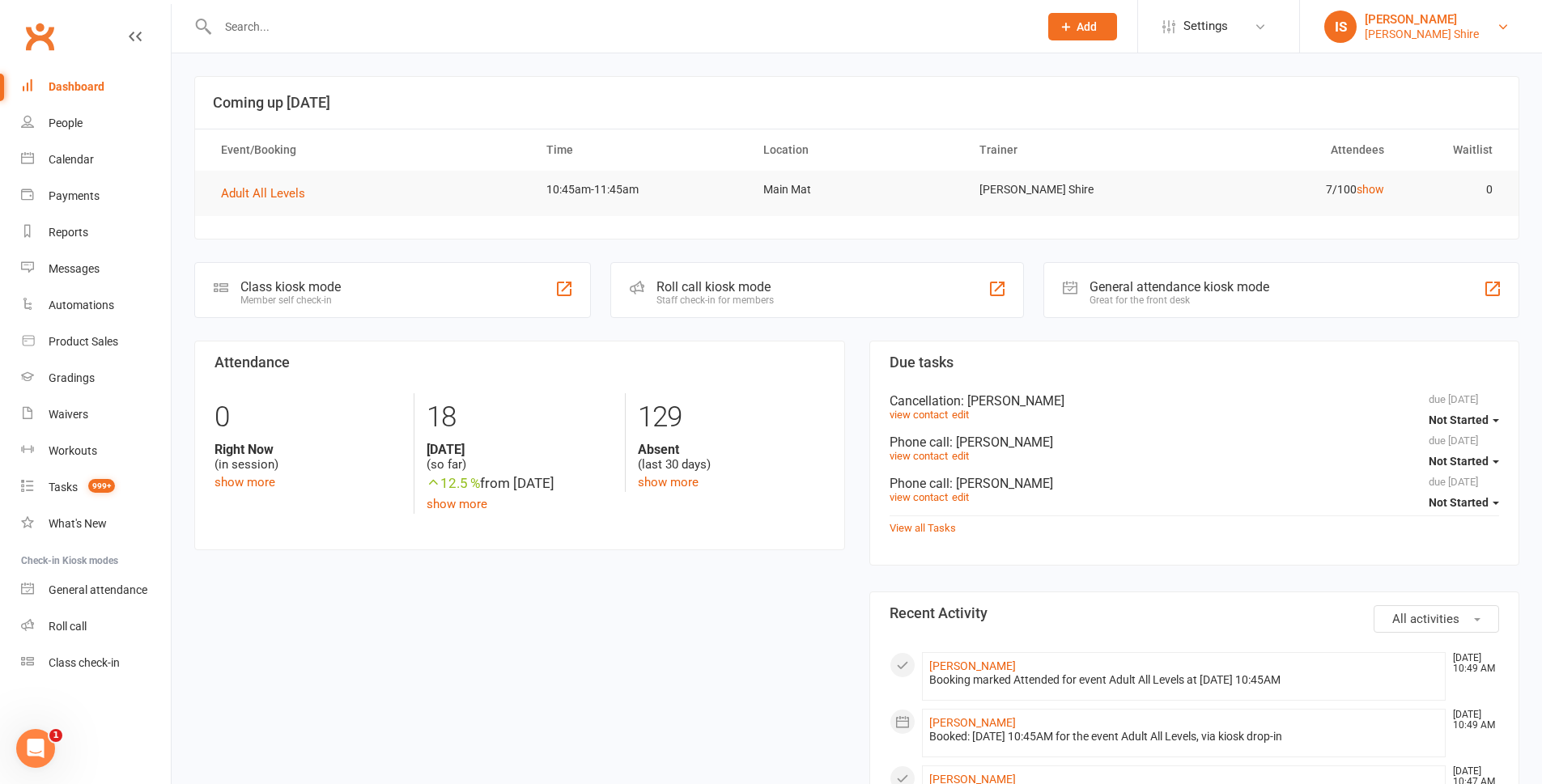
click at [1470, 27] on div "Gracie Sutherland Shire" at bounding box center [1422, 35] width 114 height 15
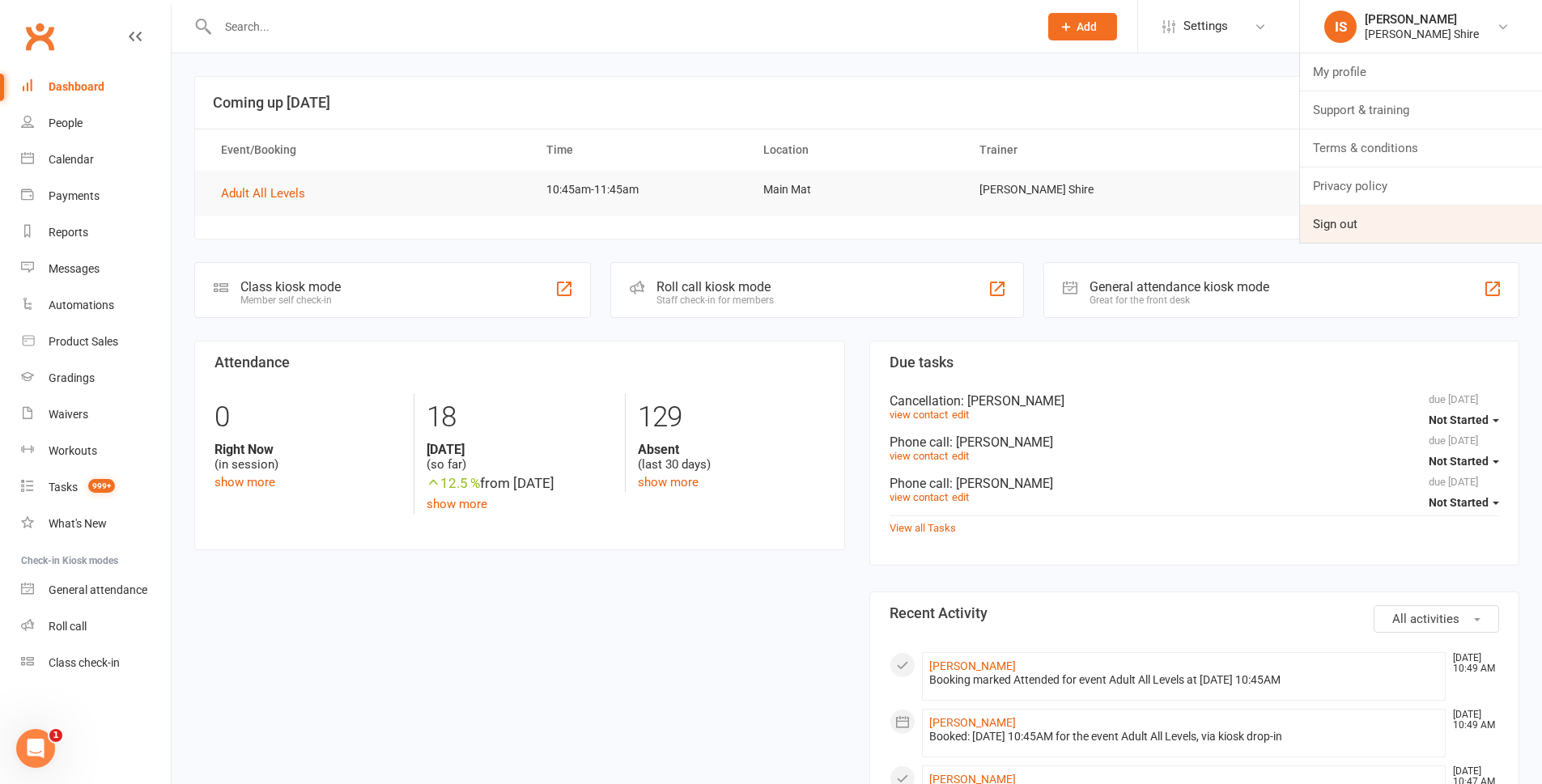
click at [1334, 230] on link "Sign out" at bounding box center [1420, 225] width 242 height 37
